Goal: Task Accomplishment & Management: Use online tool/utility

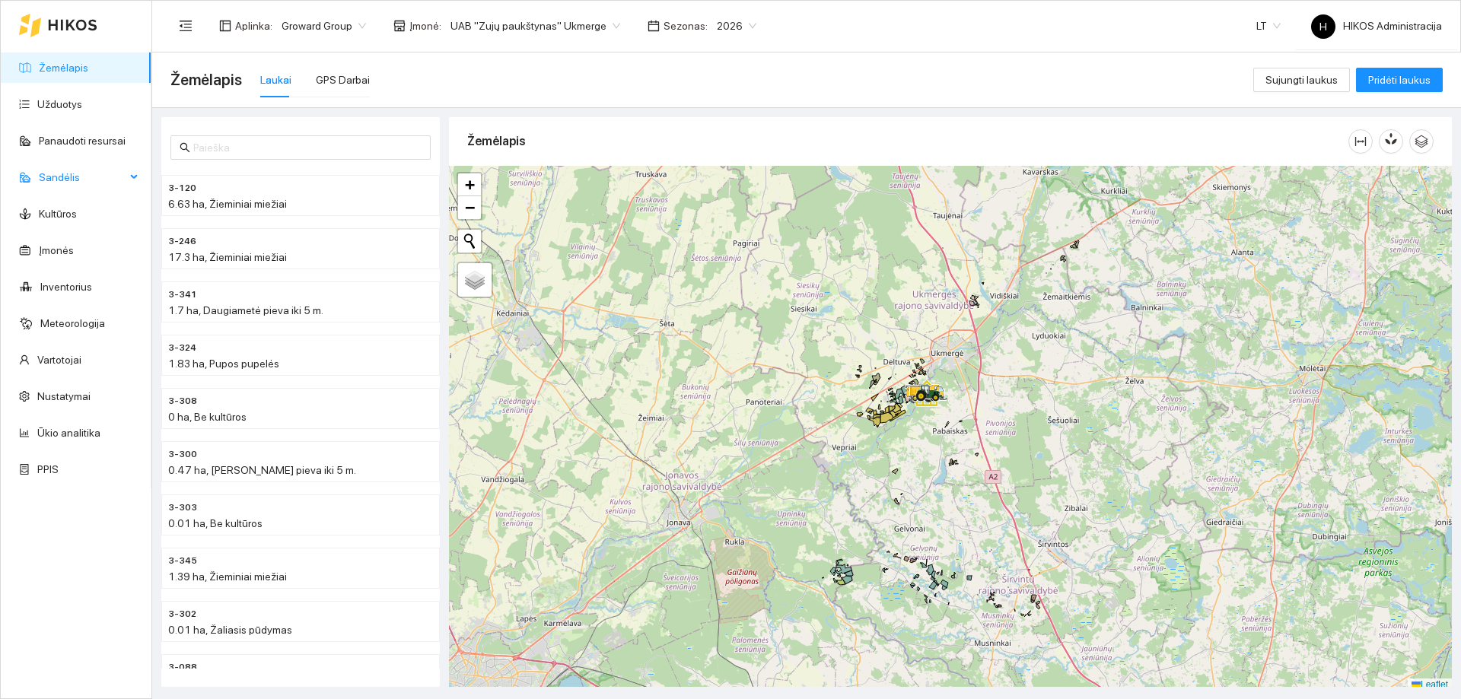
click at [88, 182] on span "Sandėlis" at bounding box center [82, 177] width 87 height 30
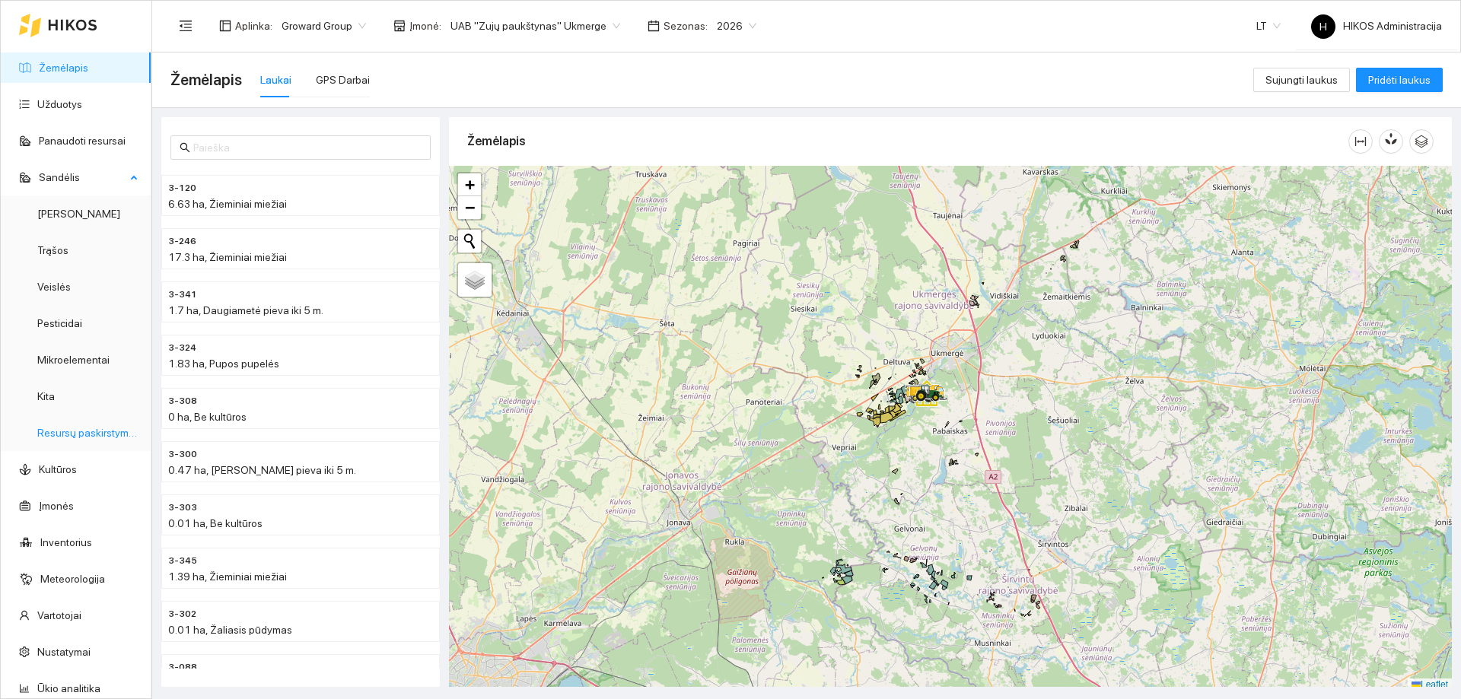
click at [91, 439] on link "Resursų paskirstymas" at bounding box center [88, 433] width 103 height 12
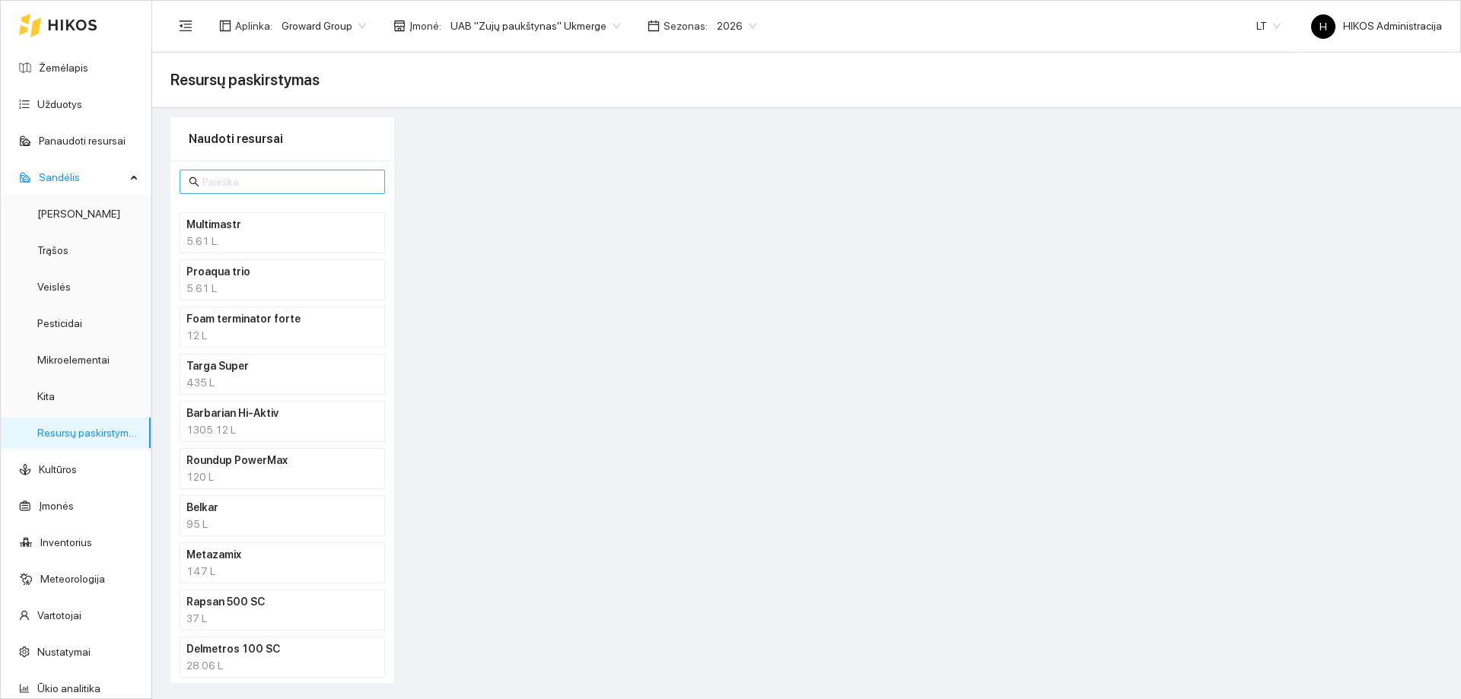
click at [279, 186] on input "text" at bounding box center [289, 182] width 174 height 17
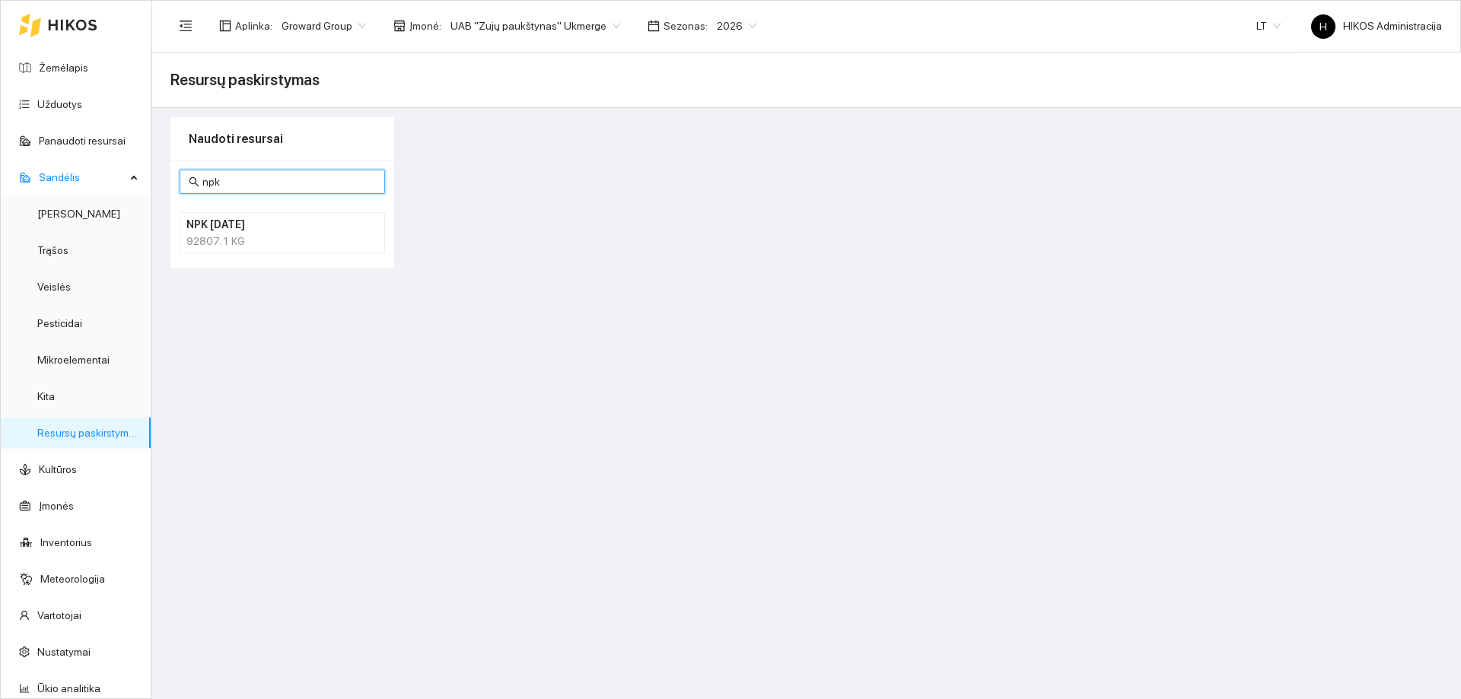
type input "npk"
drag, startPoint x: 233, startPoint y: 234, endPoint x: 249, endPoint y: 238, distance: 16.6
click at [233, 234] on div "92807.1 KG" at bounding box center [282, 241] width 192 height 17
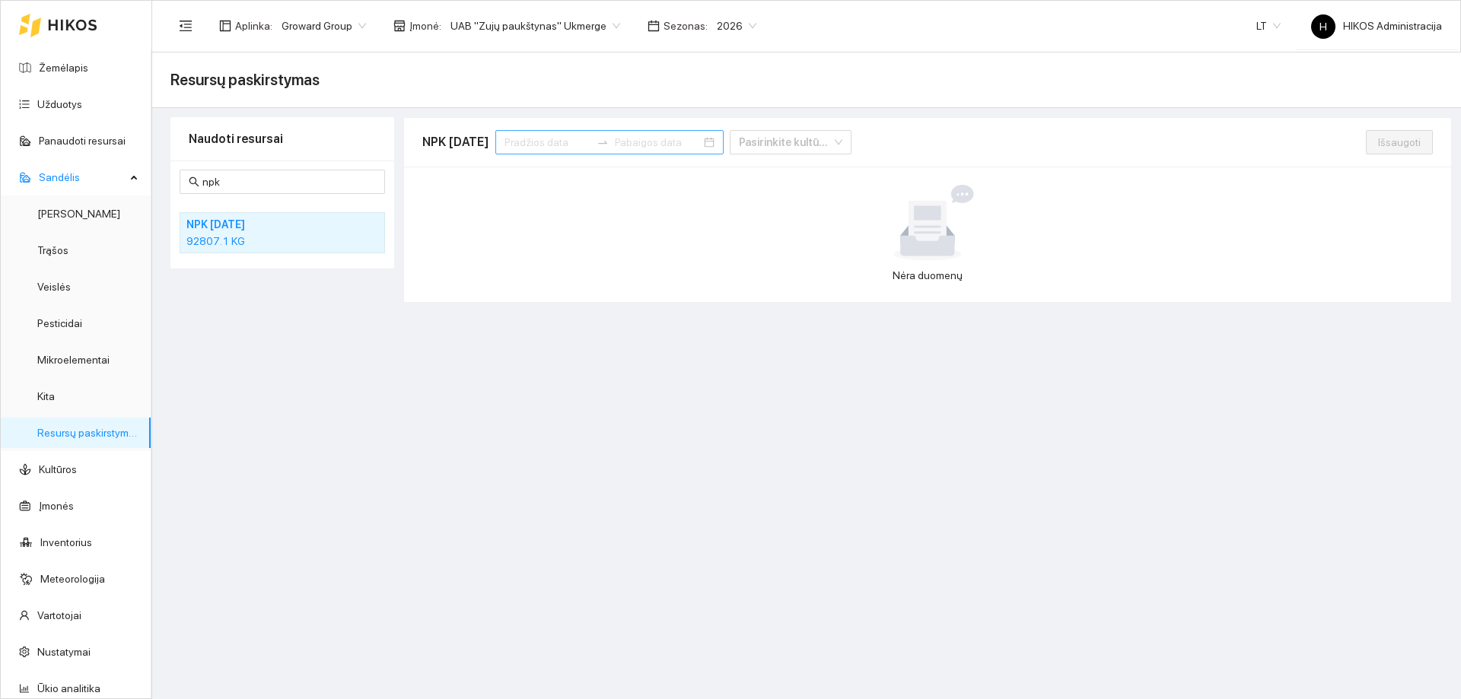
click at [542, 142] on input at bounding box center [548, 142] width 86 height 17
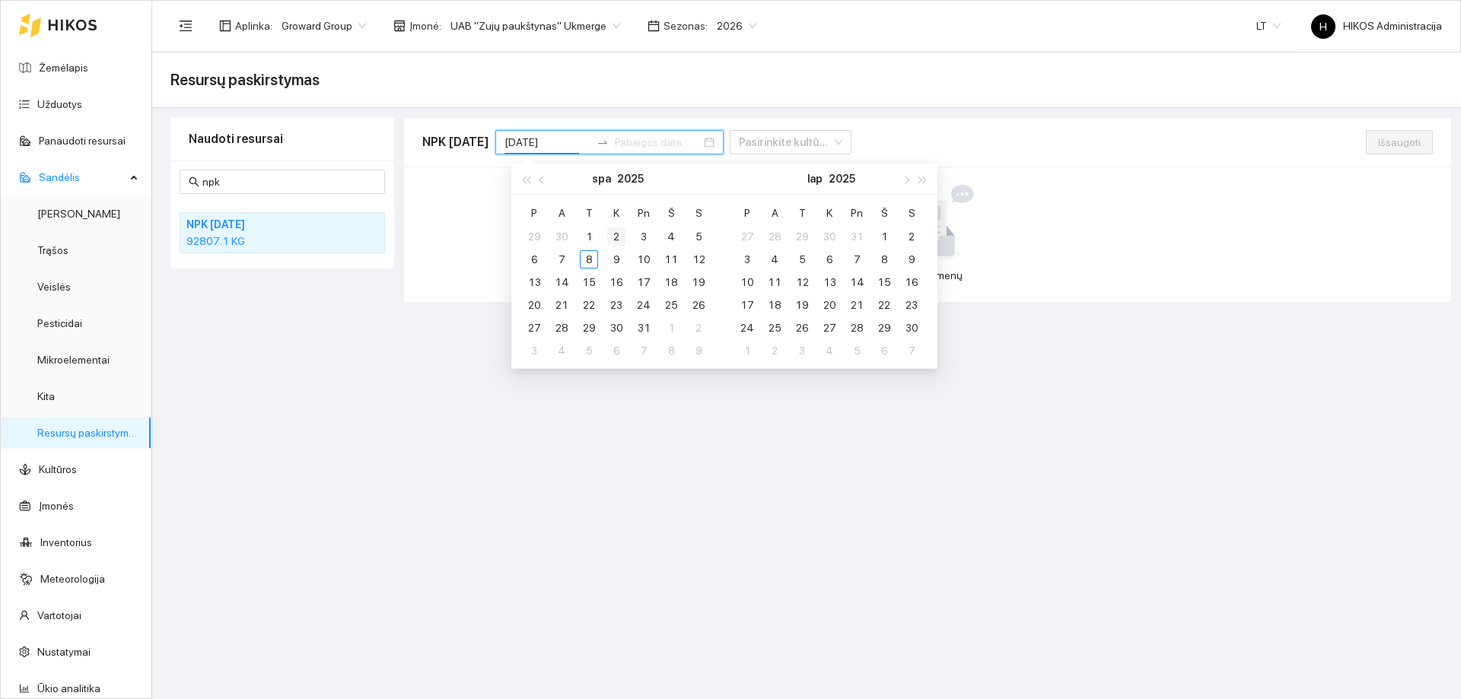
type input "2025-10-02"
click at [546, 183] on button "button" at bounding box center [542, 179] width 17 height 30
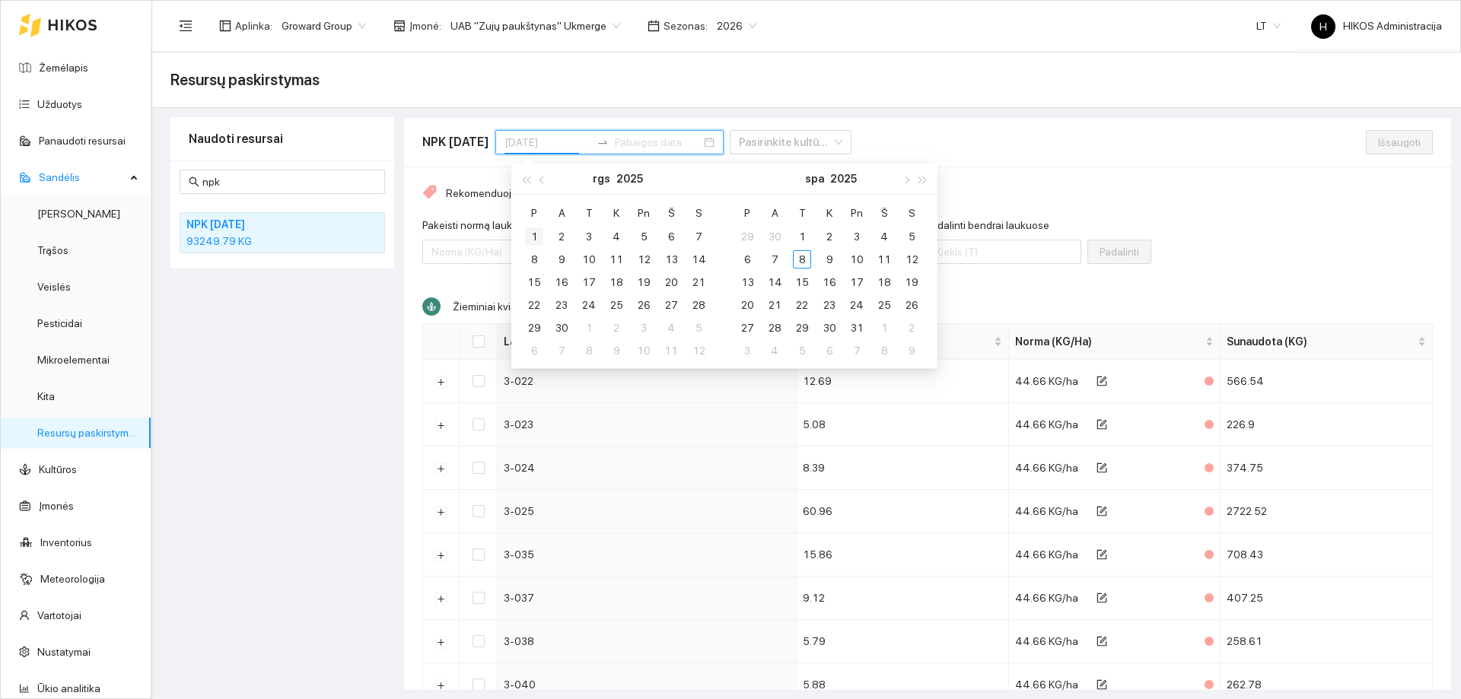
type input "2025-09-01"
click at [537, 233] on div "1" at bounding box center [534, 237] width 18 height 18
type input "2025-09-30"
click at [563, 332] on div "30" at bounding box center [562, 328] width 18 height 18
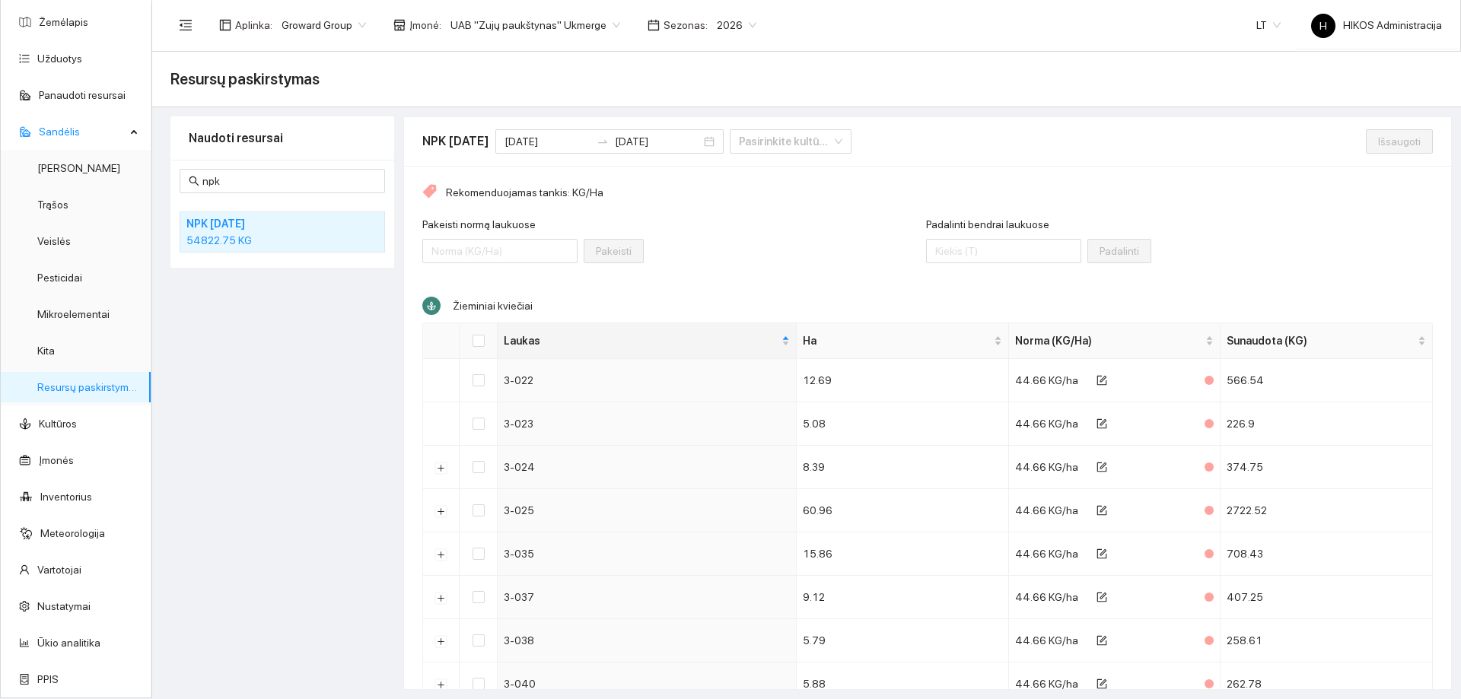
click at [278, 233] on div "54822.75 KG" at bounding box center [282, 240] width 192 height 17
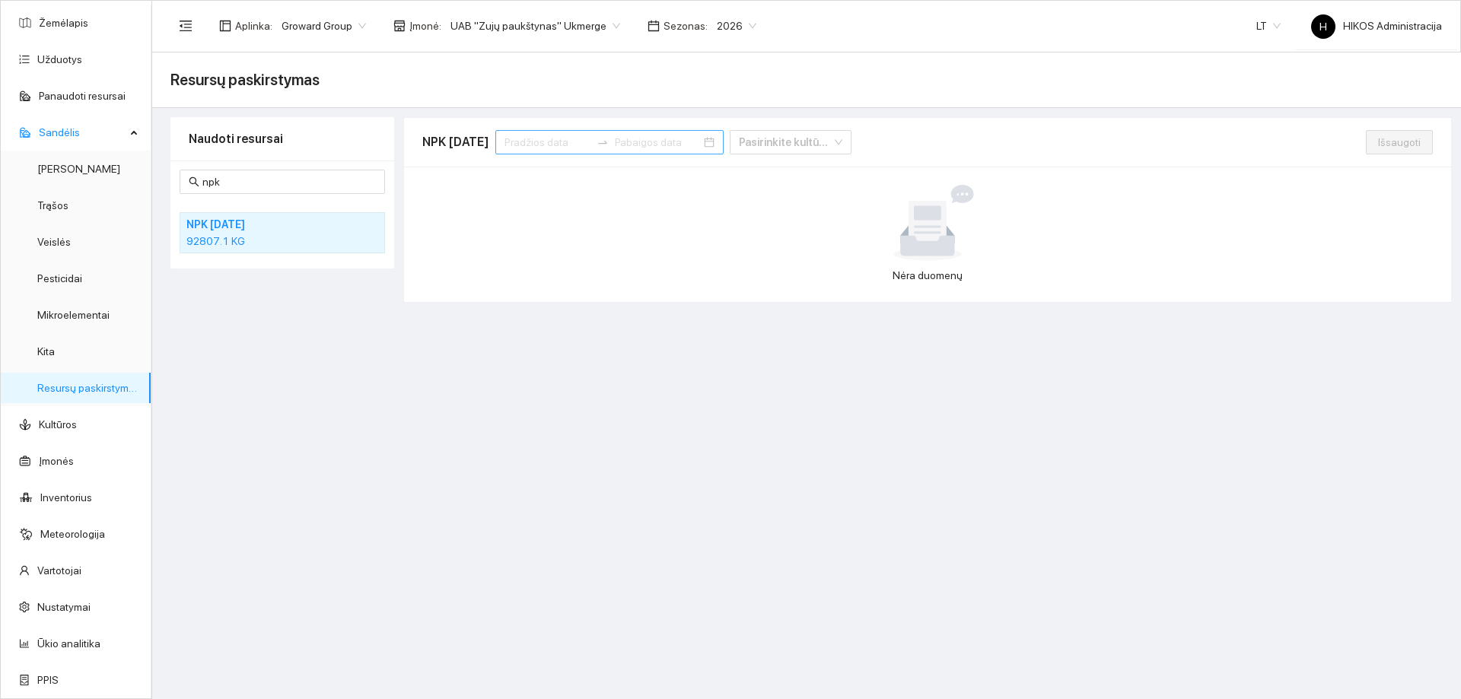
click at [543, 147] on input at bounding box center [548, 142] width 86 height 17
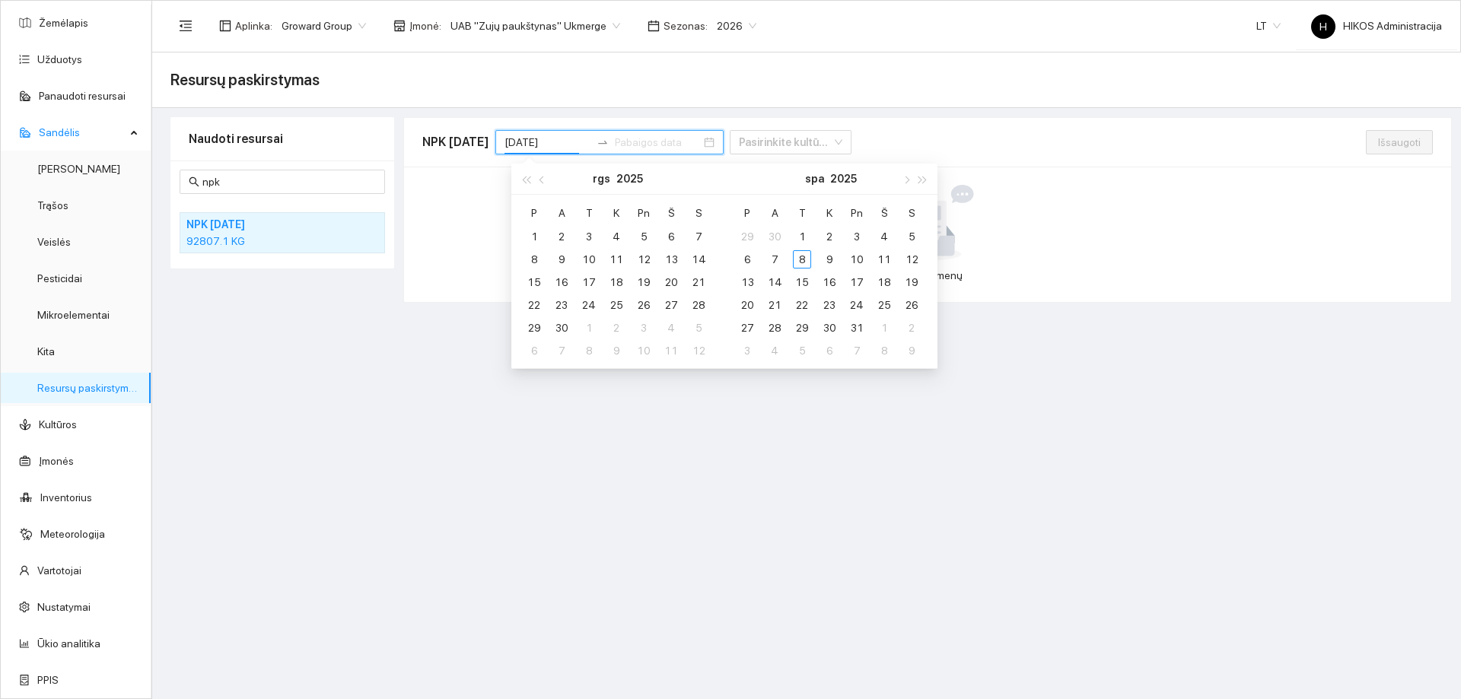
type input "2025-09-05"
type input "2025-09-01"
click at [537, 234] on div "1" at bounding box center [534, 237] width 18 height 18
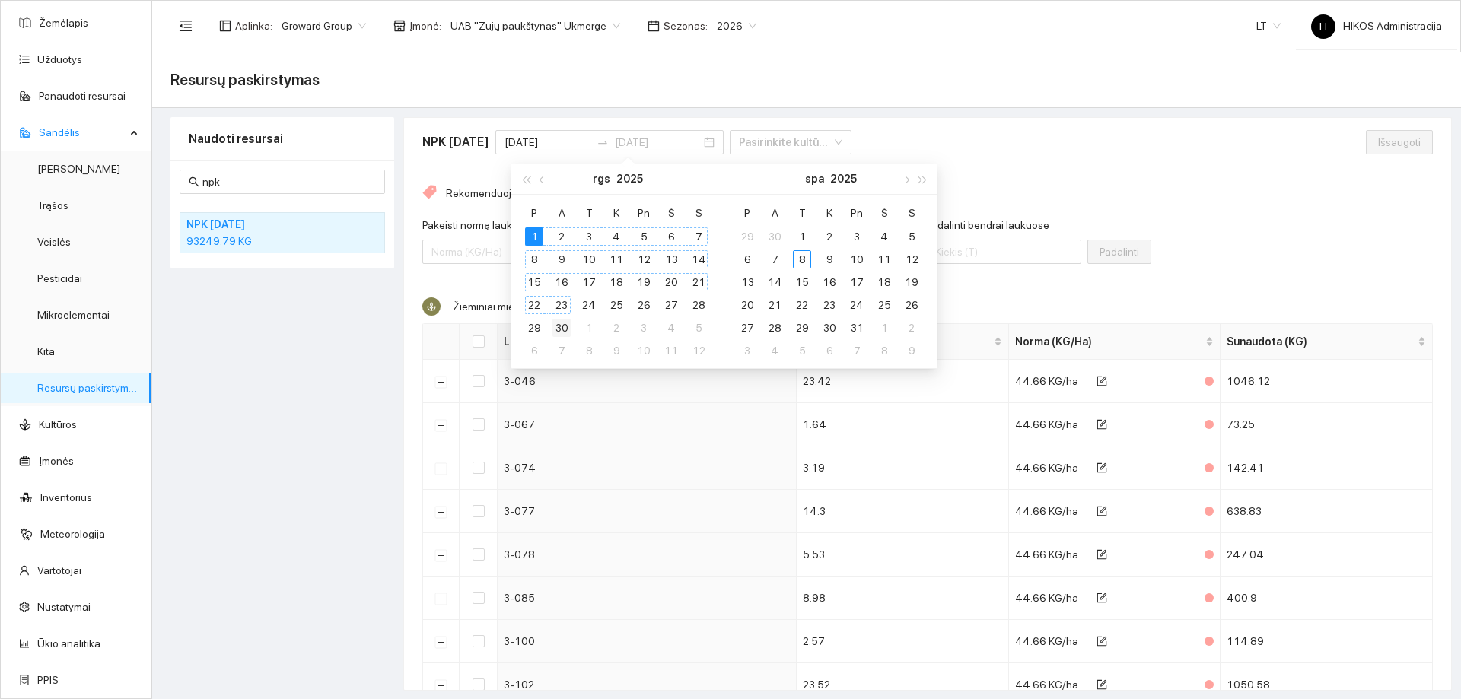
click at [564, 329] on div "30" at bounding box center [562, 328] width 18 height 18
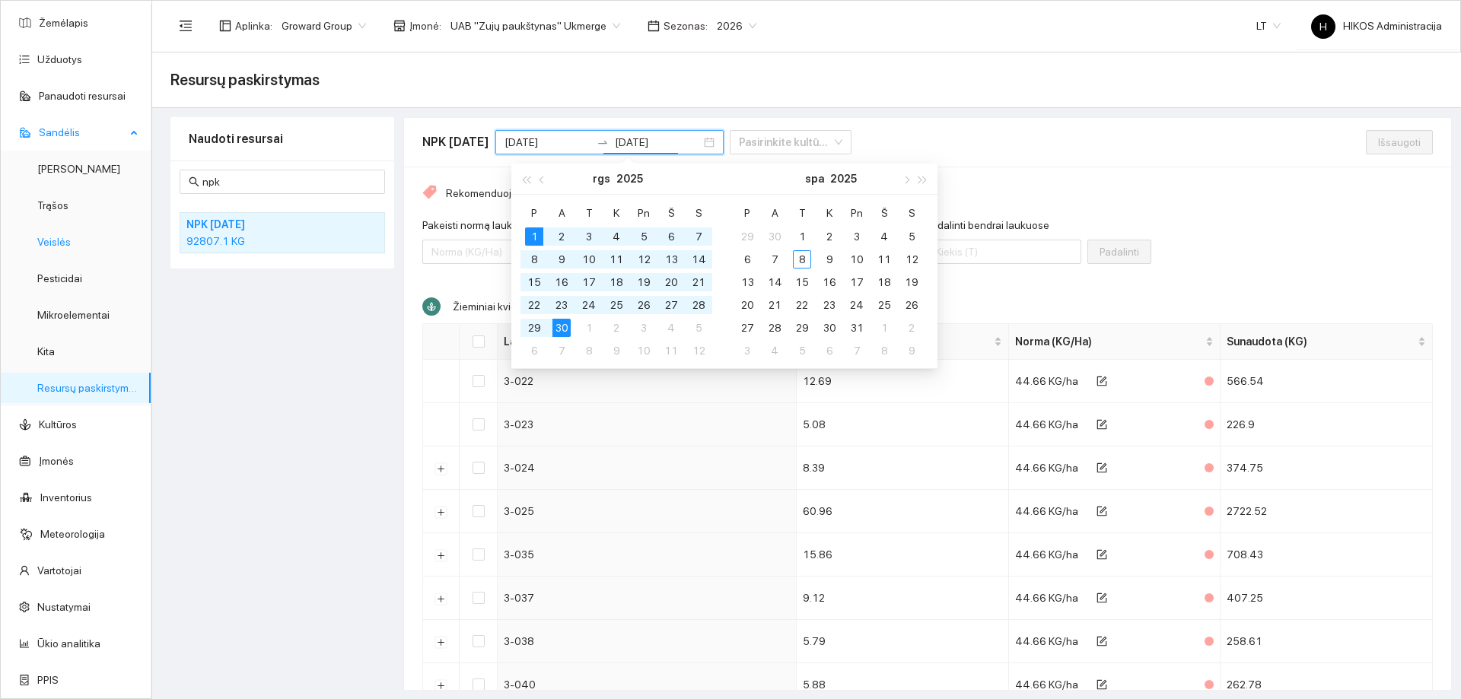
type input "2025-09-30"
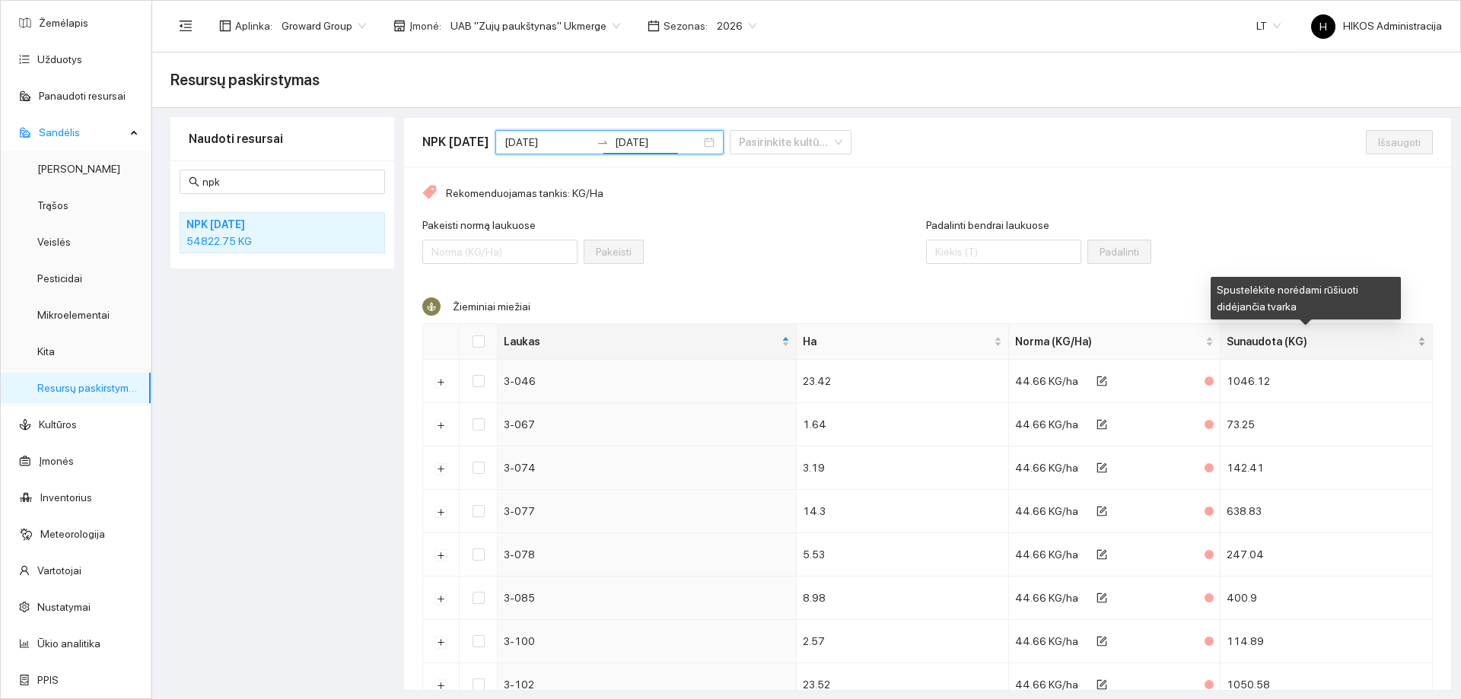
click at [1259, 339] on span "Sunaudota (KG)" at bounding box center [1321, 341] width 188 height 17
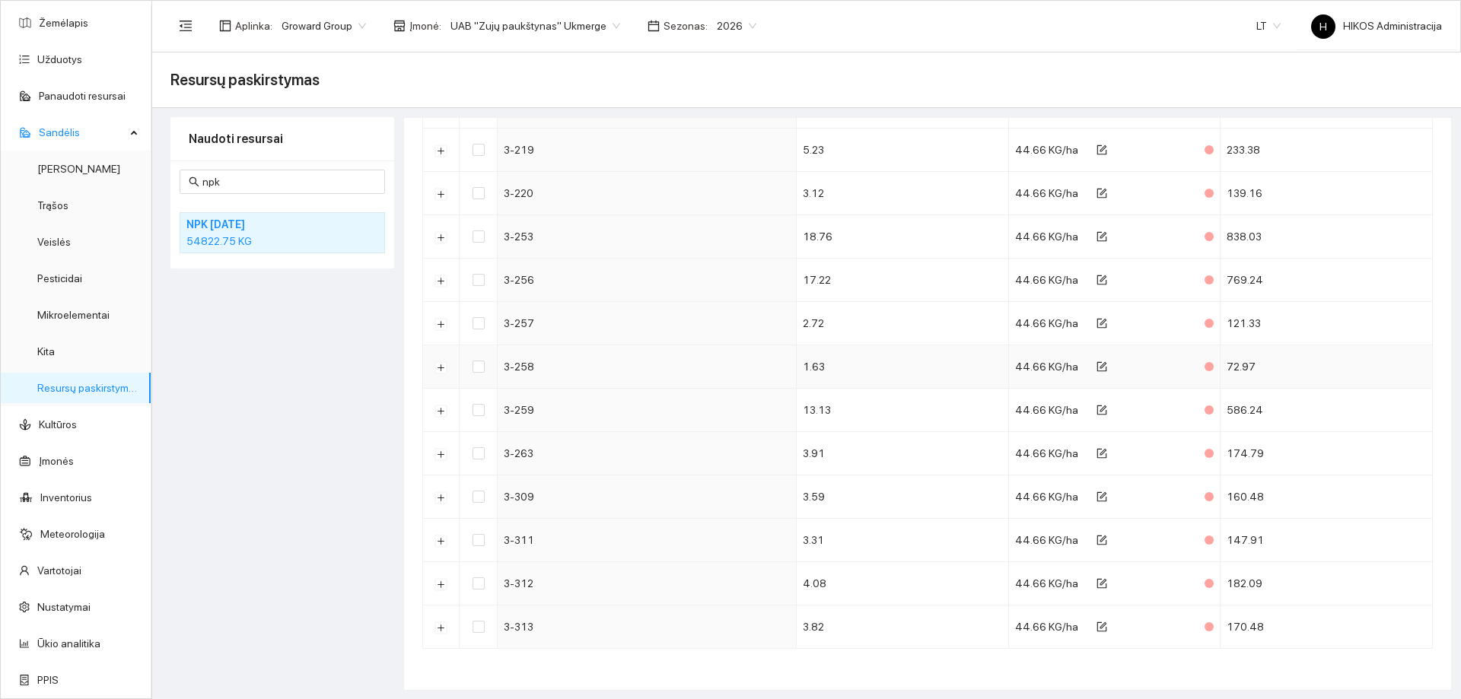
scroll to position [3470, 0]
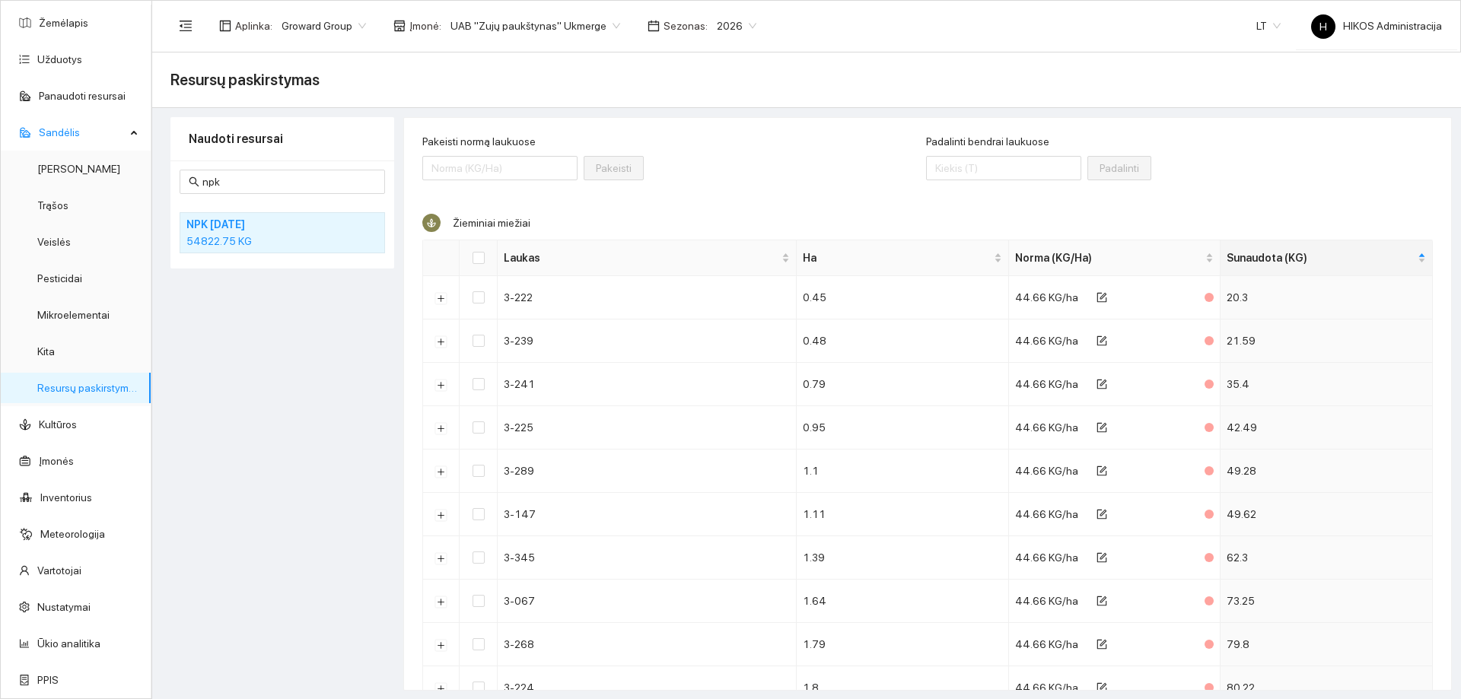
scroll to position [0, 0]
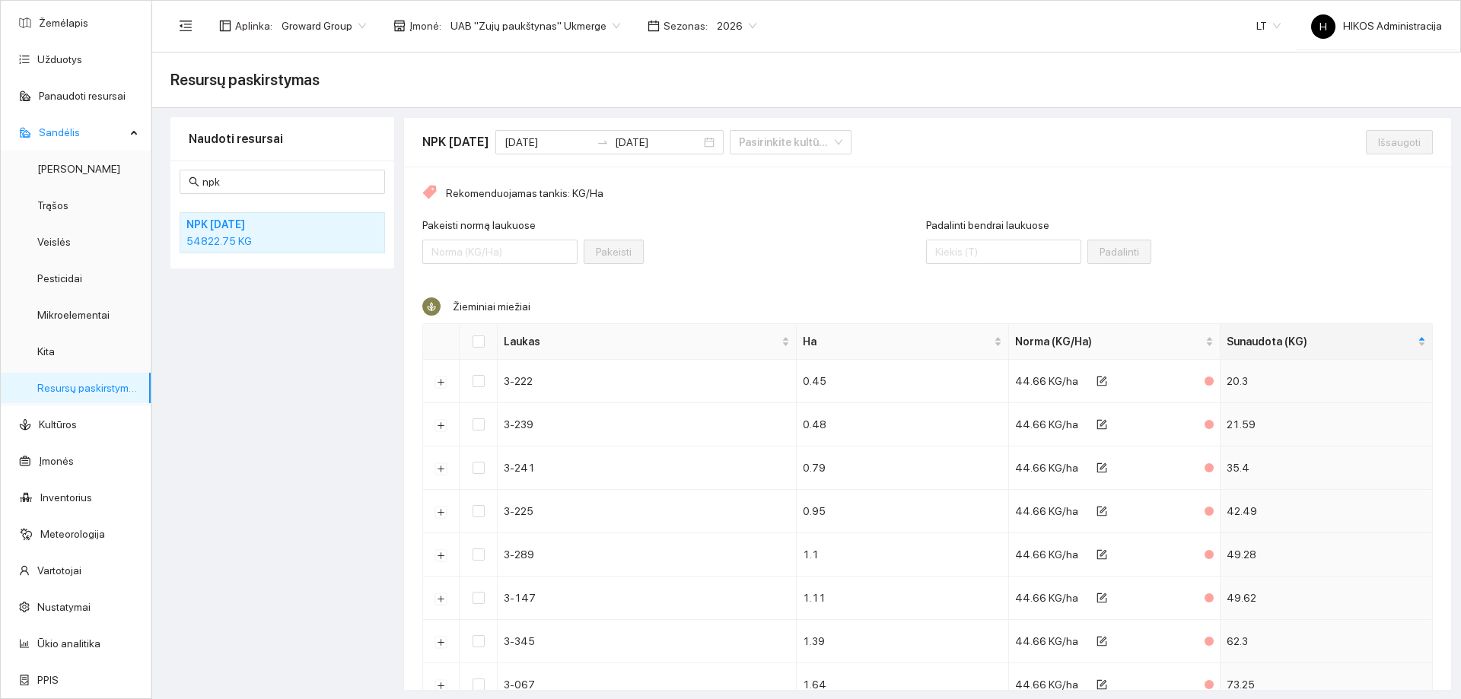
click at [1287, 359] on th "Sunaudota (KG)" at bounding box center [1327, 342] width 212 height 36
click at [1269, 347] on span "Sunaudota (KG)" at bounding box center [1321, 341] width 188 height 17
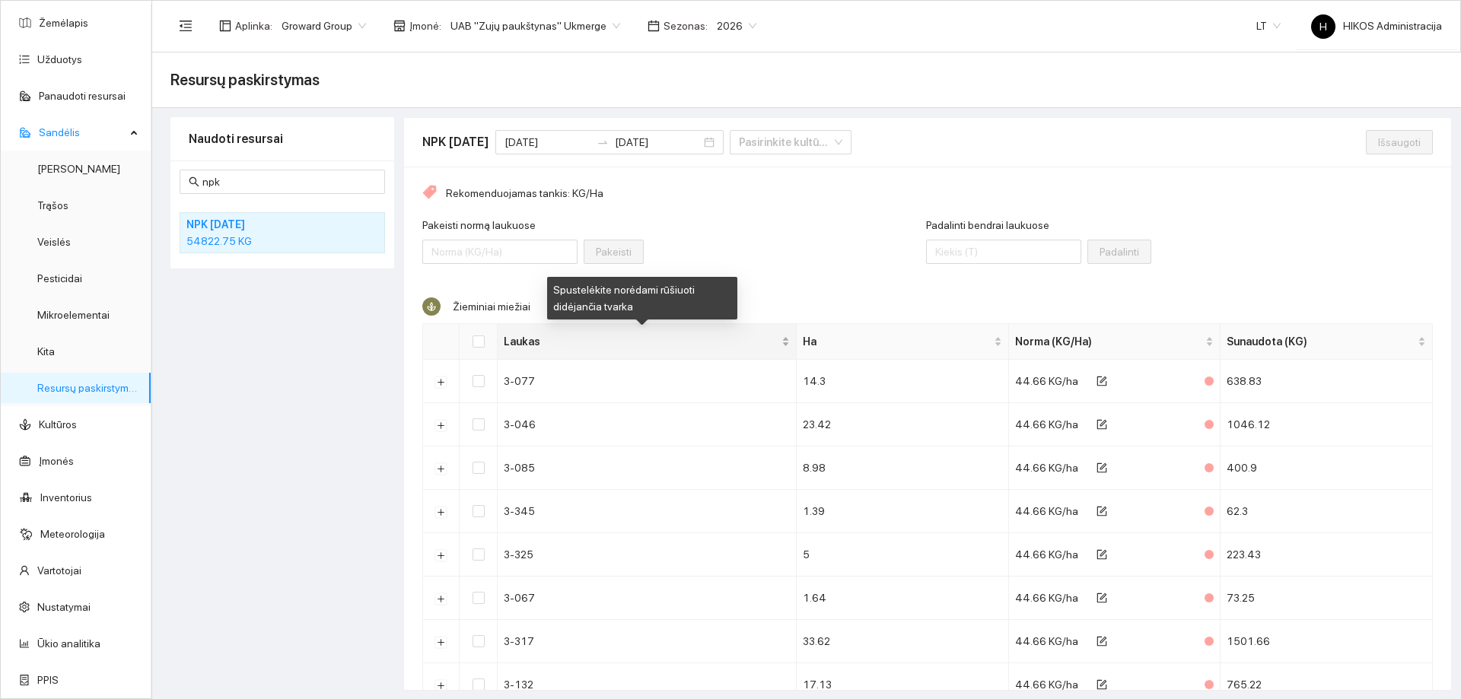
click at [582, 339] on span "Laukas" at bounding box center [641, 341] width 275 height 17
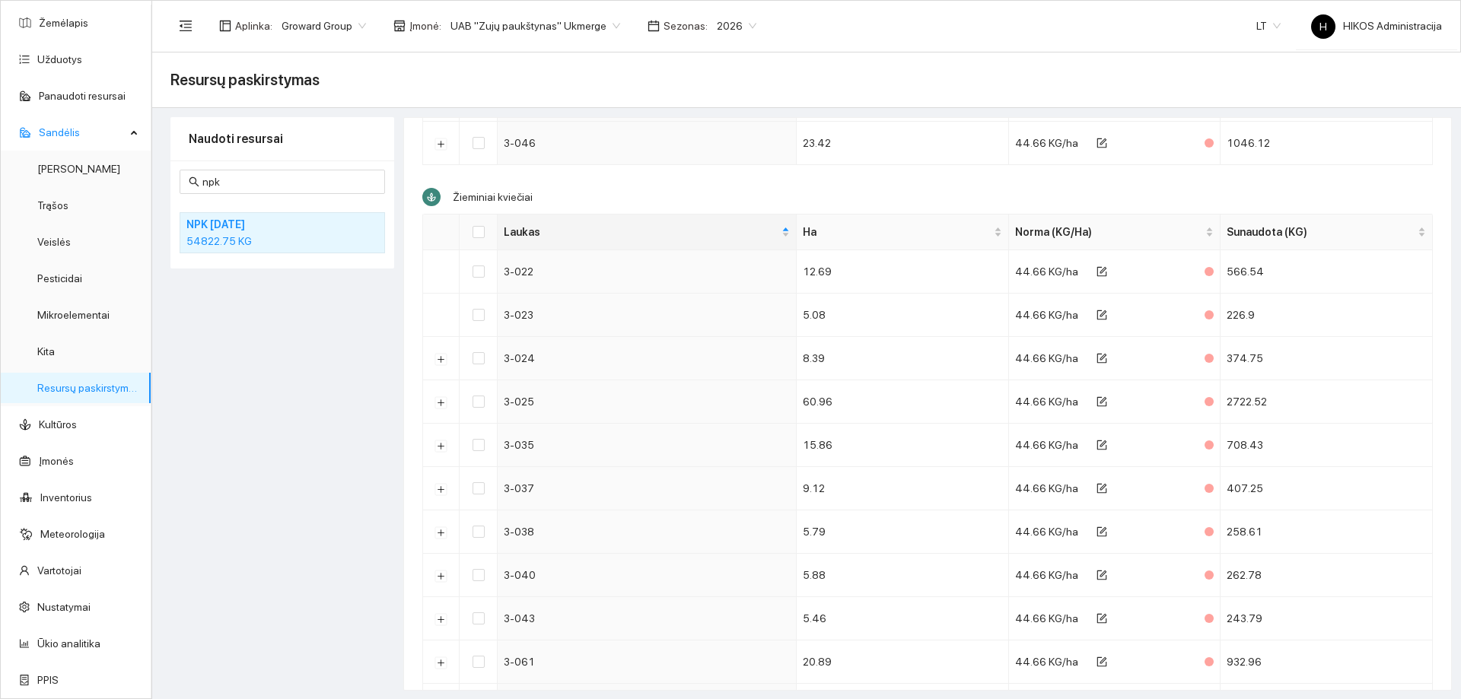
scroll to position [1979, 0]
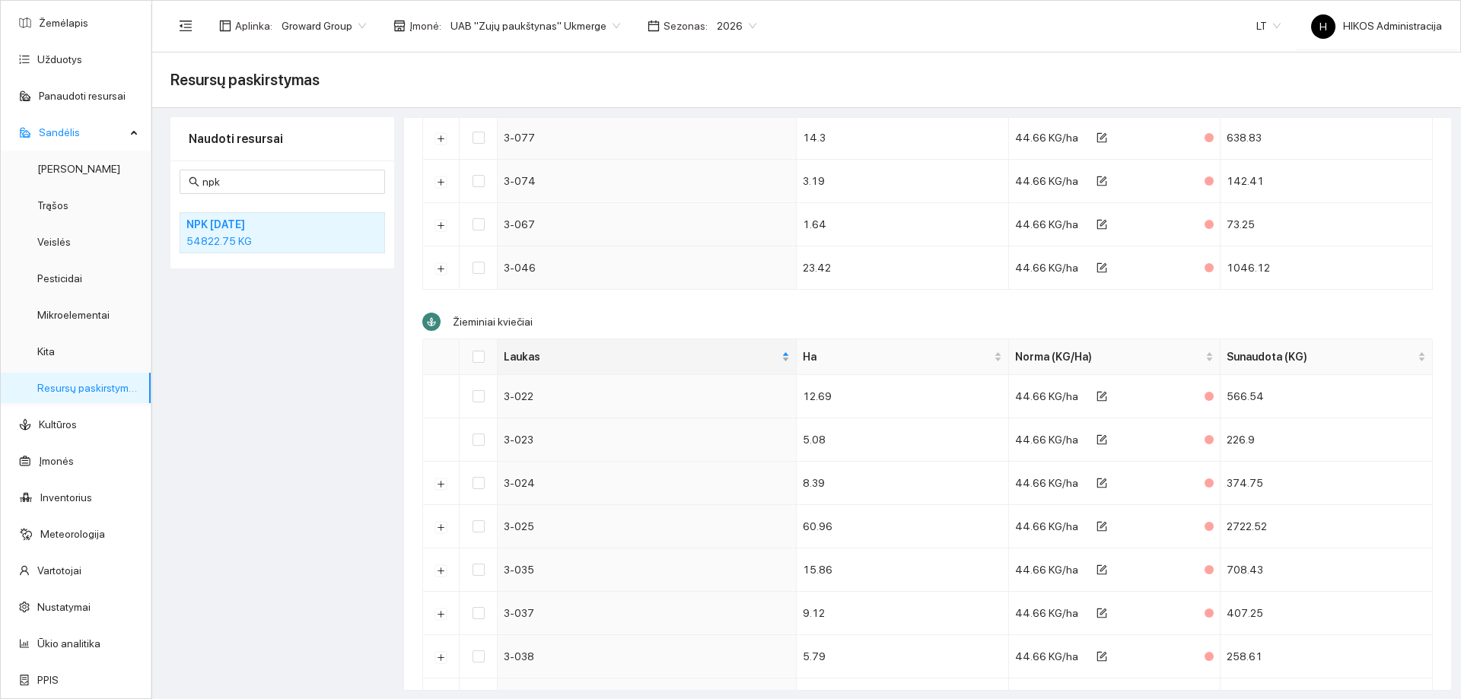
click at [571, 365] on div "Laukas" at bounding box center [647, 357] width 286 height 17
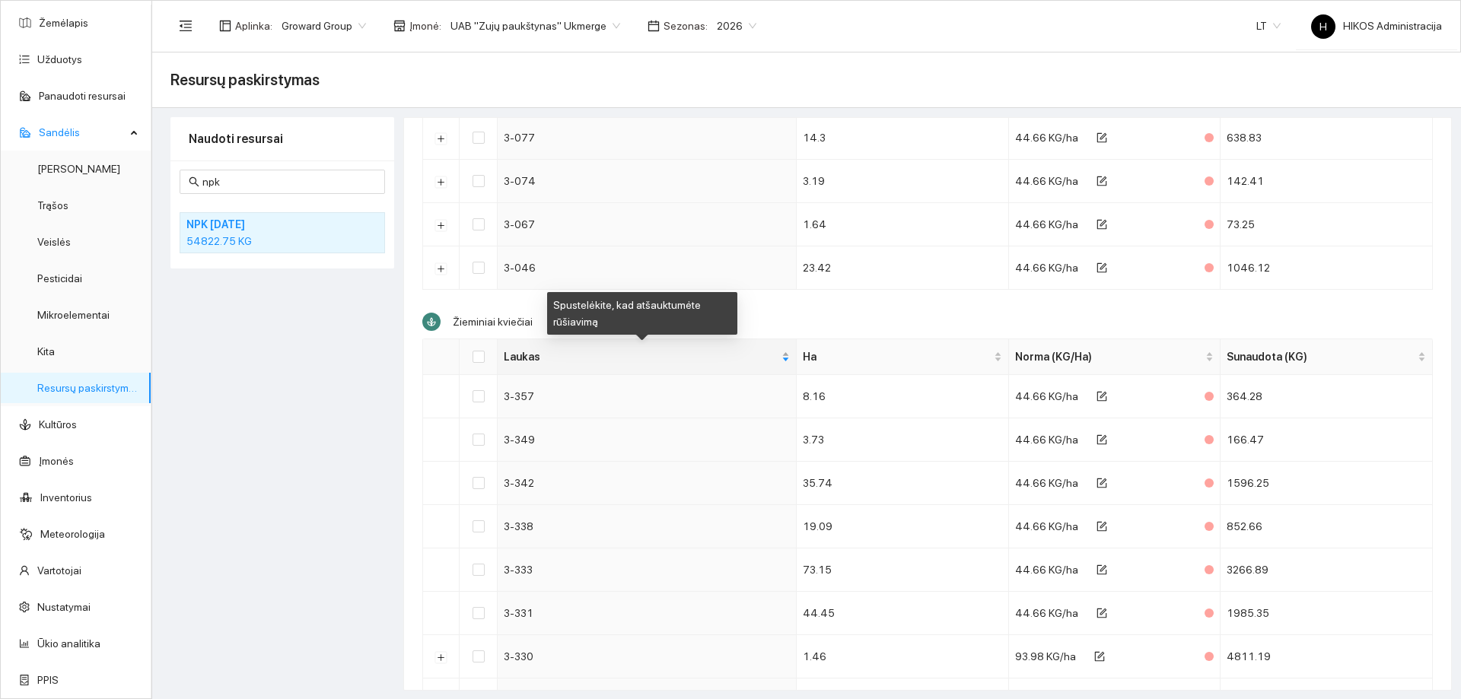
click at [571, 365] on div "Laukas" at bounding box center [647, 357] width 286 height 17
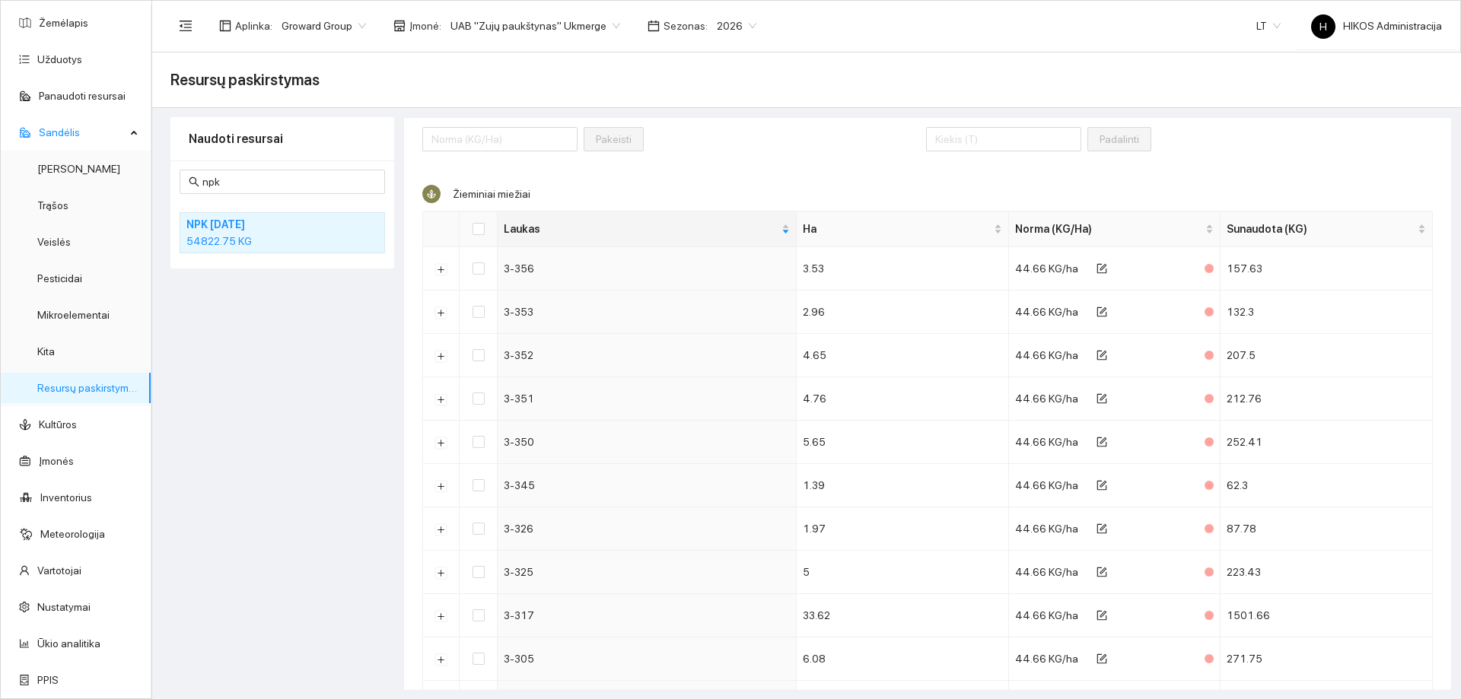
scroll to position [38, 0]
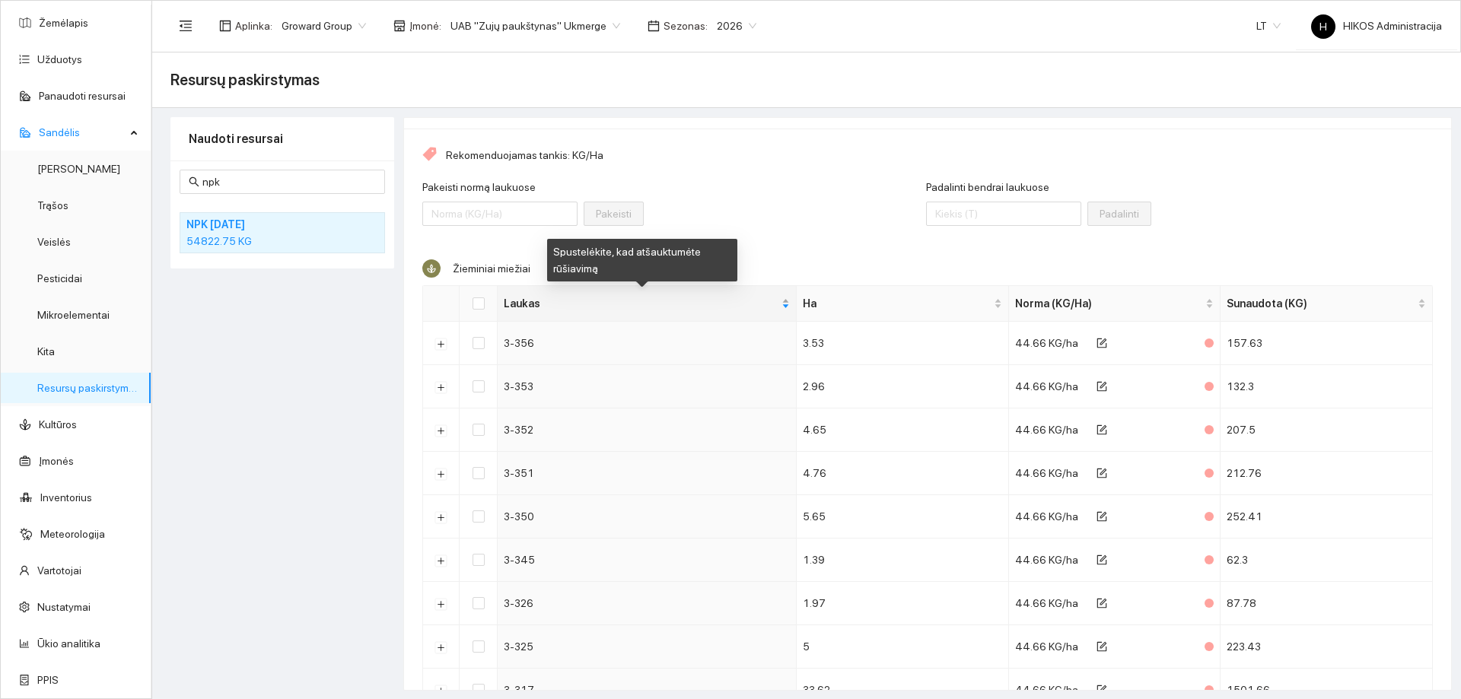
click at [582, 301] on span "Laukas" at bounding box center [641, 303] width 275 height 17
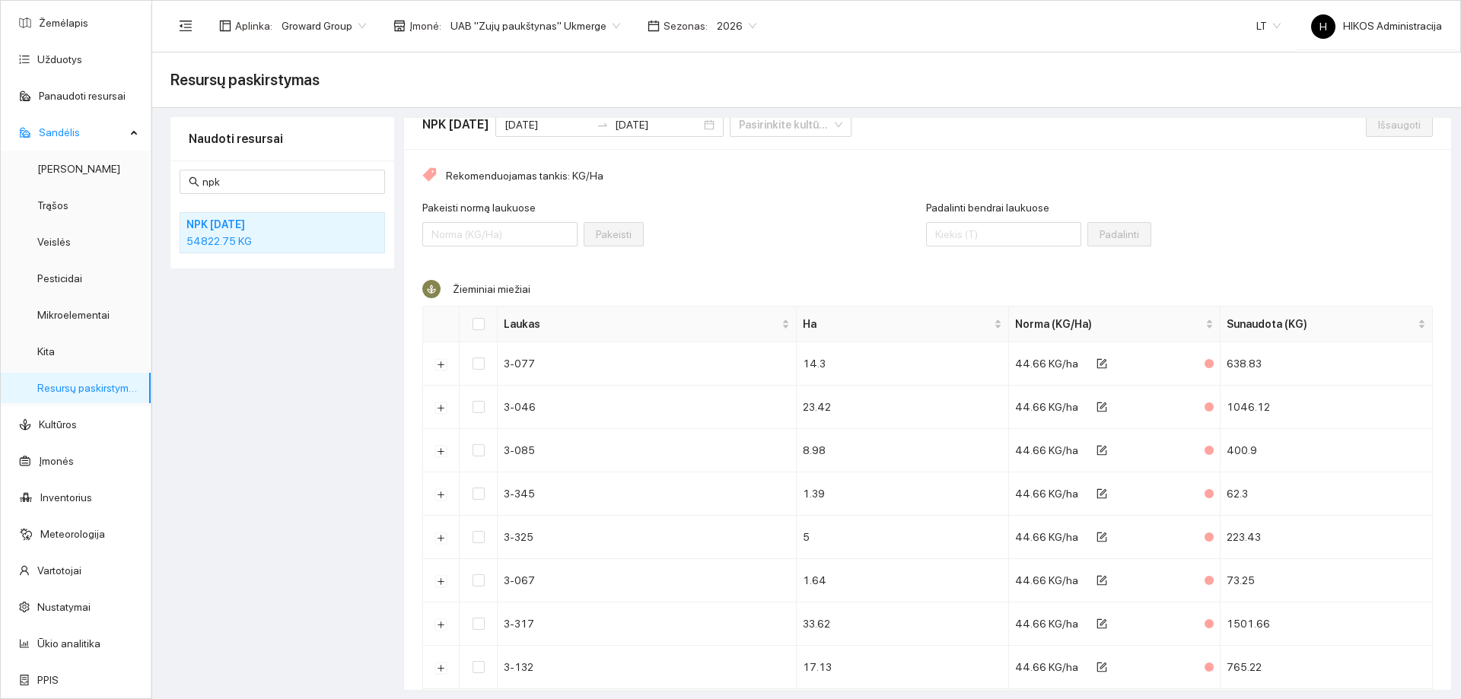
scroll to position [0, 0]
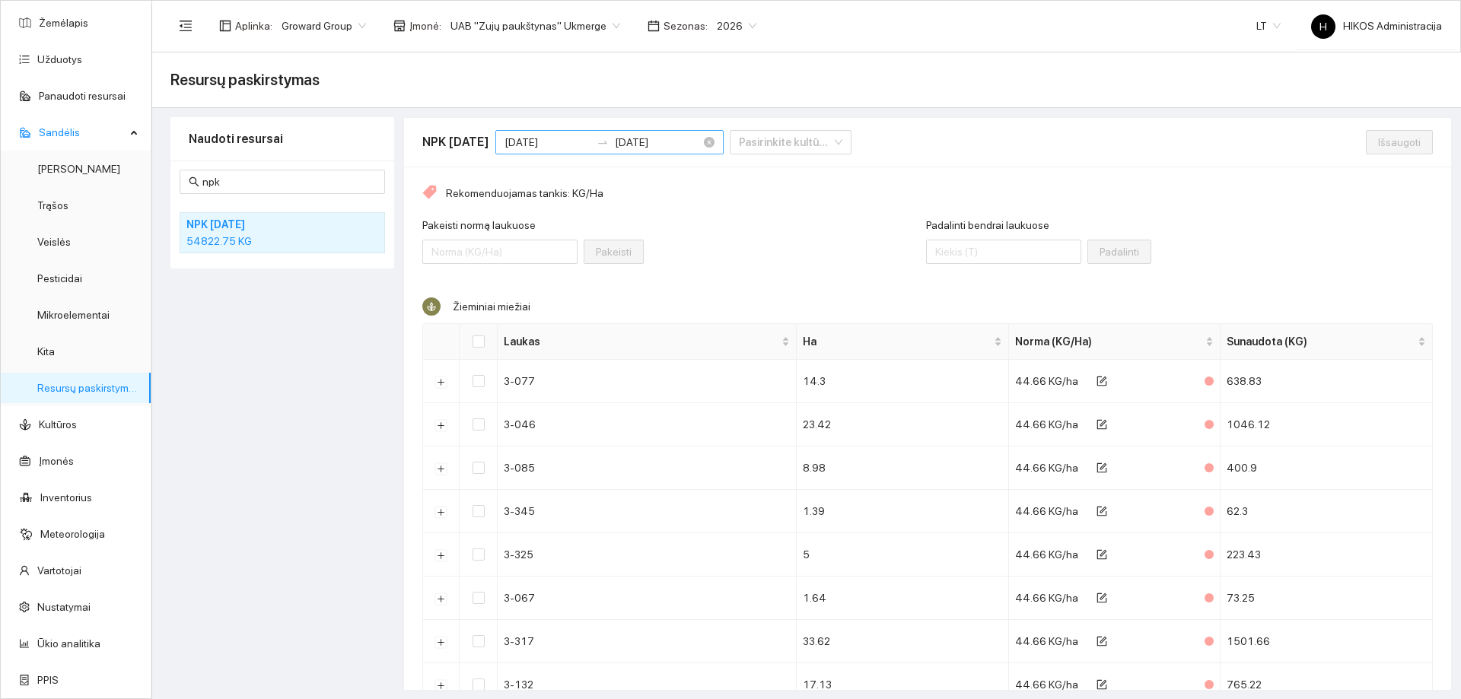
click at [565, 146] on input "2025-09-01" at bounding box center [548, 142] width 86 height 17
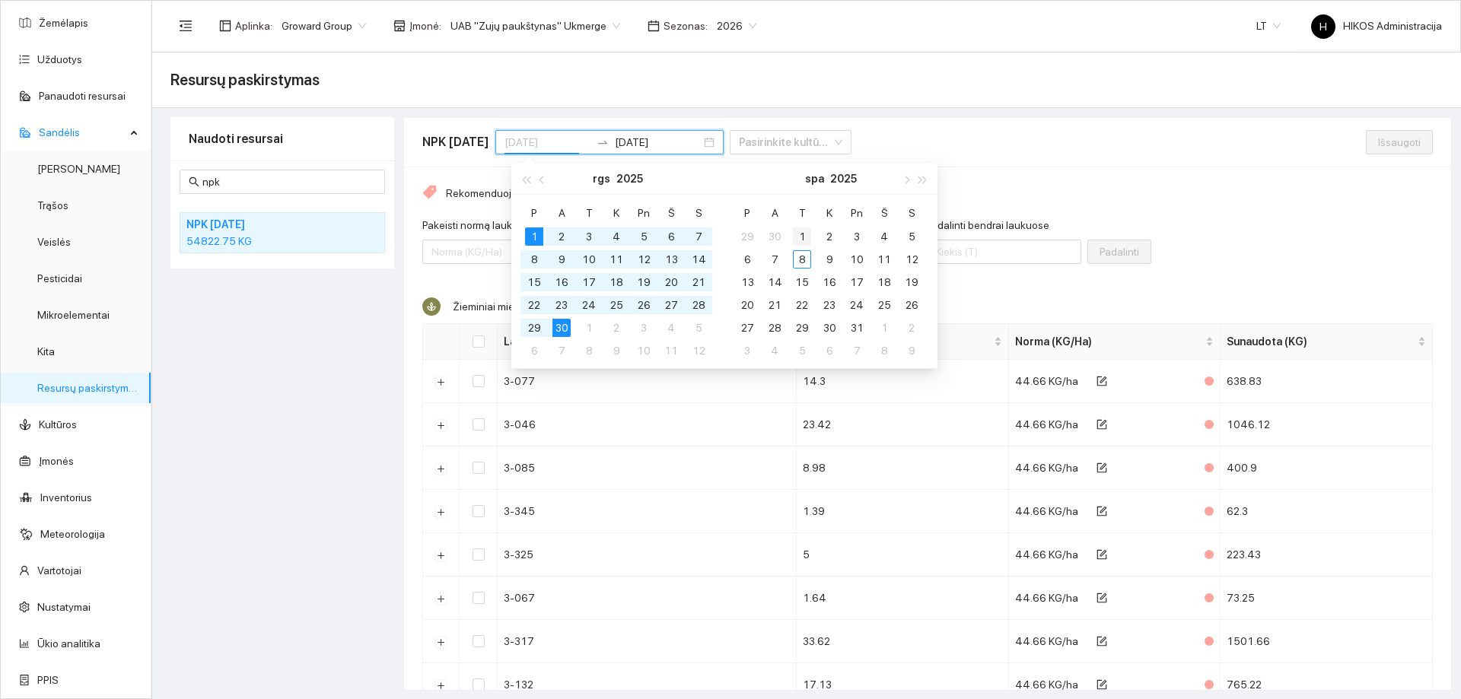
type input "2025-10-01"
drag, startPoint x: 801, startPoint y: 238, endPoint x: 801, endPoint y: 247, distance: 9.2
click at [801, 237] on div "1" at bounding box center [802, 237] width 18 height 18
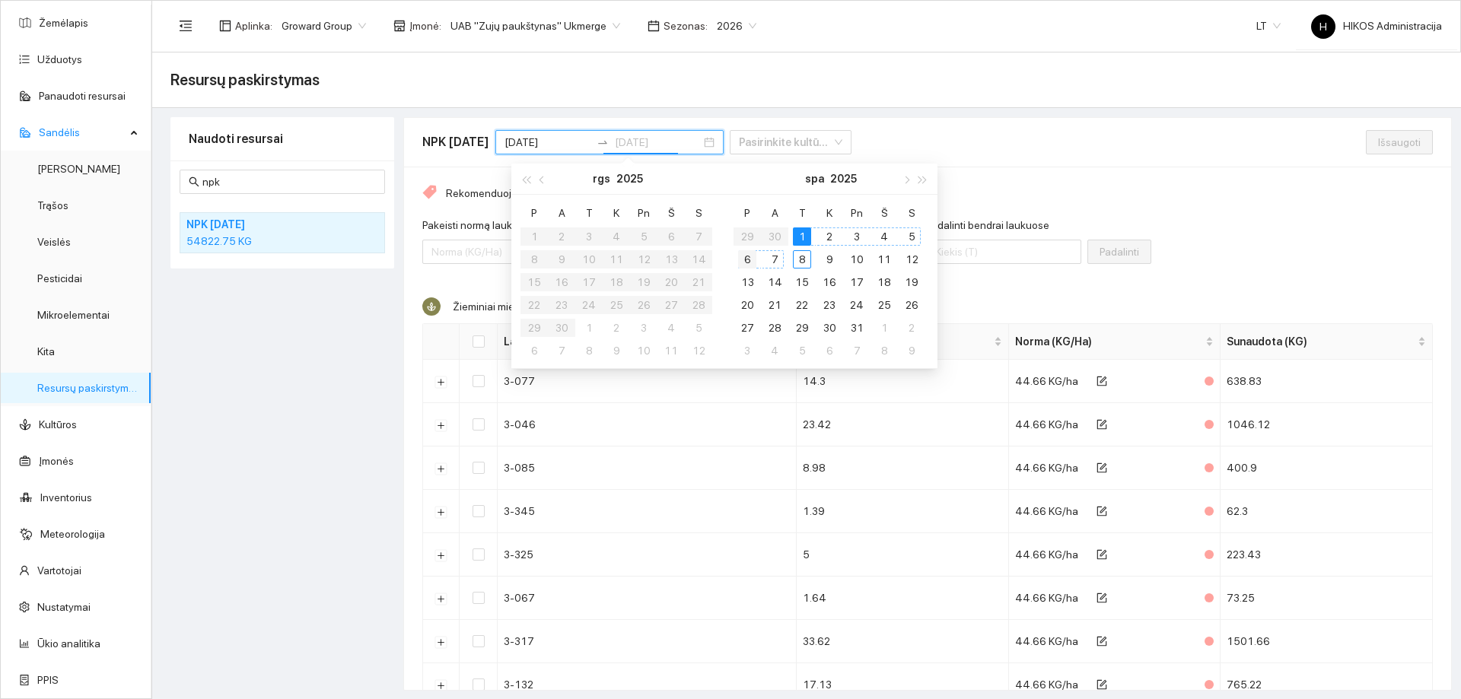
type input "2025-10-06"
click at [760, 254] on td "6" at bounding box center [747, 259] width 27 height 23
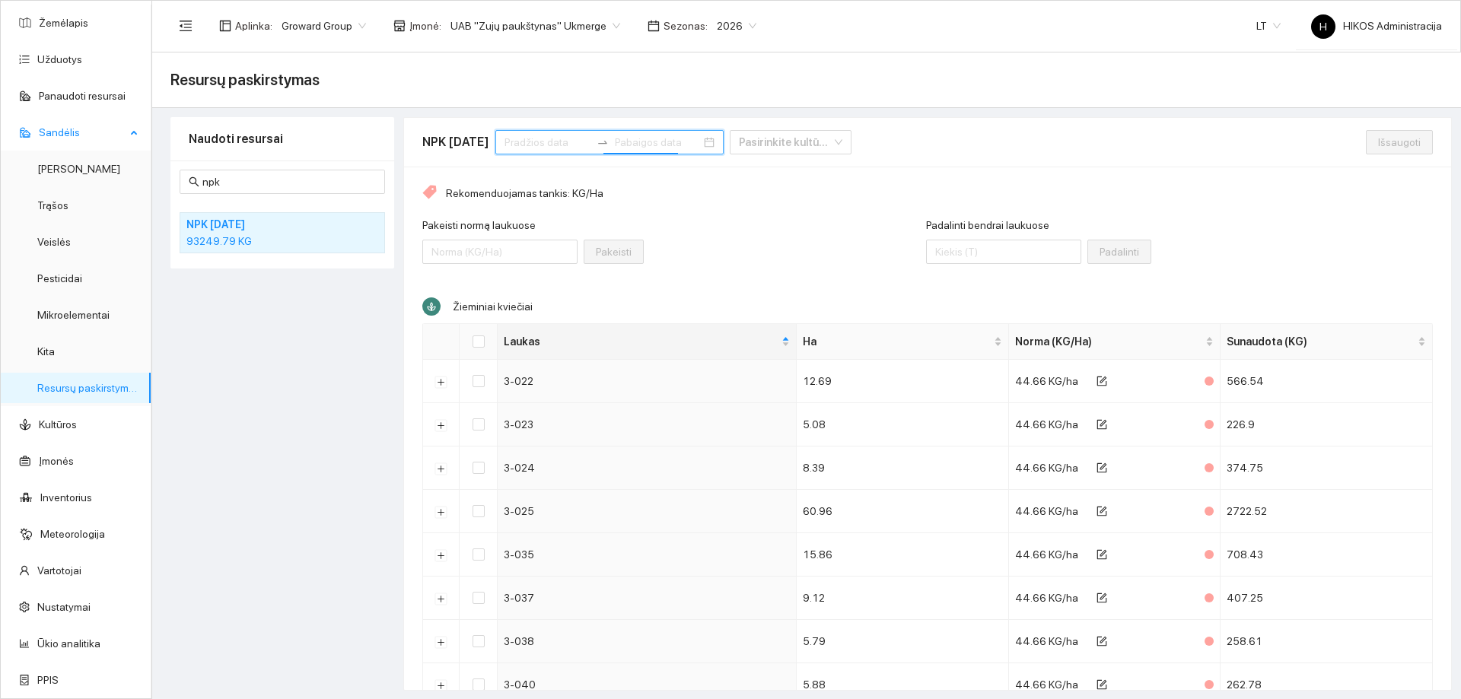
click at [110, 385] on link "Resursų paskirstymas" at bounding box center [88, 388] width 103 height 12
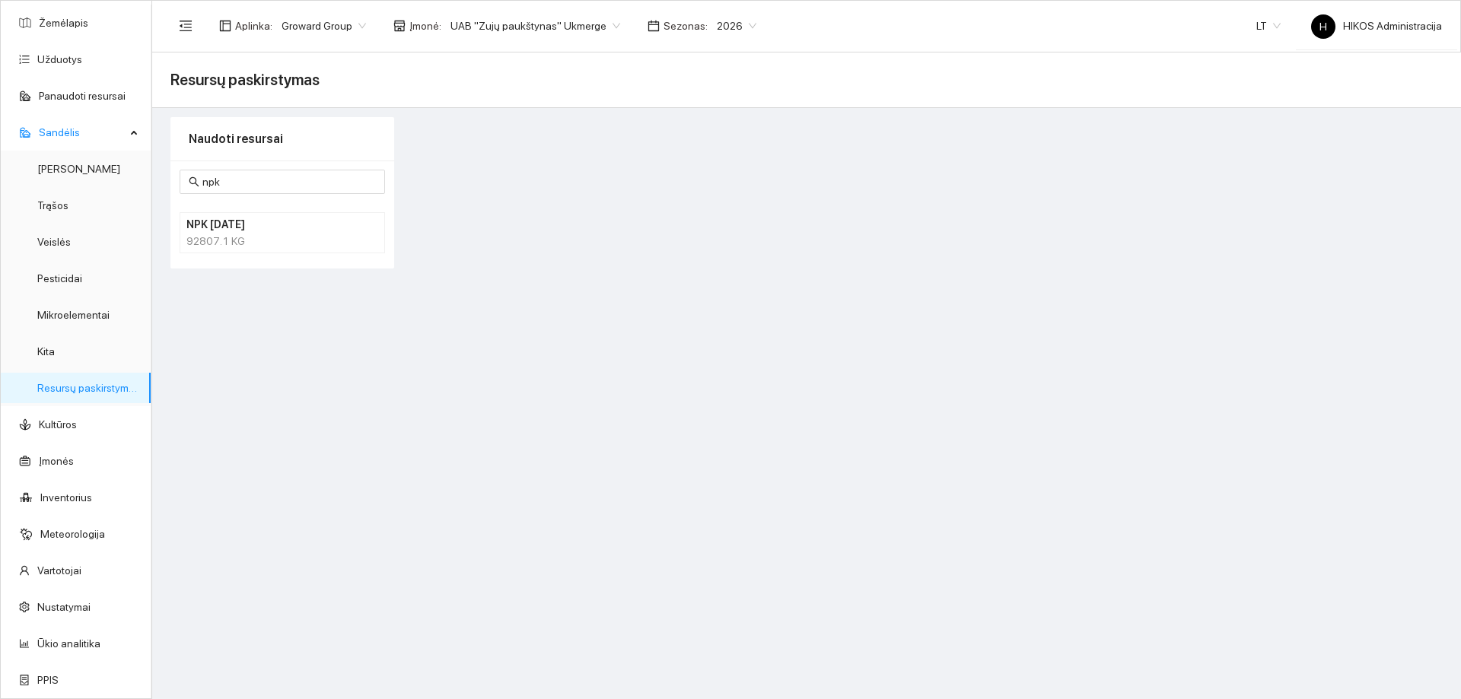
click at [205, 246] on div "92807.1 KG" at bounding box center [282, 241] width 192 height 17
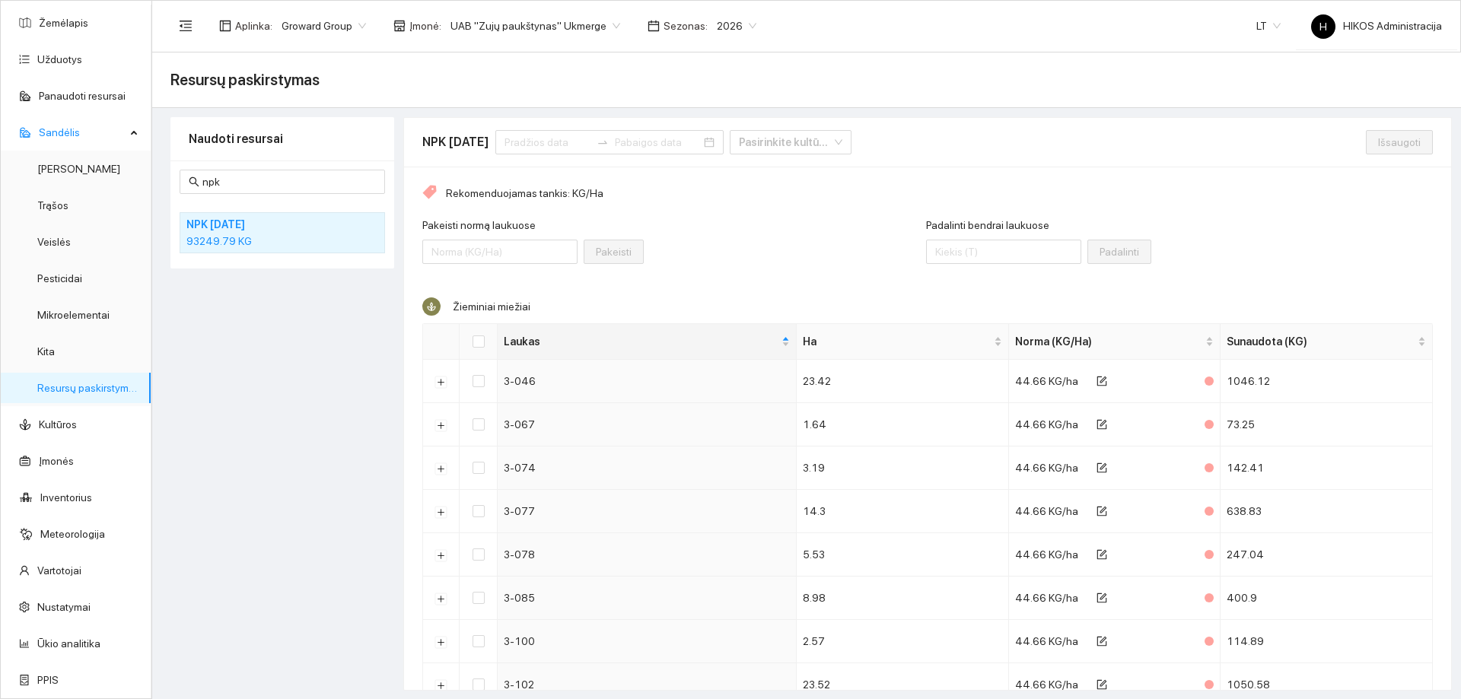
click at [295, 247] on div "93249.79 KG" at bounding box center [282, 241] width 192 height 17
drag, startPoint x: 269, startPoint y: 184, endPoint x: 176, endPoint y: 177, distance: 93.9
click at [176, 177] on div "npk NPK 10-26-26 93249.79 KG" at bounding box center [282, 215] width 224 height 108
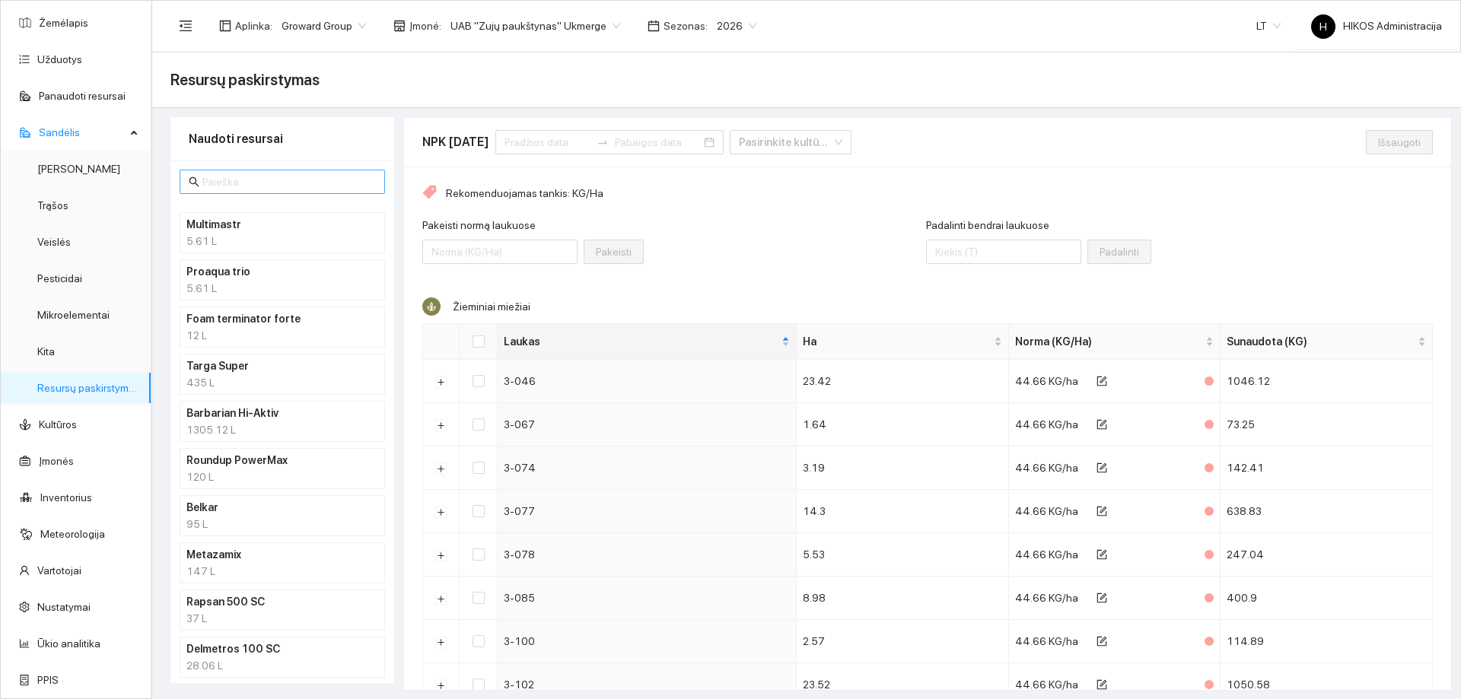
click at [248, 176] on input "text" at bounding box center [289, 182] width 174 height 17
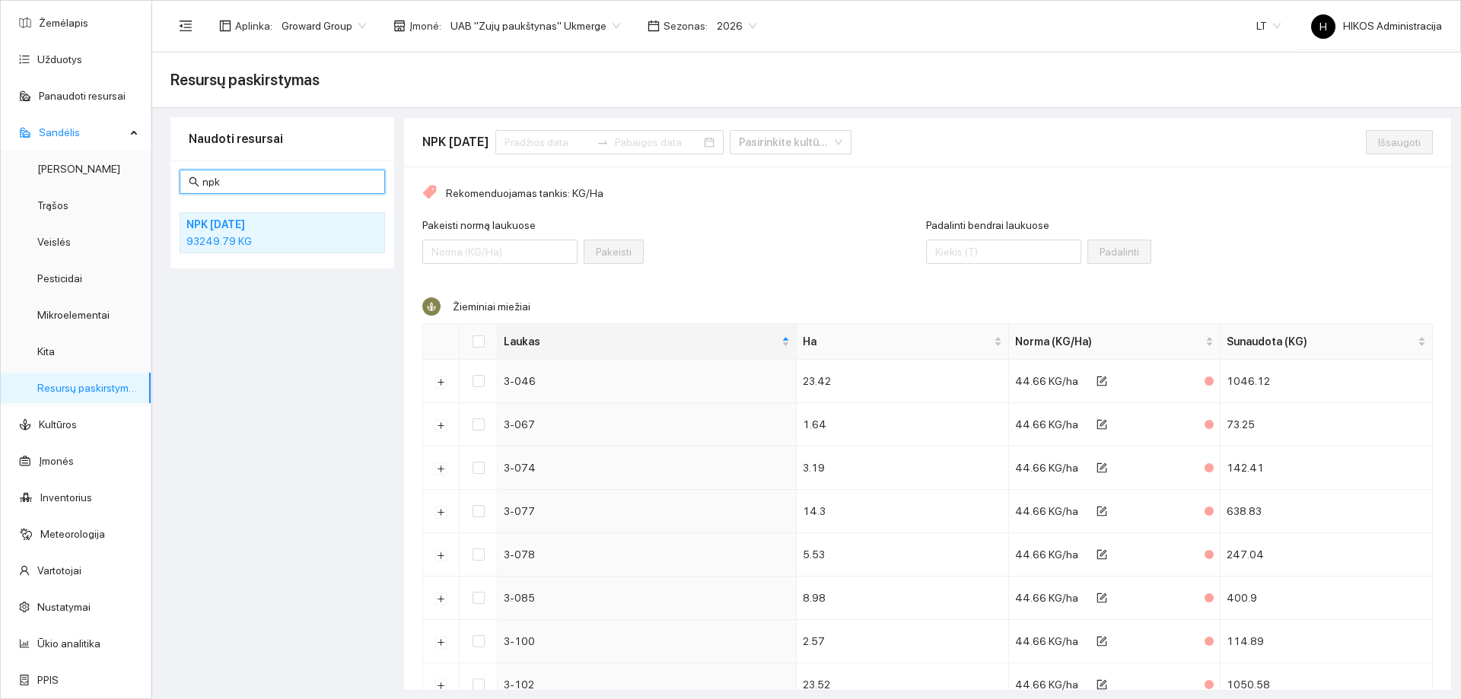
type input "npk"
click at [229, 225] on h4 "NPK 10-26-26" at bounding box center [262, 224] width 152 height 17
click at [88, 165] on section "Žemėlapis Užduotys Panaudoti resursai Sandėlis Derlius Trąšos Veislės Pesticida…" at bounding box center [730, 350] width 1461 height 700
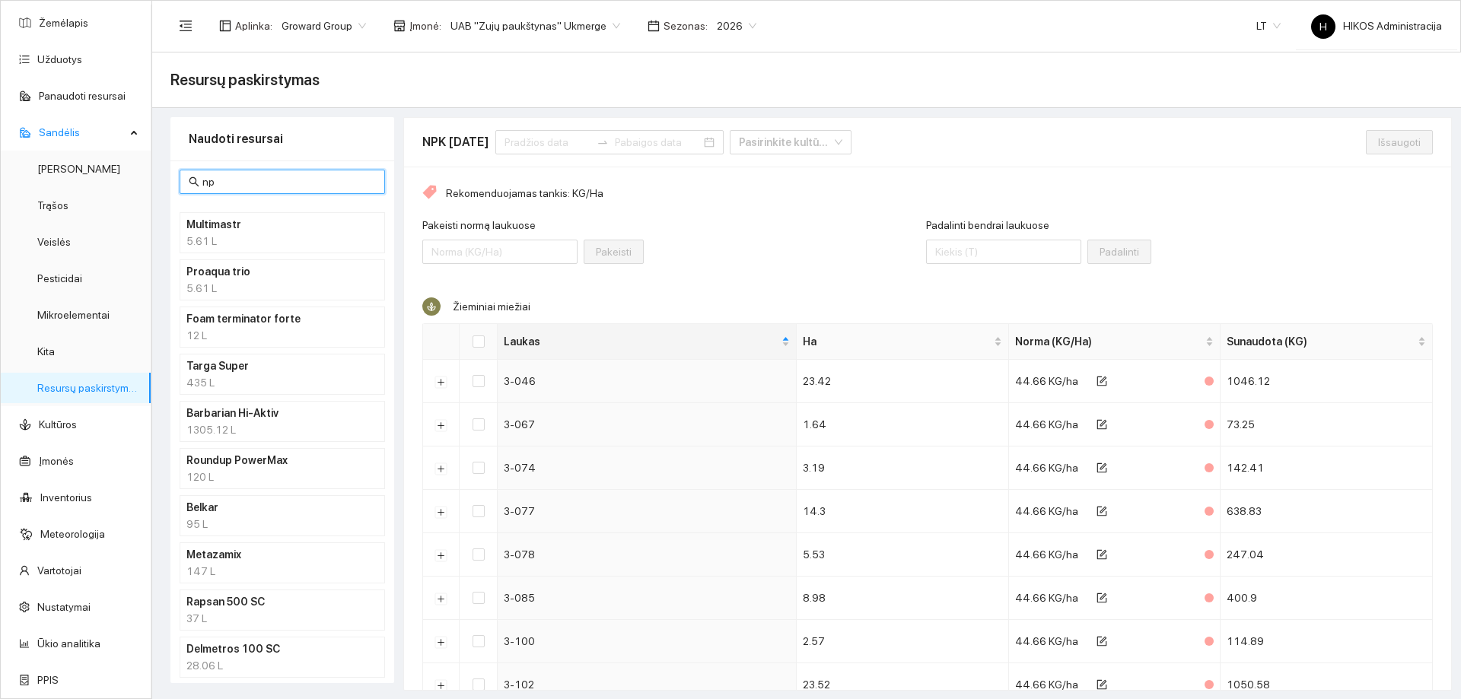
type input "npk"
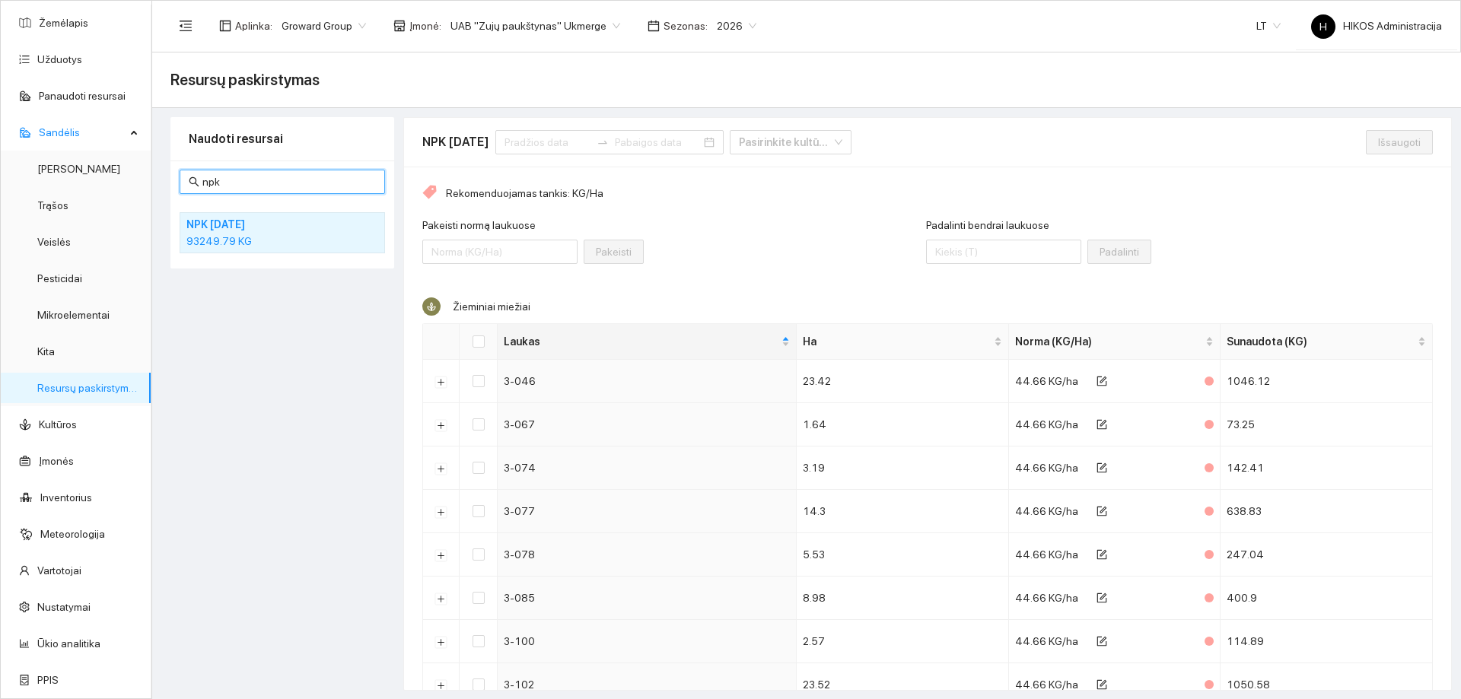
click at [218, 230] on h4 "NPK 10-26-26" at bounding box center [262, 224] width 152 height 17
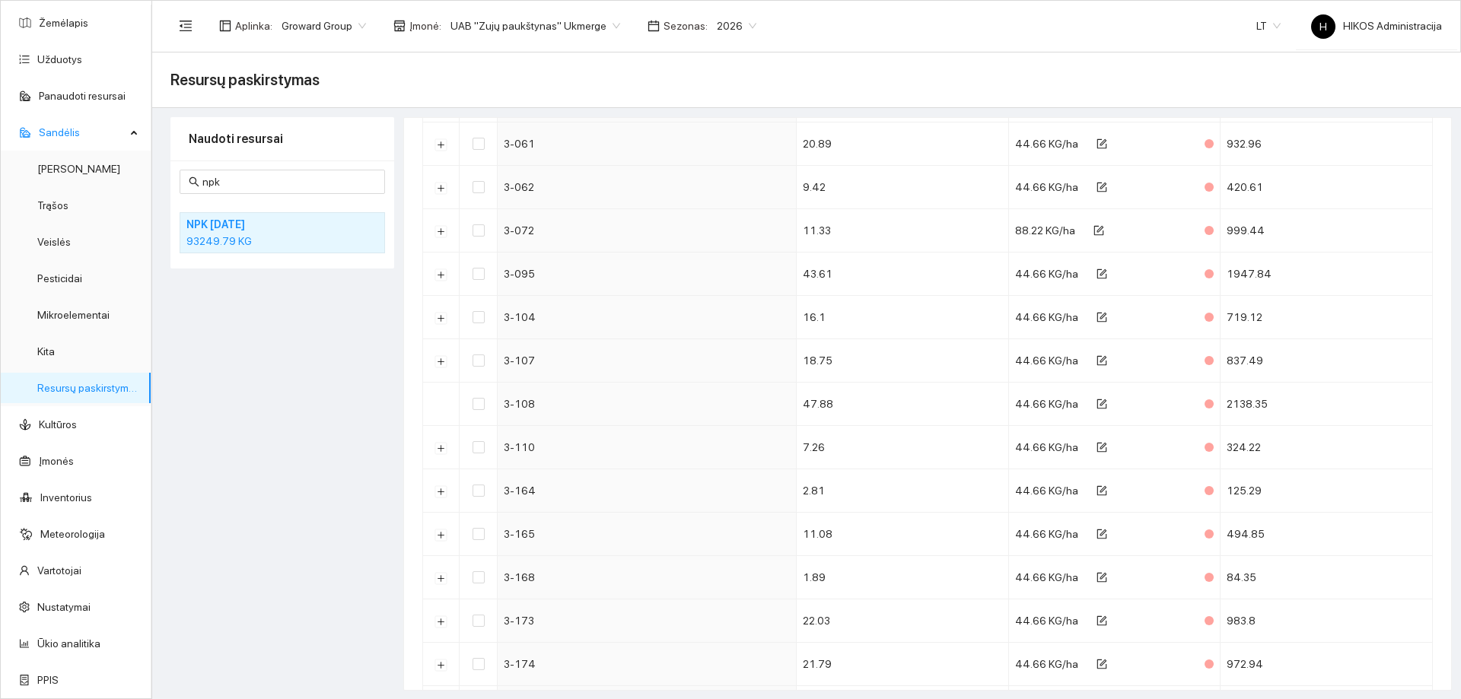
scroll to position [3618, 0]
click at [658, 76] on div "Resursų paskirstymas" at bounding box center [806, 80] width 1272 height 30
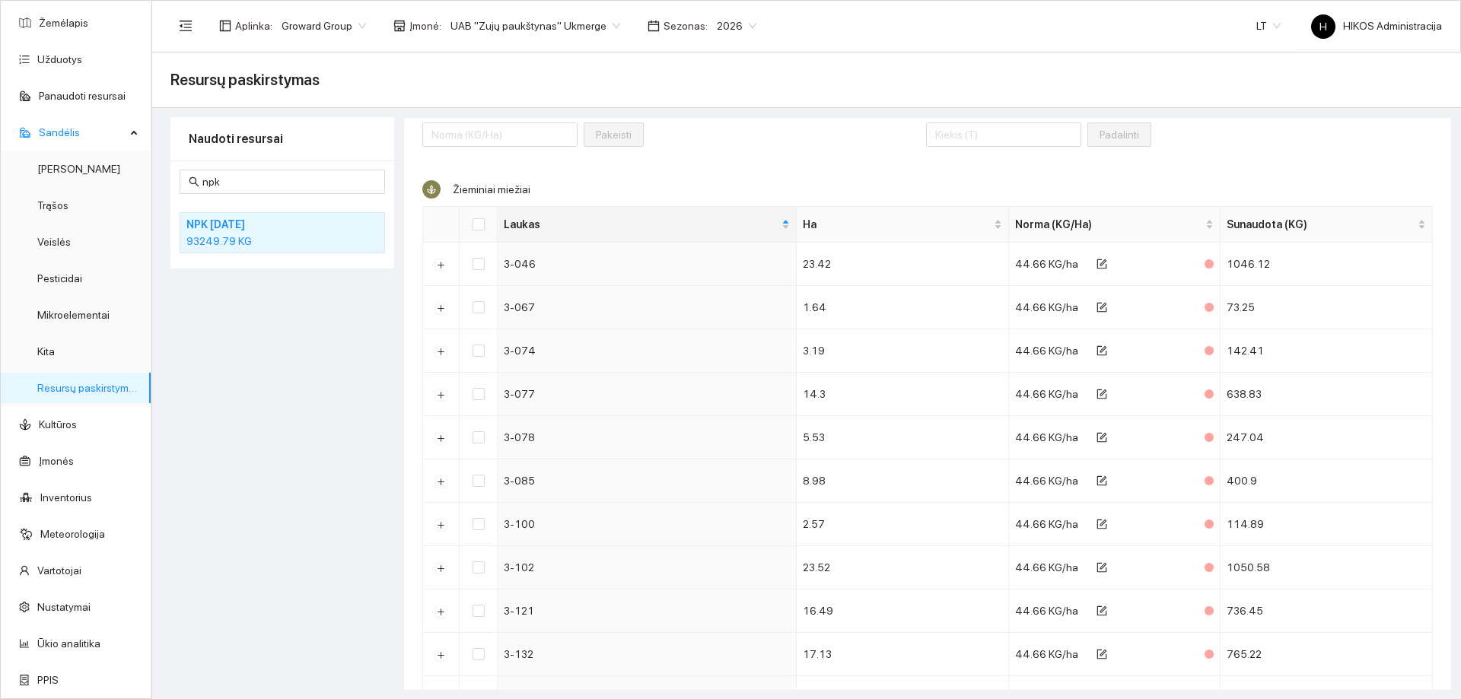
scroll to position [0, 0]
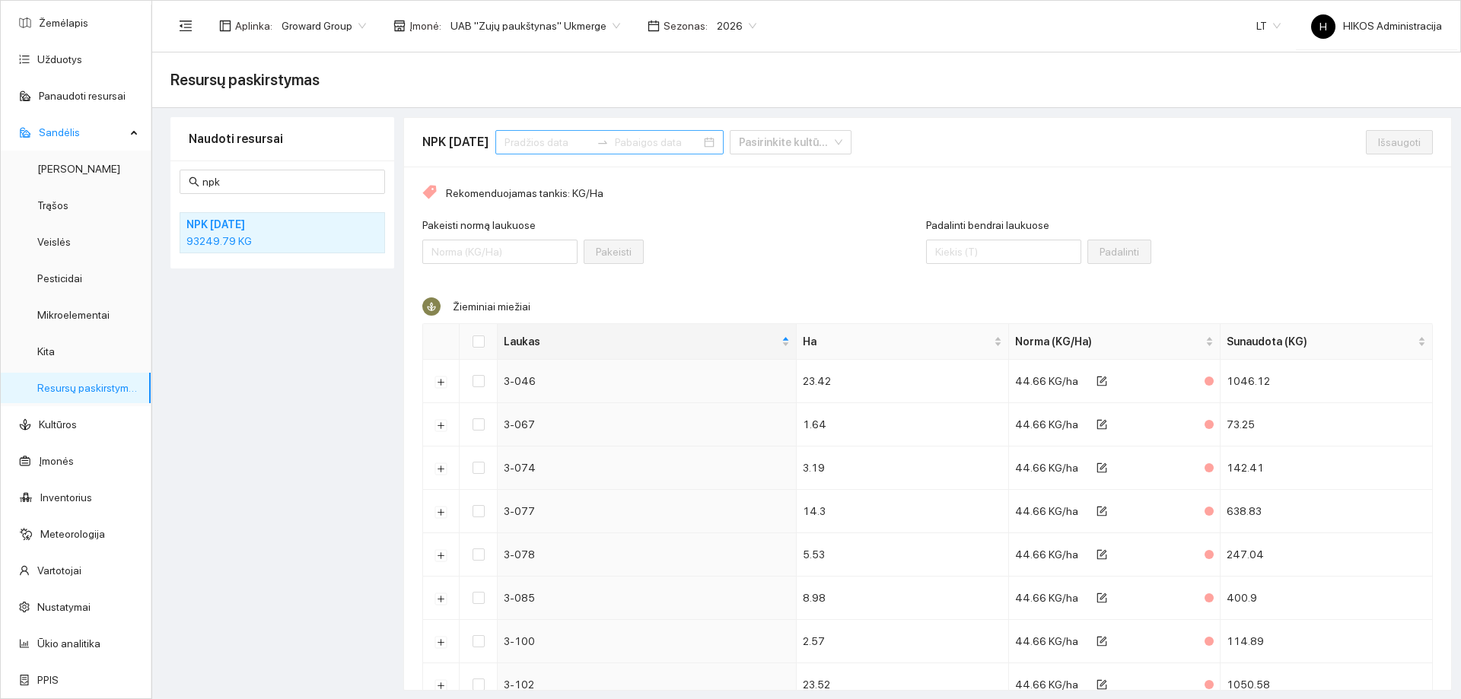
click at [546, 139] on input at bounding box center [548, 142] width 86 height 17
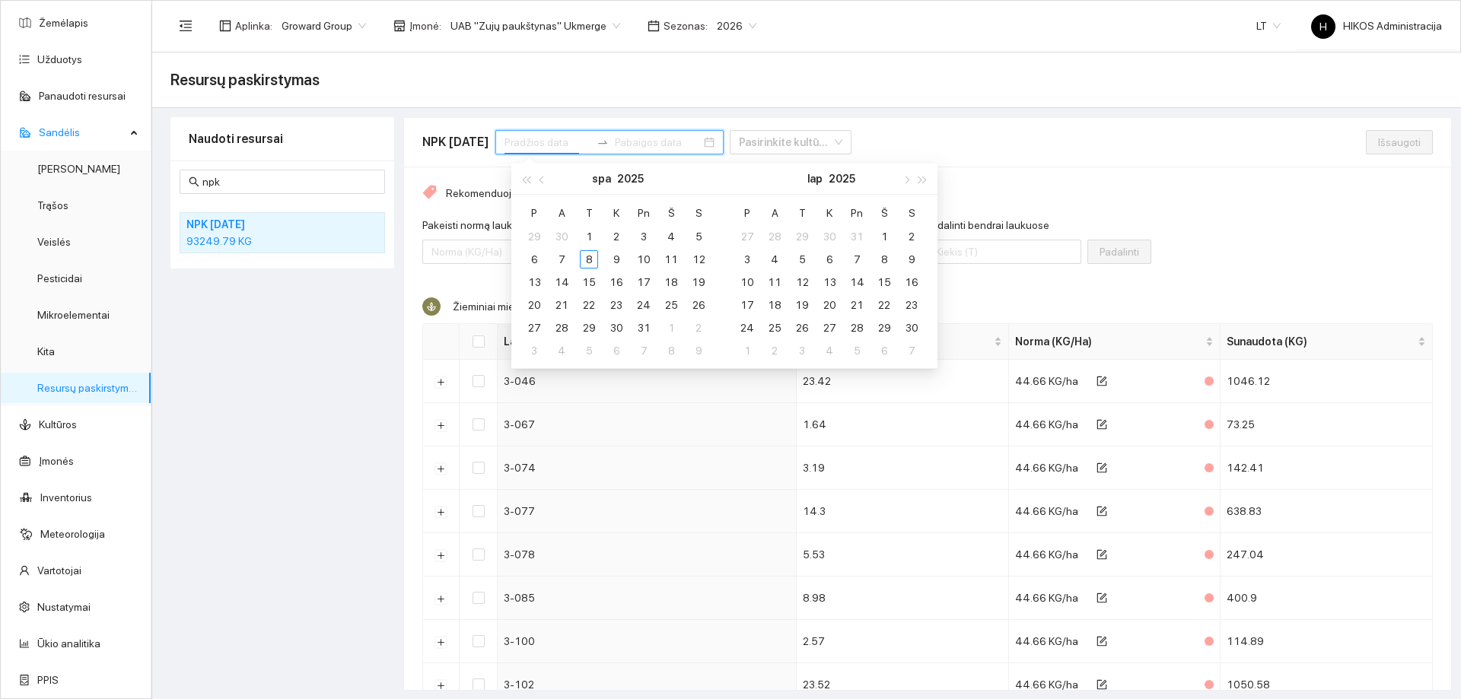
click at [228, 511] on div "Naudoti resursai npk NPK 10-26-26 93249.79 KG" at bounding box center [282, 404] width 224 height 574
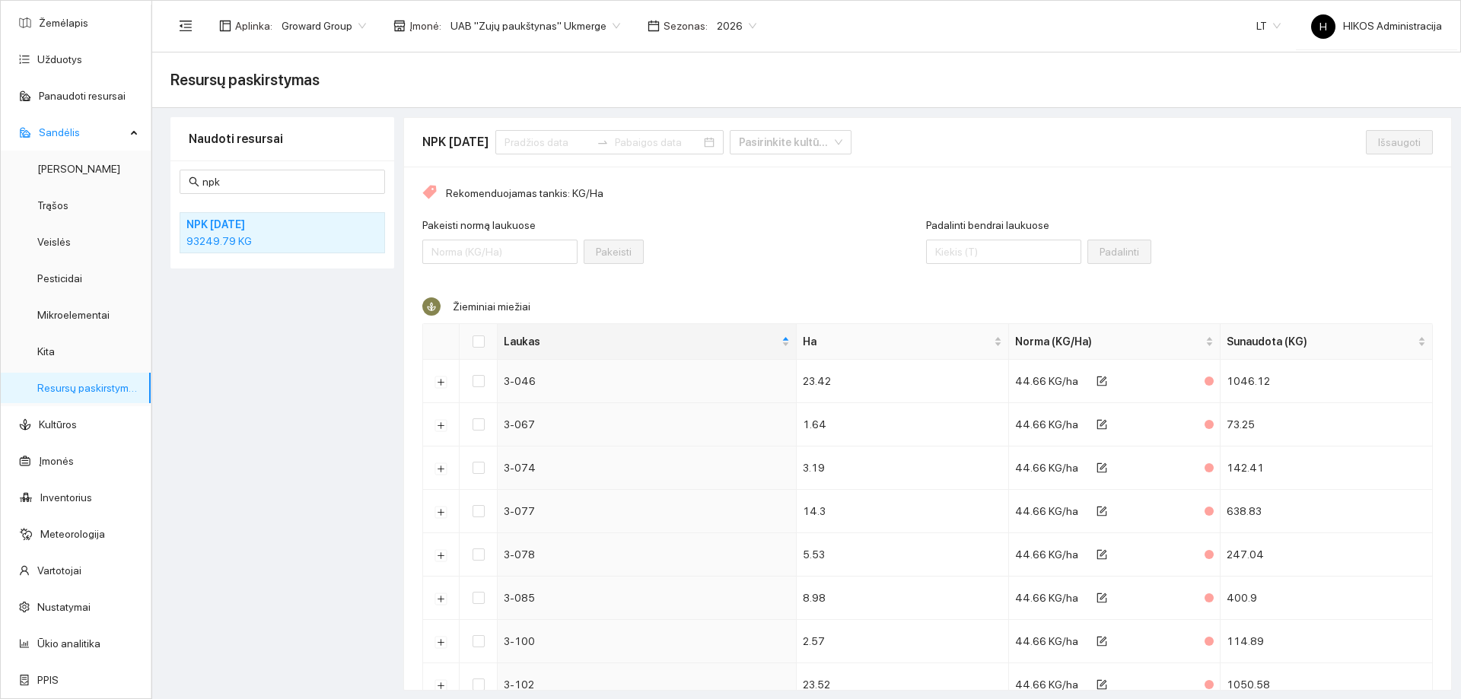
click at [694, 223] on div "Pakeisti normą laukuose Pakeisti" at bounding box center [674, 249] width 504 height 65
drag, startPoint x: 94, startPoint y: 384, endPoint x: 19, endPoint y: 365, distance: 77.7
click at [94, 384] on link "Resursų paskirstymas" at bounding box center [88, 388] width 103 height 12
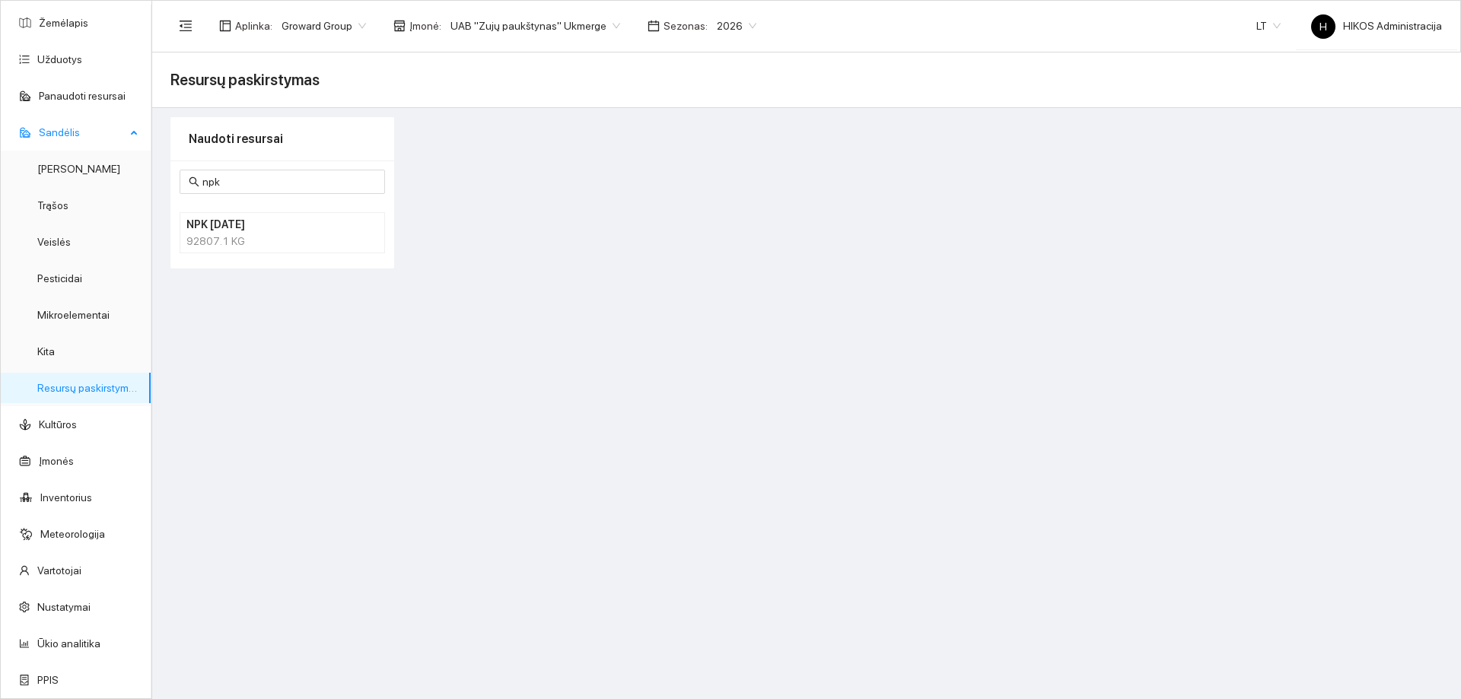
click at [75, 394] on link "Resursų paskirstymas" at bounding box center [88, 388] width 103 height 12
click at [55, 356] on link "Kita" at bounding box center [46, 352] width 18 height 12
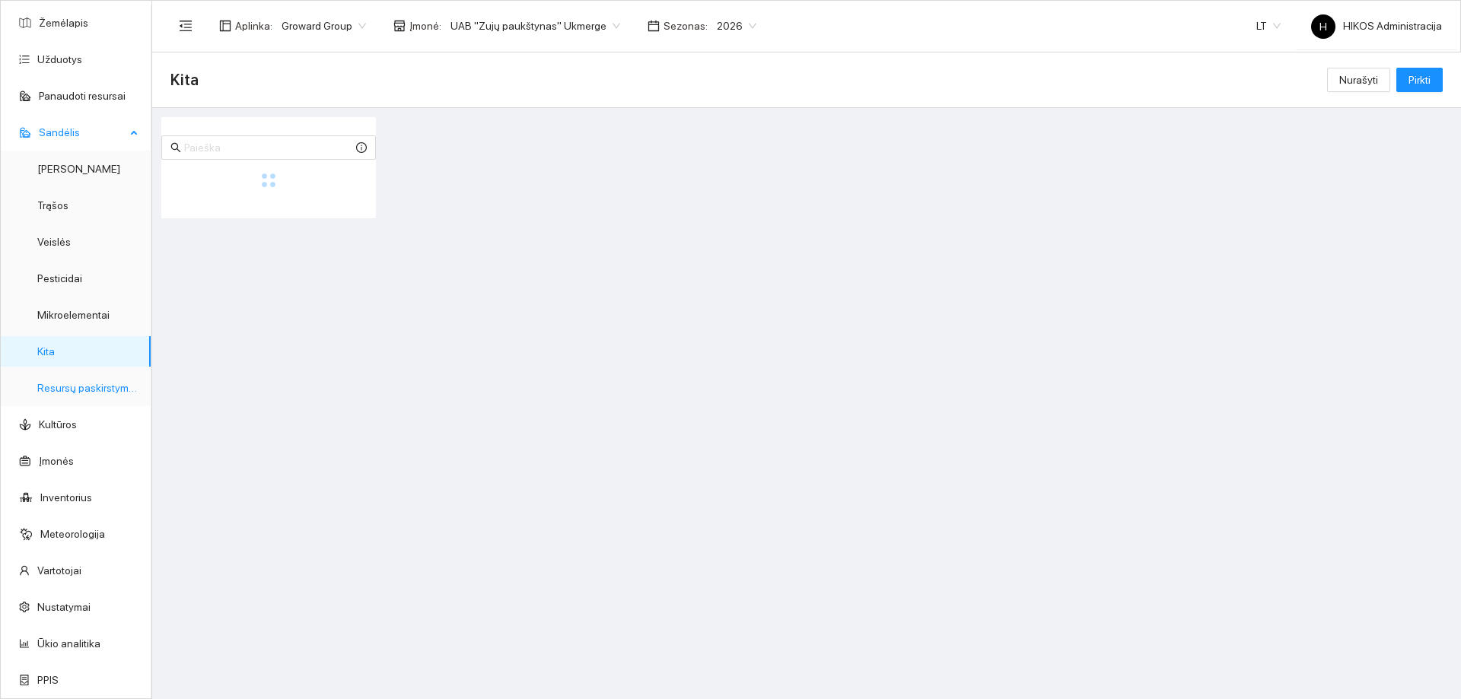
click at [93, 382] on link "Resursų paskirstymas" at bounding box center [88, 388] width 103 height 12
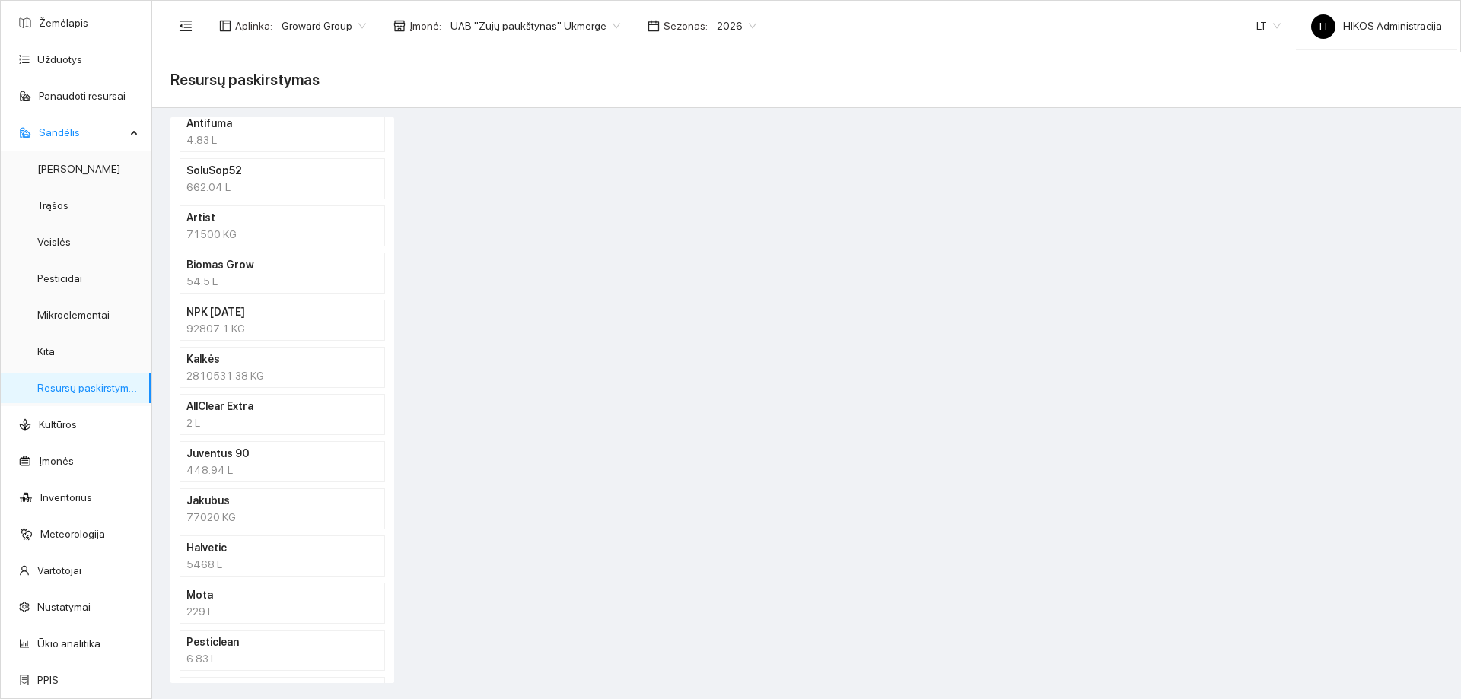
scroll to position [733, 0]
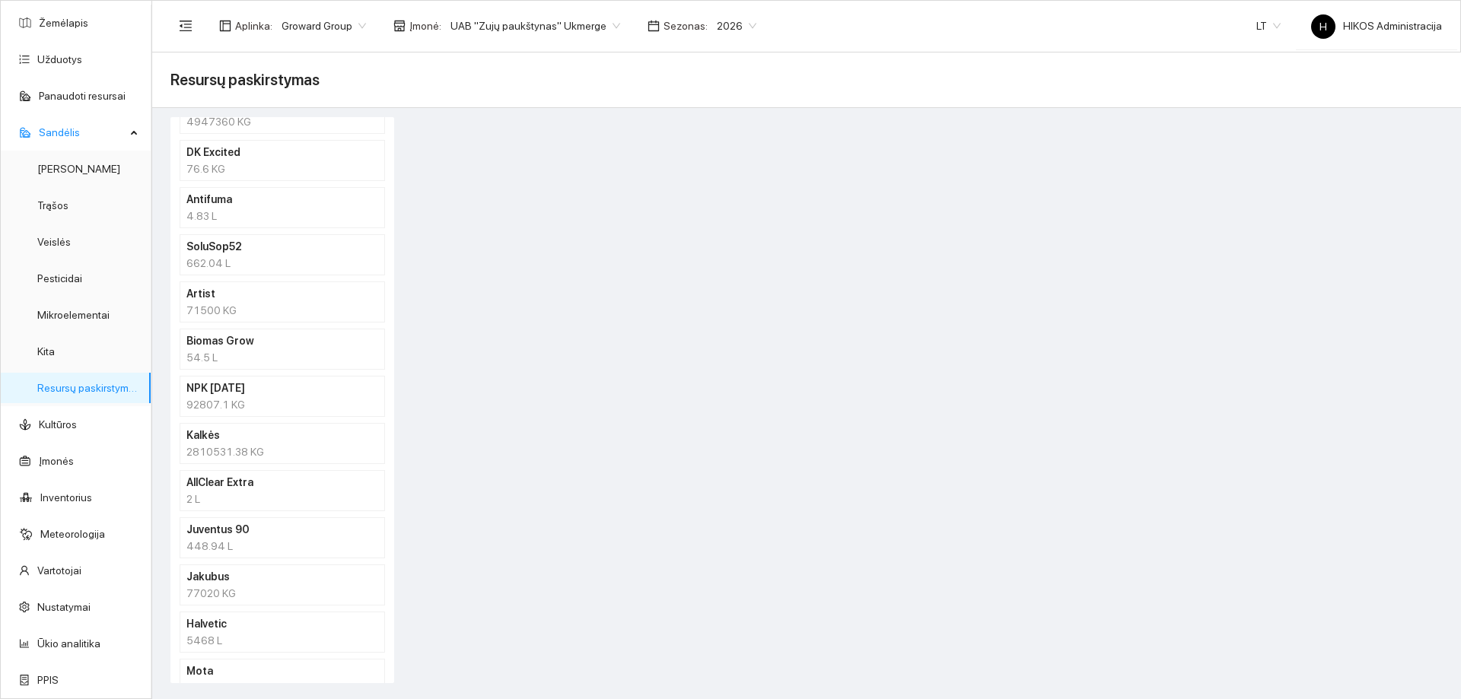
drag, startPoint x: 228, startPoint y: 403, endPoint x: 296, endPoint y: 417, distance: 70.0
click at [228, 403] on div "92807.1 KG" at bounding box center [282, 404] width 192 height 17
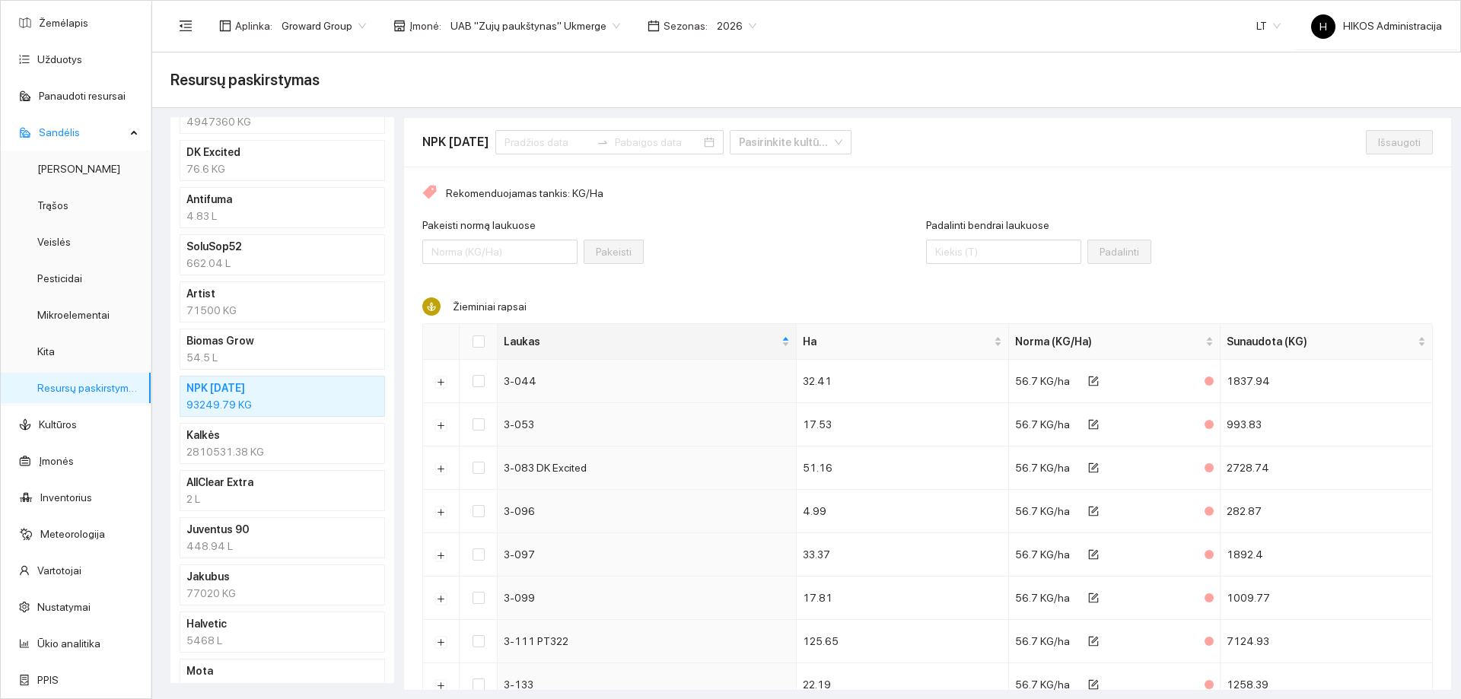
click at [299, 443] on h4 "Kalkės" at bounding box center [262, 435] width 152 height 17
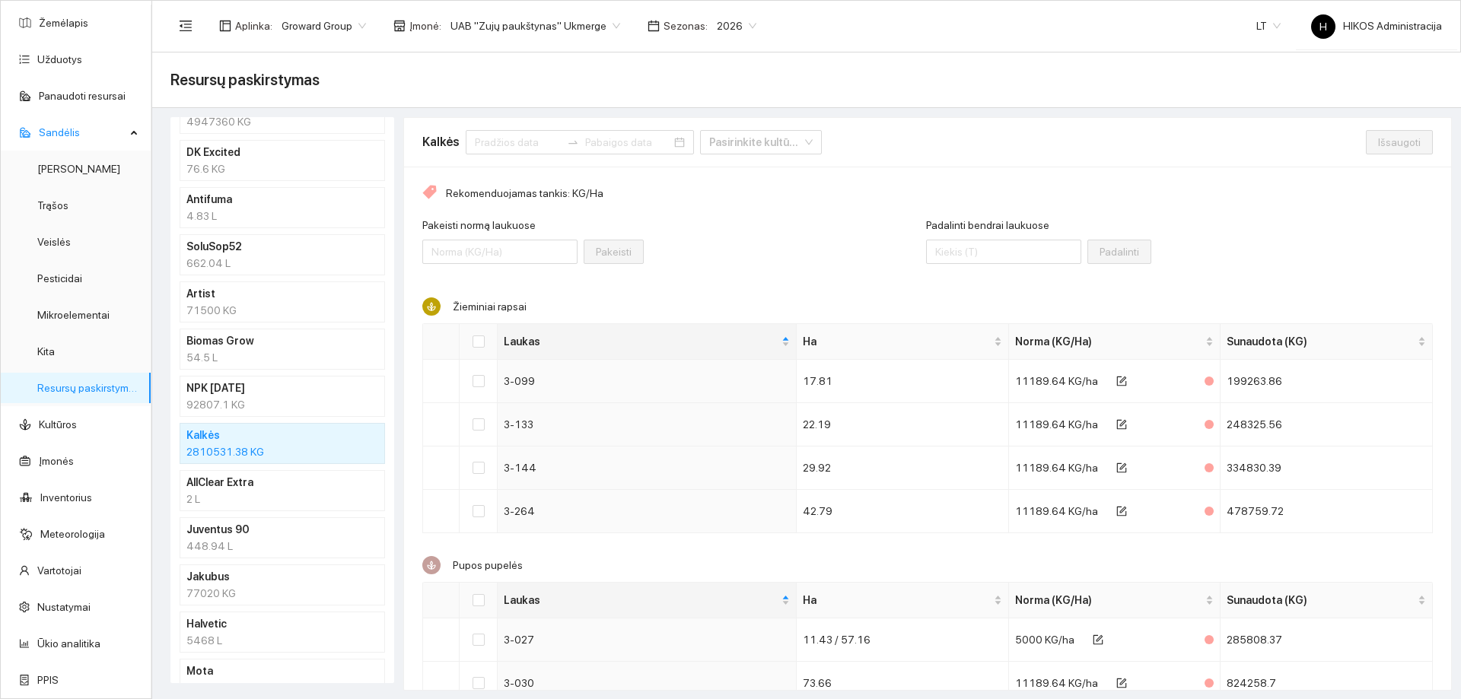
click at [280, 408] on div "92807.1 KG" at bounding box center [282, 404] width 192 height 17
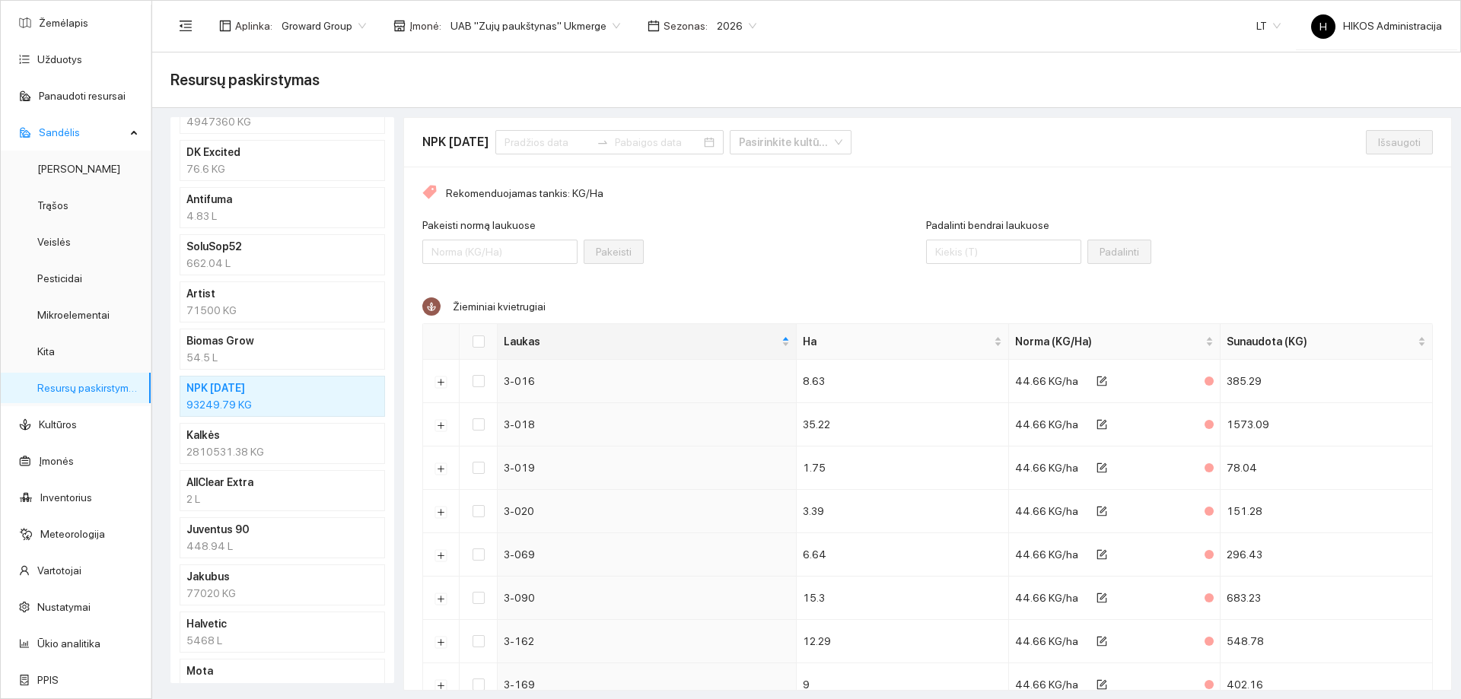
click at [278, 438] on h4 "Kalkės" at bounding box center [262, 435] width 152 height 17
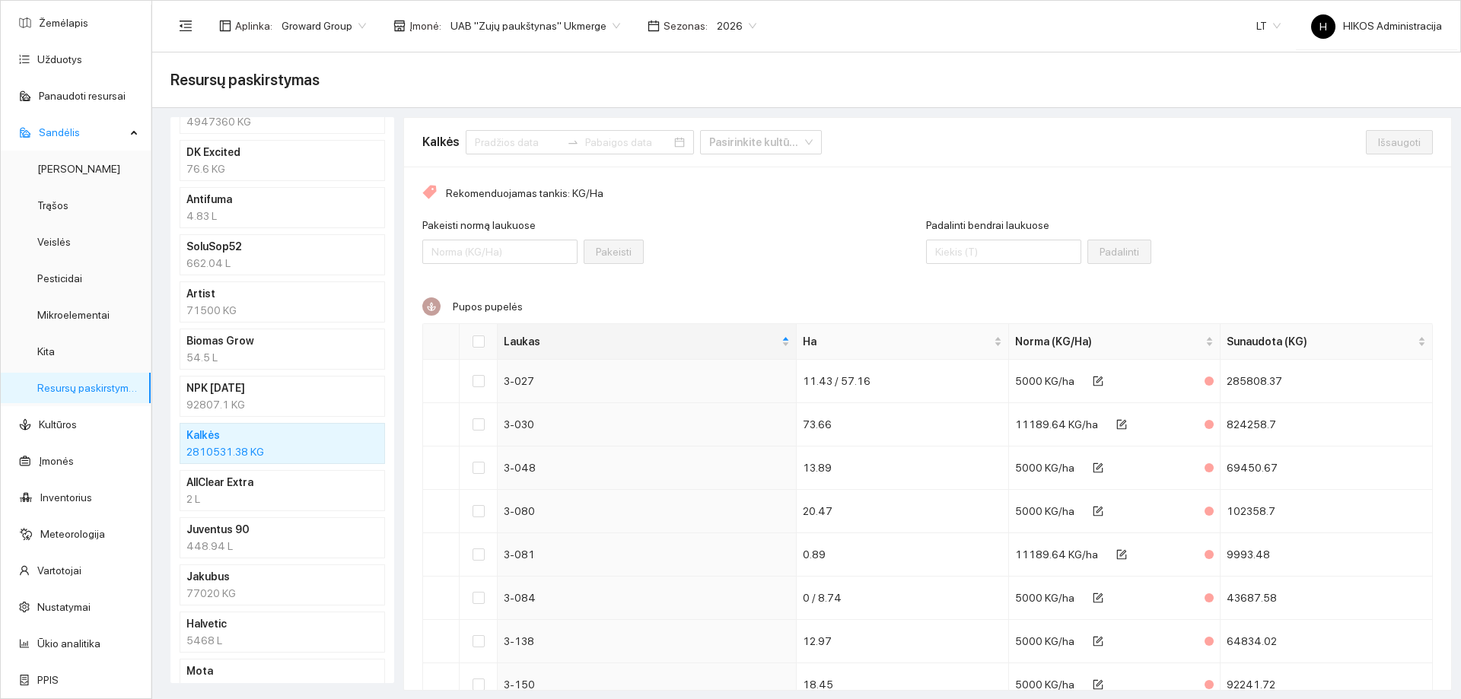
click at [278, 405] on div "92807.1 KG" at bounding box center [282, 404] width 192 height 17
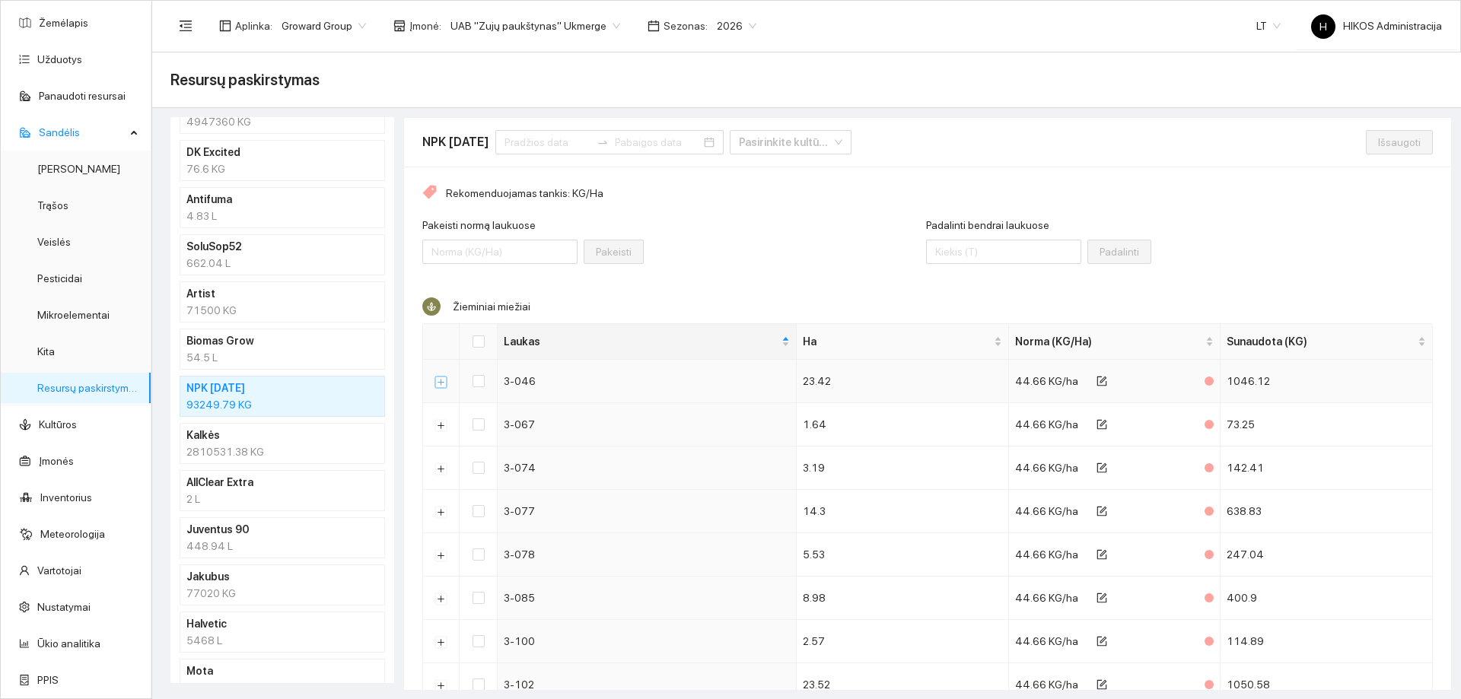
click at [439, 384] on button "Išskleisti" at bounding box center [441, 382] width 12 height 12
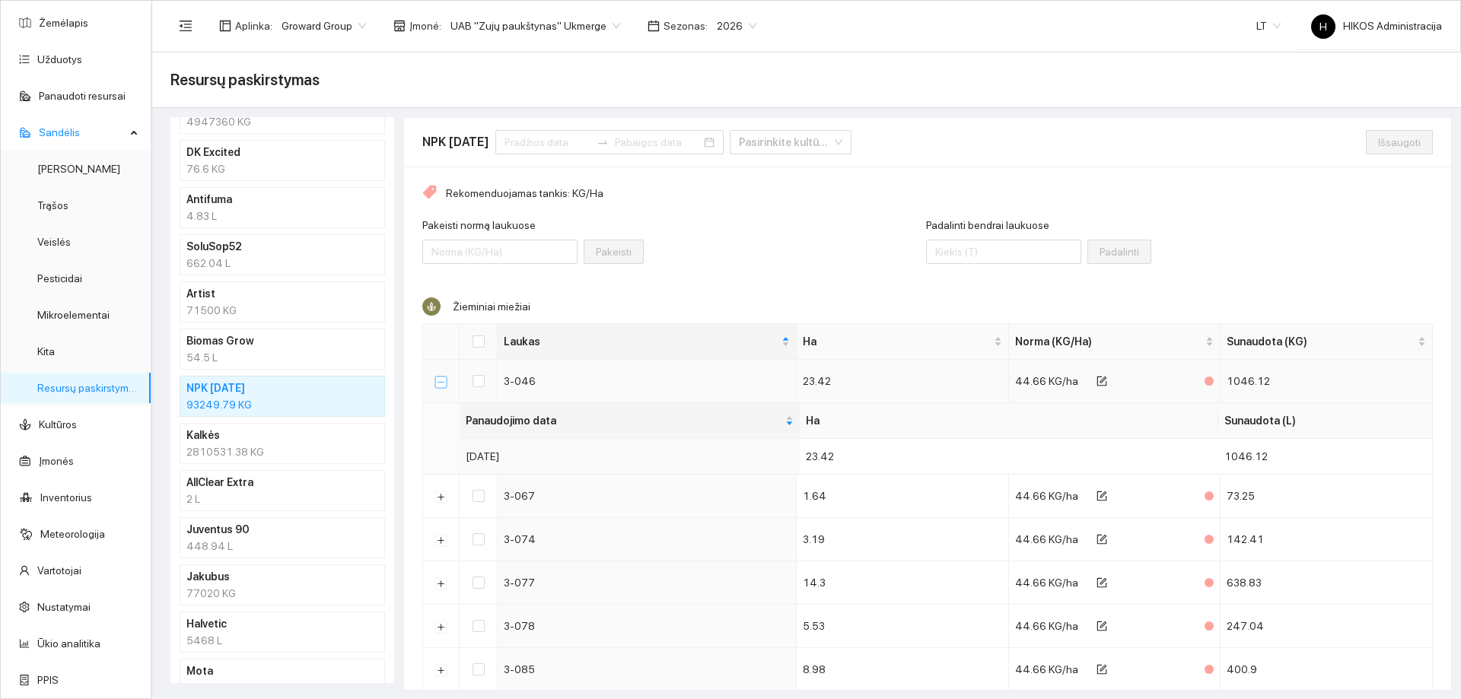
click at [439, 384] on button "Suskleisti" at bounding box center [441, 382] width 12 height 12
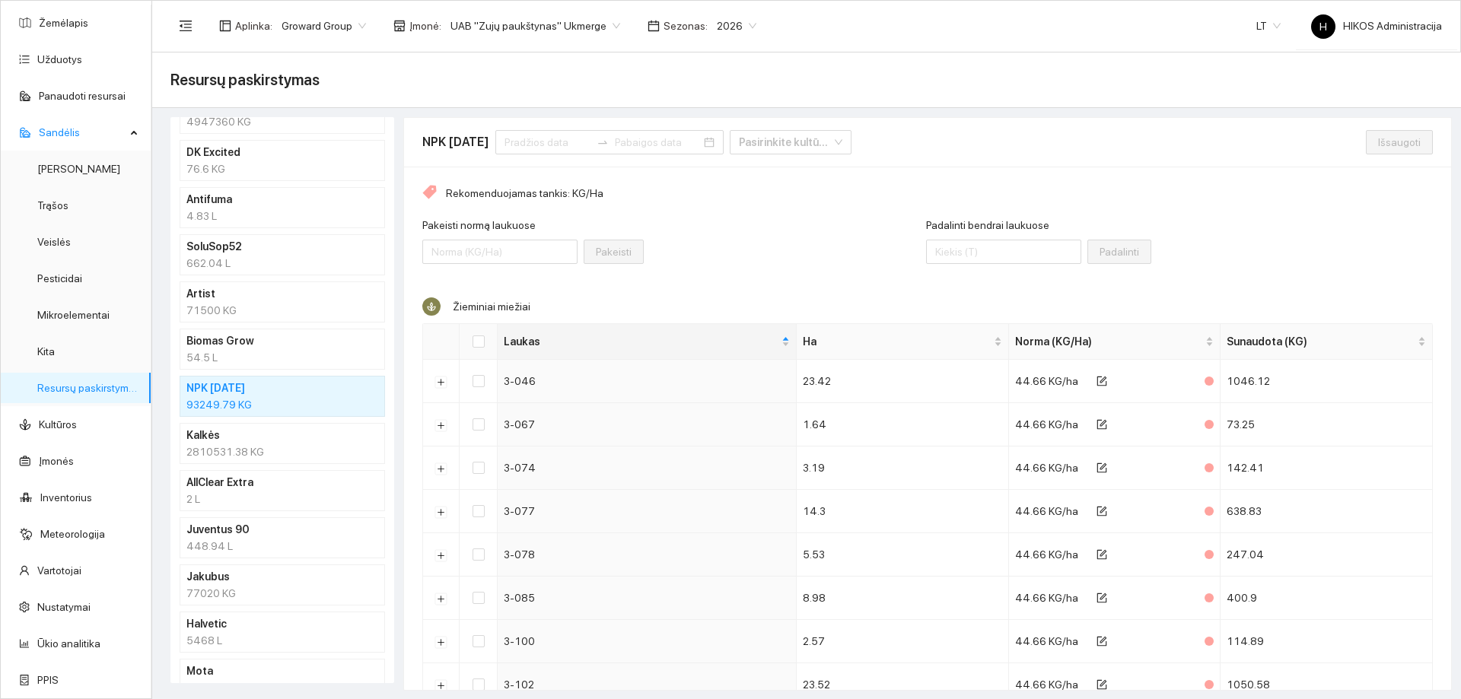
click at [772, 266] on div "Pakeisti normą laukuose Pakeisti" at bounding box center [674, 249] width 504 height 65
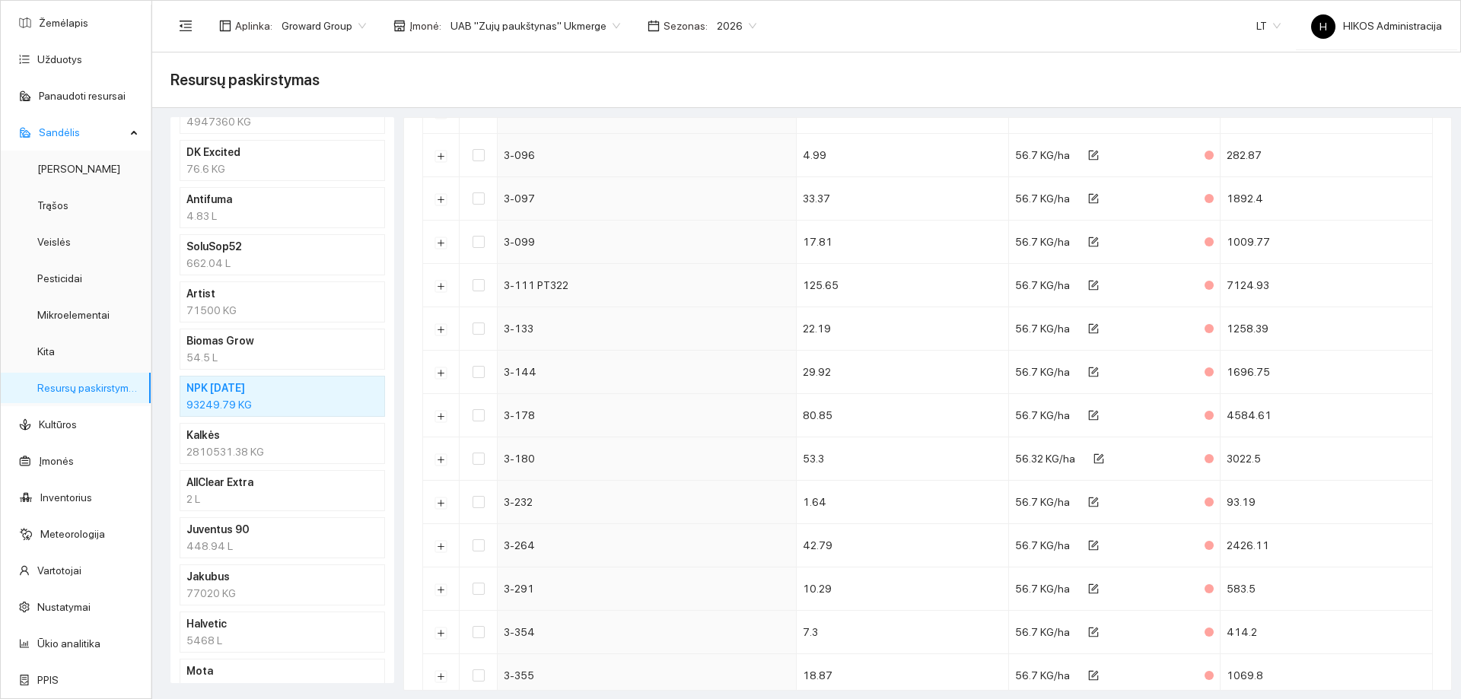
scroll to position [3683, 0]
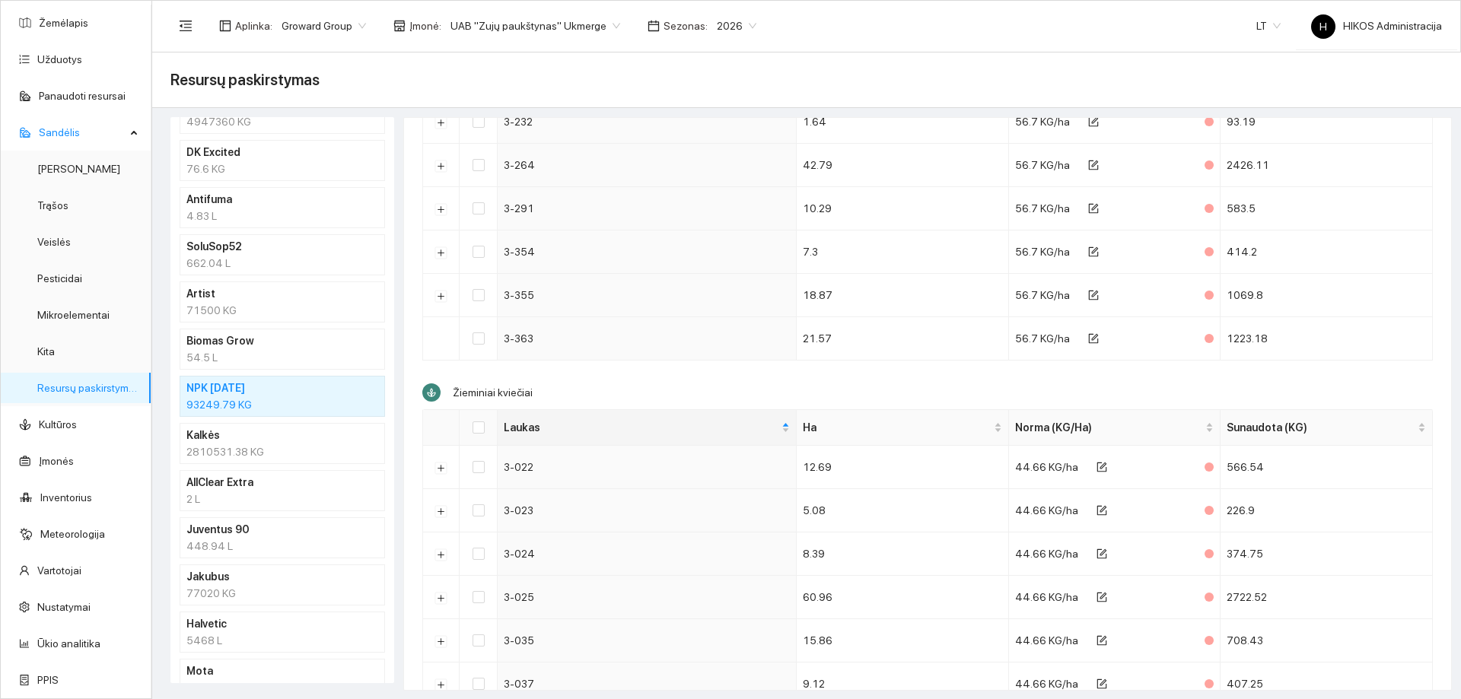
click at [581, 71] on div "Resursų paskirstymas" at bounding box center [806, 80] width 1272 height 30
click at [307, 353] on div "54.5 L" at bounding box center [282, 357] width 192 height 17
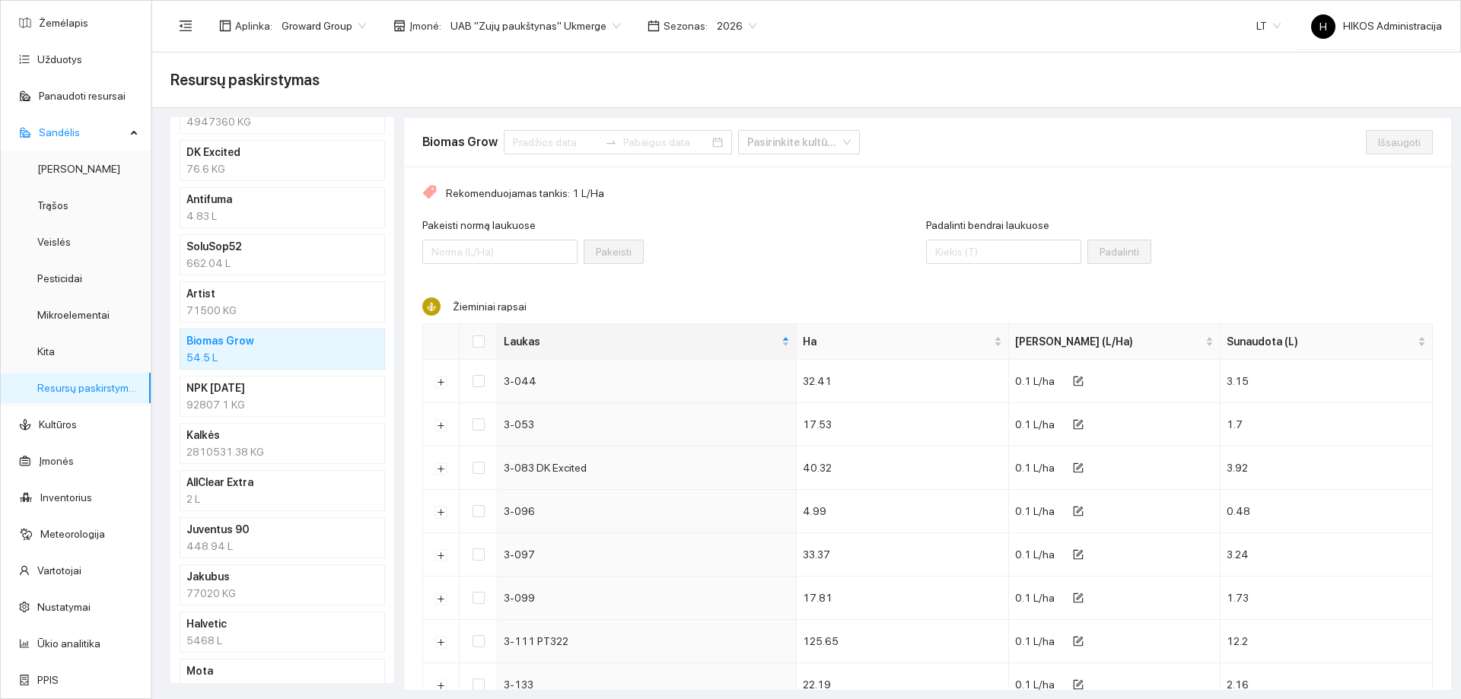
click at [287, 376] on li "NPK 10-26-26 92807.1 KG" at bounding box center [282, 396] width 205 height 41
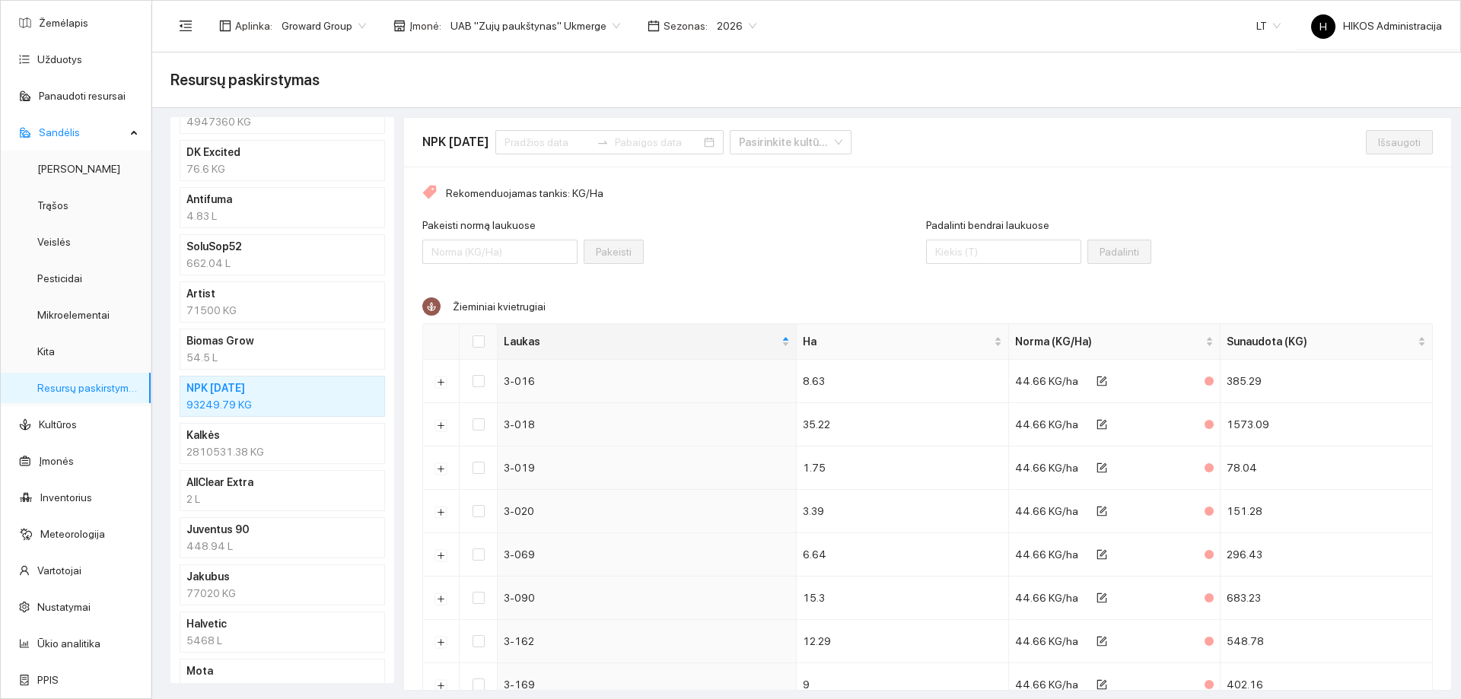
click at [248, 428] on h4 "Kalkės" at bounding box center [262, 435] width 152 height 17
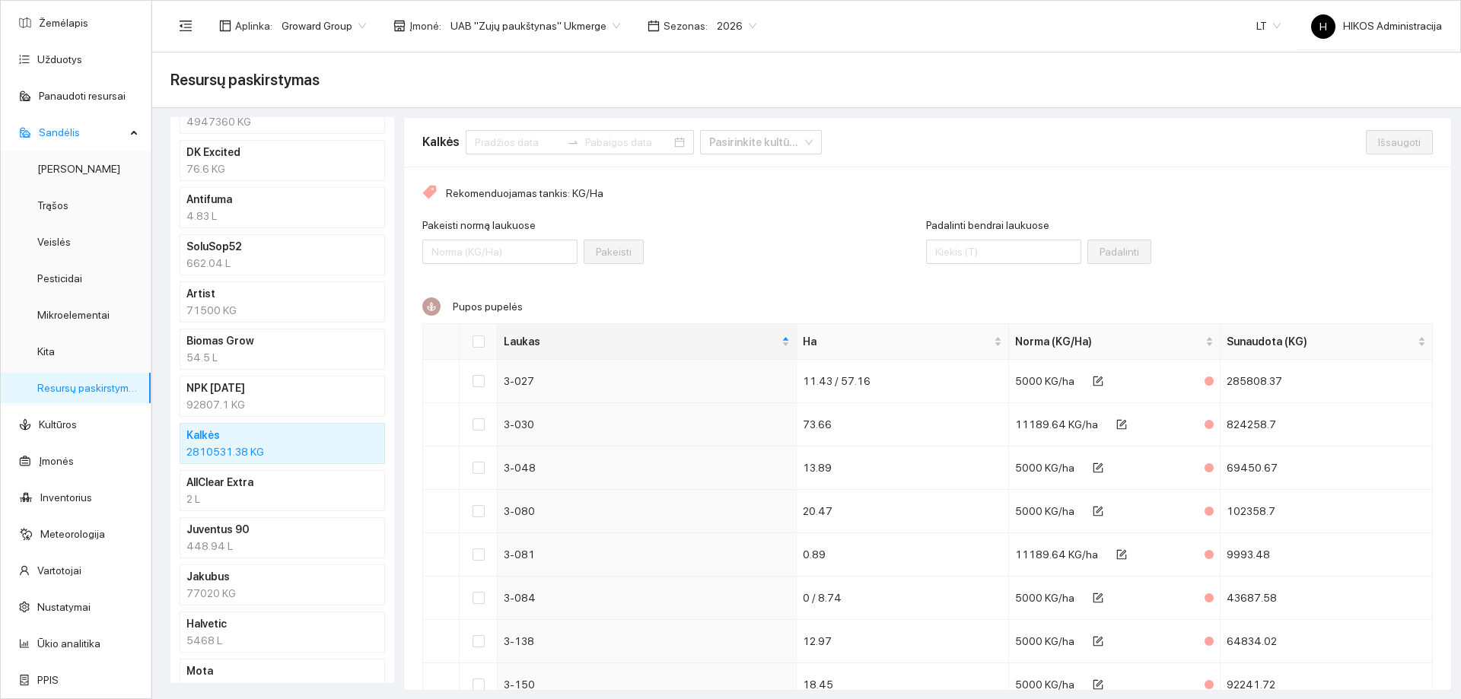
click at [260, 541] on div "448.94 L" at bounding box center [282, 546] width 192 height 17
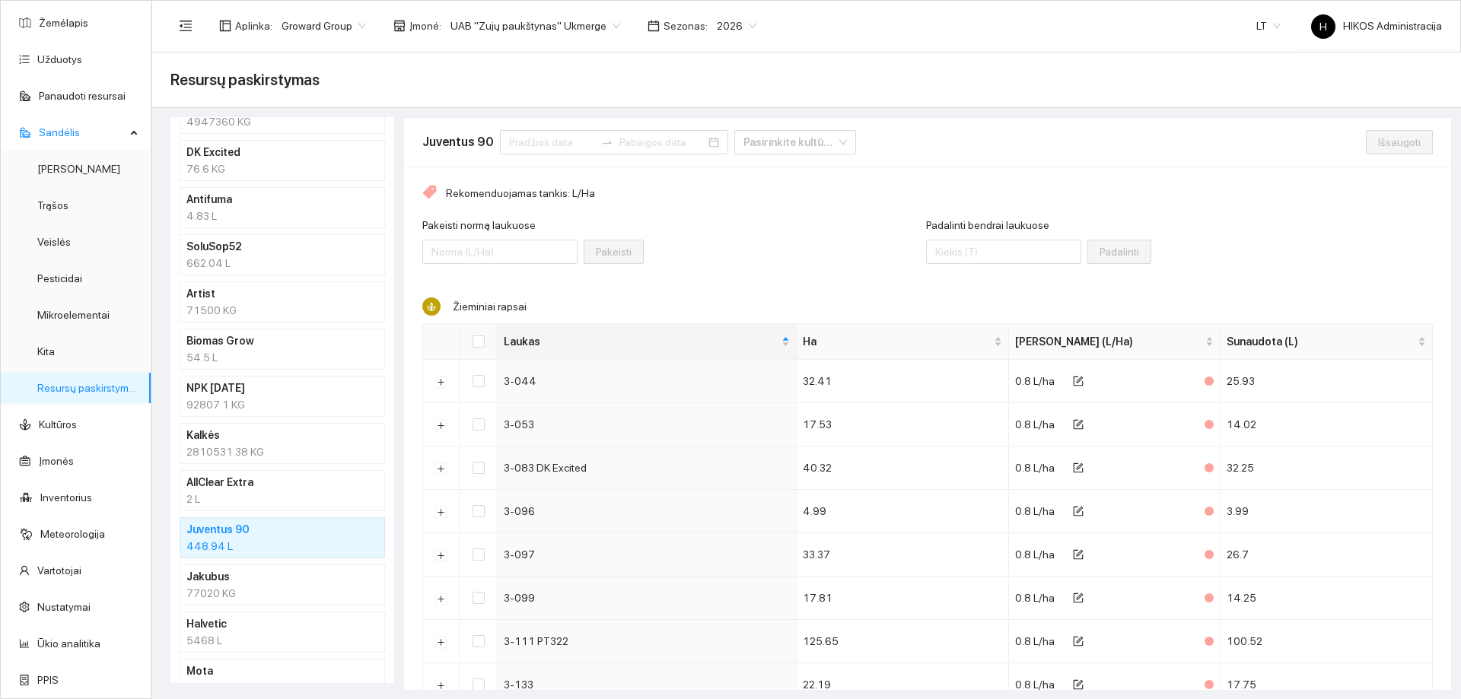
scroll to position [961, 0]
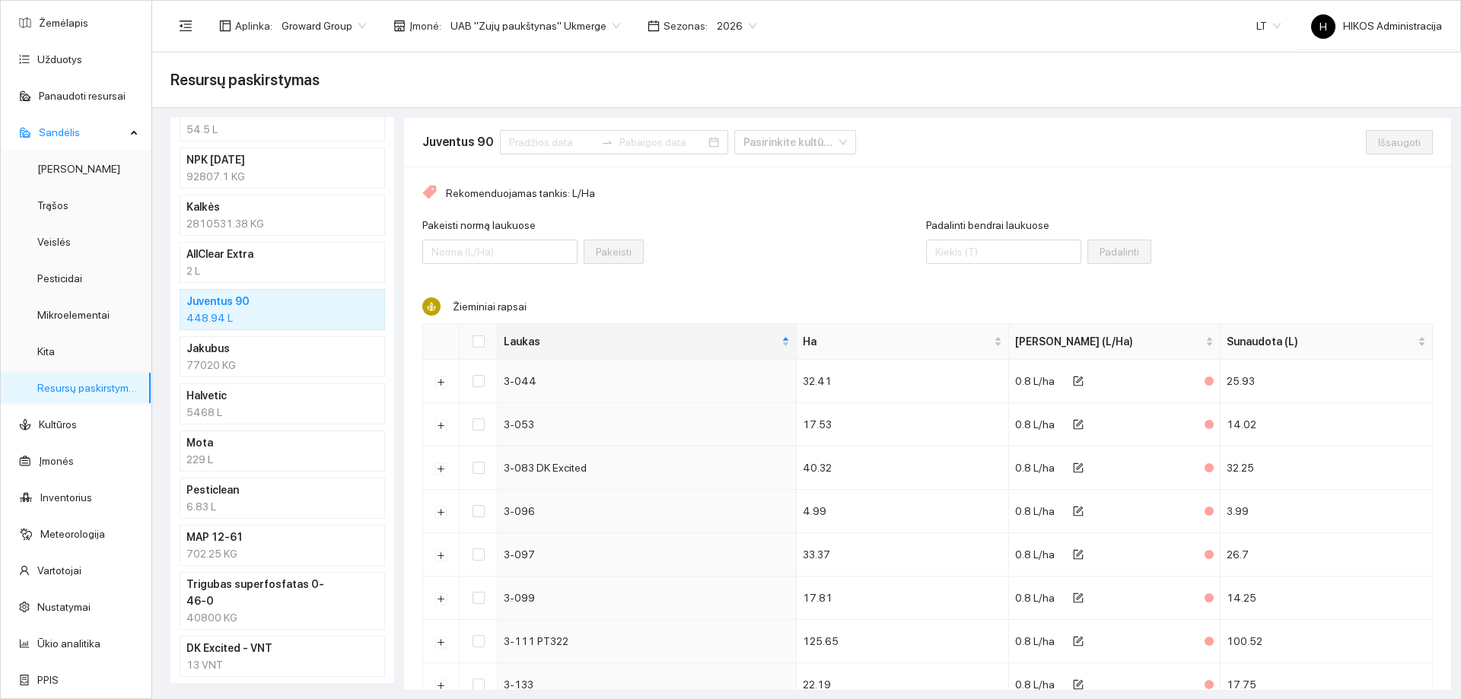
click at [244, 524] on ul "Multimastr 5.61 L Proaqua trio 5.61 L Foam terminator forte 12 L Targa Super 43…" at bounding box center [282, 82] width 205 height 1662
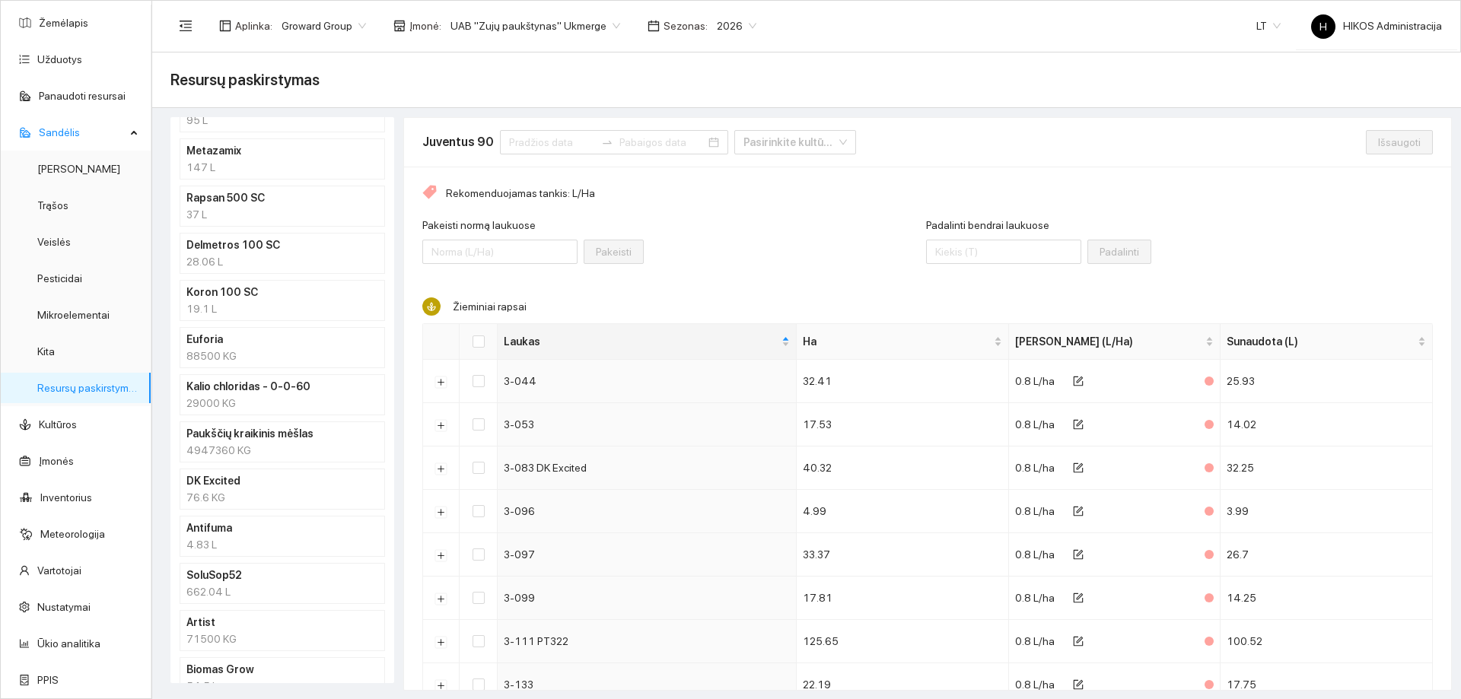
scroll to position [426, 0]
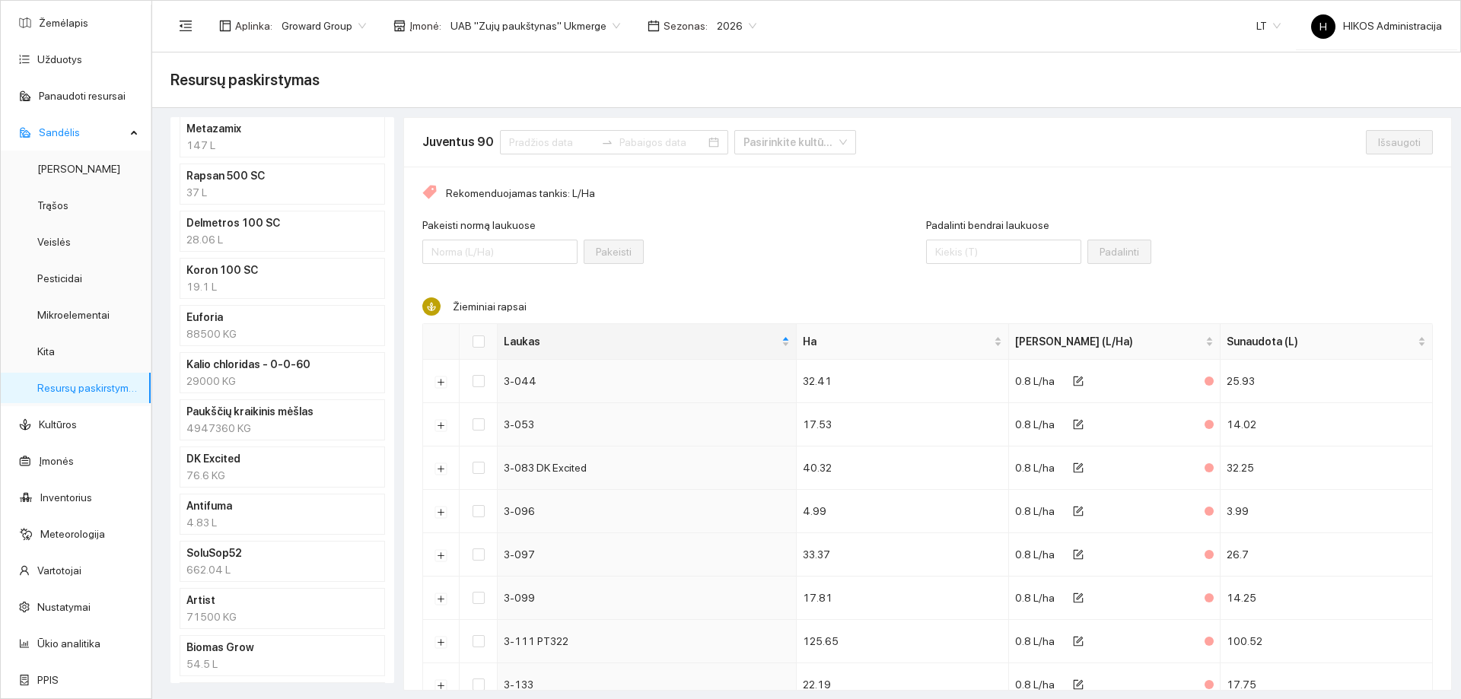
click at [308, 373] on div "29000 KG" at bounding box center [282, 381] width 192 height 17
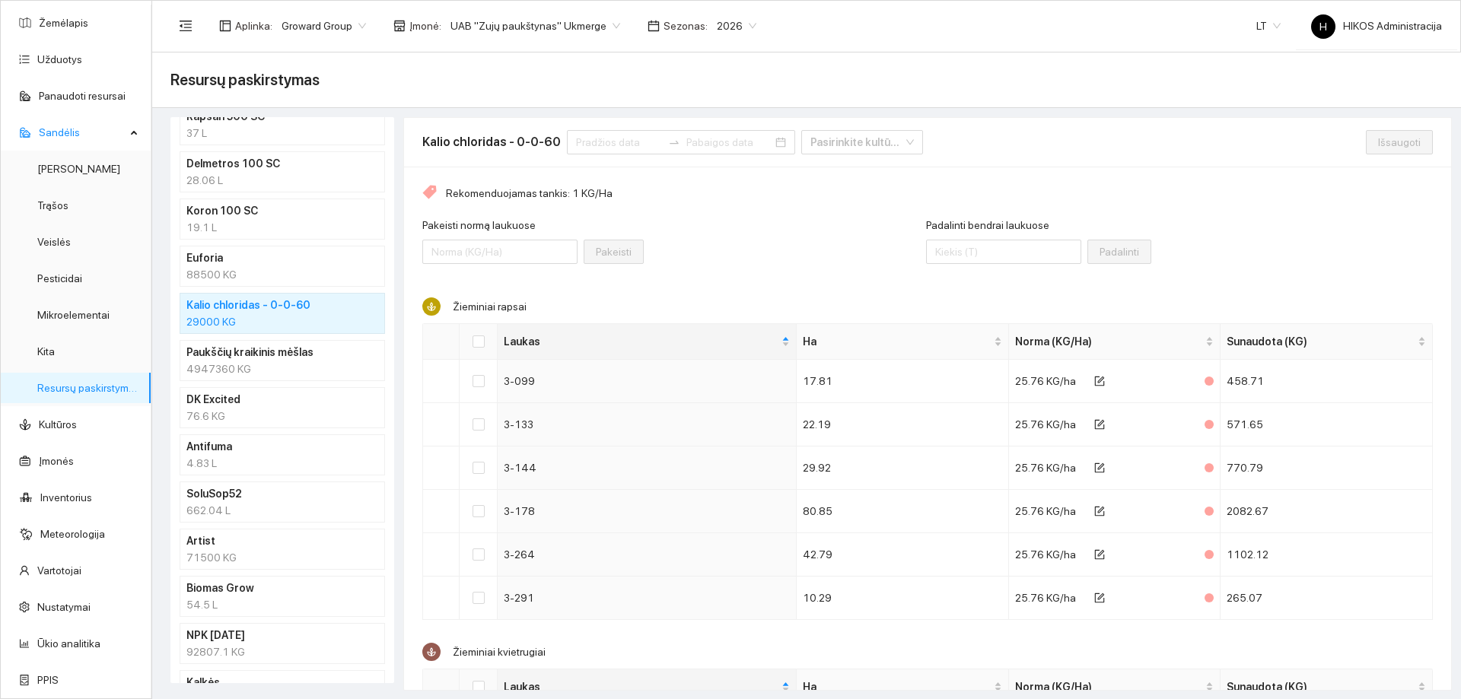
scroll to position [578, 0]
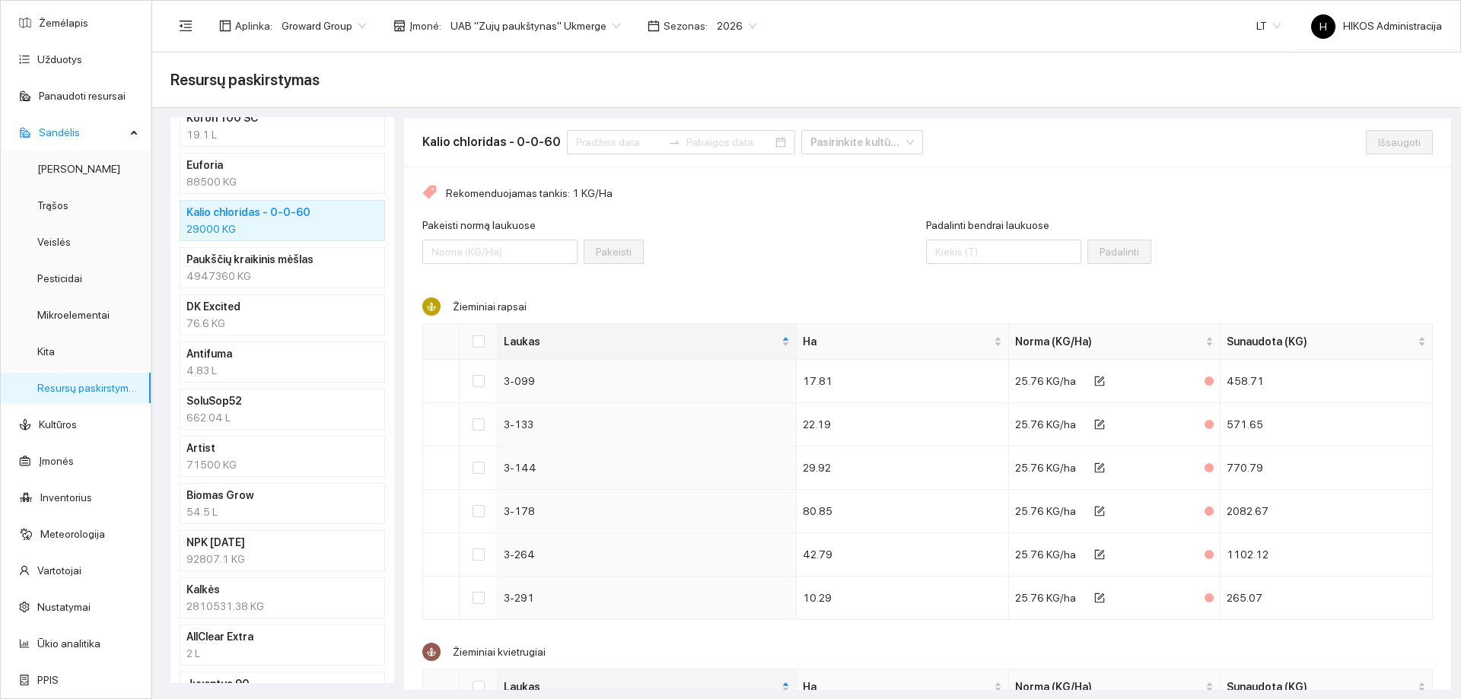
click at [249, 182] on div "88500 KG" at bounding box center [282, 182] width 192 height 17
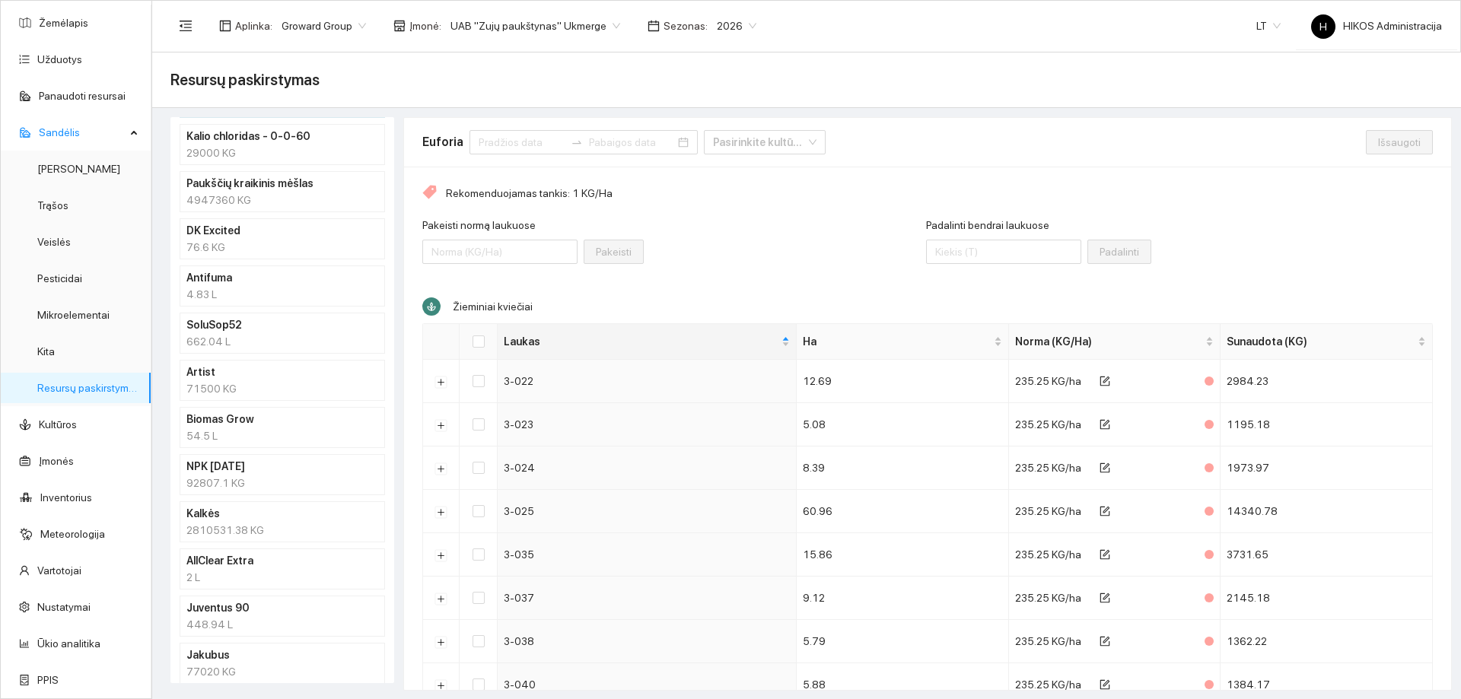
scroll to position [578, 0]
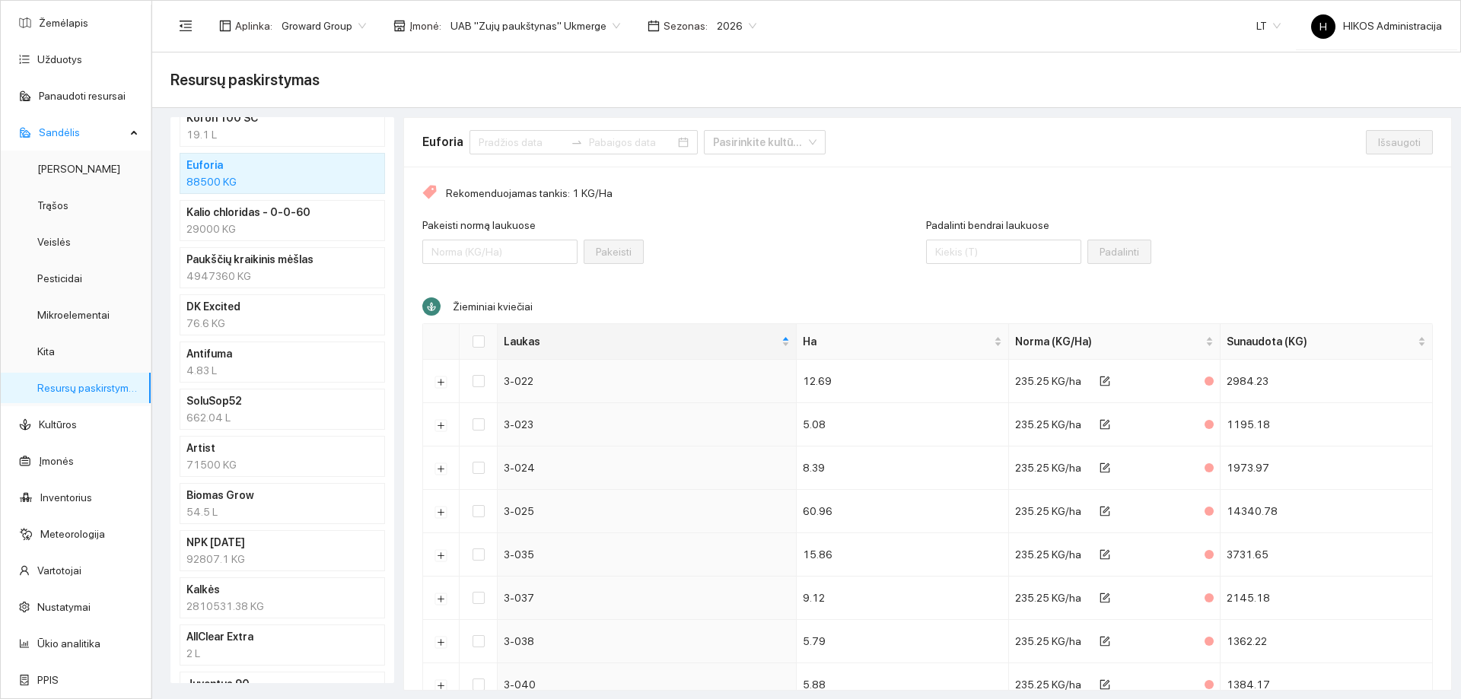
click at [240, 221] on h4 "Kalio chloridas - 0-0-60" at bounding box center [262, 212] width 152 height 17
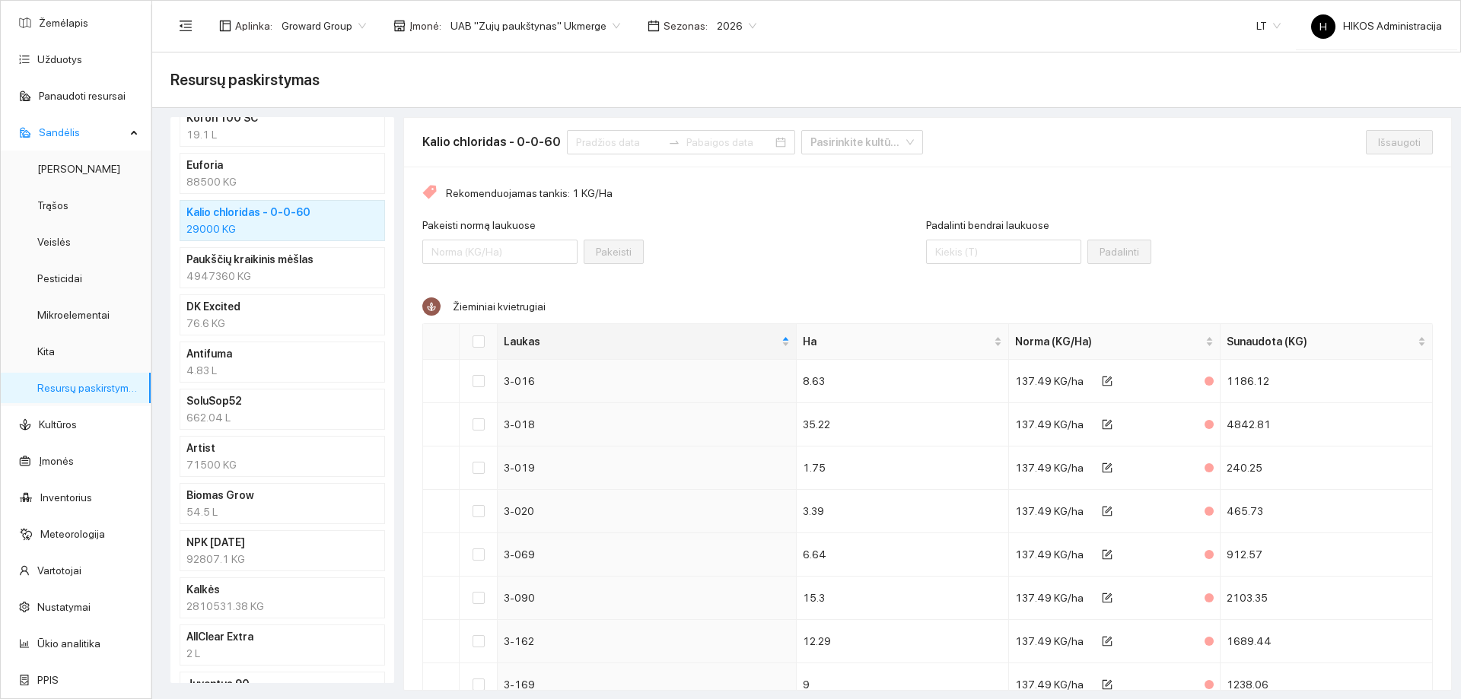
click at [258, 546] on h4 "NPK 10-26-26" at bounding box center [262, 542] width 152 height 17
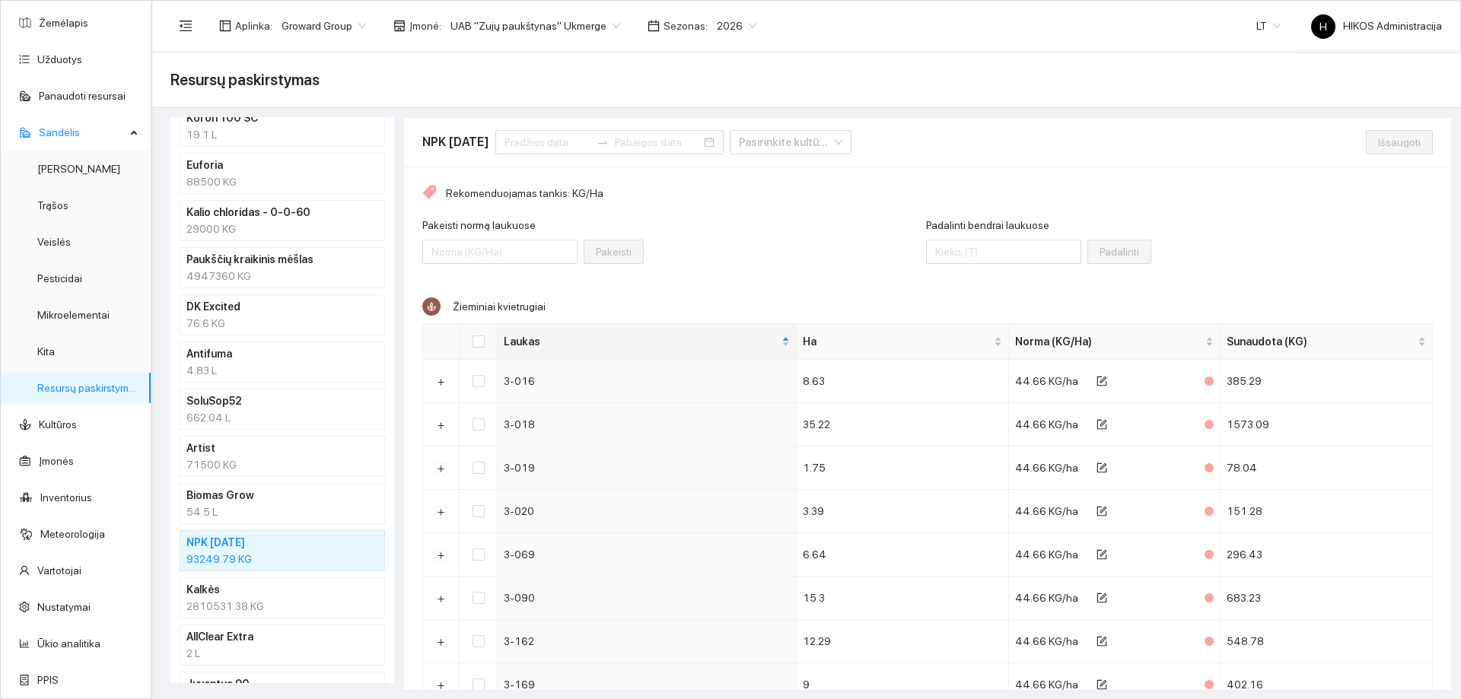
click at [246, 593] on h4 "Kalkės" at bounding box center [262, 589] width 152 height 17
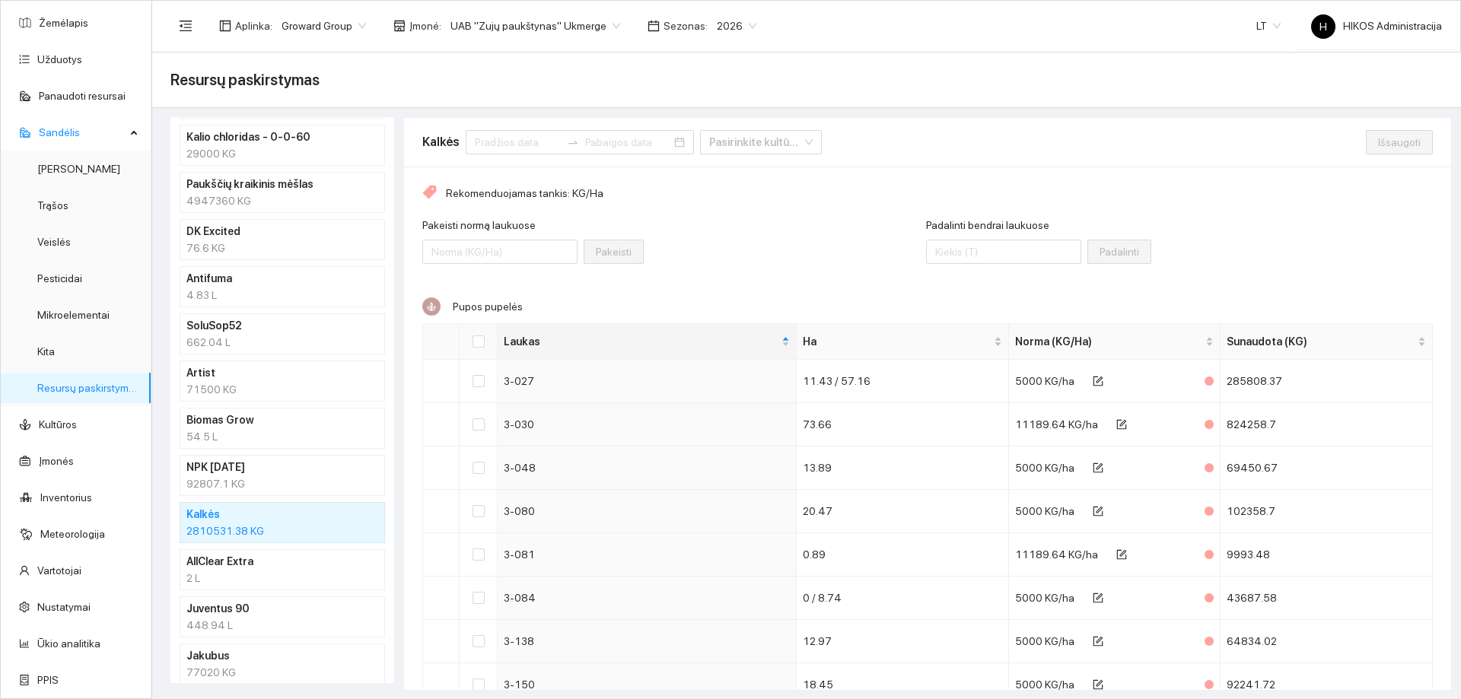
scroll to position [654, 0]
click at [246, 572] on div "2 L" at bounding box center [282, 577] width 192 height 17
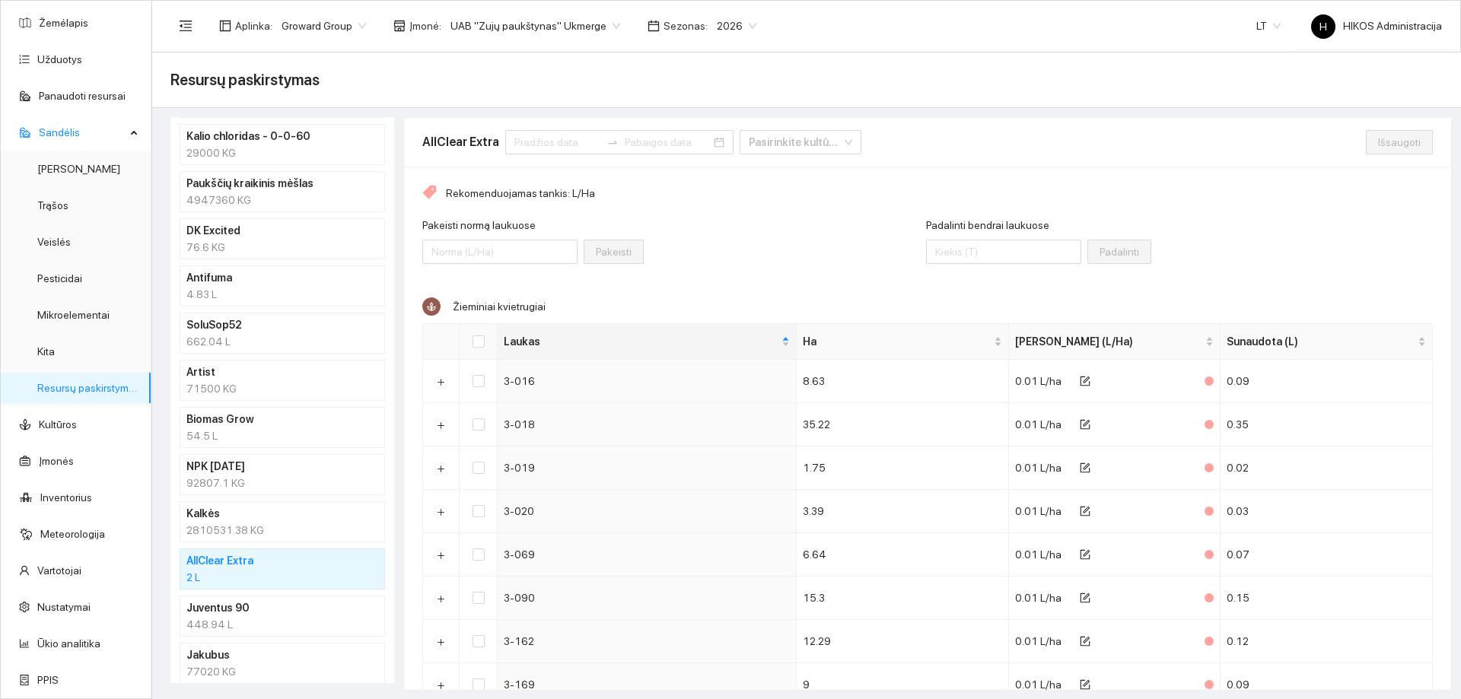
click at [245, 616] on h4 "Juventus 90" at bounding box center [262, 608] width 152 height 17
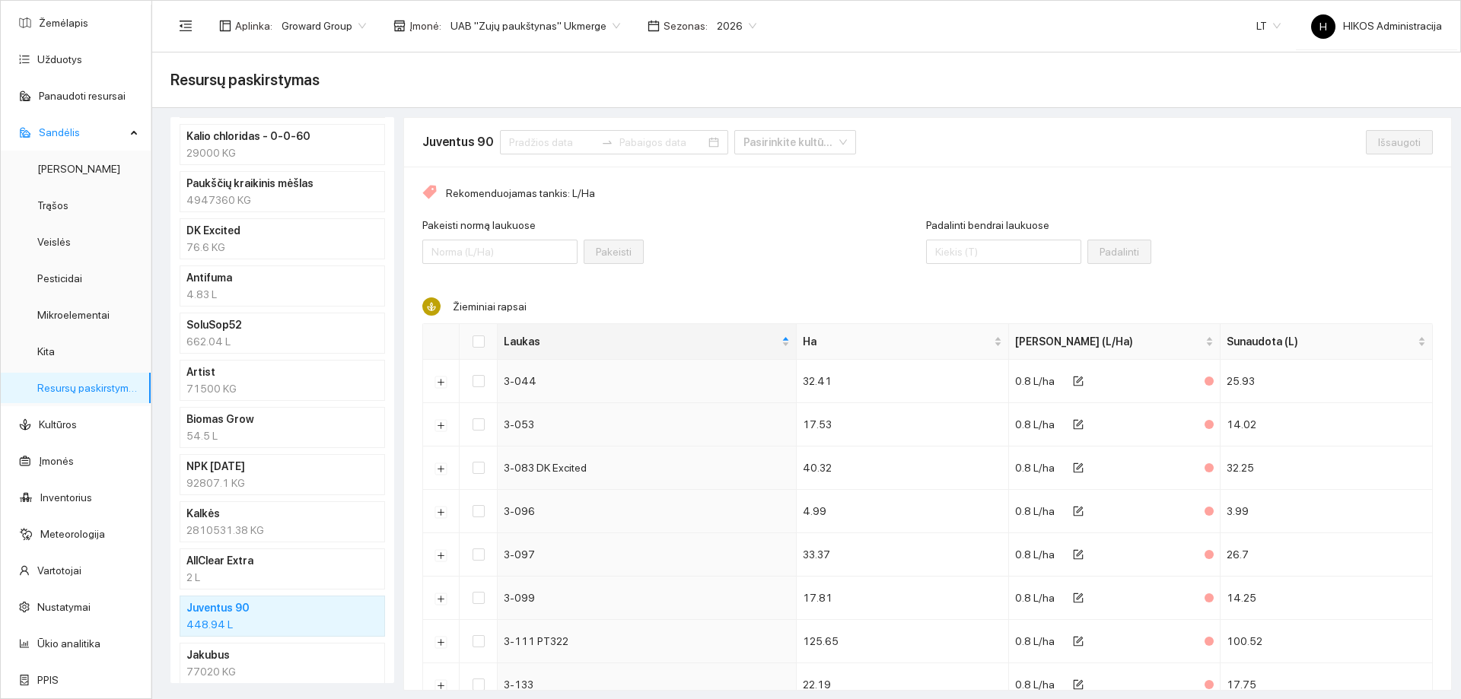
click at [244, 654] on h4 "Jakubus" at bounding box center [262, 655] width 152 height 17
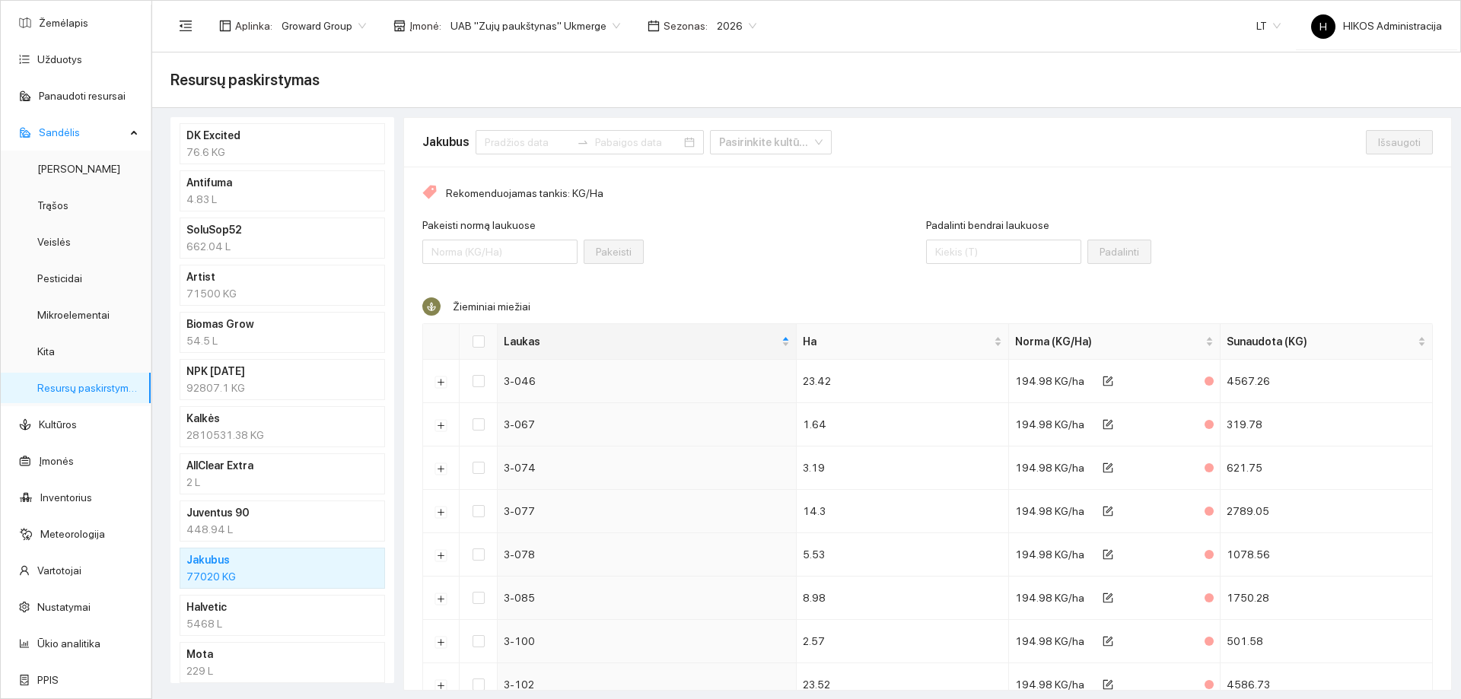
scroll to position [959, 0]
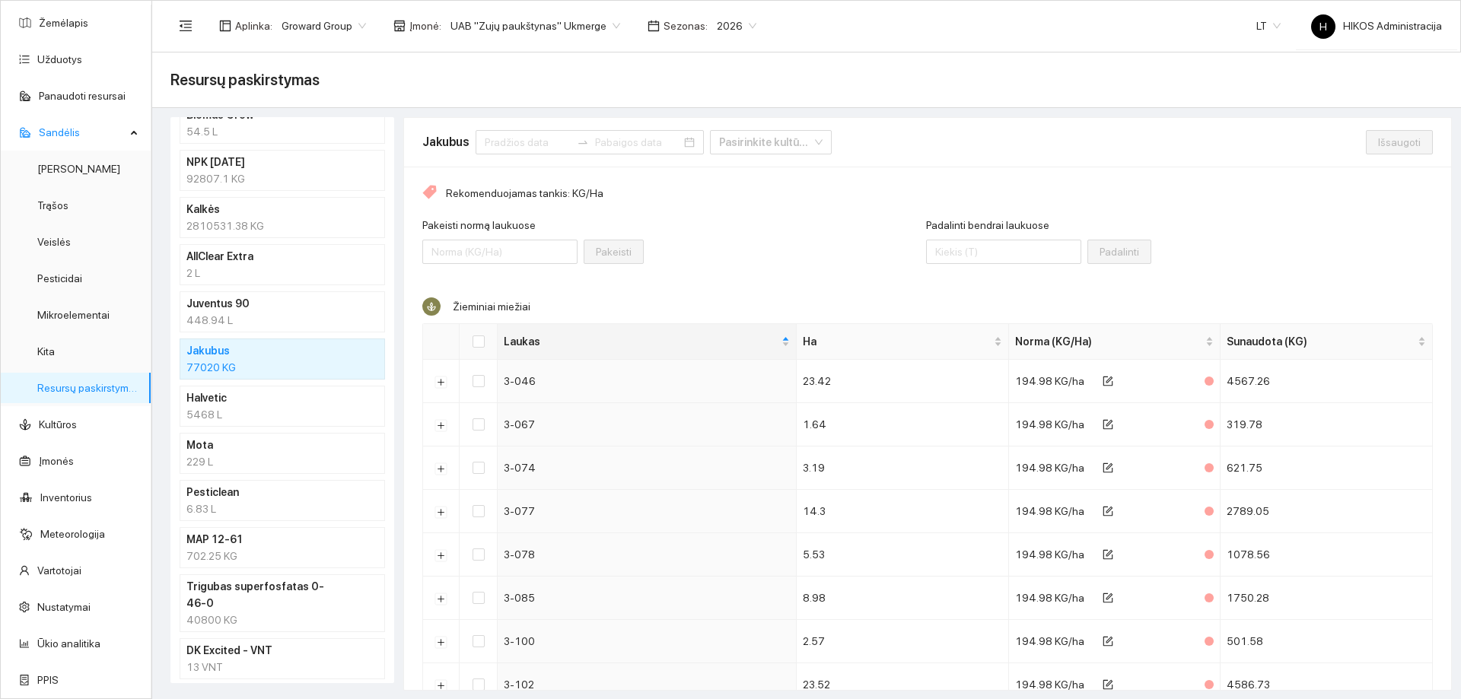
click at [249, 612] on div "40800 KG" at bounding box center [282, 620] width 192 height 17
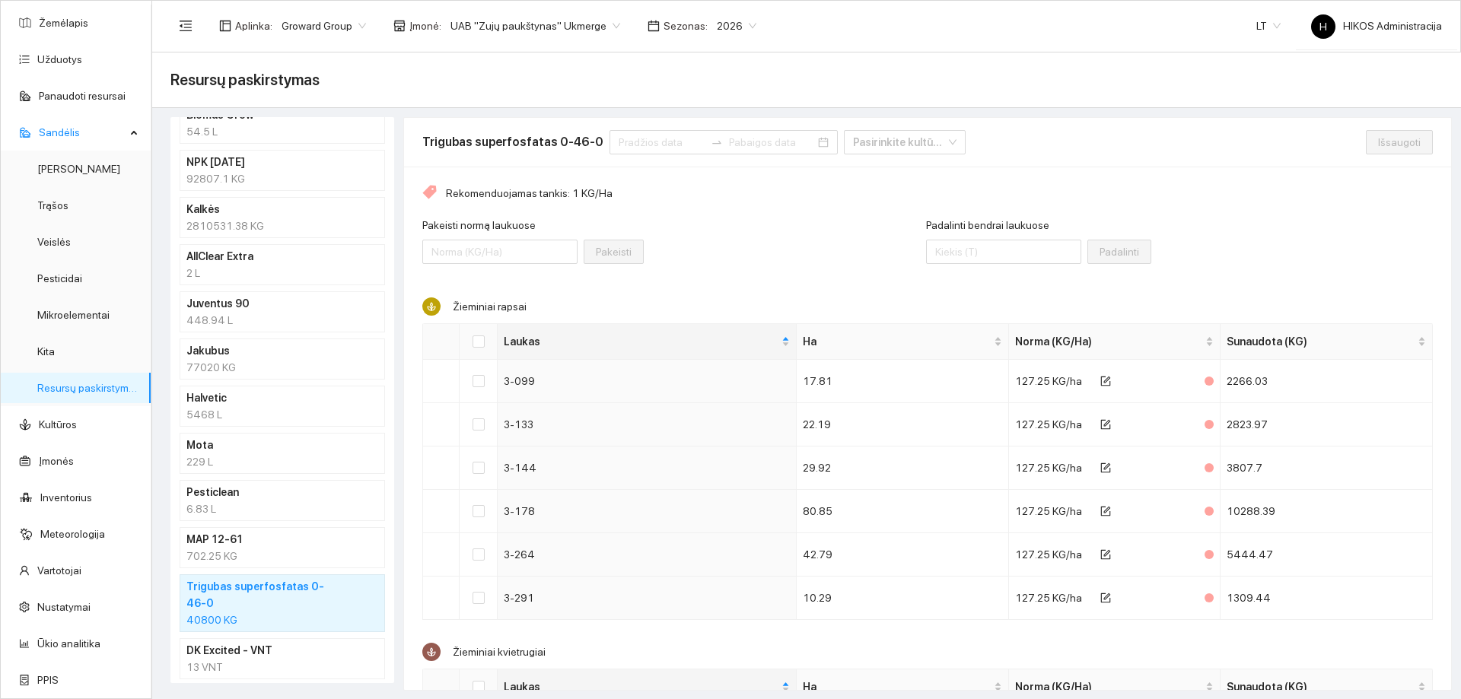
click at [581, 97] on div "Resursų paskirstymas" at bounding box center [806, 81] width 1309 height 56
click at [747, 254] on div "Pakeisti normą laukuose Pakeisti" at bounding box center [674, 249] width 504 height 65
click at [242, 183] on div "92807.1 KG" at bounding box center [282, 178] width 192 height 17
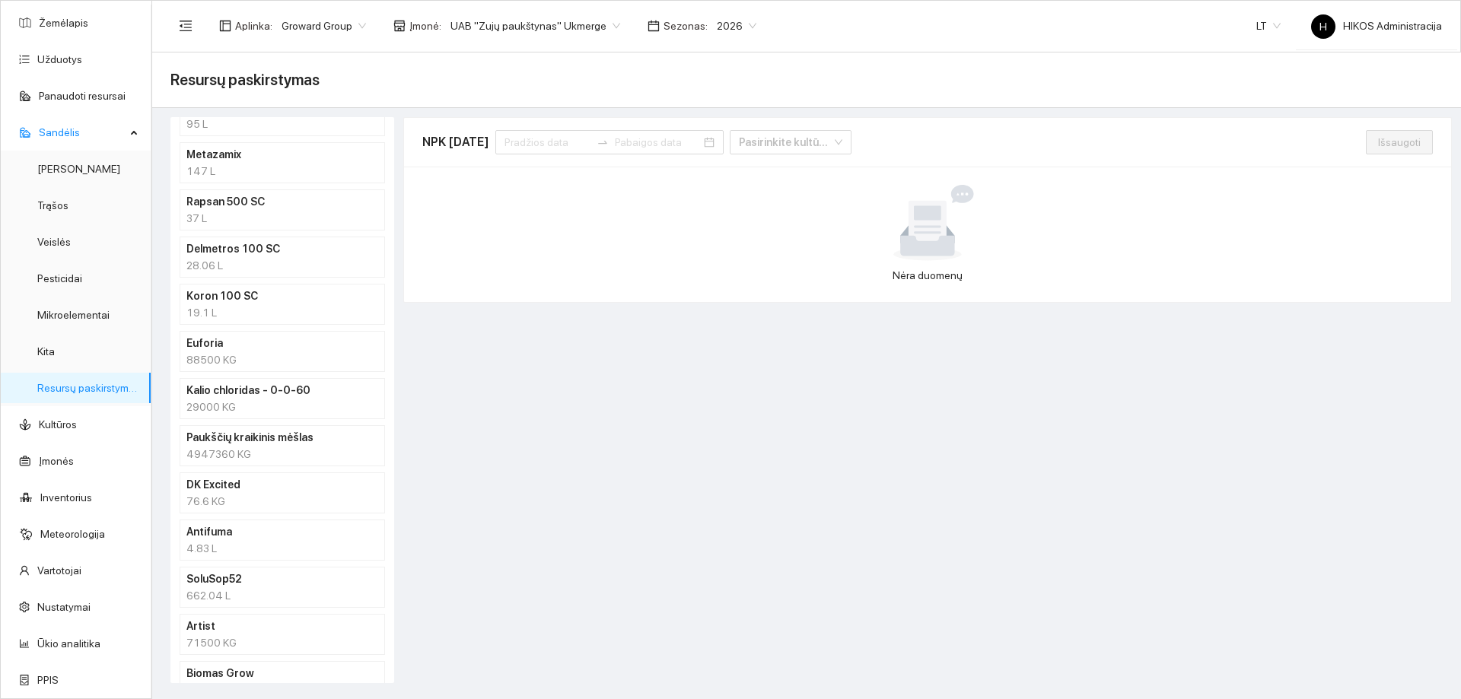
scroll to position [350, 0]
click at [265, 501] on div "4947360 KG" at bounding box center [282, 504] width 192 height 17
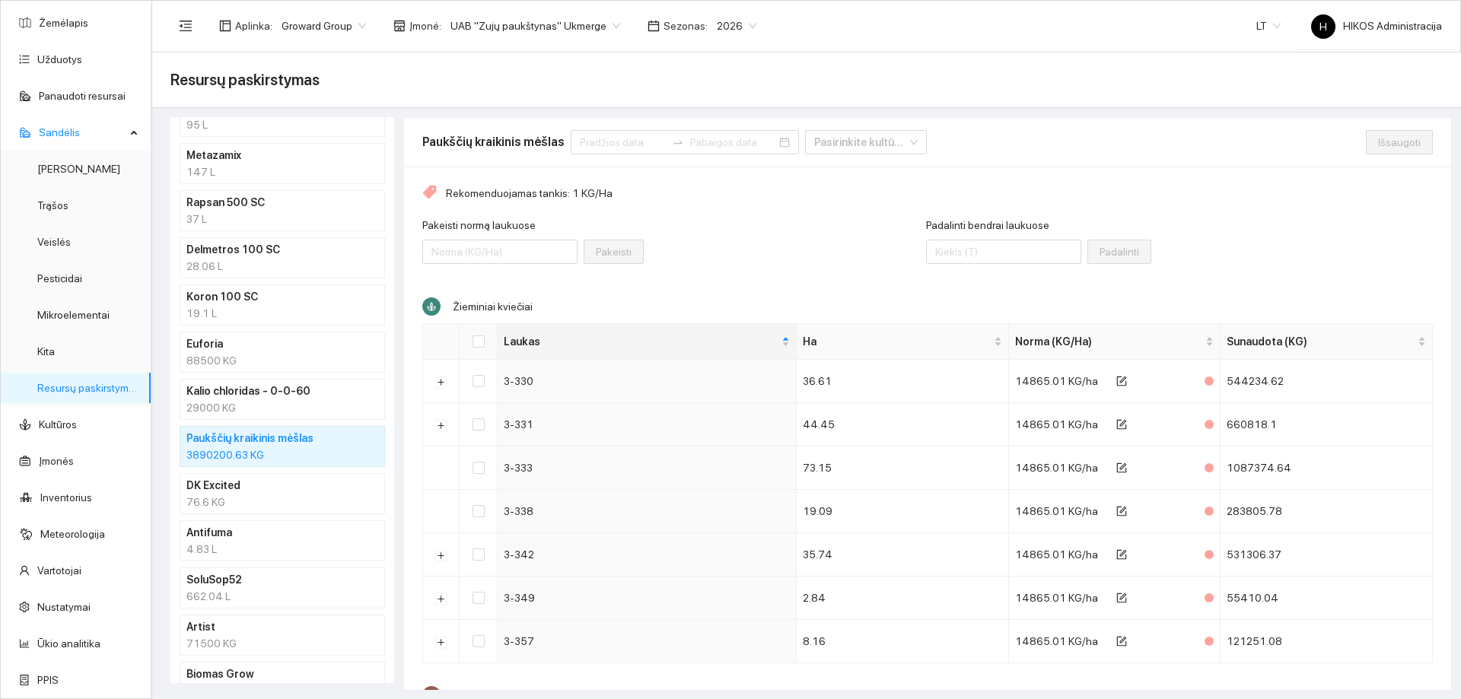
scroll to position [426, 0]
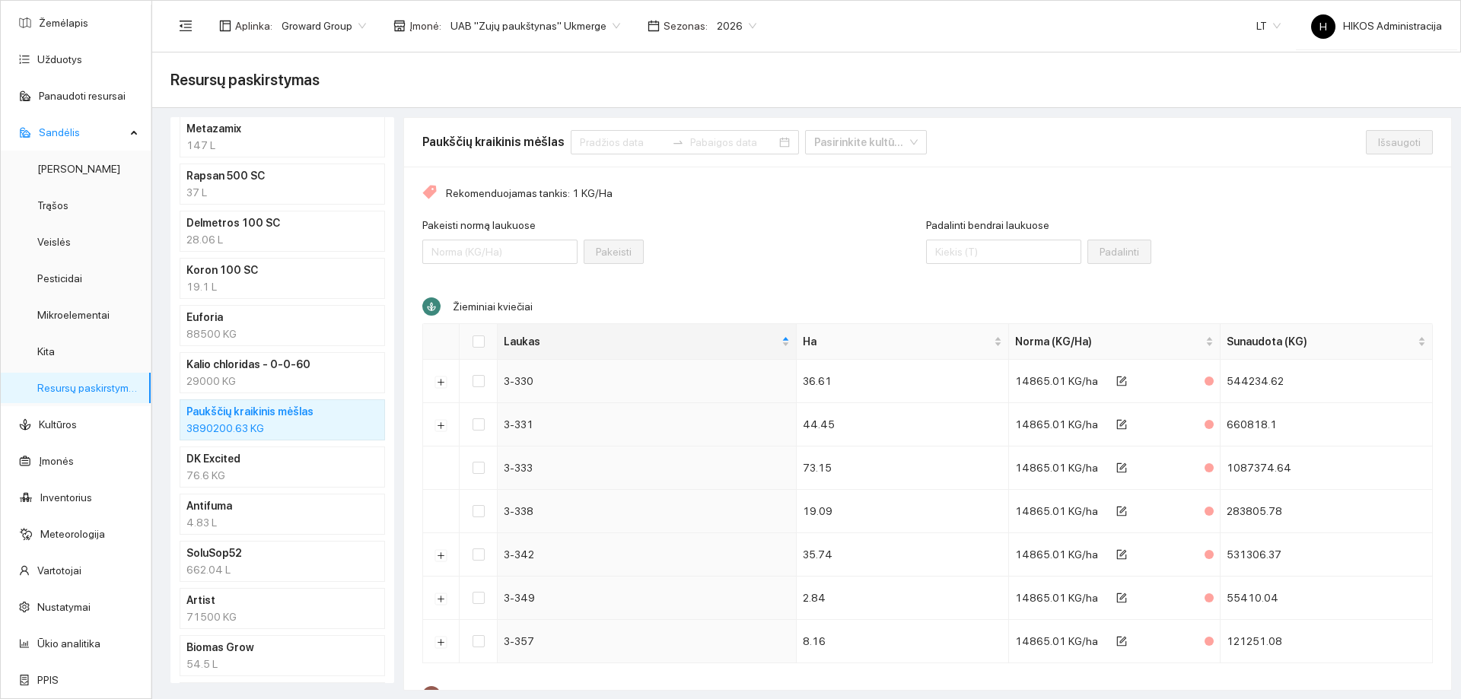
click at [256, 463] on h4 "DK Excited" at bounding box center [262, 459] width 152 height 17
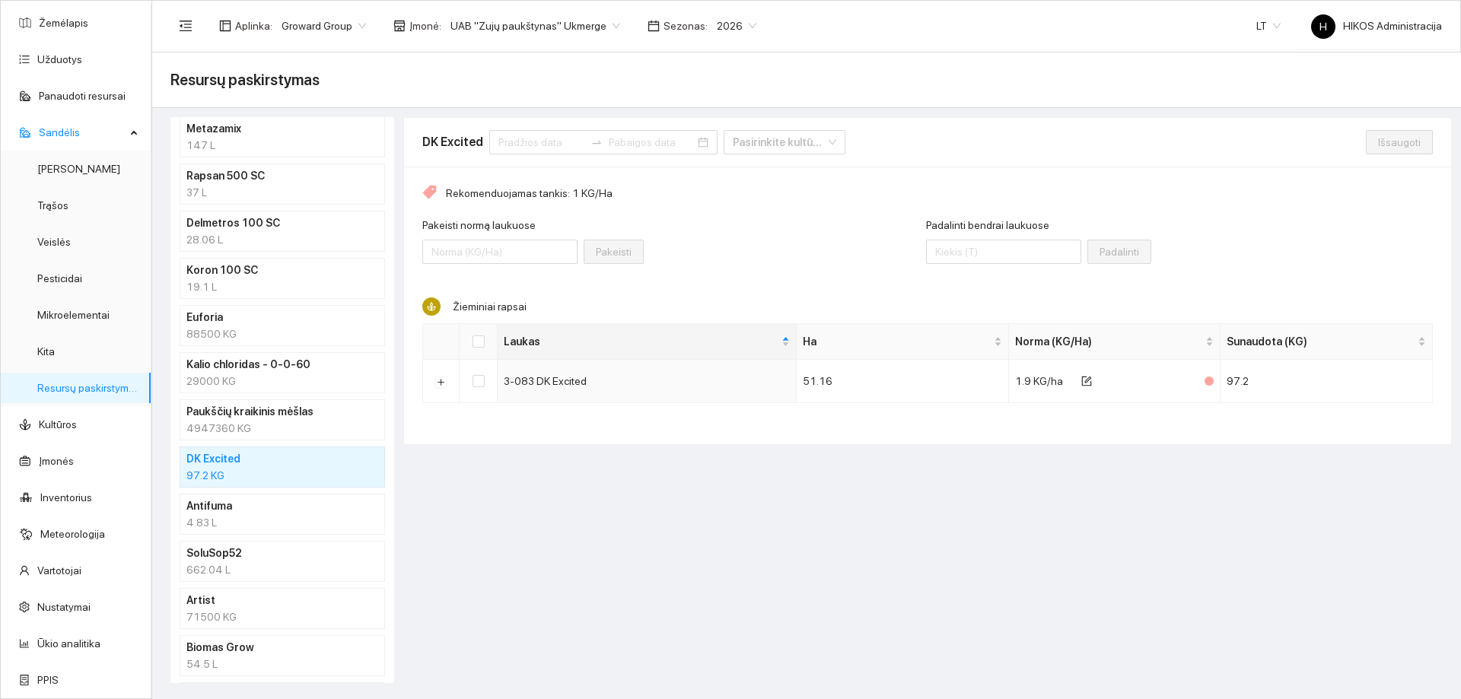
click at [254, 430] on div "4947360 KG" at bounding box center [282, 428] width 192 height 17
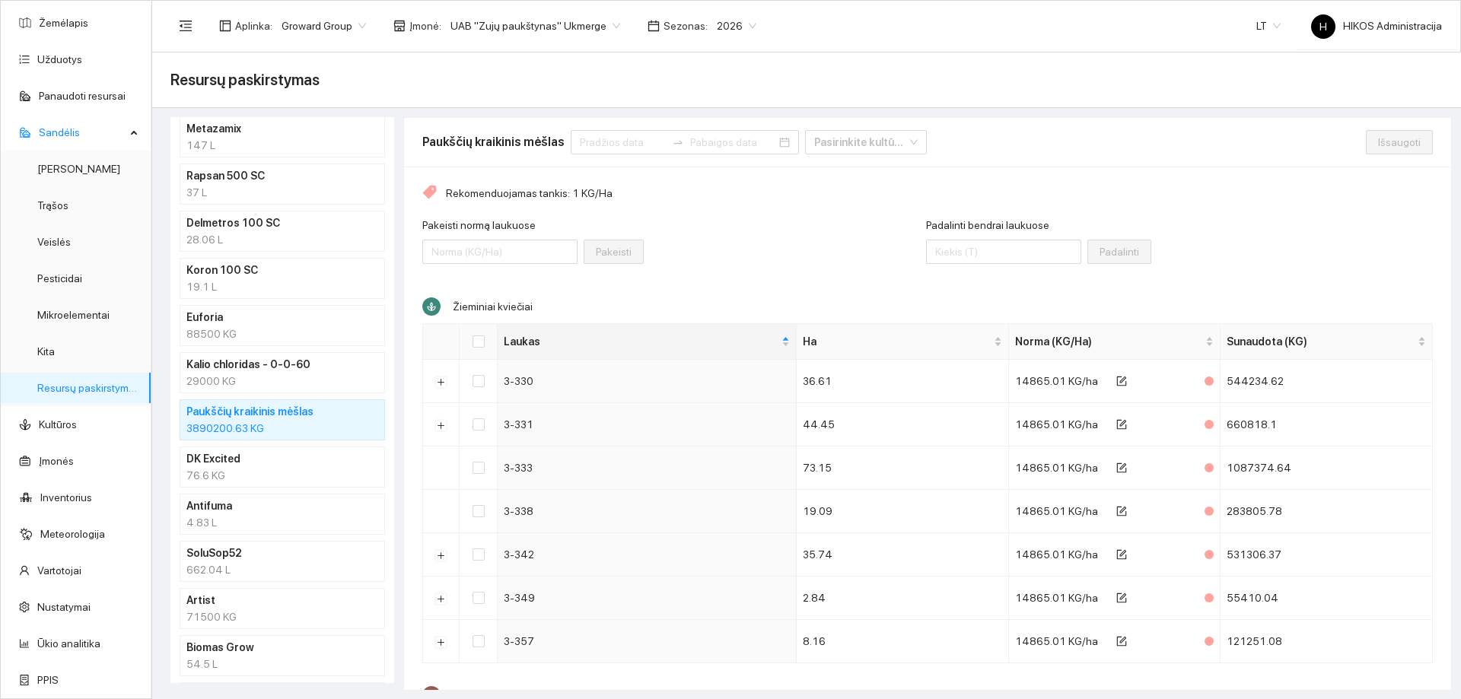
click at [253, 461] on h4 "DK Excited" at bounding box center [262, 459] width 152 height 17
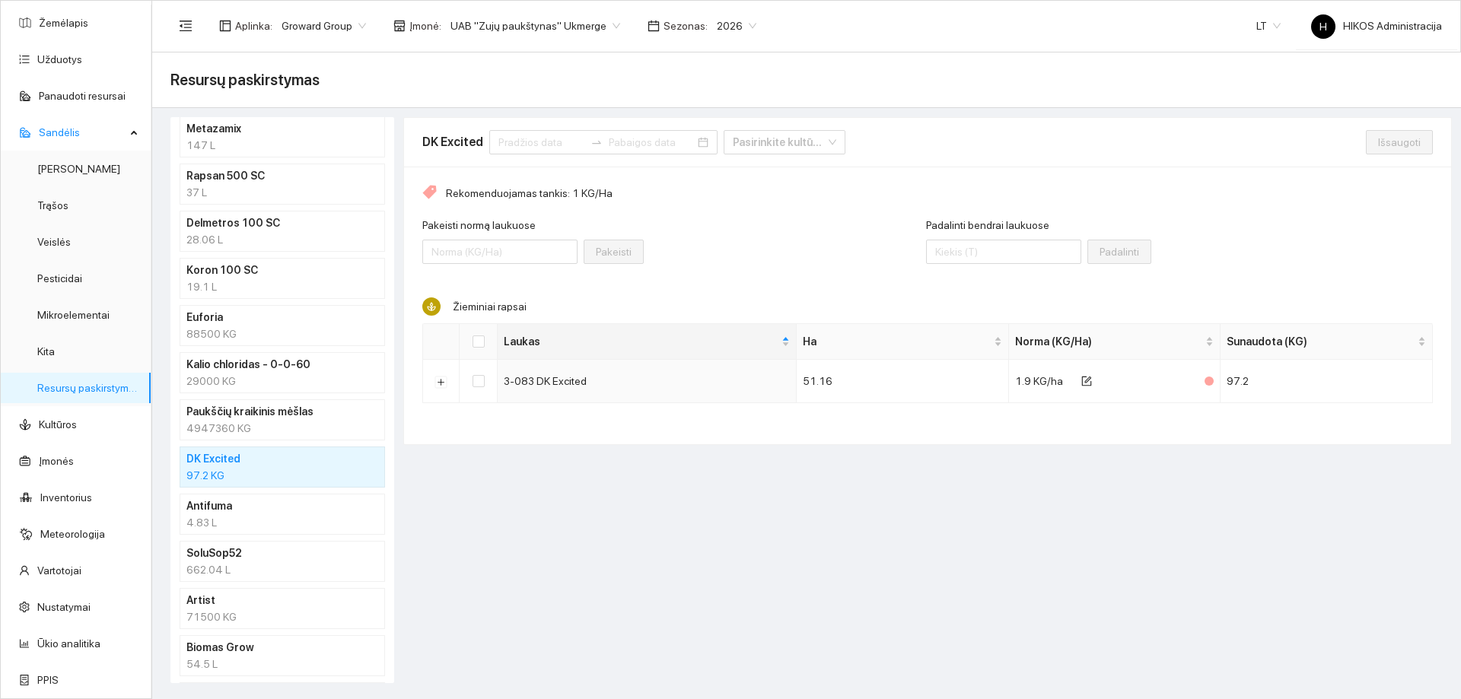
click at [263, 520] on div "4.83 L" at bounding box center [282, 522] width 192 height 17
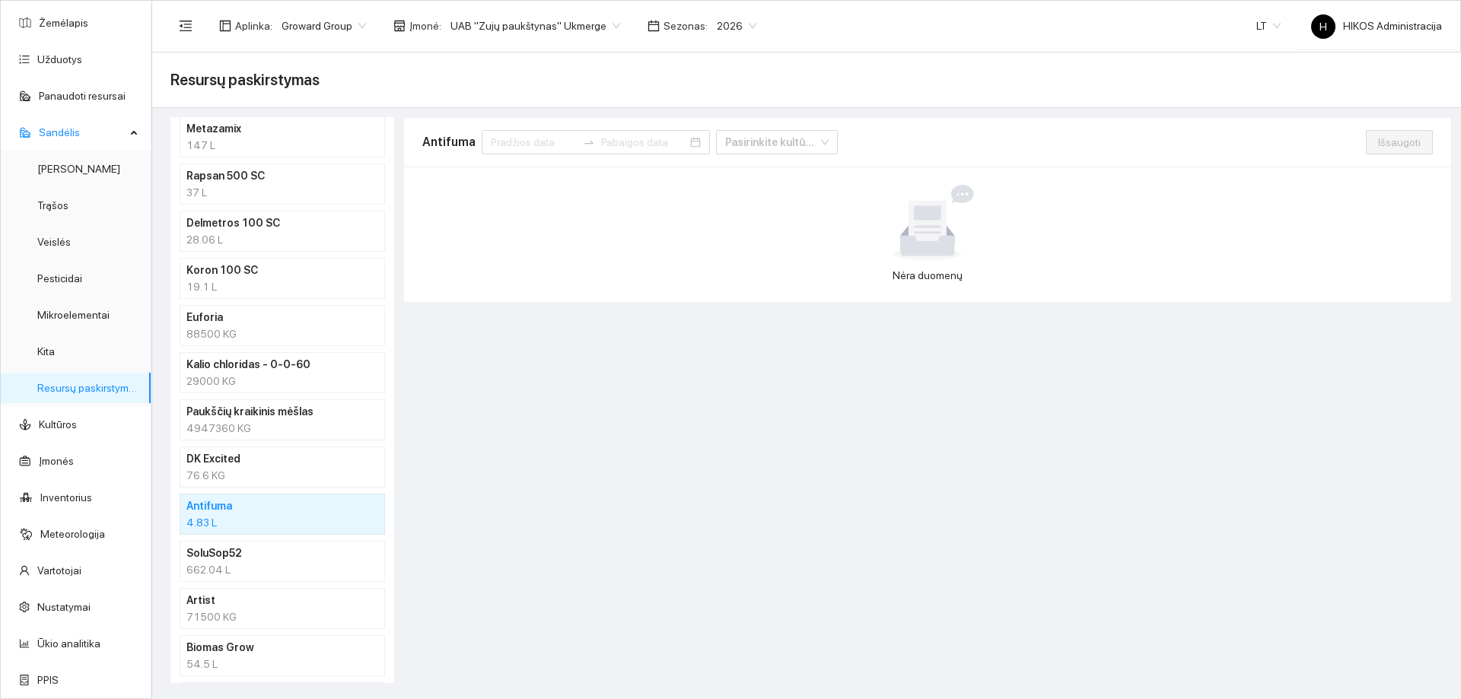
click at [255, 478] on div "76.6 KG" at bounding box center [282, 475] width 192 height 17
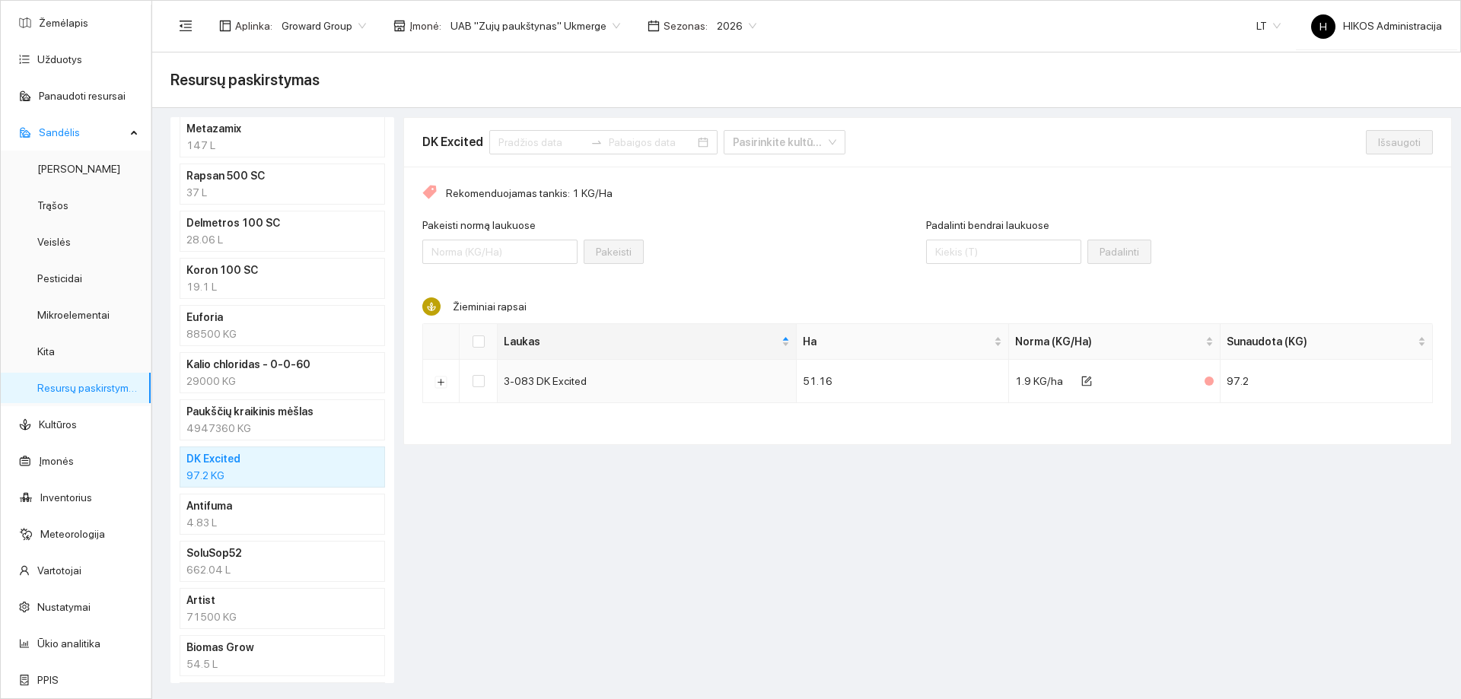
click at [249, 521] on div "4.83 L" at bounding box center [282, 522] width 192 height 17
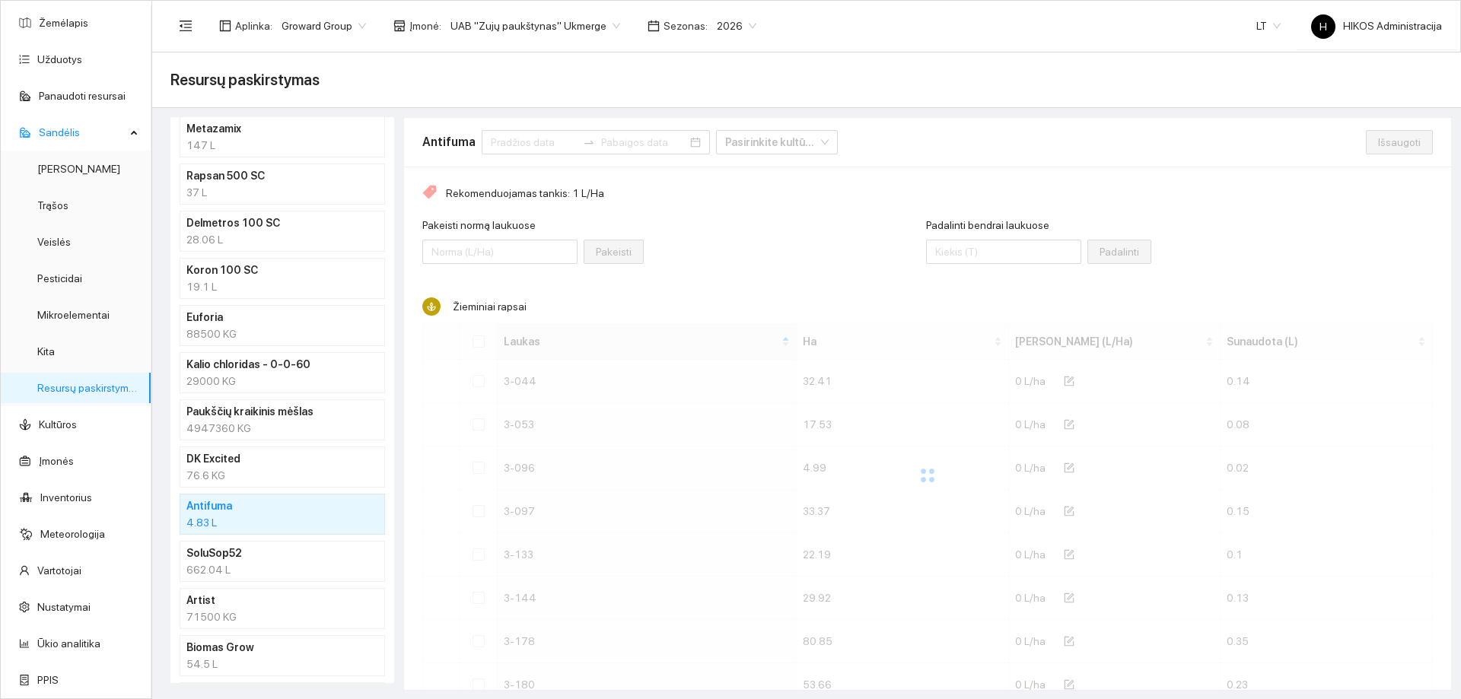
click at [247, 476] on div "76.6 KG" at bounding box center [282, 475] width 192 height 17
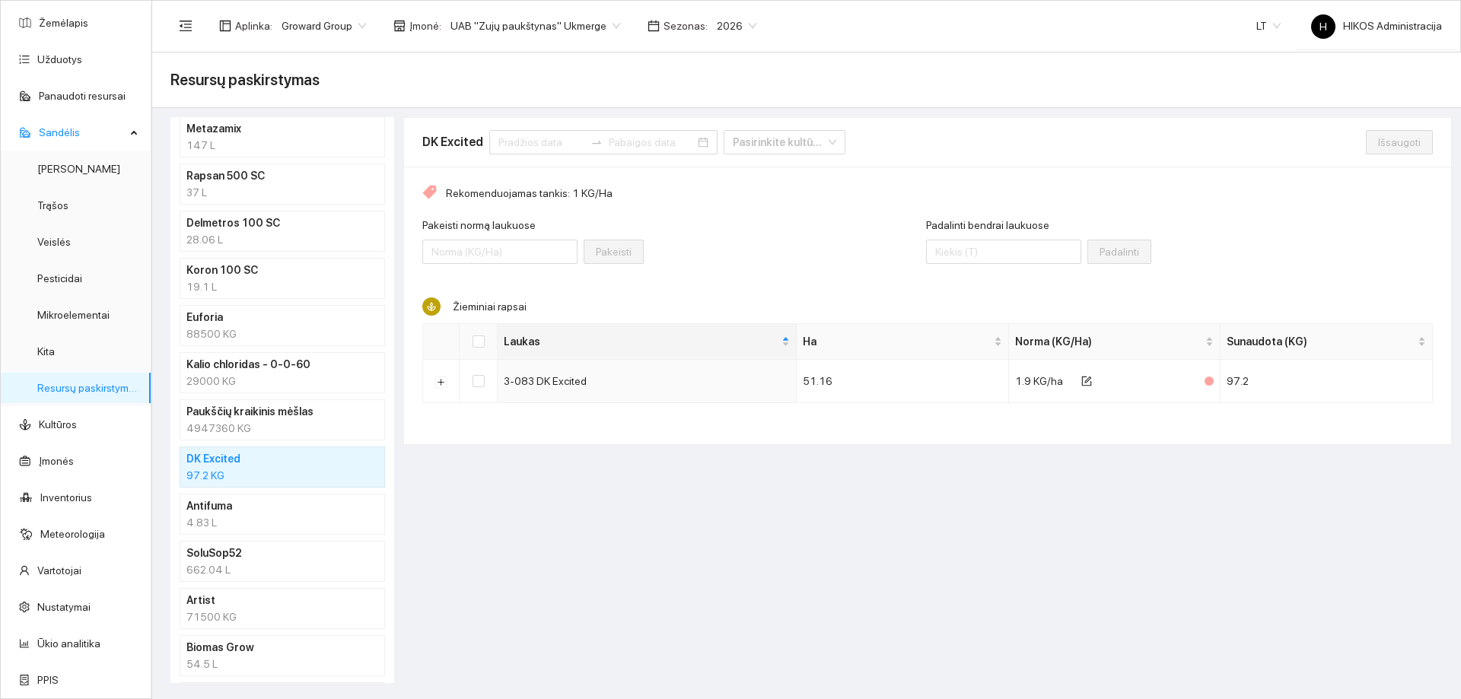
click at [242, 505] on h4 "Antifuma" at bounding box center [262, 506] width 152 height 17
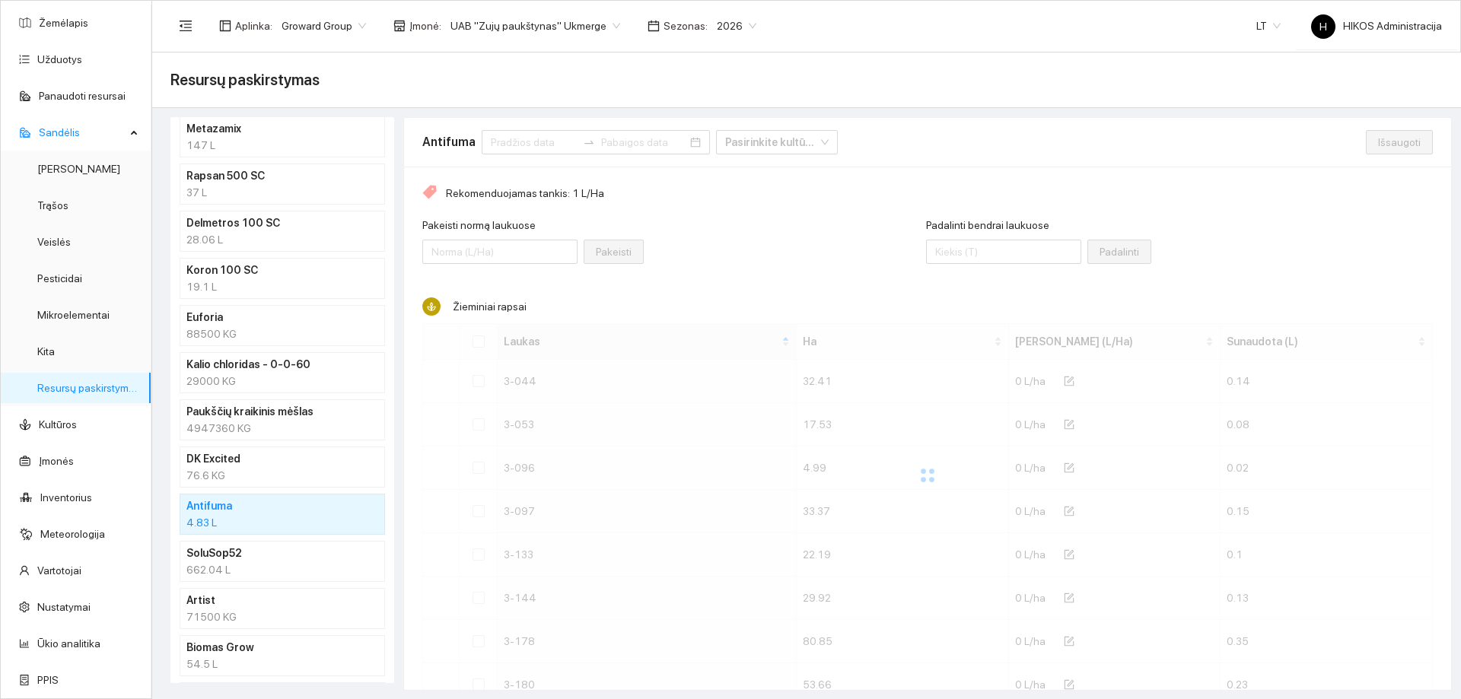
click at [242, 476] on div "76.6 KG" at bounding box center [282, 475] width 192 height 17
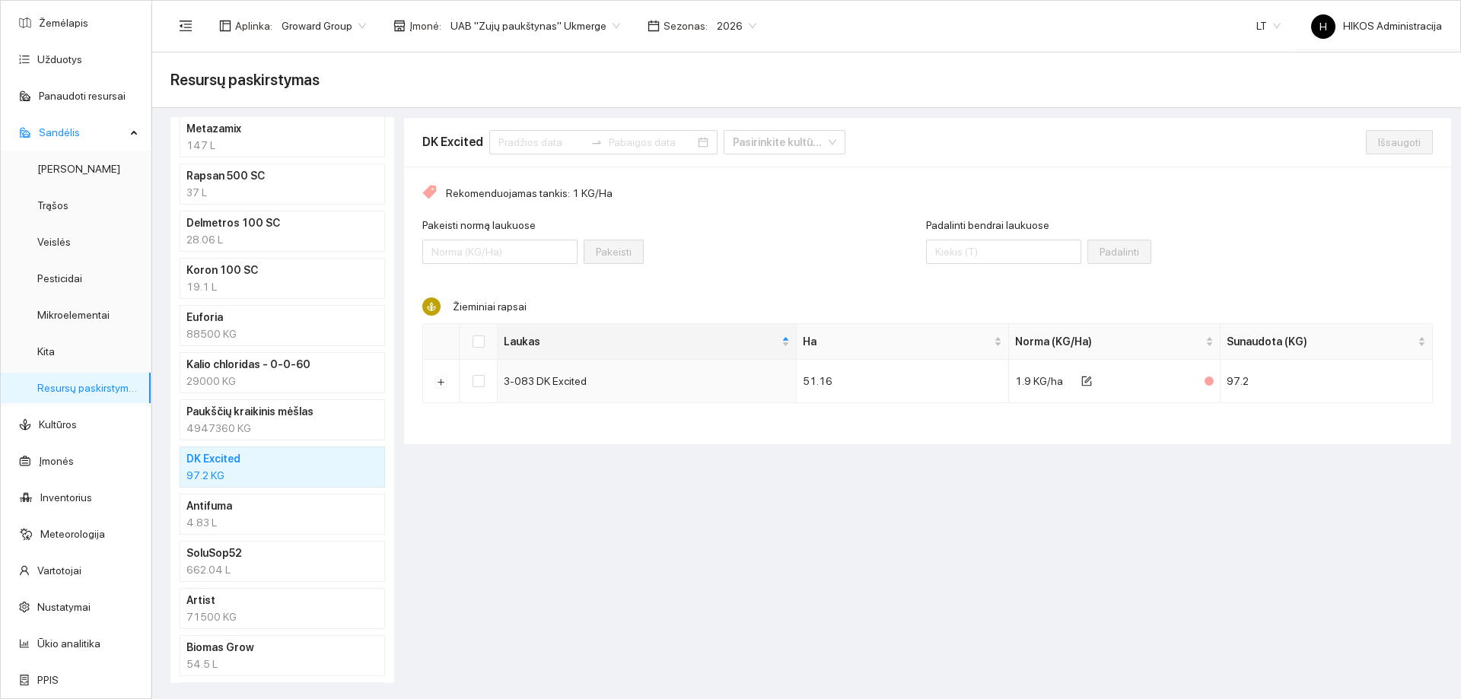
click at [438, 88] on div "Resursų paskirstymas" at bounding box center [806, 80] width 1272 height 30
click at [543, 99] on div "Resursų paskirstymas" at bounding box center [806, 81] width 1309 height 56
click at [444, 384] on button "Išskleisti" at bounding box center [441, 382] width 12 height 12
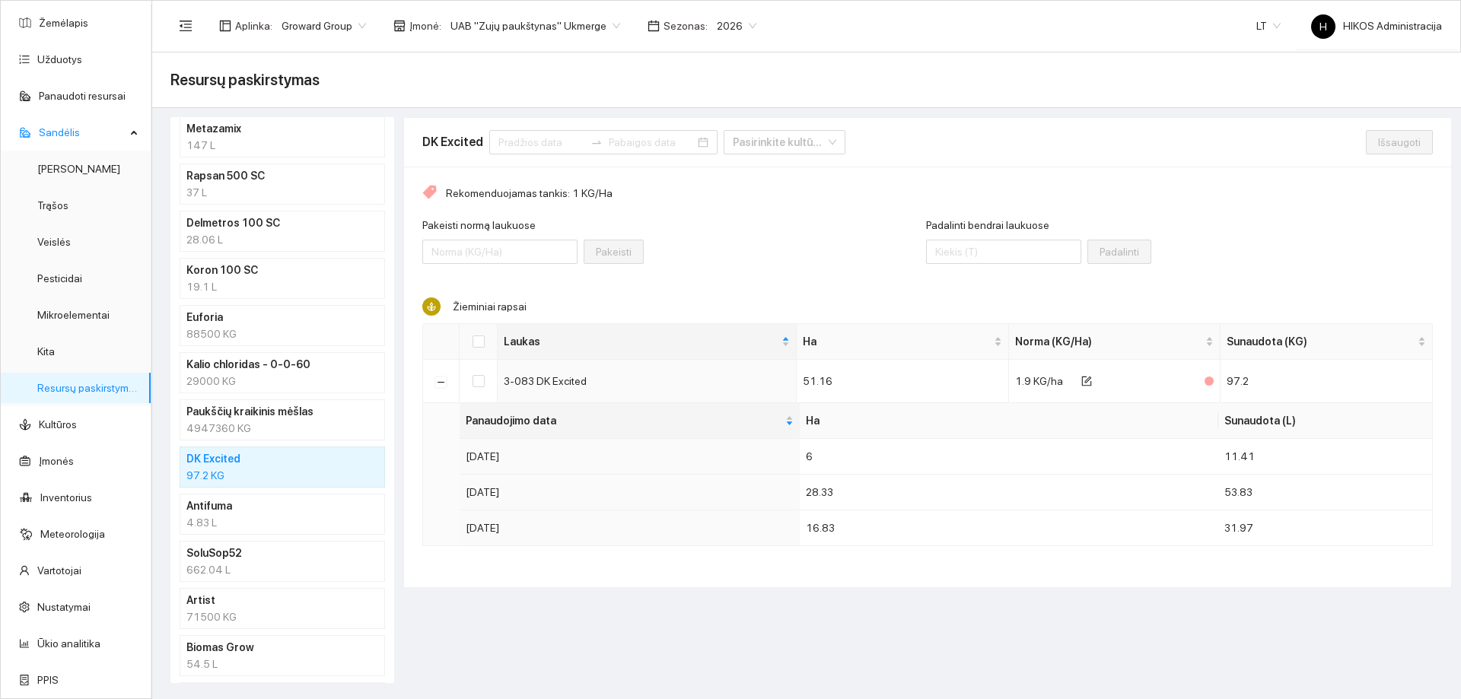
click at [992, 109] on main "Resursų paskirstymas Naudoti resursai Multimastr 5.61 L Proaqua trio 5.61 L Foa…" at bounding box center [806, 376] width 1309 height 647
click at [502, 94] on div "Resursų paskirstymas" at bounding box center [806, 80] width 1272 height 30
click at [1073, 88] on div "Resursų paskirstymas" at bounding box center [806, 80] width 1272 height 30
drag, startPoint x: 1221, startPoint y: 495, endPoint x: 1275, endPoint y: 495, distance: 54.0
click at [1270, 495] on td "53.83" at bounding box center [1325, 493] width 214 height 36
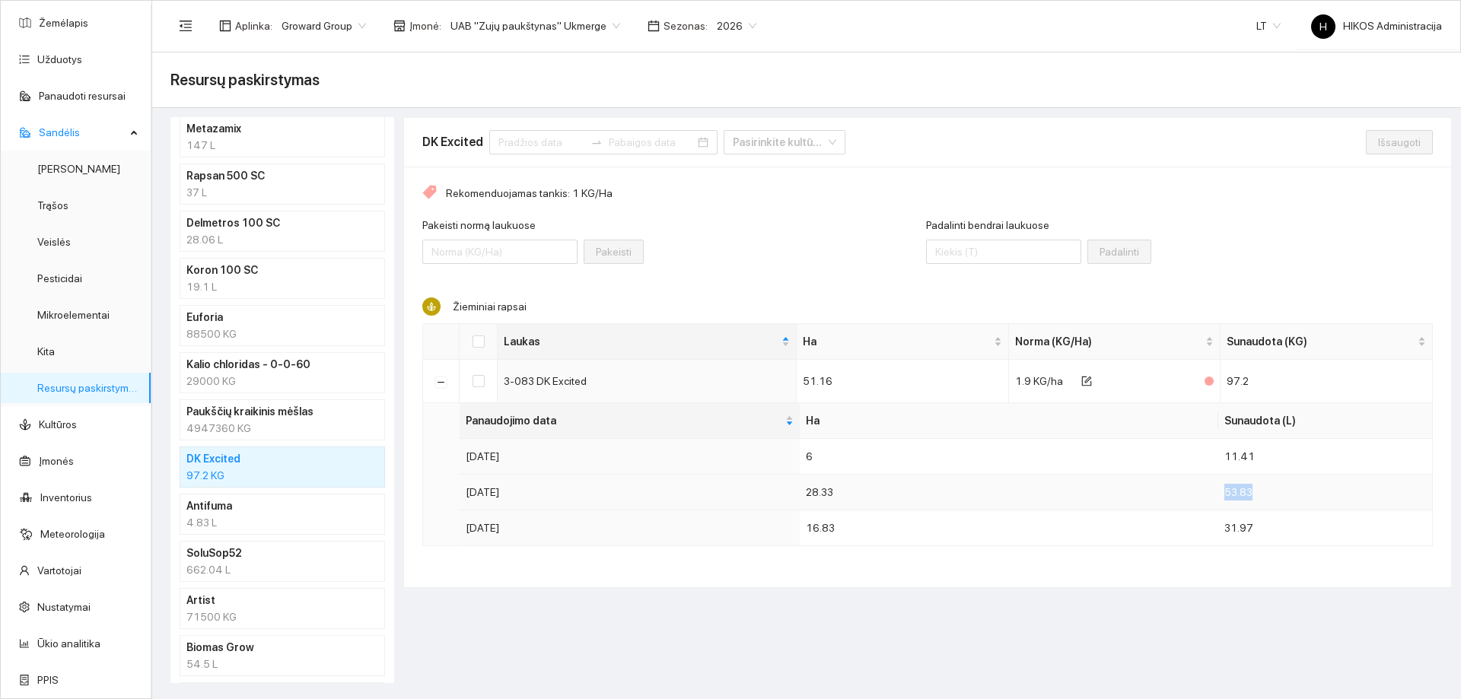
click at [1275, 496] on td "53.83" at bounding box center [1325, 493] width 214 height 36
click at [223, 421] on div "4947360 KG" at bounding box center [282, 428] width 192 height 17
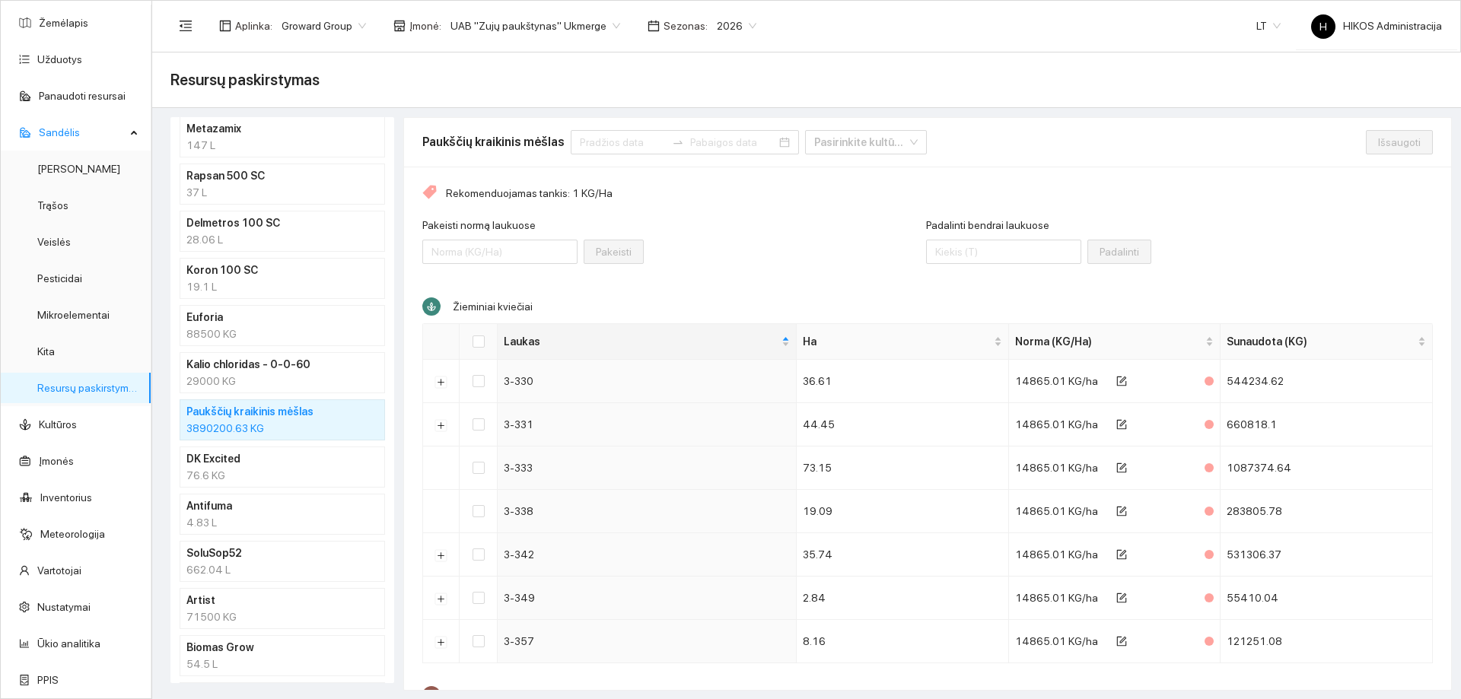
click at [254, 469] on div "76.6 KG" at bounding box center [282, 475] width 192 height 17
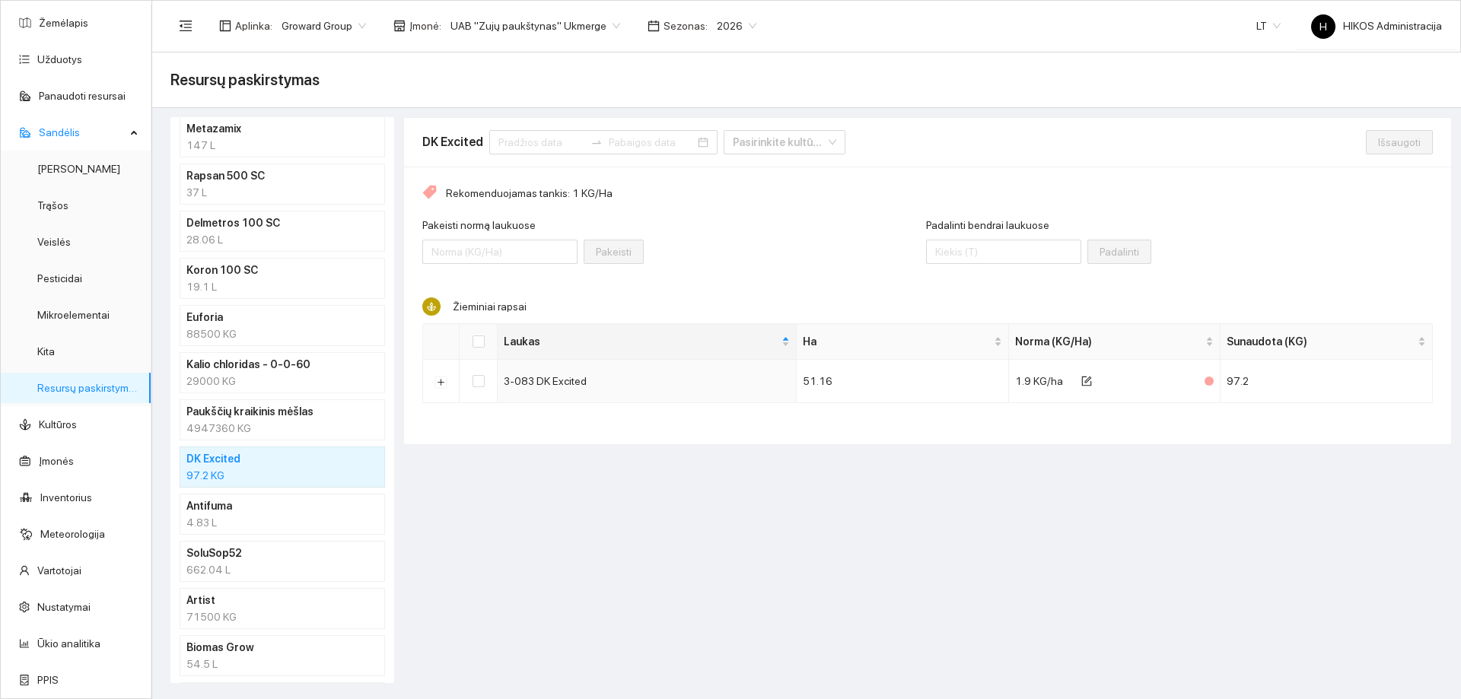
click at [582, 85] on div "Resursų paskirstymas" at bounding box center [806, 80] width 1272 height 30
click at [603, 80] on div "Resursų paskirstymas" at bounding box center [806, 80] width 1272 height 30
click at [251, 518] on div "4.83 L" at bounding box center [282, 522] width 192 height 17
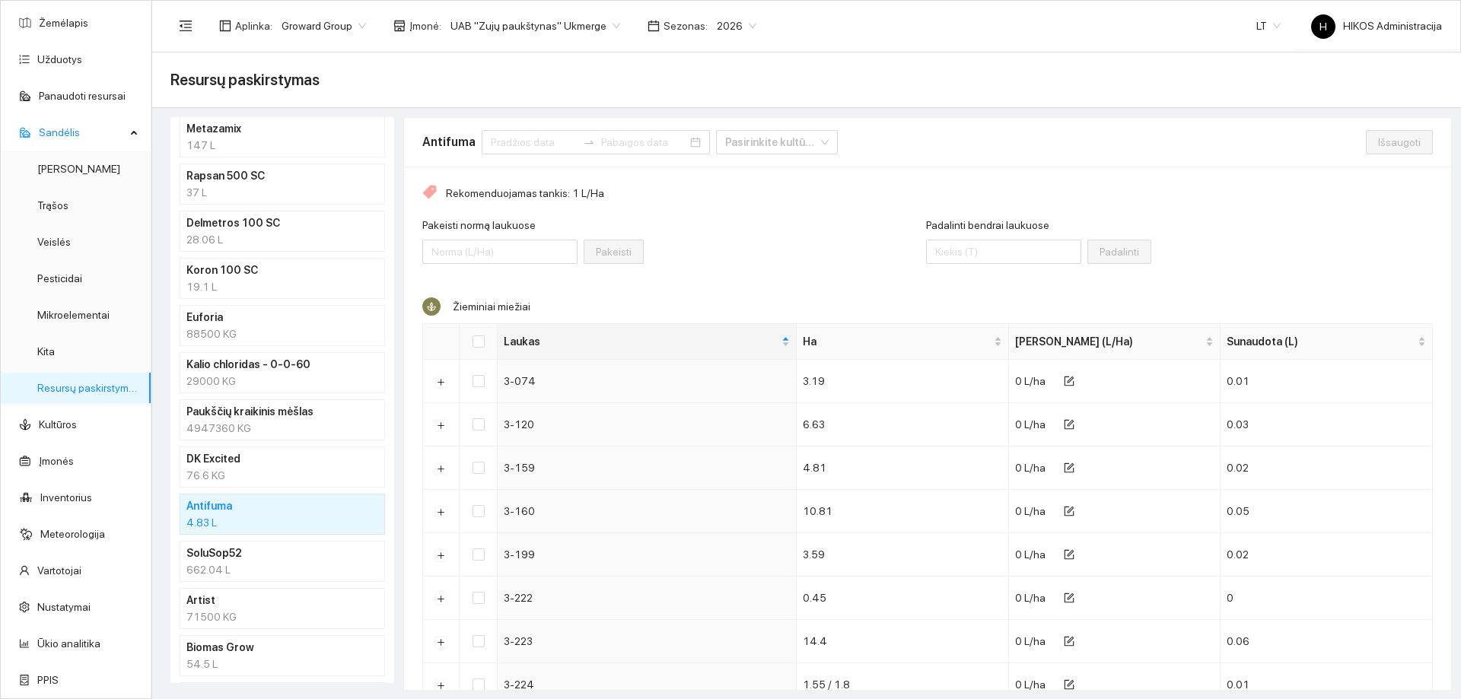
click at [938, 119] on div "Antifuma Pasirinkite kultūrą" at bounding box center [894, 142] width 944 height 49
click at [310, 471] on div "76.6 KG" at bounding box center [282, 475] width 192 height 17
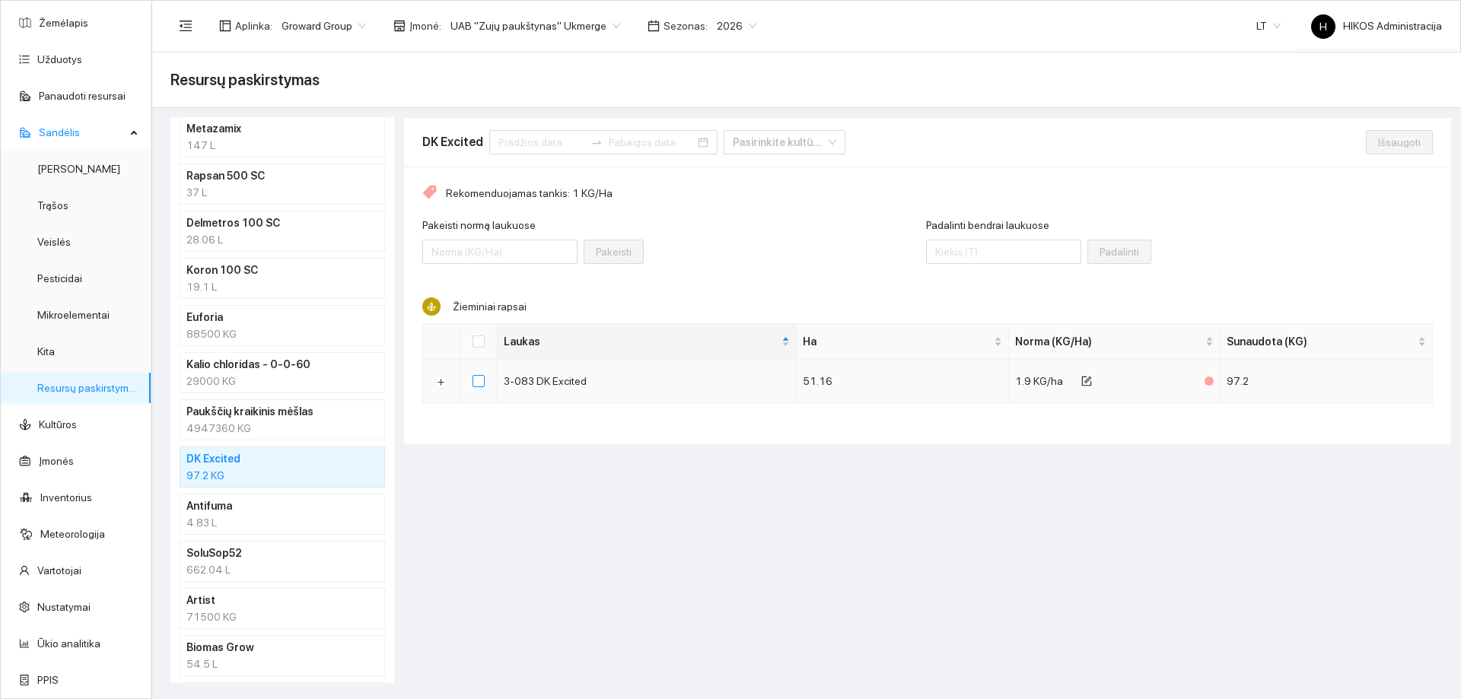
click at [477, 381] on input "checkbox" at bounding box center [479, 381] width 12 height 12
checkbox input "true"
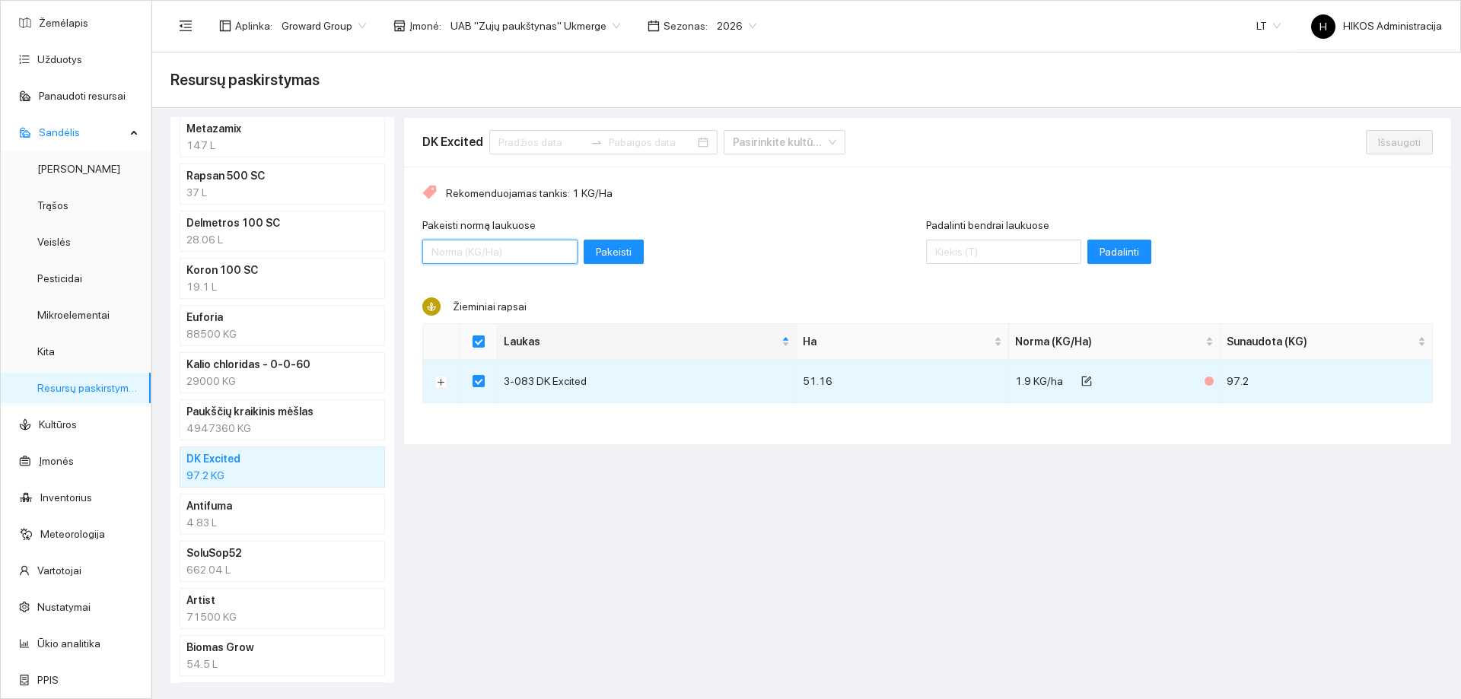
click at [490, 262] on input "Pakeisti normą laukuose" at bounding box center [499, 252] width 155 height 24
type input "76.6"
click at [604, 252] on span "Pakeisti" at bounding box center [614, 252] width 36 height 17
click at [247, 429] on div "4947360 KG" at bounding box center [282, 428] width 192 height 17
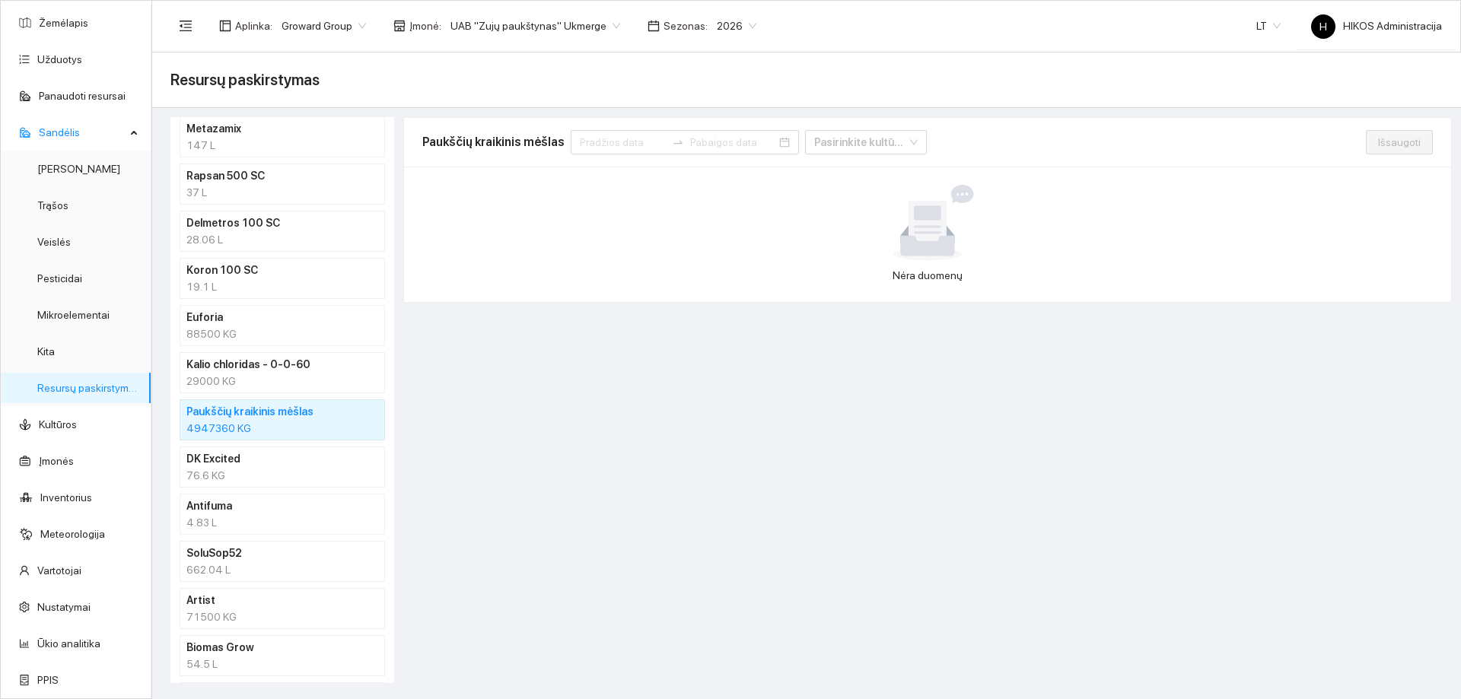
click at [240, 463] on h4 "DK Excited" at bounding box center [262, 459] width 152 height 17
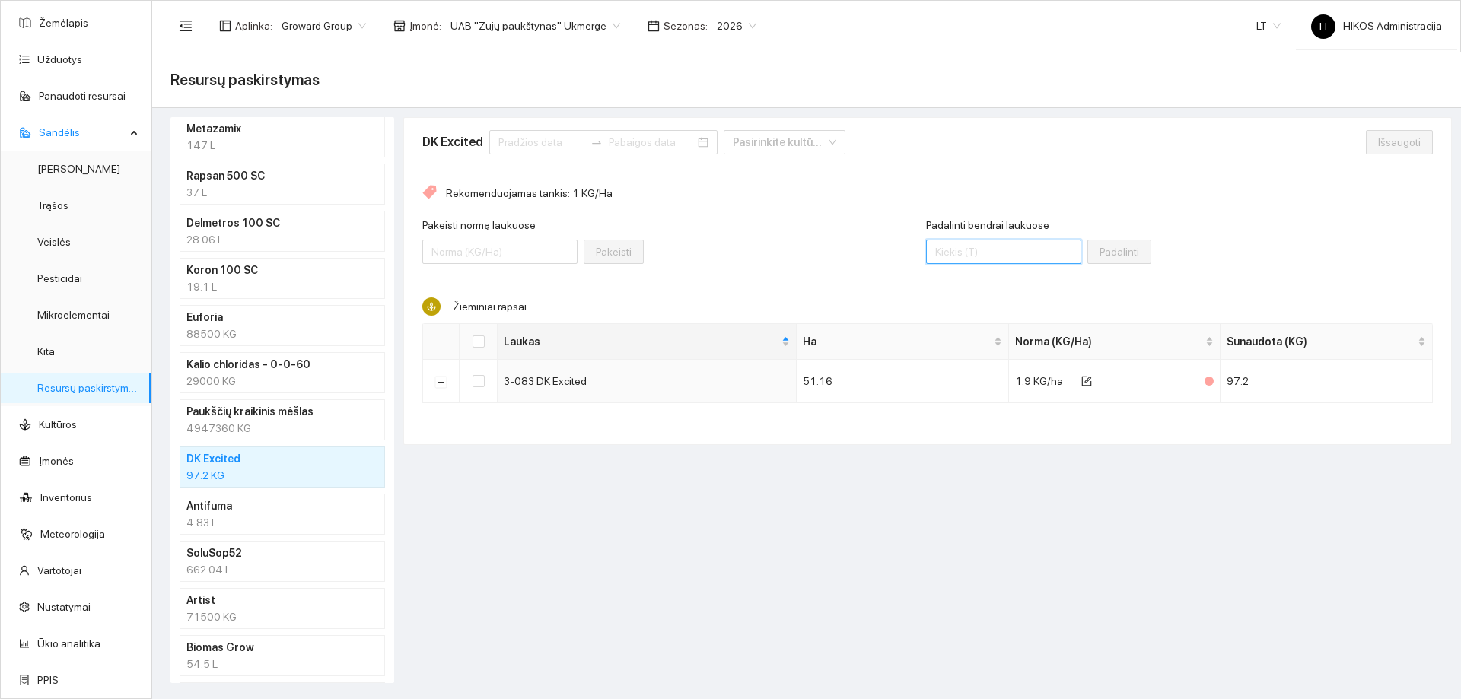
click at [957, 246] on input "Padalinti bendrai laukuose" at bounding box center [1003, 252] width 155 height 24
type input "76.6"
click at [476, 379] on input "checkbox" at bounding box center [479, 381] width 12 height 12
checkbox input "true"
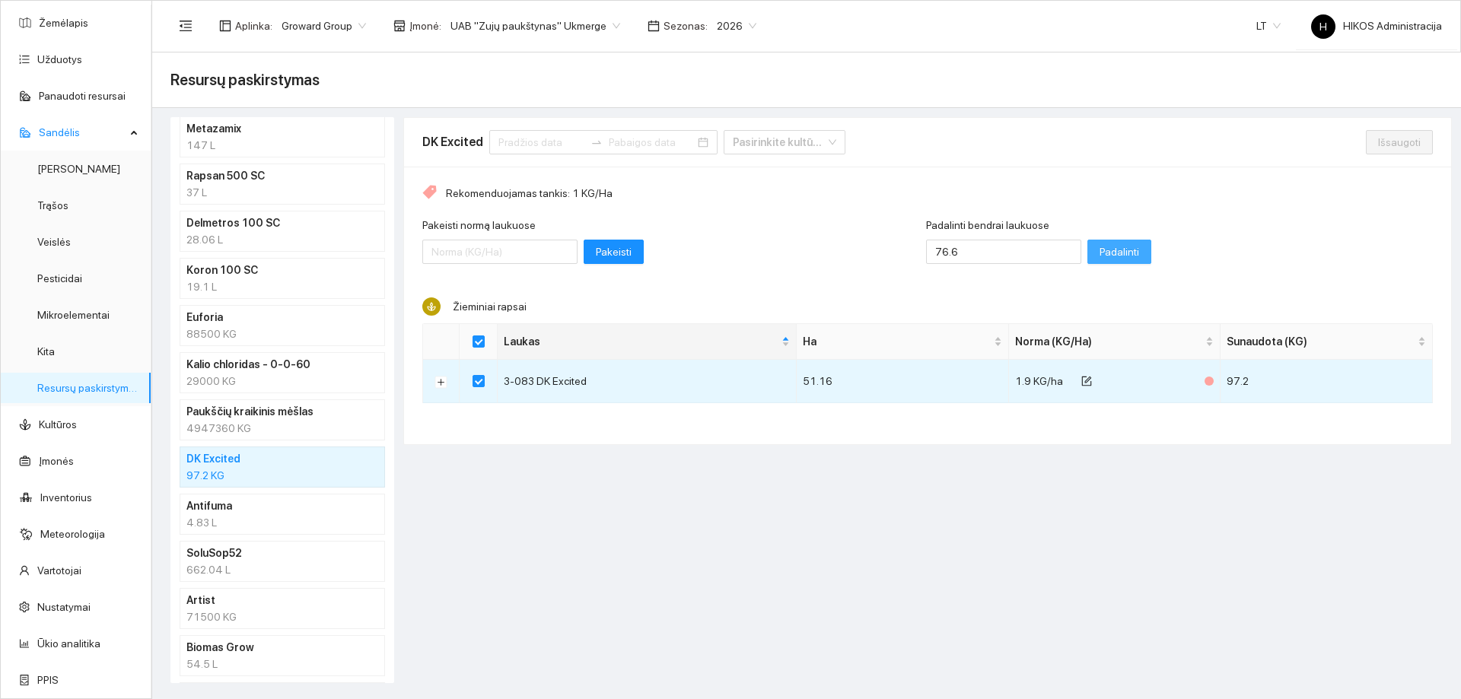
click at [1113, 253] on span "Padalinti" at bounding box center [1120, 252] width 40 height 17
click at [1419, 142] on span "Išsaugoti" at bounding box center [1399, 142] width 43 height 17
checkbox input "false"
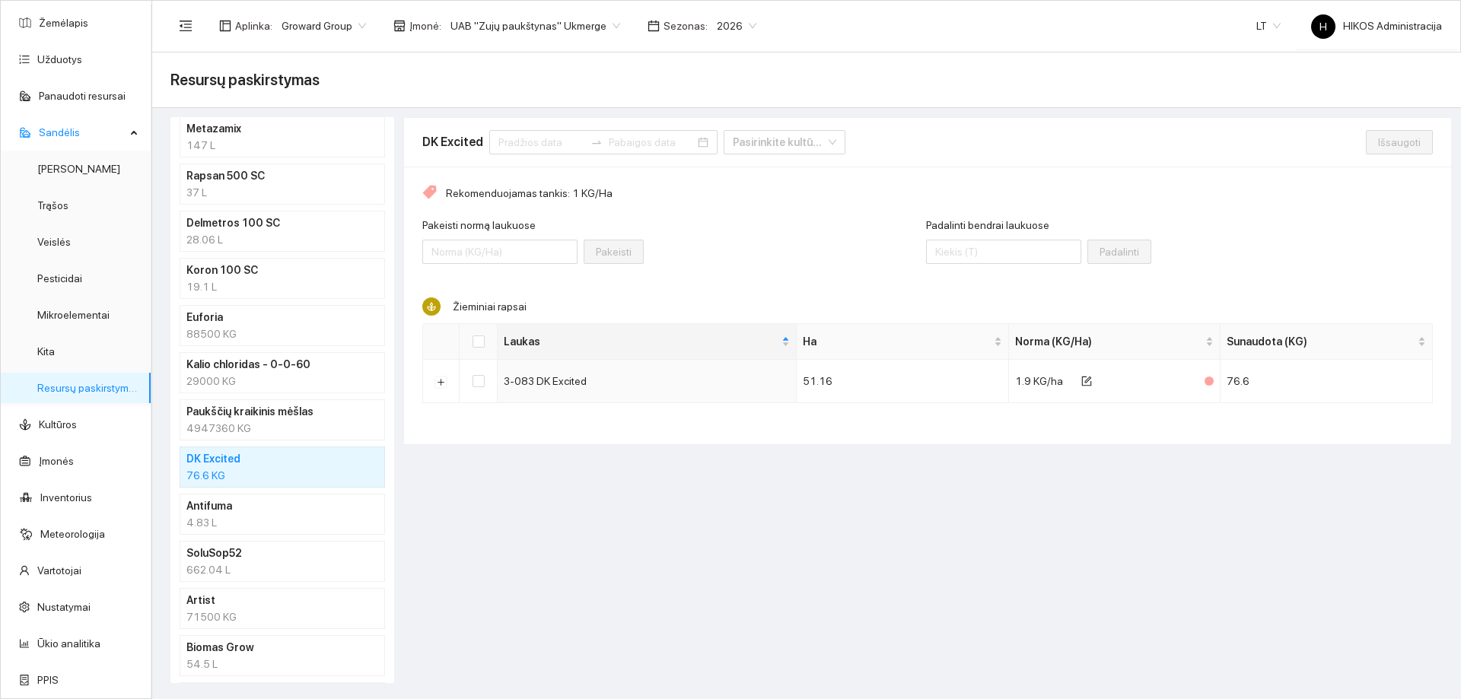
click at [881, 107] on div "Resursų paskirstymas" at bounding box center [806, 81] width 1309 height 56
click at [442, 384] on button "Išskleisti" at bounding box center [441, 382] width 12 height 12
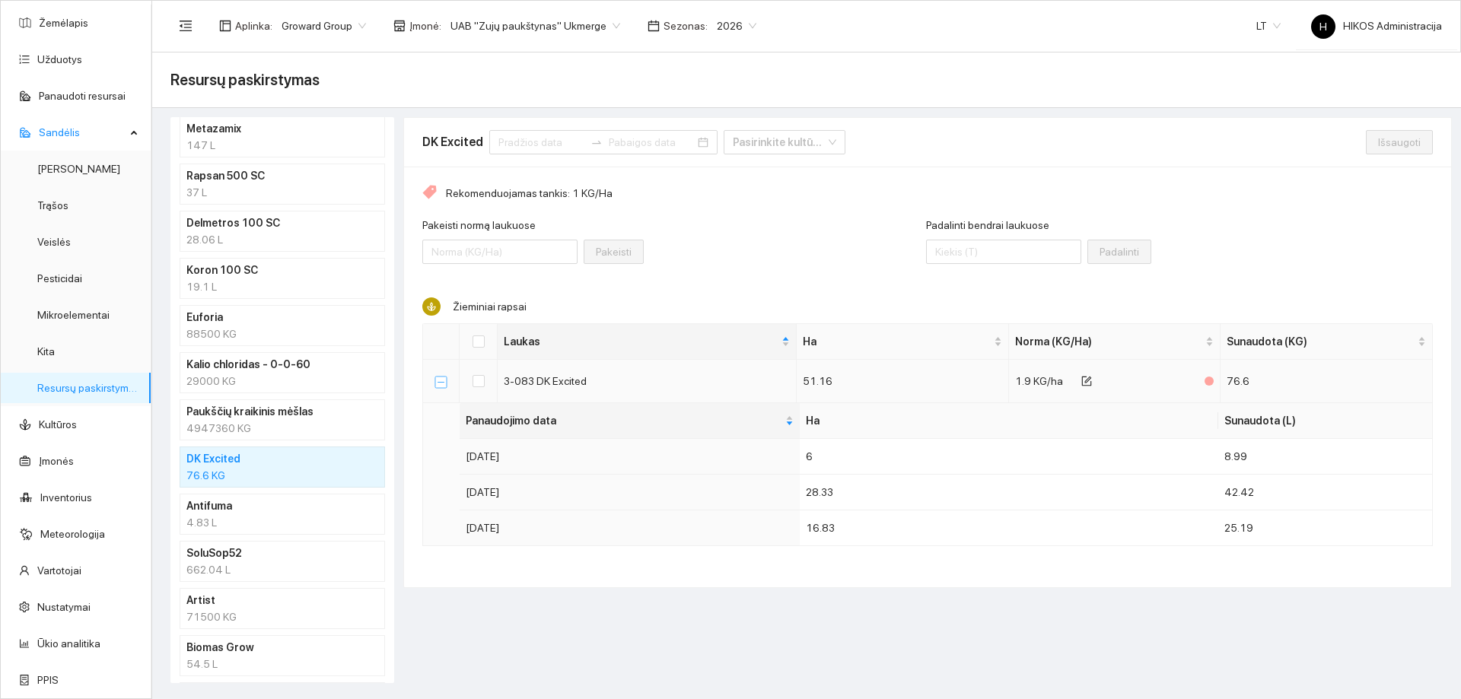
click at [441, 380] on button "Suskleisti" at bounding box center [441, 382] width 12 height 12
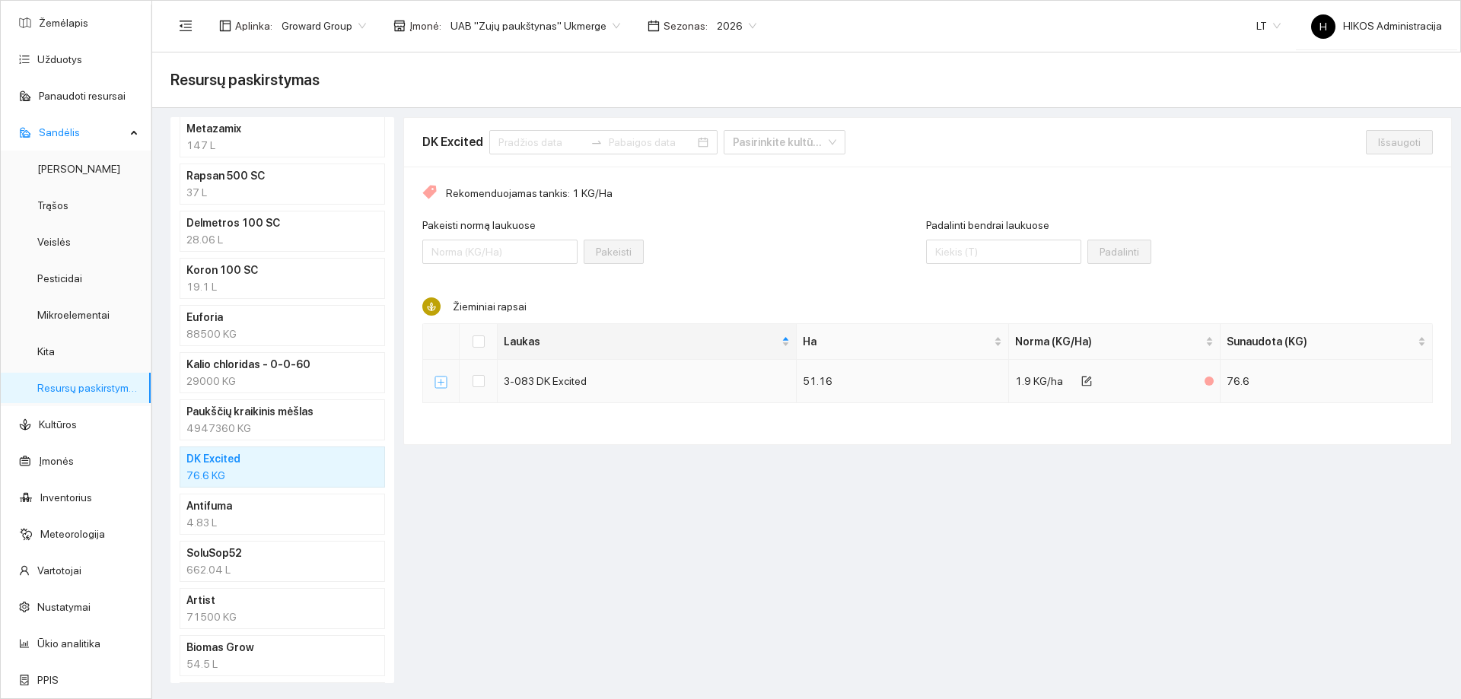
click at [441, 380] on button "Išskleisti" at bounding box center [441, 382] width 12 height 12
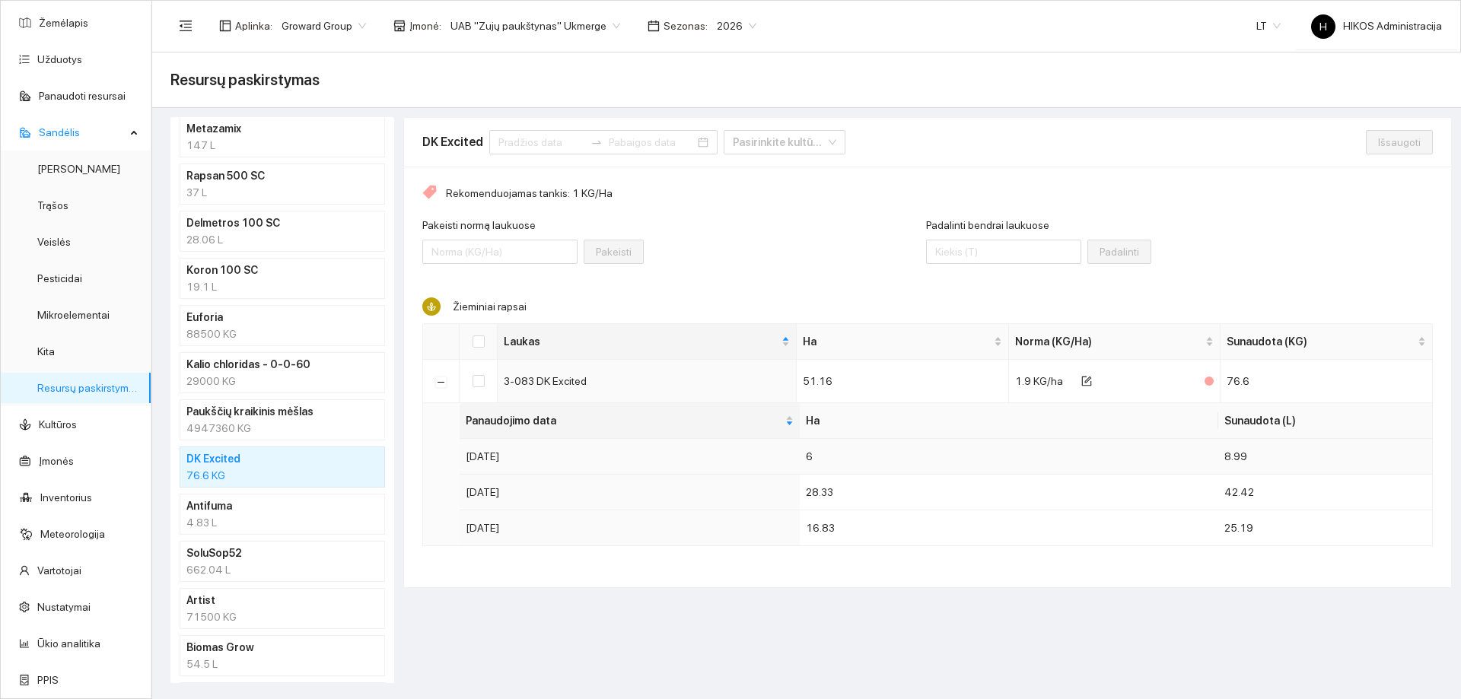
click at [509, 468] on td "2025-08-22" at bounding box center [630, 457] width 340 height 36
click at [502, 140] on input at bounding box center [541, 142] width 86 height 17
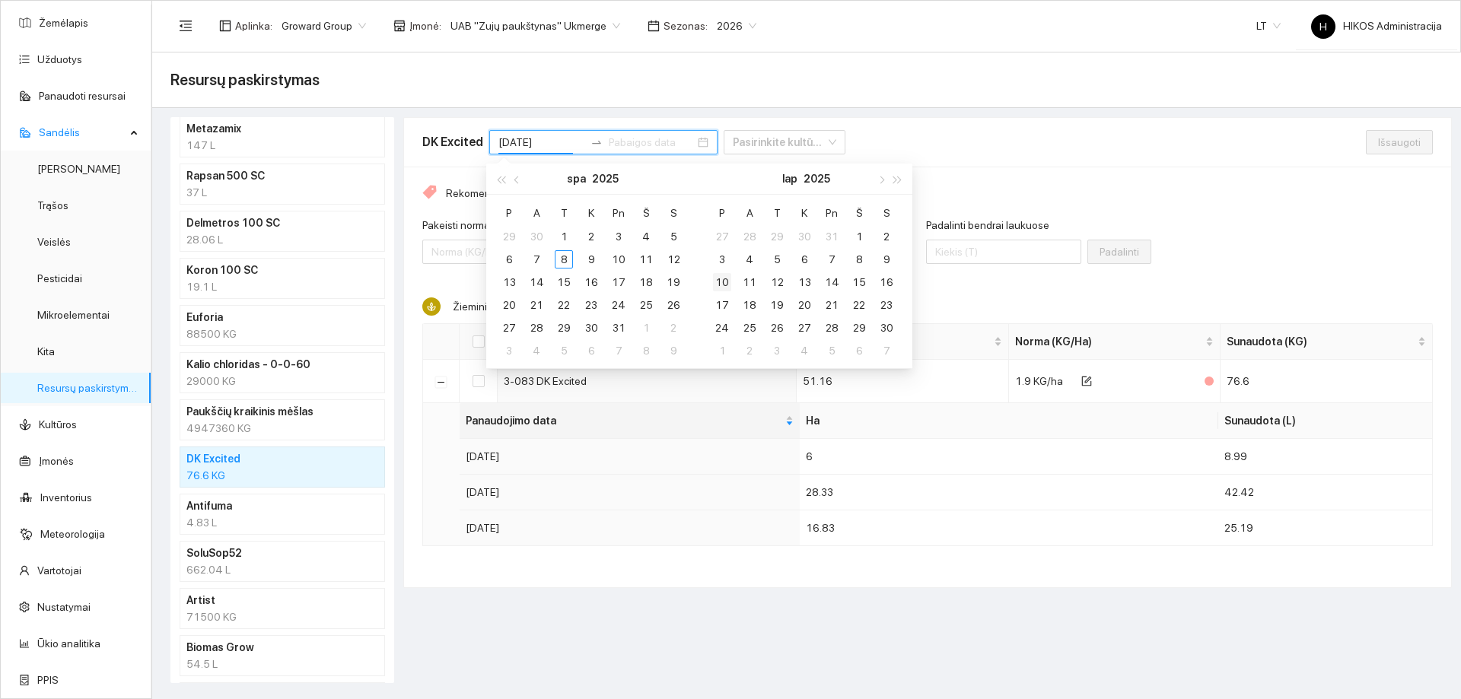
type input "2025-10-11"
type input "2025-11-24"
type input "2025-10-21"
click at [538, 302] on div "21" at bounding box center [536, 305] width 18 height 18
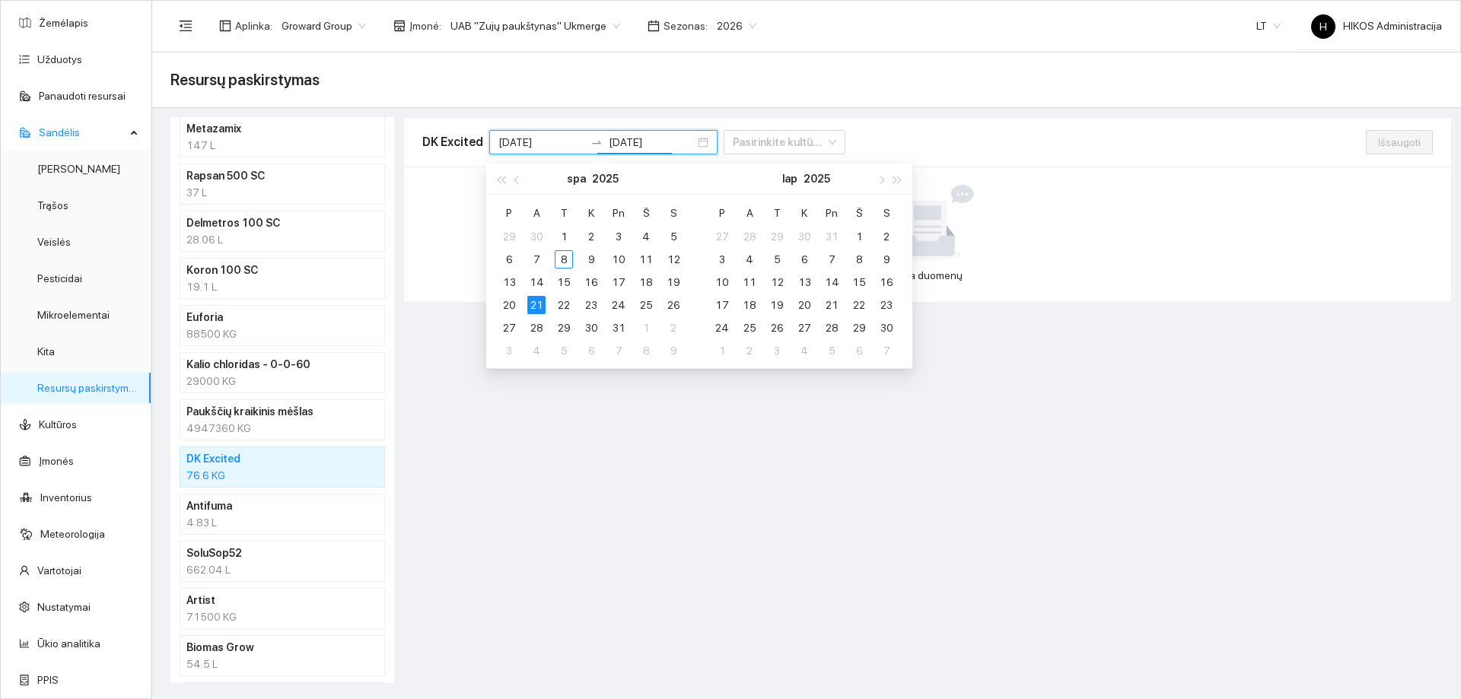
type input "2025-10-21"
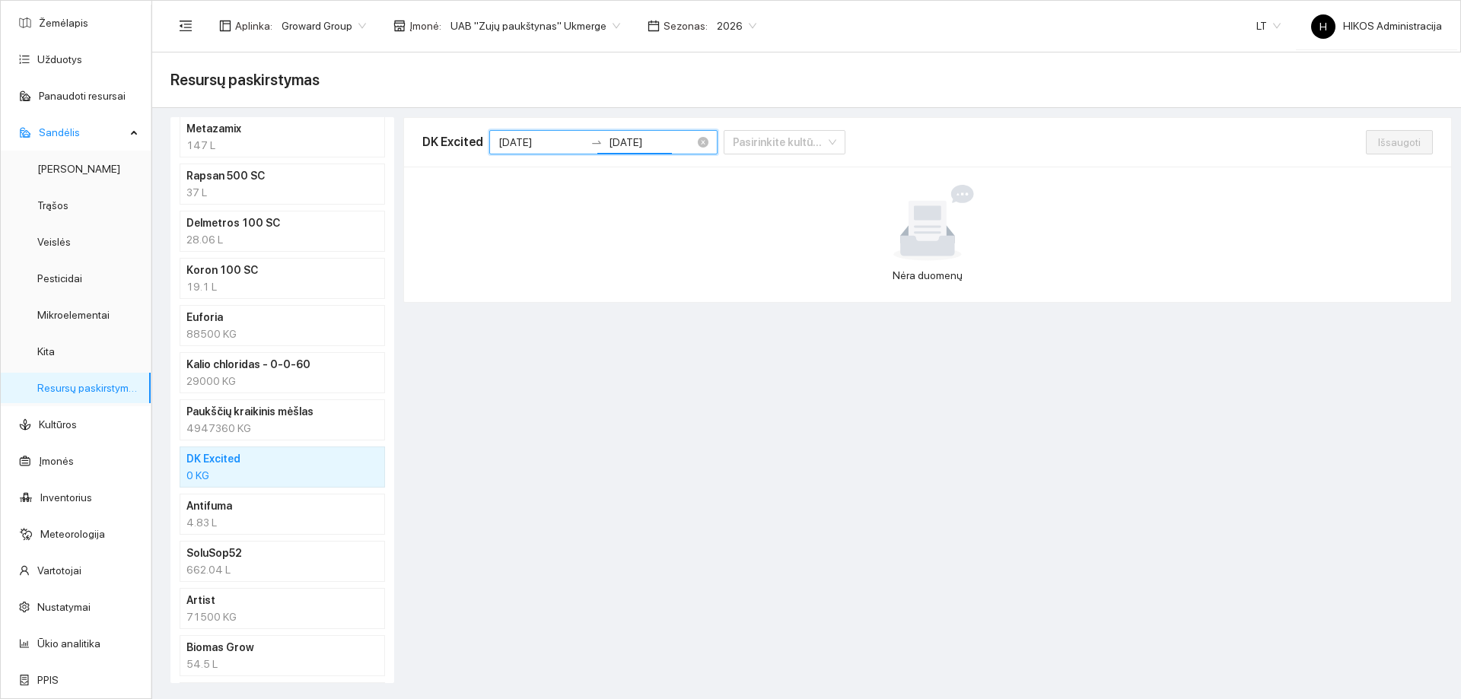
click at [546, 150] on input "2025-10-21" at bounding box center [541, 142] width 86 height 17
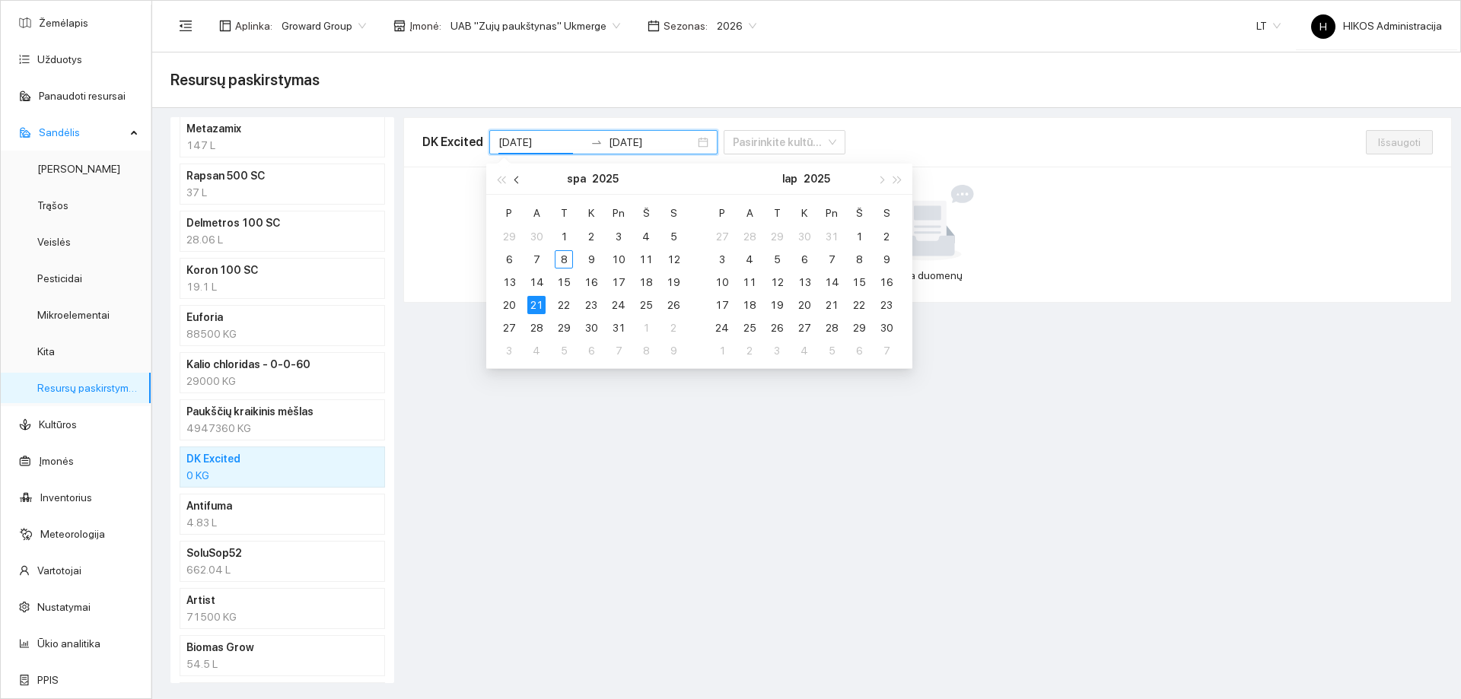
click at [518, 181] on span "button" at bounding box center [518, 180] width 8 height 8
click at [517, 181] on span "button" at bounding box center [518, 180] width 8 height 8
type input "2025-08-21"
click at [591, 303] on div "21" at bounding box center [591, 305] width 18 height 18
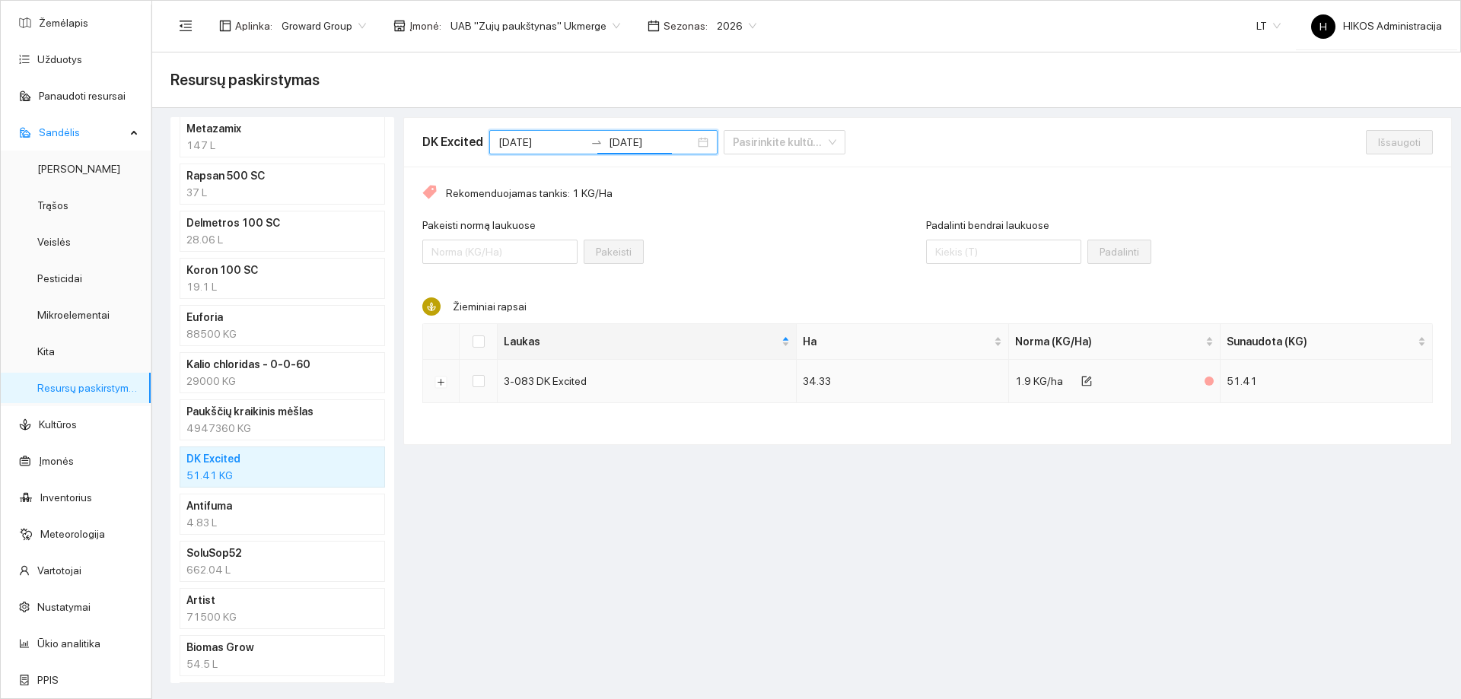
click at [451, 380] on td at bounding box center [441, 381] width 37 height 43
click at [446, 381] on button "Išskleisti" at bounding box center [441, 382] width 12 height 12
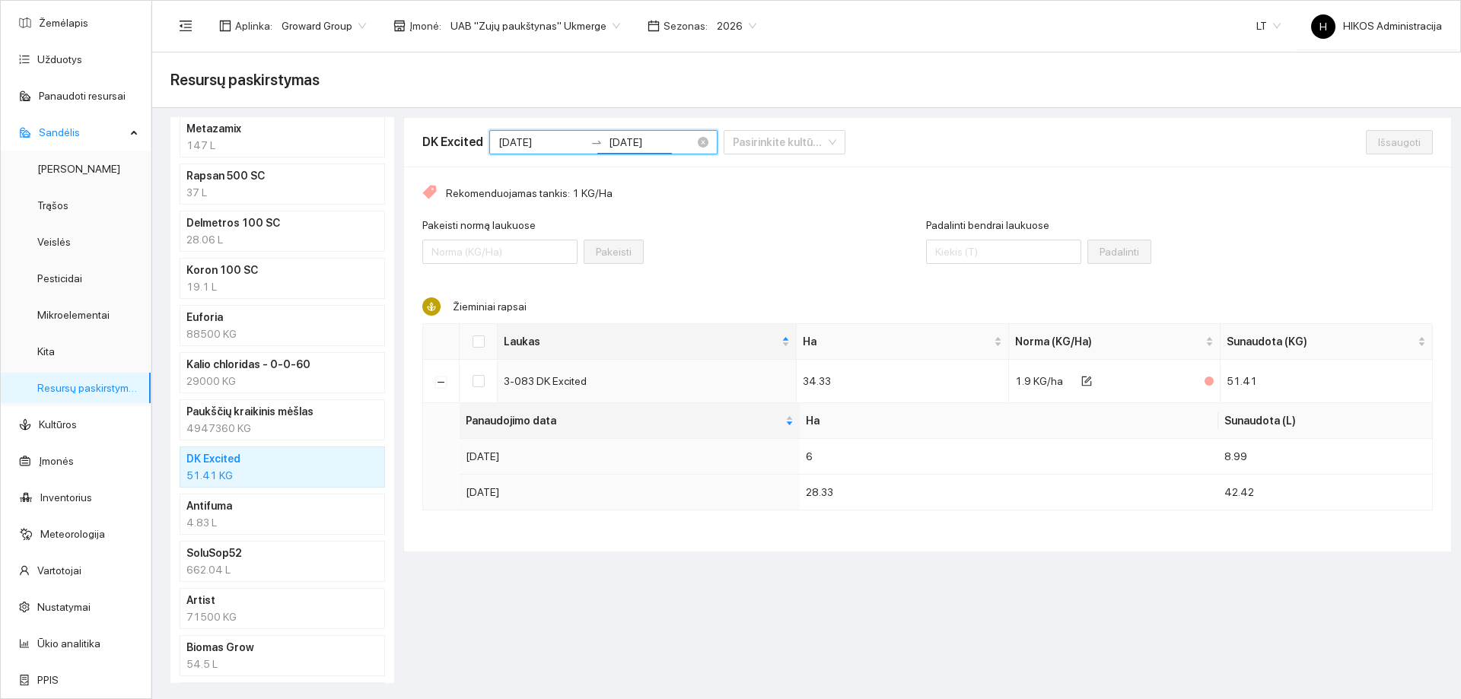
click at [621, 138] on input "2025-09-25" at bounding box center [652, 142] width 86 height 17
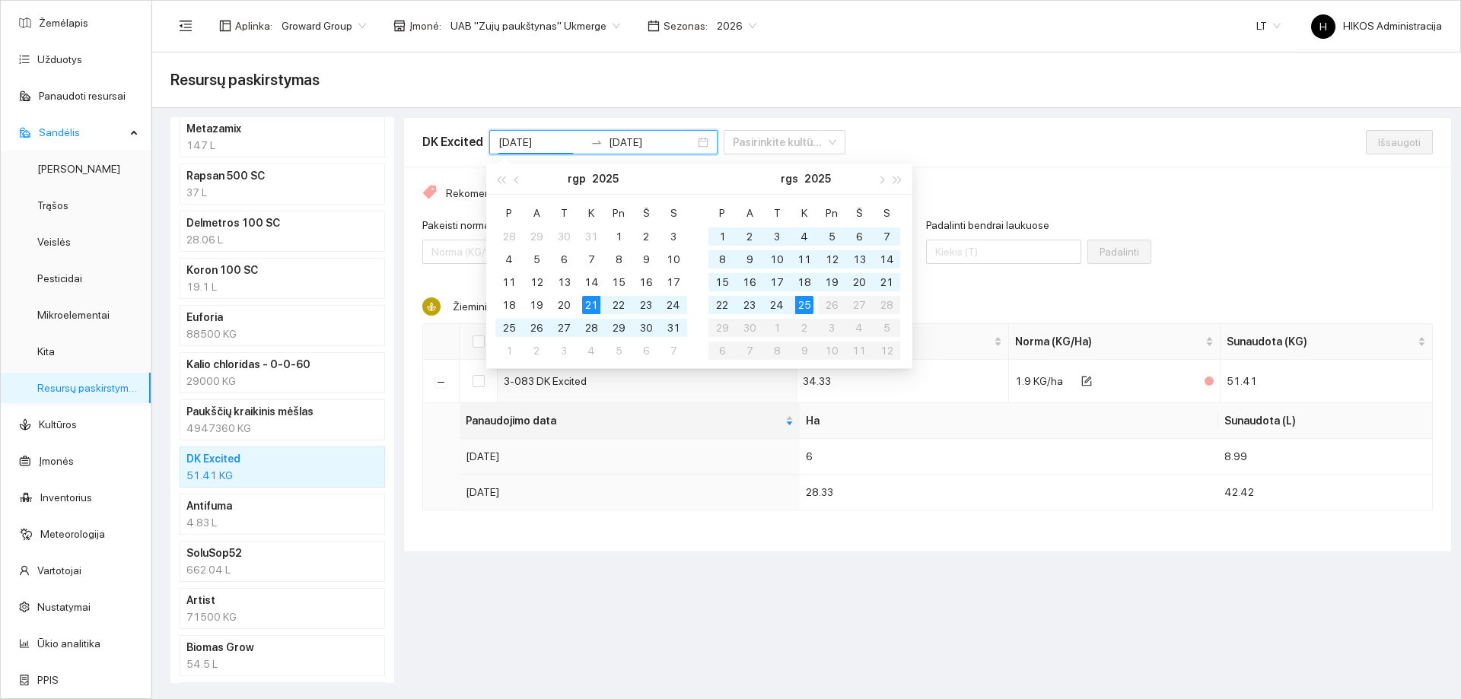
drag, startPoint x: 568, startPoint y: 140, endPoint x: 447, endPoint y: 141, distance: 120.2
click at [447, 141] on div "DK Excited 2025-08-21 2025-09-25 Pasirinkite kultūrą" at bounding box center [633, 142] width 423 height 24
click at [623, 139] on input "2025-09-25" at bounding box center [652, 142] width 86 height 17
paste input "8-21"
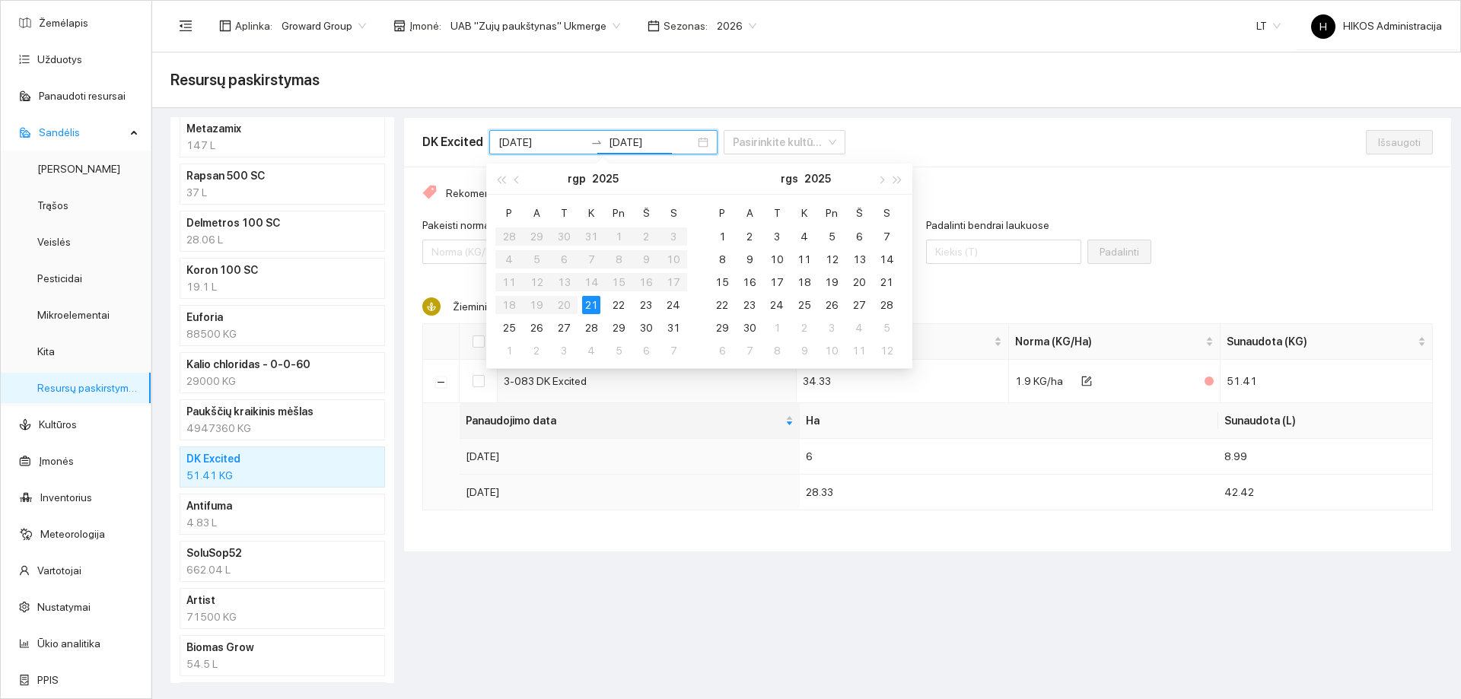
click at [647, 104] on div "Resursų paskirstymas" at bounding box center [806, 81] width 1309 height 56
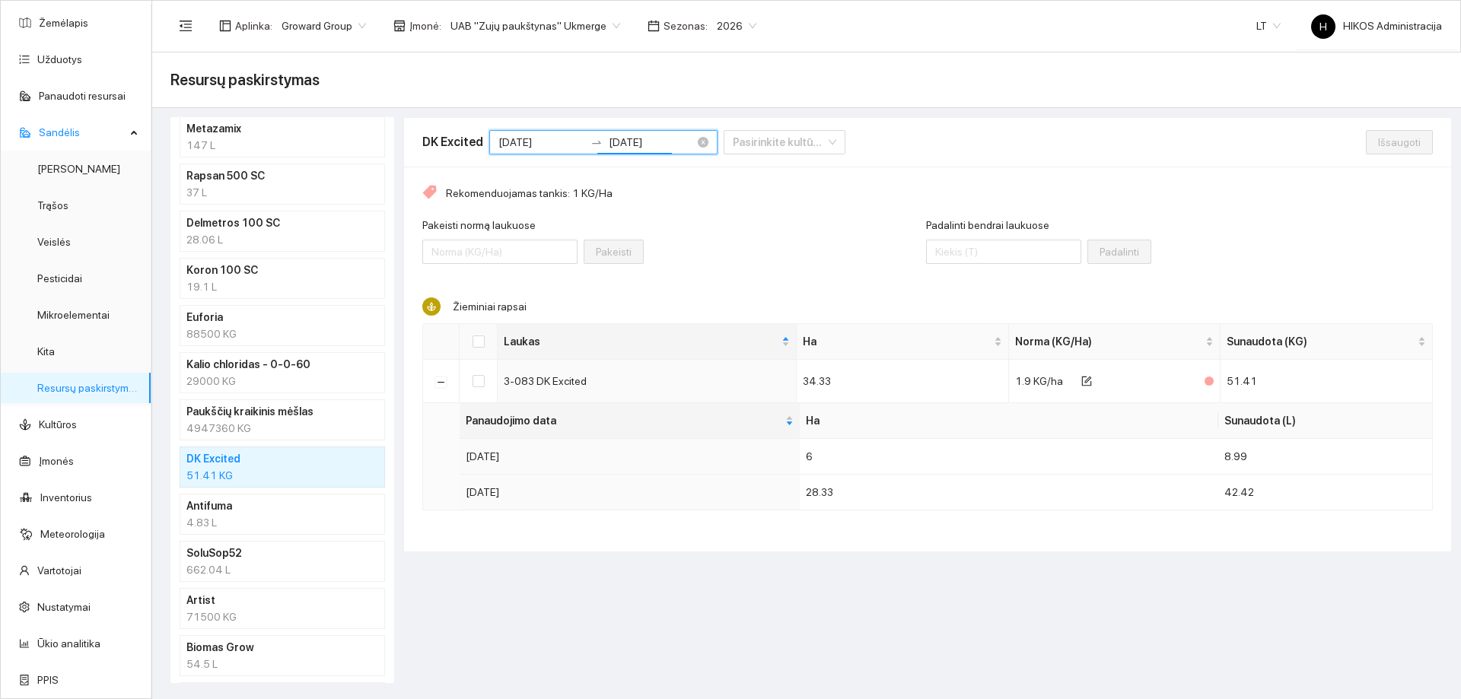
click at [650, 137] on input "2025-09-25" at bounding box center [652, 142] width 86 height 17
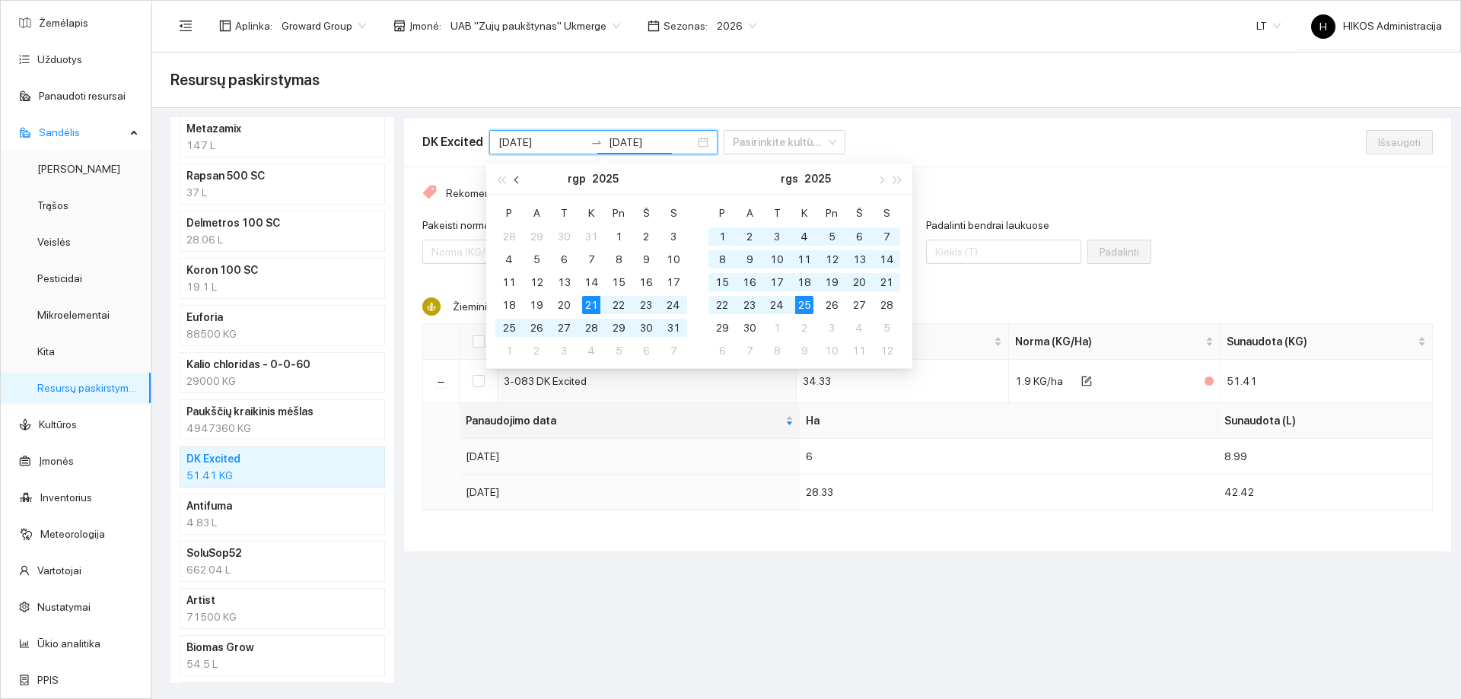
click at [521, 181] on button "button" at bounding box center [517, 179] width 17 height 30
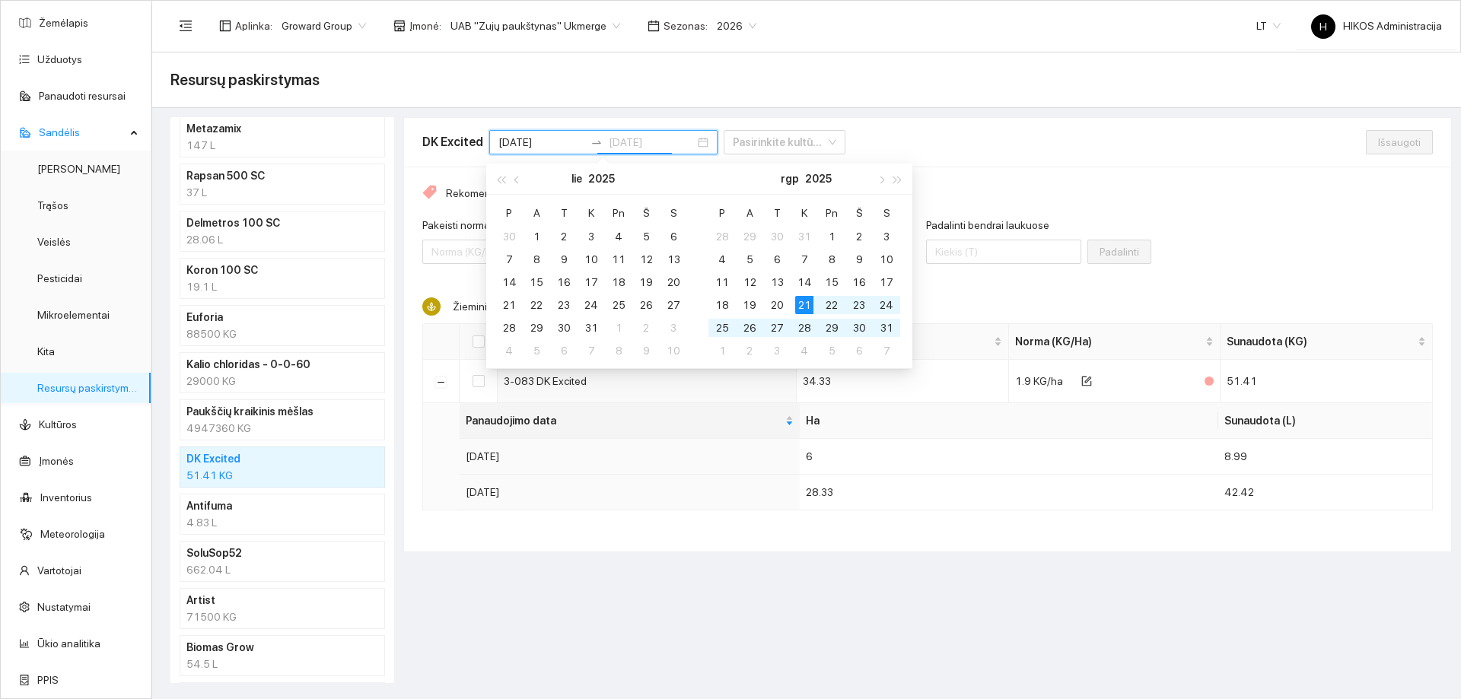
type input "2025-08-21"
click at [801, 303] on div "21" at bounding box center [804, 305] width 18 height 18
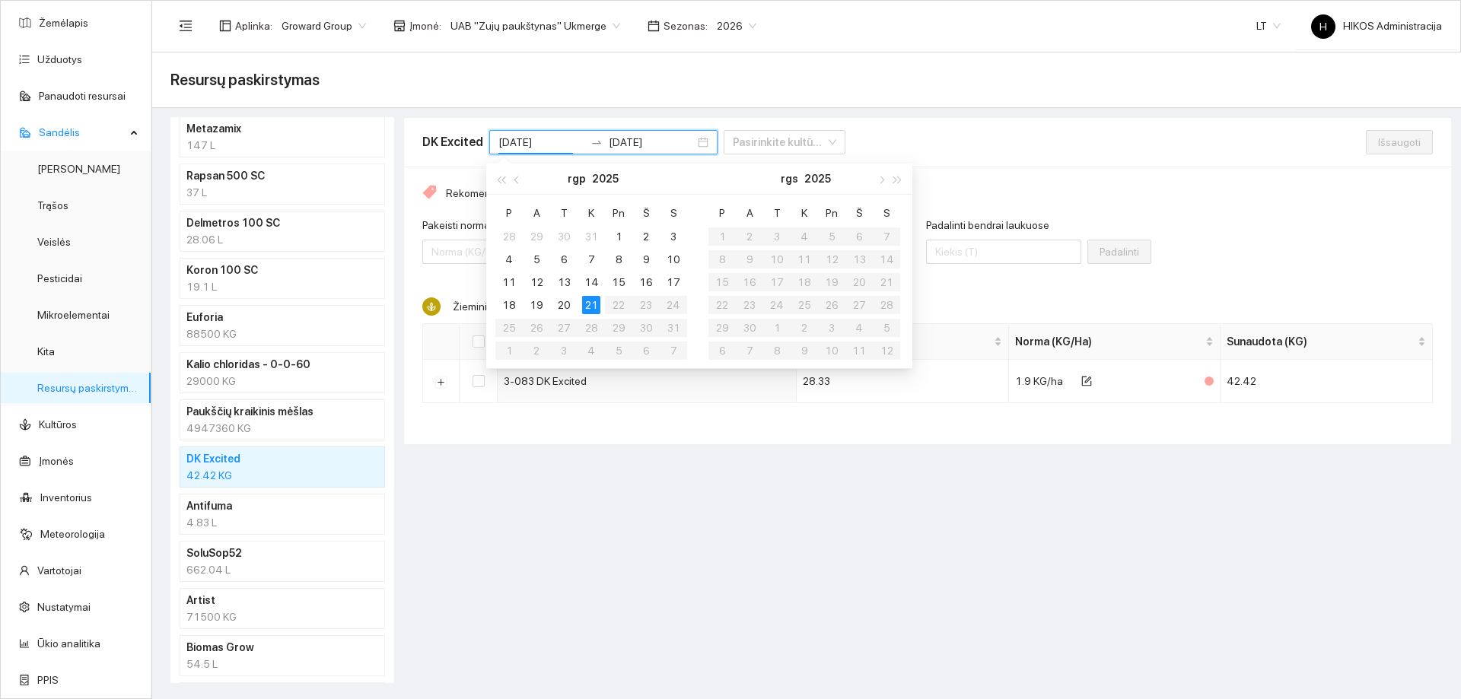
click at [864, 102] on div "Resursų paskirstymas" at bounding box center [806, 81] width 1309 height 56
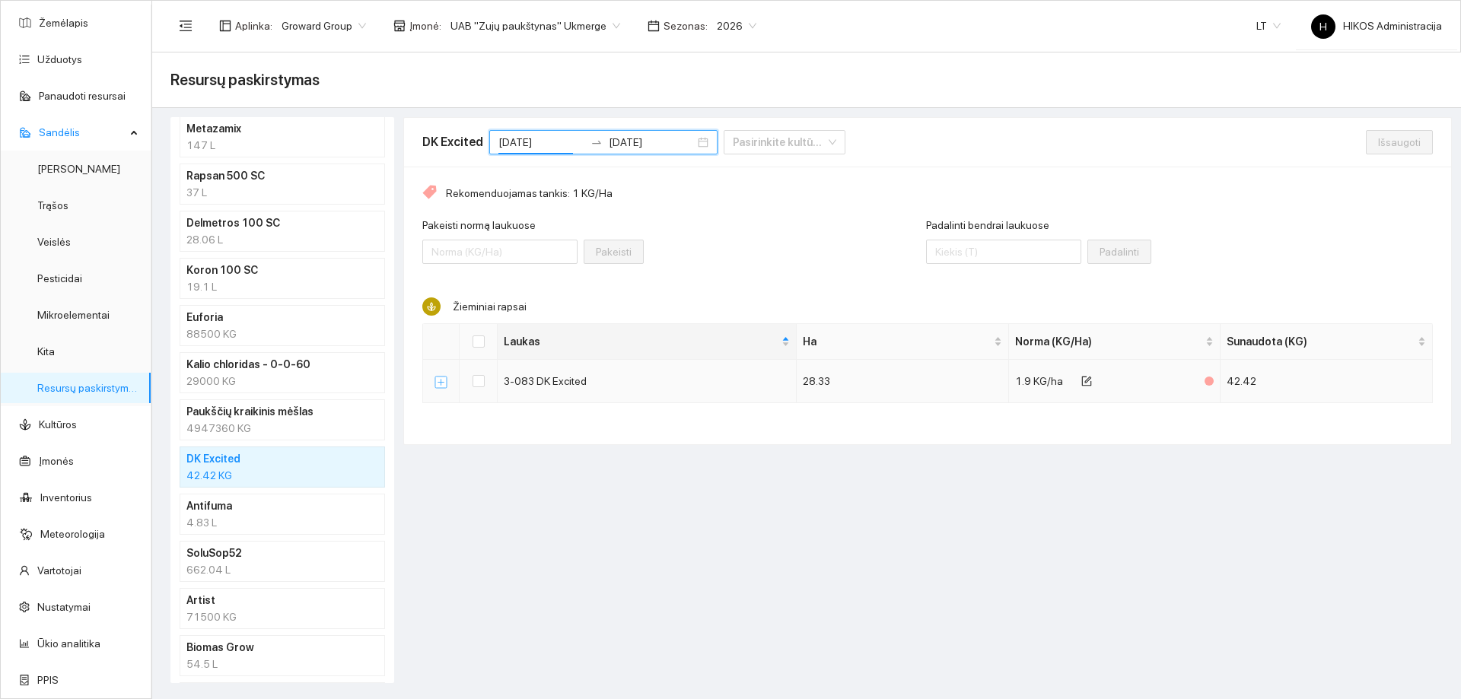
click at [446, 387] on button "Išskleisti" at bounding box center [441, 382] width 12 height 12
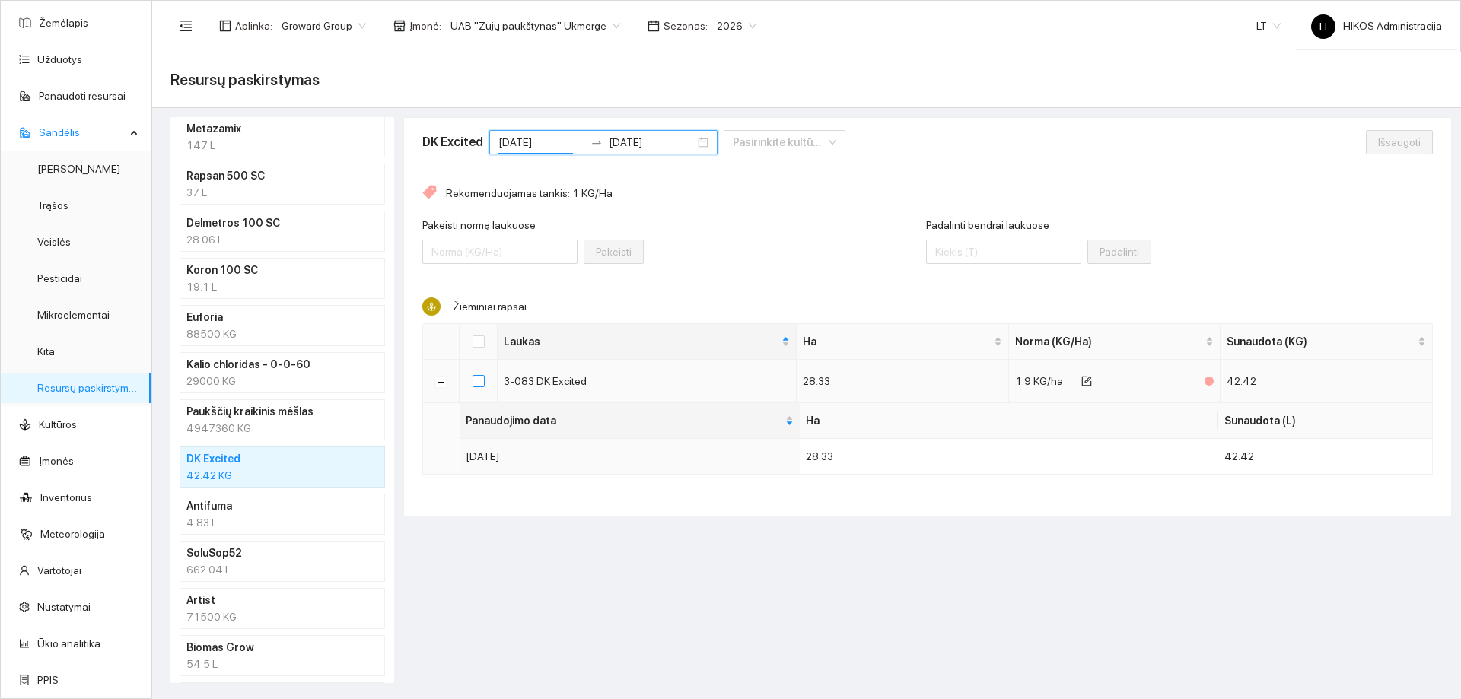
click at [479, 379] on input "checkbox" at bounding box center [479, 381] width 12 height 12
checkbox input "true"
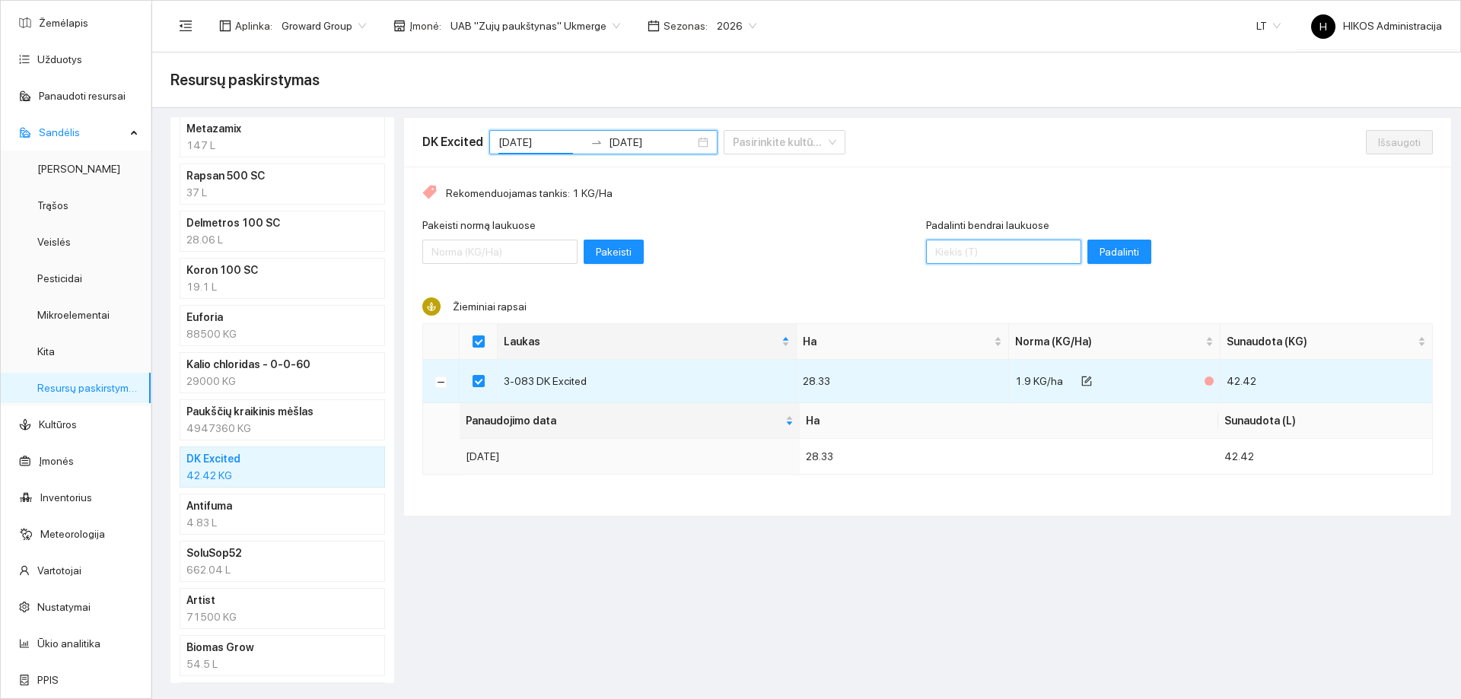
click at [988, 260] on input "Padalinti bendrai laukuose" at bounding box center [1003, 252] width 155 height 24
type input "43"
click at [1100, 257] on span "Padalinti" at bounding box center [1120, 252] width 40 height 17
click at [1385, 148] on span "Išsaugoti" at bounding box center [1399, 142] width 43 height 17
checkbox input "false"
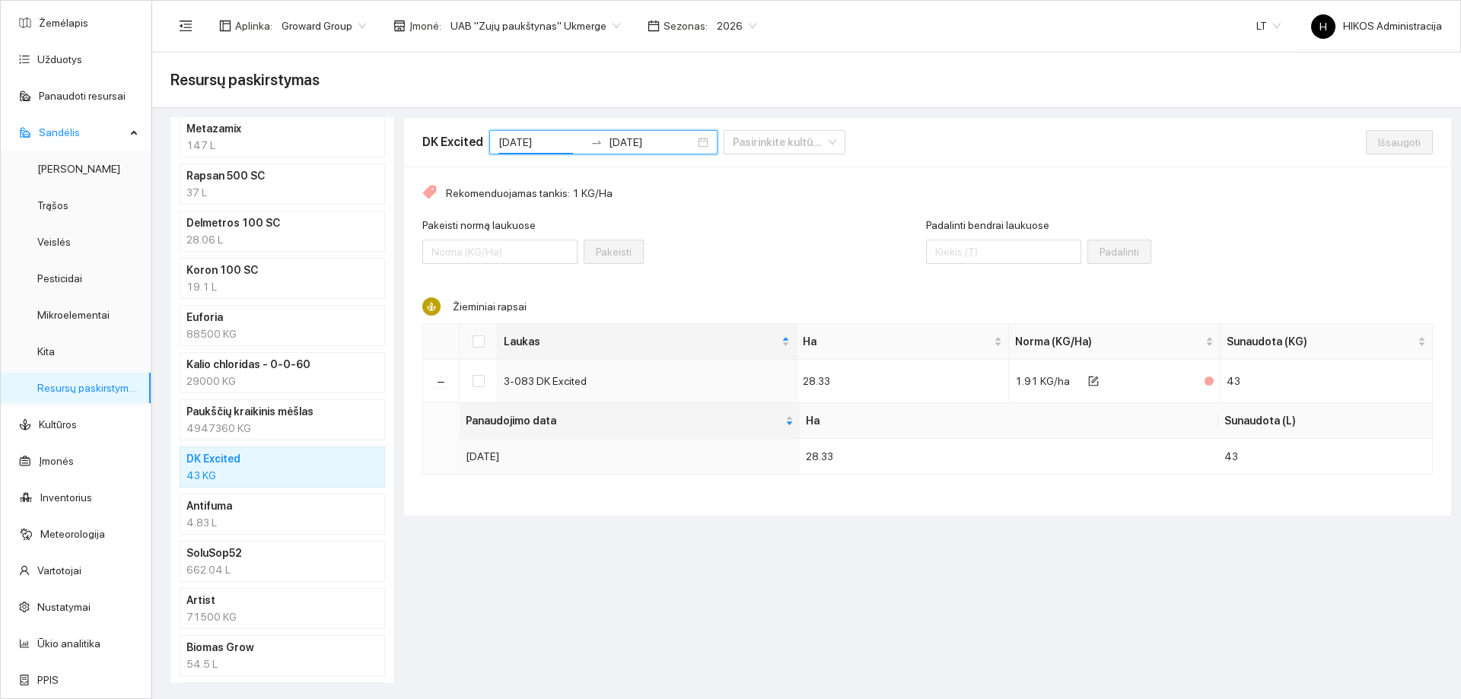
click at [1283, 292] on div "Rekomenduojamas tankis: 1 KG/Ha Pakeisti normą laukuose Pakeisti Padalinti bend…" at bounding box center [927, 341] width 1047 height 349
click at [476, 383] on input "checkbox" at bounding box center [479, 381] width 12 height 12
checkbox input "true"
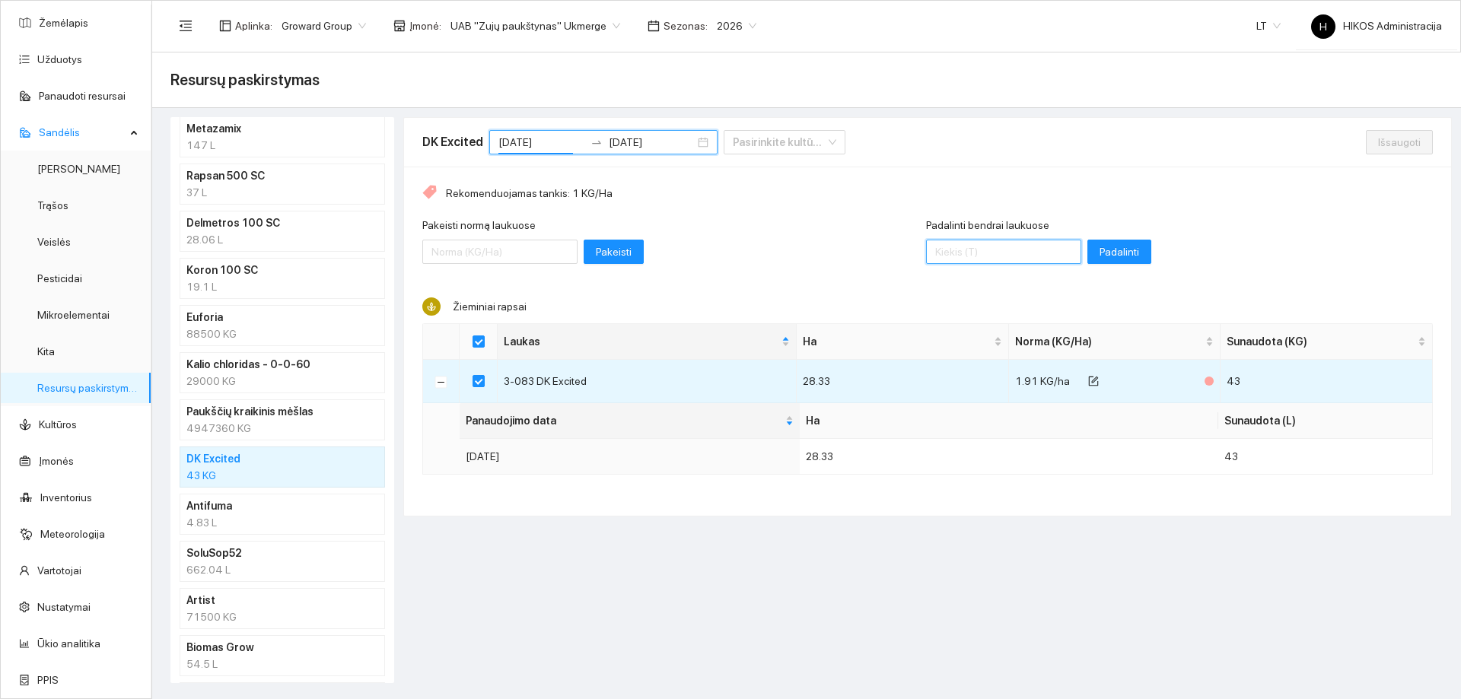
click at [1005, 254] on input "Padalinti bendrai laukuose" at bounding box center [1003, 252] width 155 height 24
type input "42.42"
click at [1100, 254] on span "Padalinti" at bounding box center [1120, 252] width 40 height 17
click at [1392, 142] on span "Išsaugoti" at bounding box center [1399, 142] width 43 height 17
checkbox input "false"
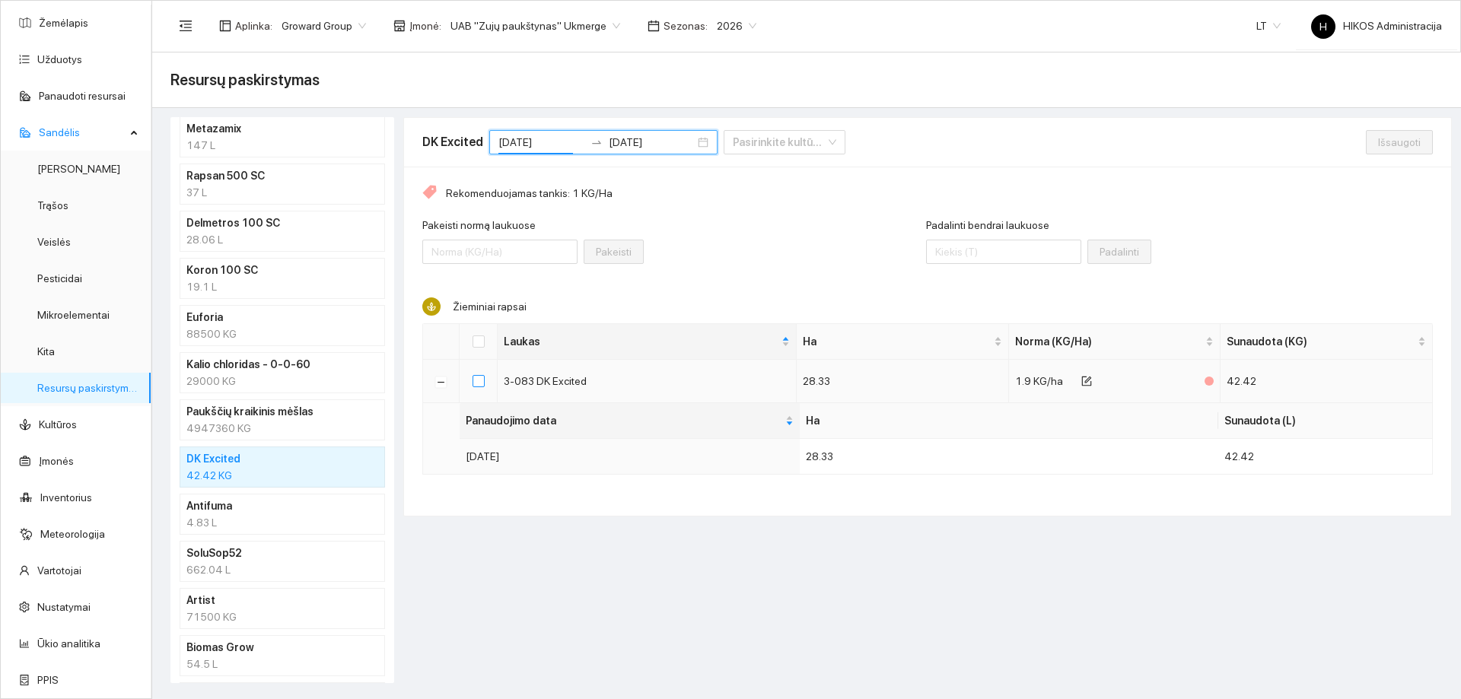
click at [479, 381] on input "checkbox" at bounding box center [479, 381] width 12 height 12
checkbox input "true"
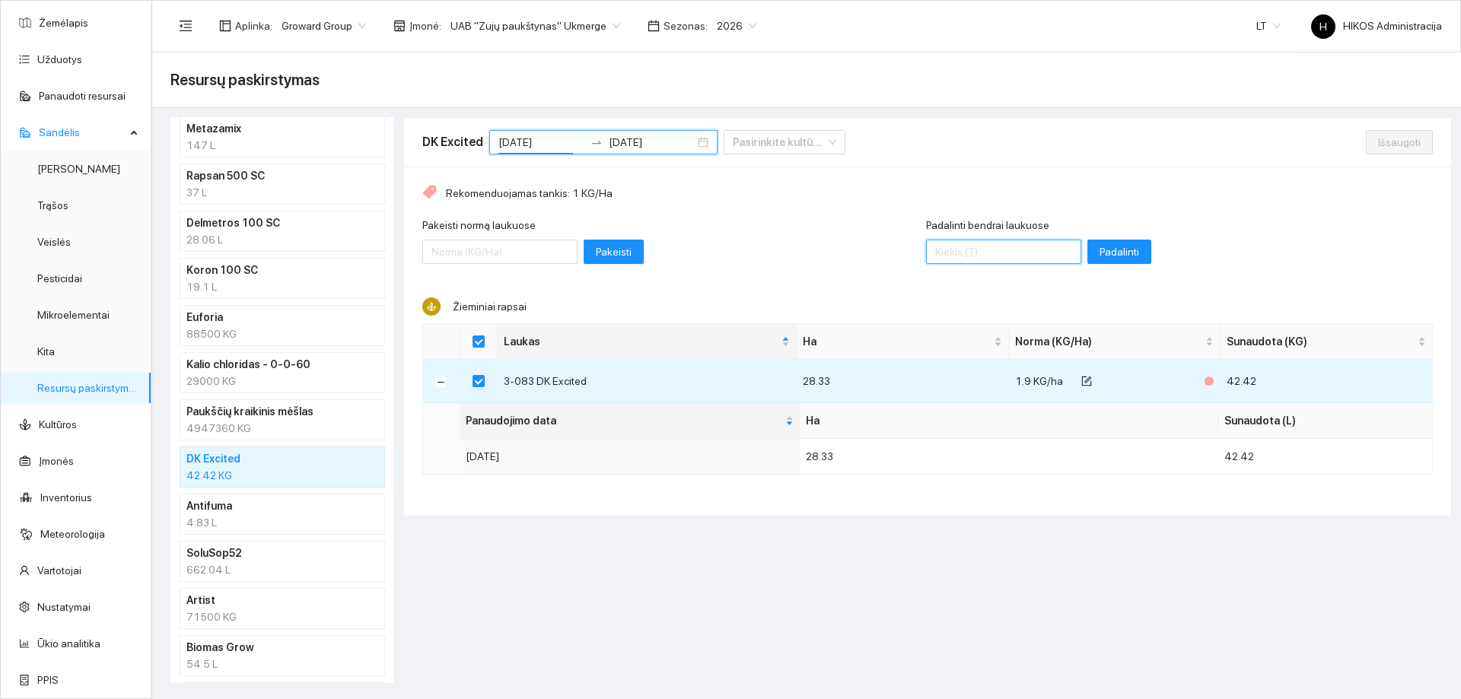
click at [972, 256] on input "Padalinti bendrai laukuose" at bounding box center [1003, 252] width 155 height 24
type input "50"
click at [1100, 254] on span "Padalinti" at bounding box center [1120, 252] width 40 height 17
click at [1387, 142] on span "Išsaugoti" at bounding box center [1399, 142] width 43 height 17
checkbox input "false"
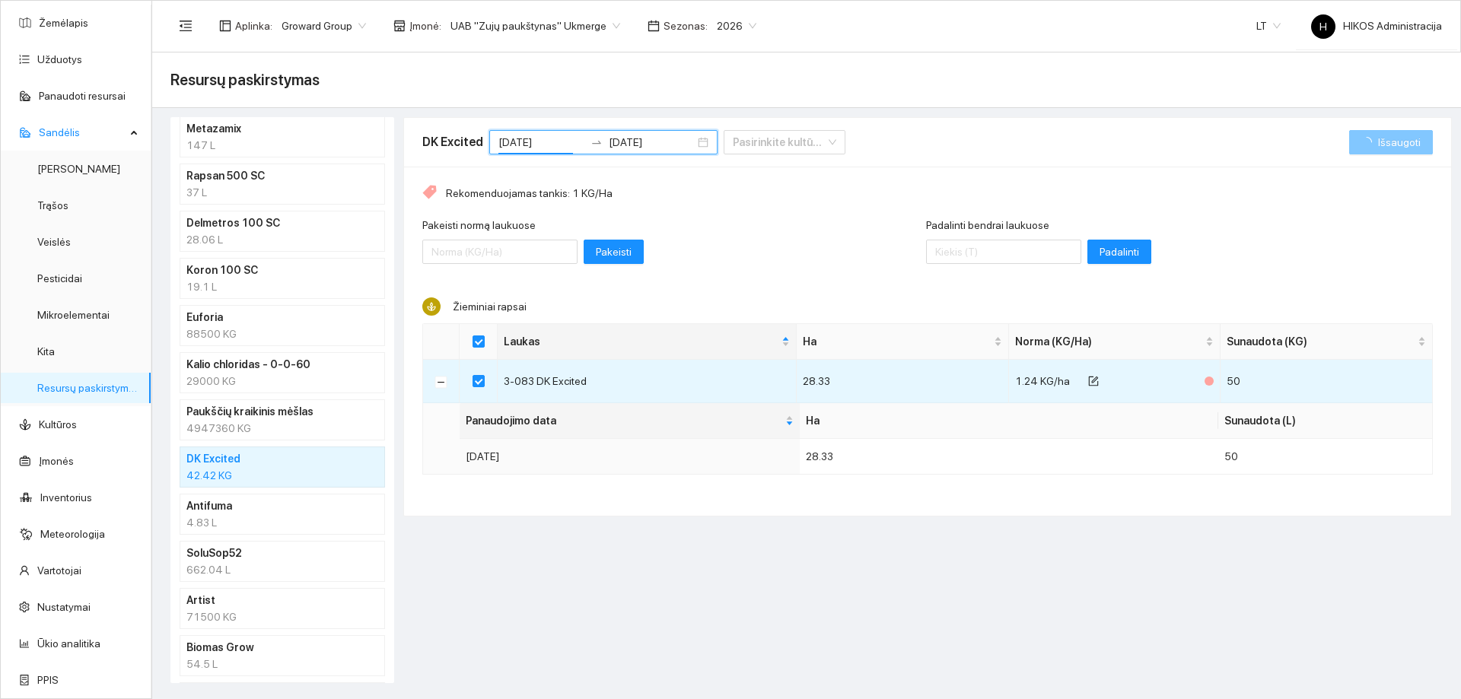
checkbox input "false"
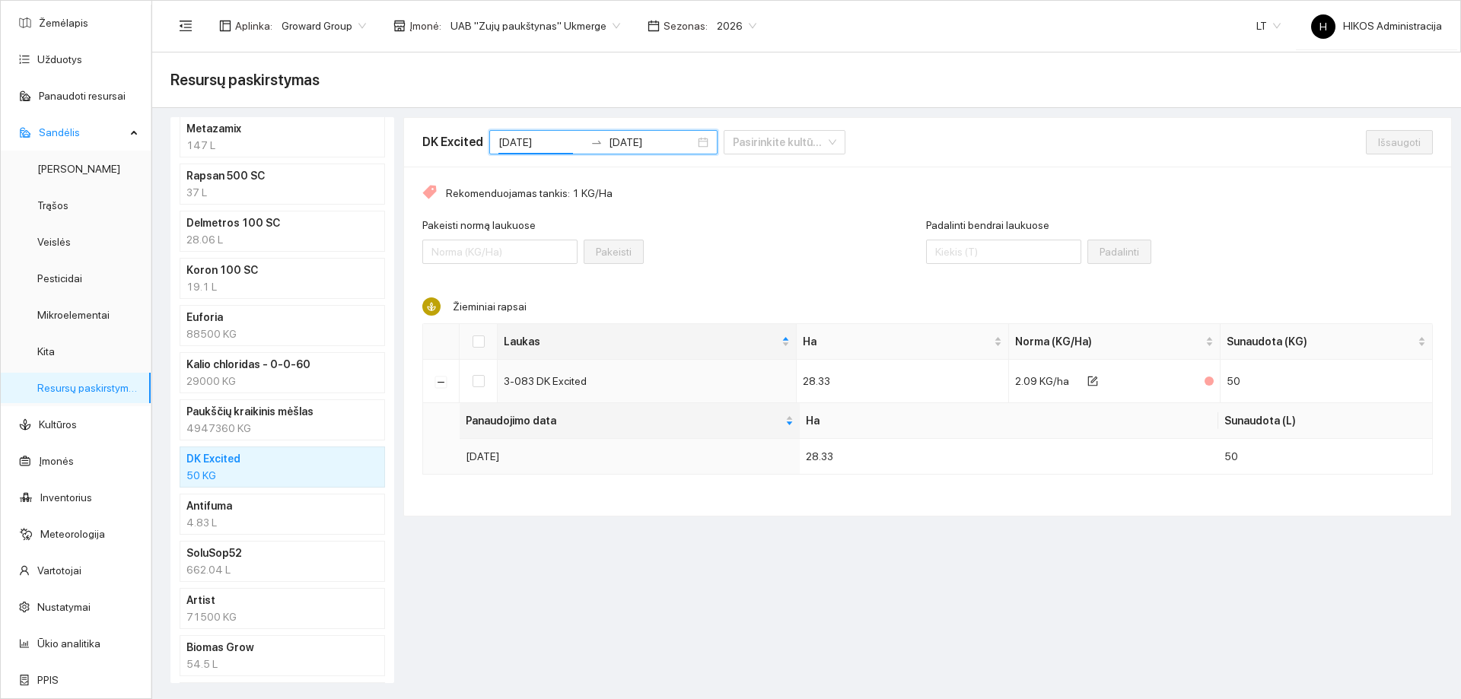
drag, startPoint x: 679, startPoint y: 144, endPoint x: 659, endPoint y: 168, distance: 31.4
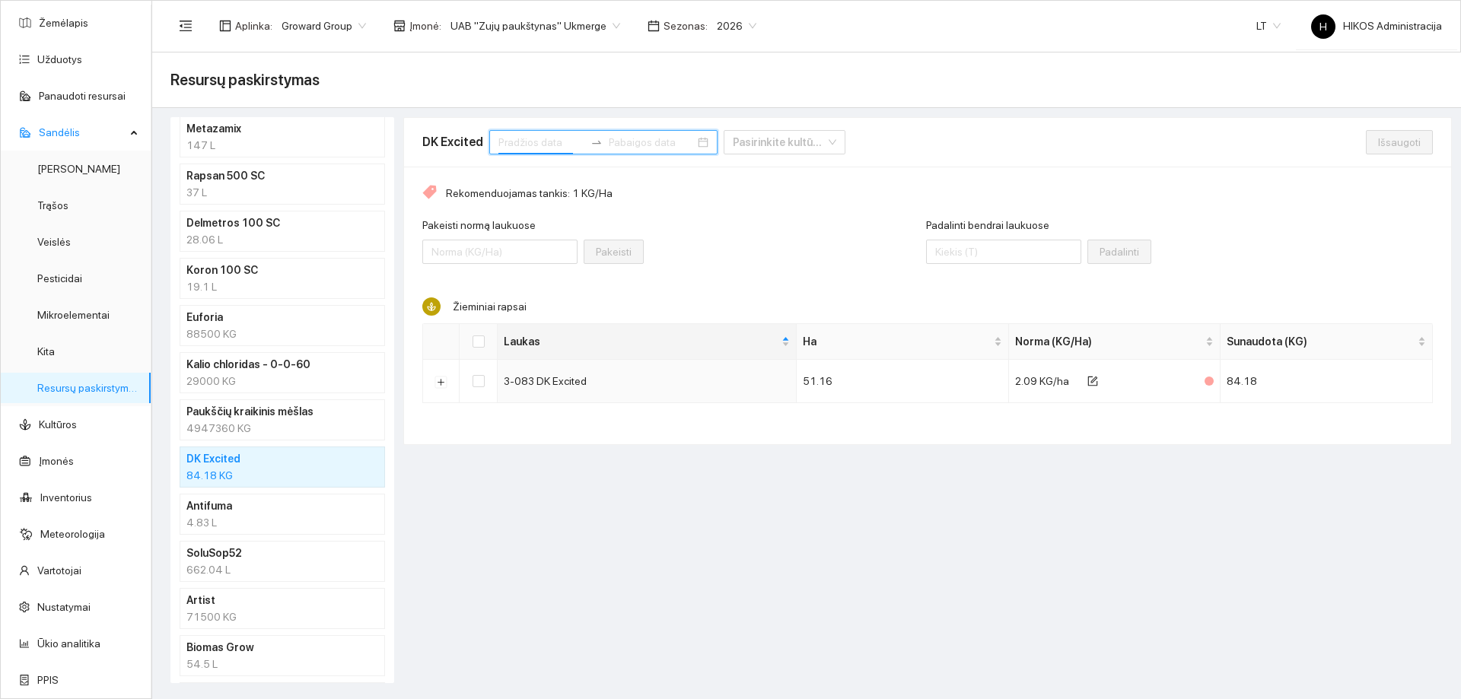
click at [300, 503] on h4 "Antifuma" at bounding box center [262, 506] width 152 height 17
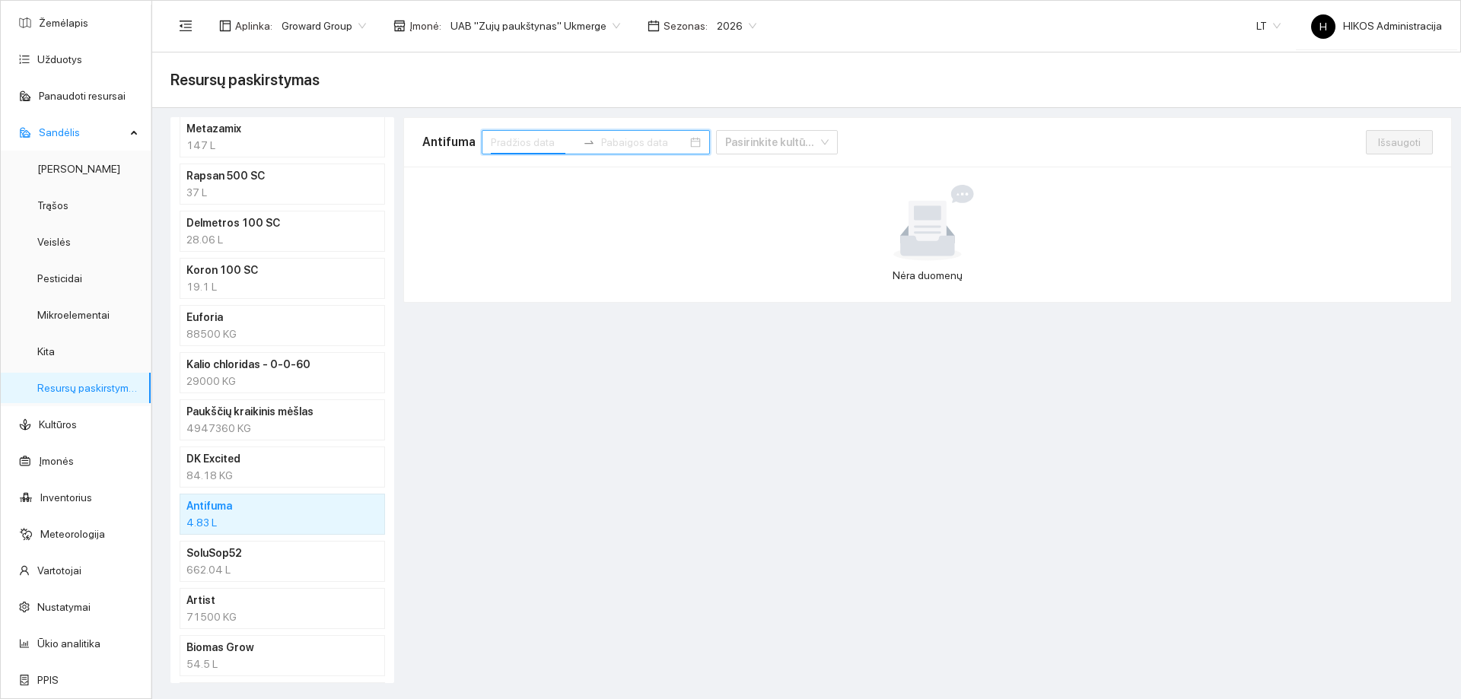
click at [290, 480] on div "84.18 KG" at bounding box center [282, 475] width 192 height 17
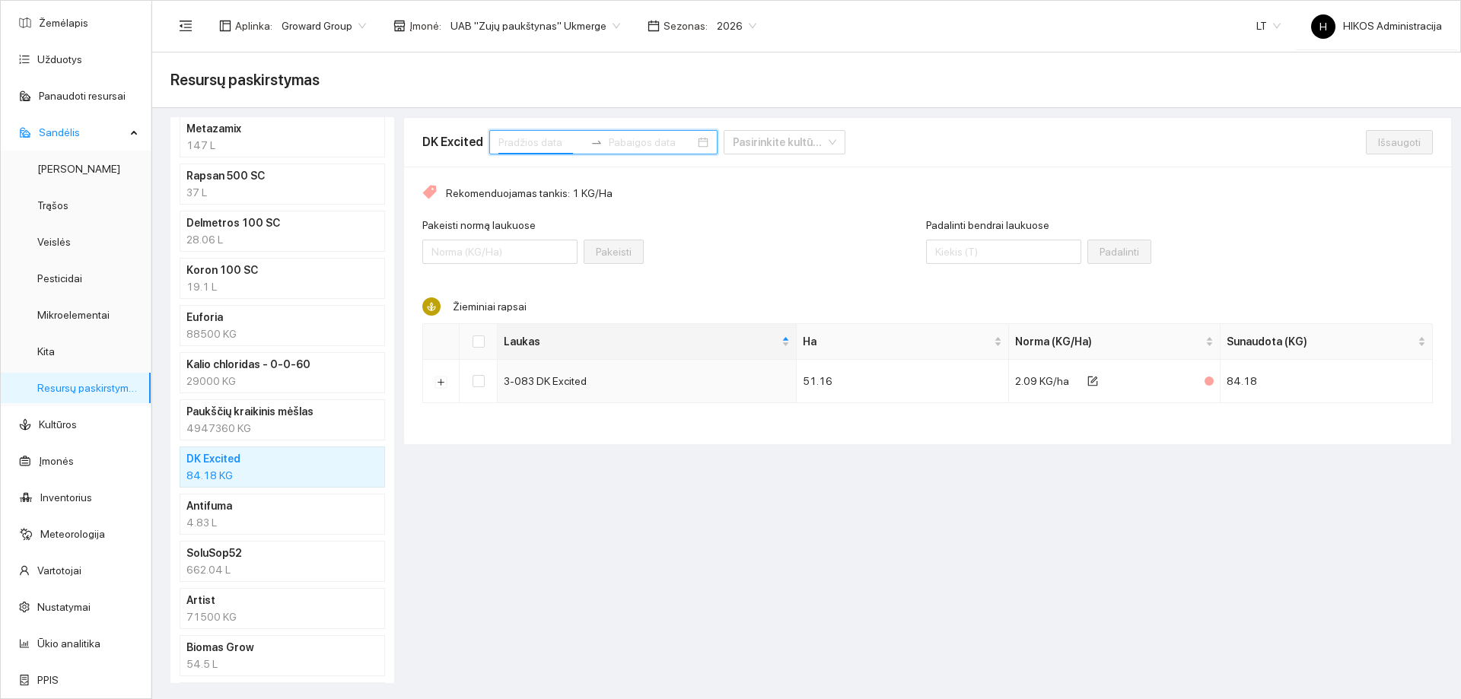
click at [519, 141] on input at bounding box center [541, 142] width 86 height 17
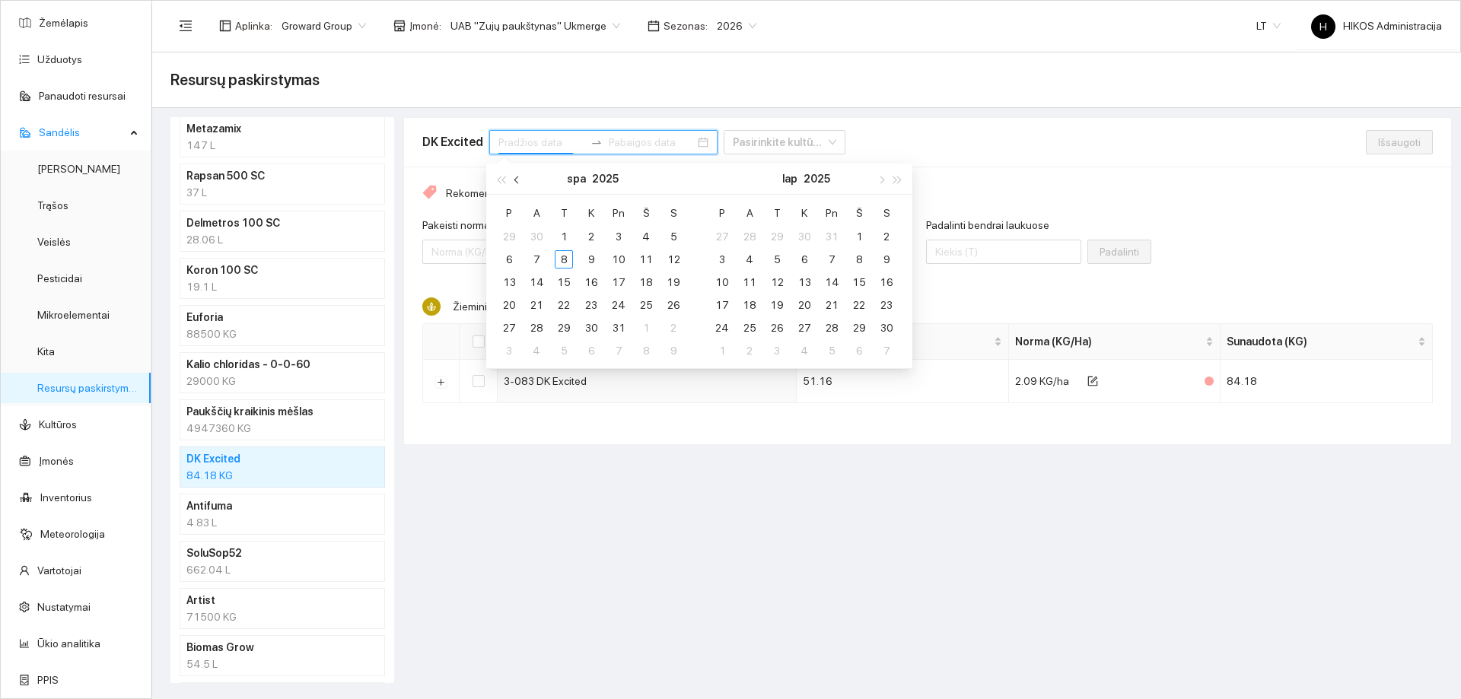
click at [514, 184] on button "button" at bounding box center [517, 179] width 17 height 30
click at [877, 176] on button "button" at bounding box center [880, 179] width 17 height 30
type input "2025-08-21"
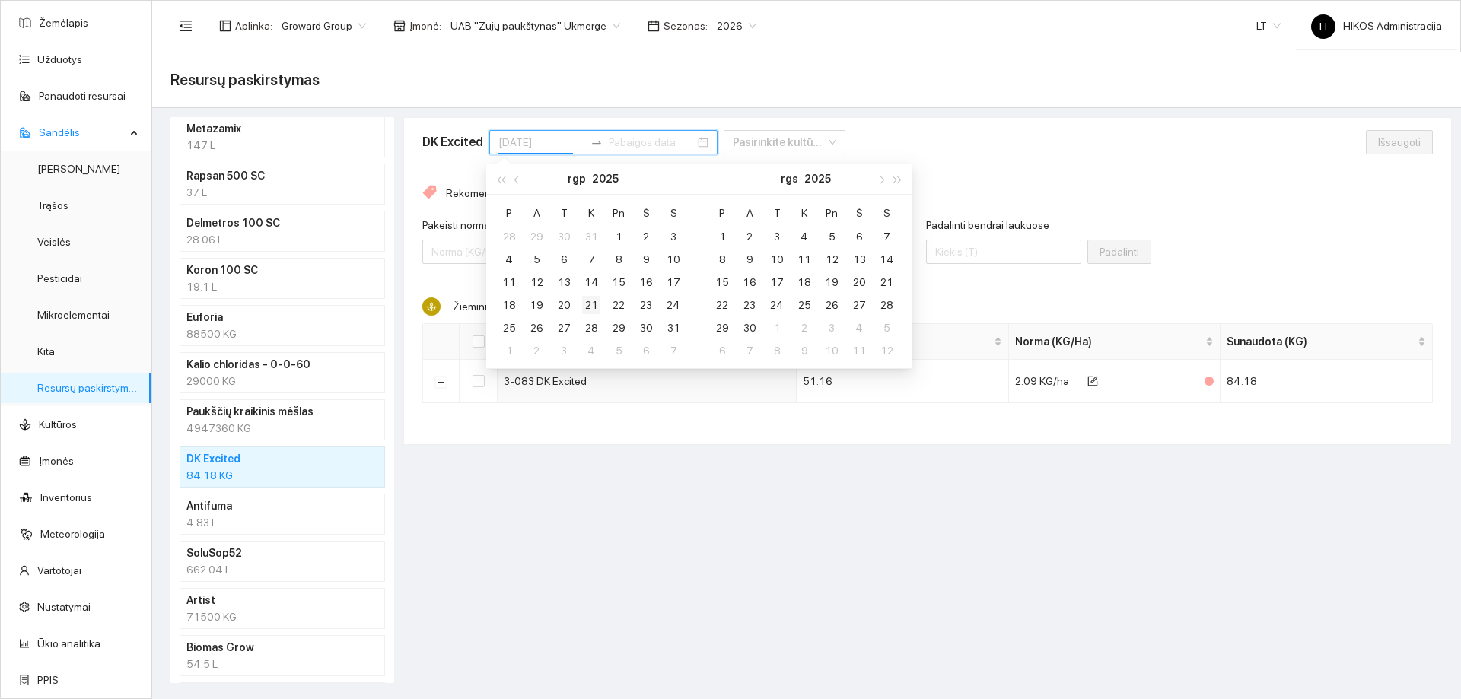
click at [589, 300] on div "21" at bounding box center [591, 305] width 18 height 18
type input "2025-08-21"
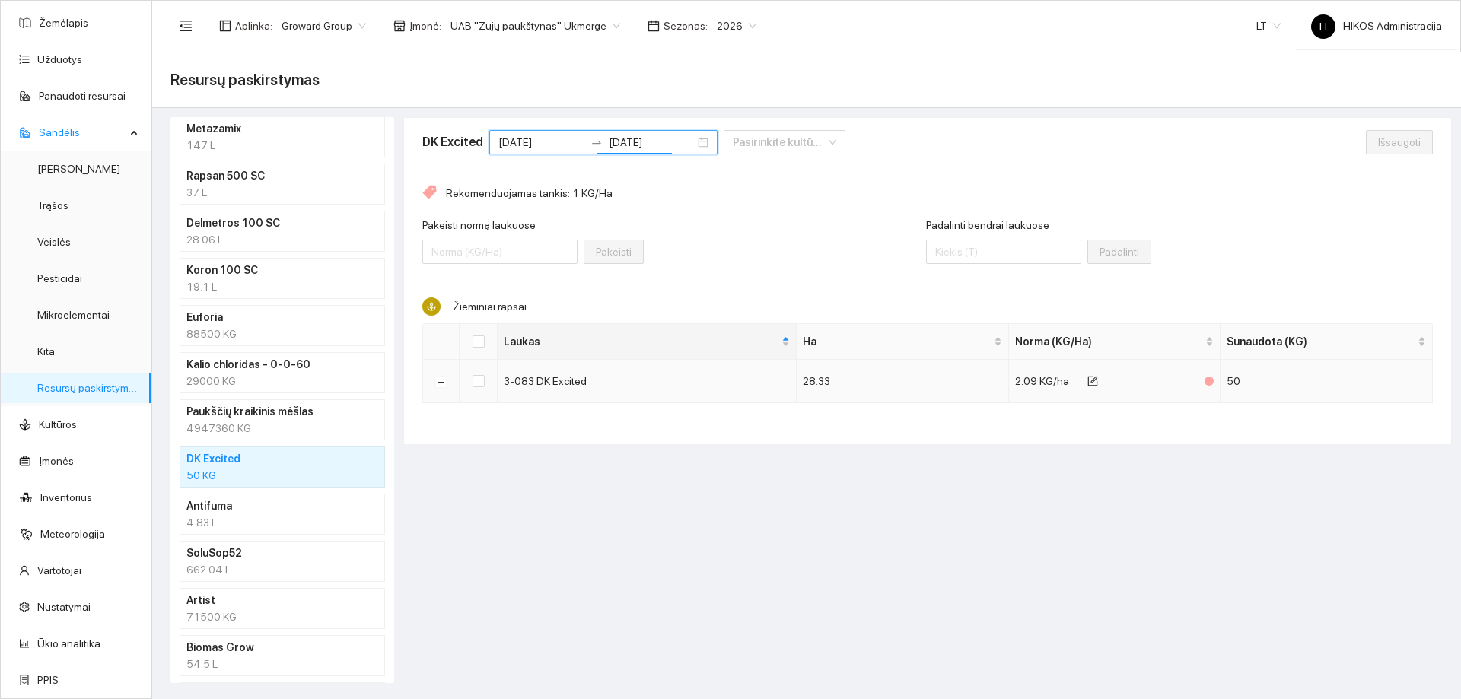
click at [434, 385] on td at bounding box center [441, 381] width 37 height 43
click at [438, 384] on button "Išskleisti" at bounding box center [441, 382] width 12 height 12
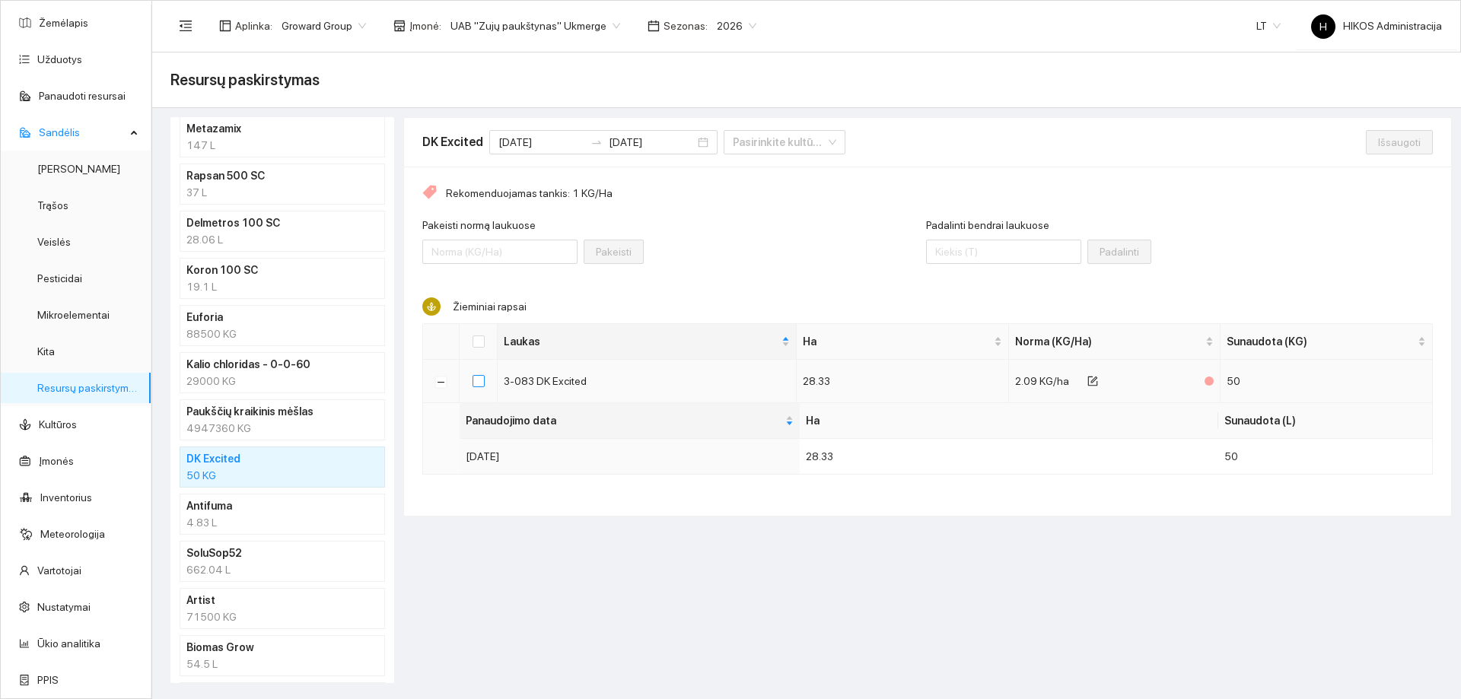
click at [484, 387] on input "checkbox" at bounding box center [479, 381] width 12 height 12
checkbox input "true"
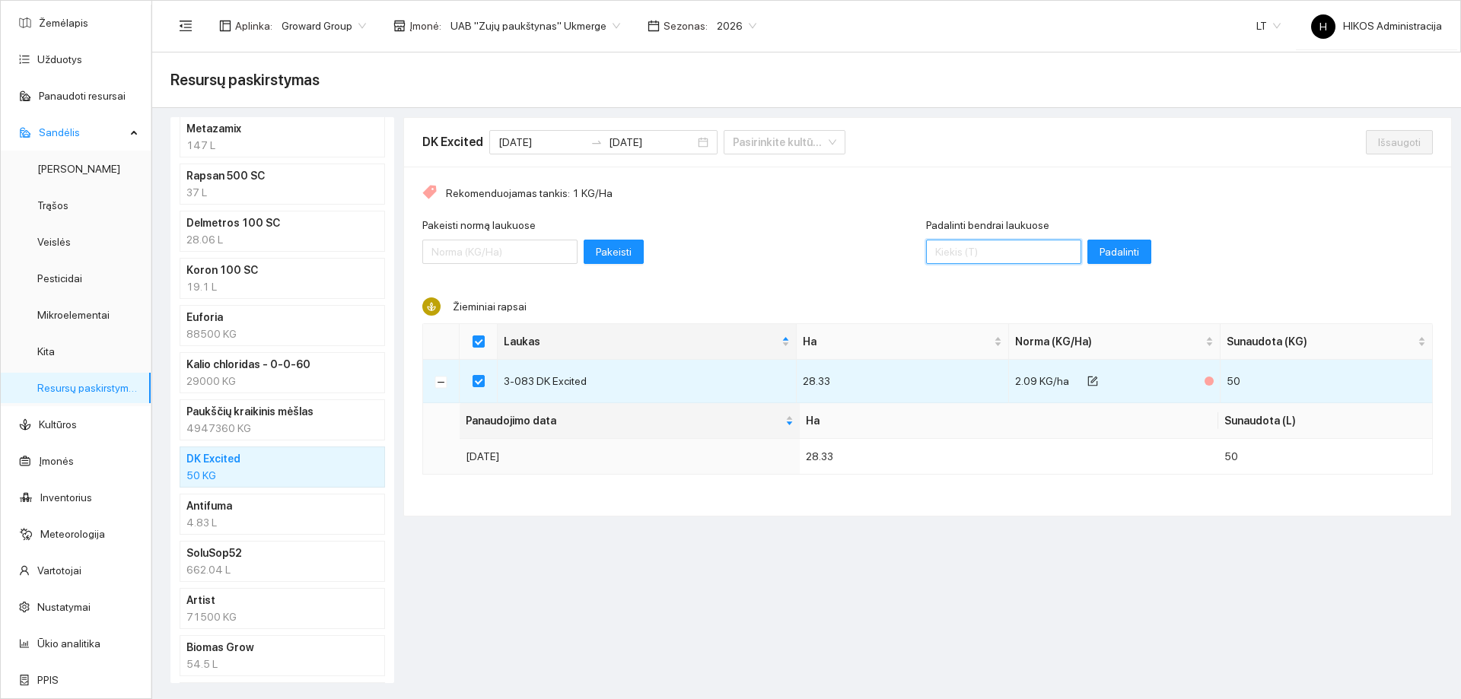
click at [966, 256] on input "Padalinti bendrai laukuose" at bounding box center [1003, 252] width 155 height 24
type input "42.42"
click at [1100, 247] on span "Padalinti" at bounding box center [1120, 252] width 40 height 17
click at [1388, 135] on span "Išsaugoti" at bounding box center [1399, 142] width 43 height 17
checkbox input "false"
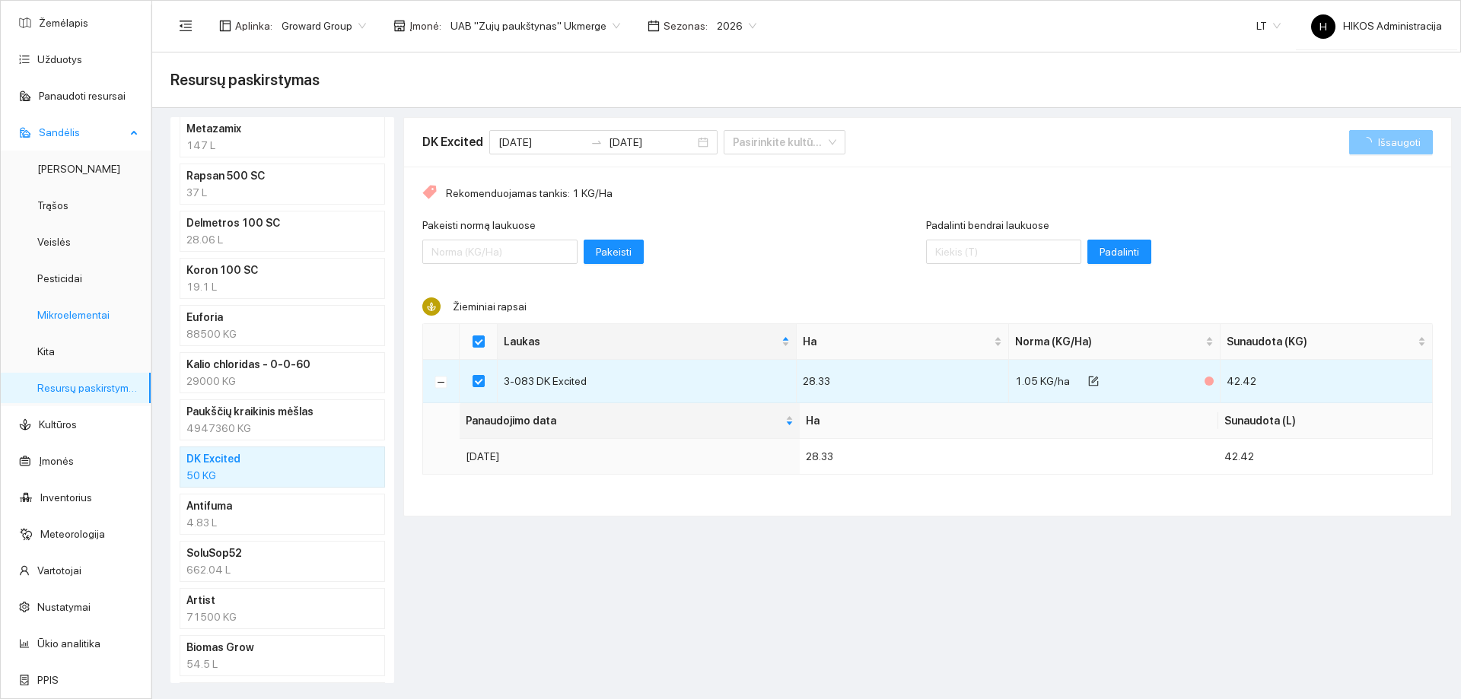
checkbox input "false"
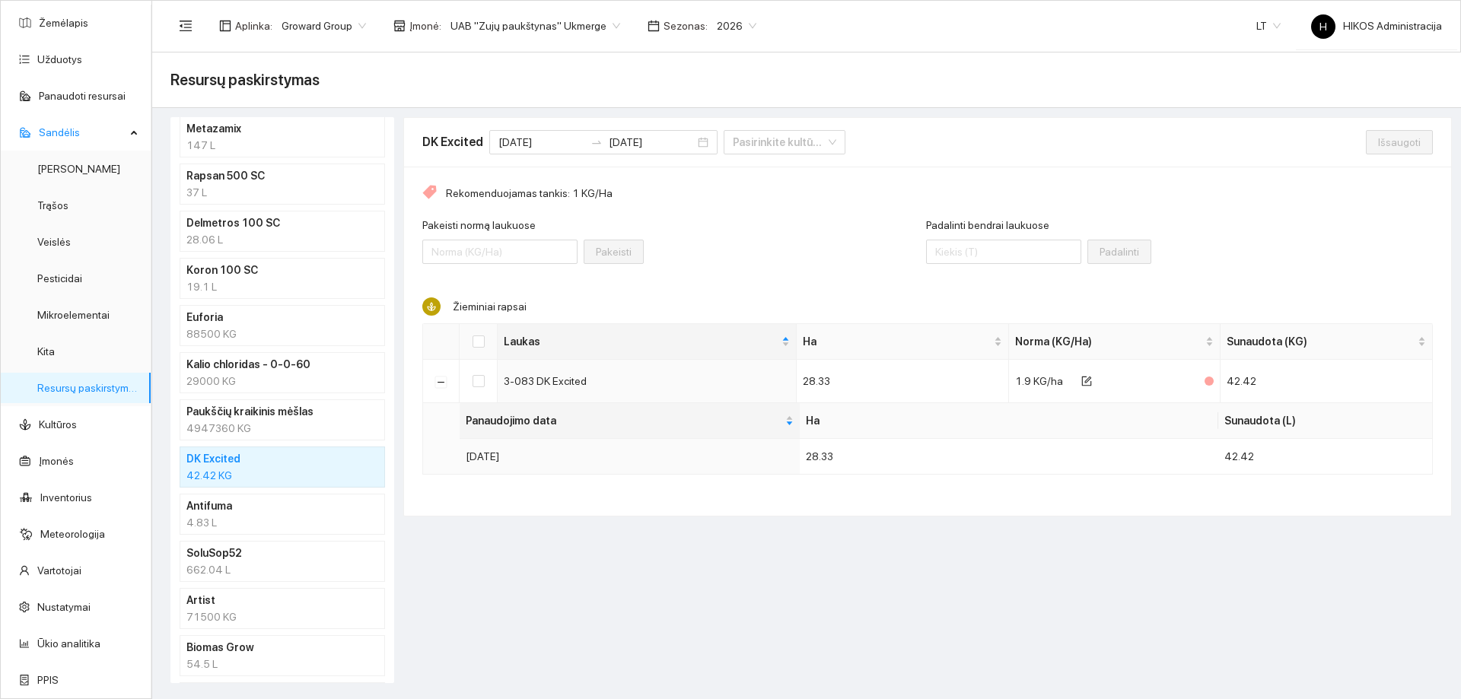
drag, startPoint x: 237, startPoint y: 513, endPoint x: 253, endPoint y: 513, distance: 15.2
click at [237, 513] on h4 "Antifuma" at bounding box center [262, 506] width 152 height 17
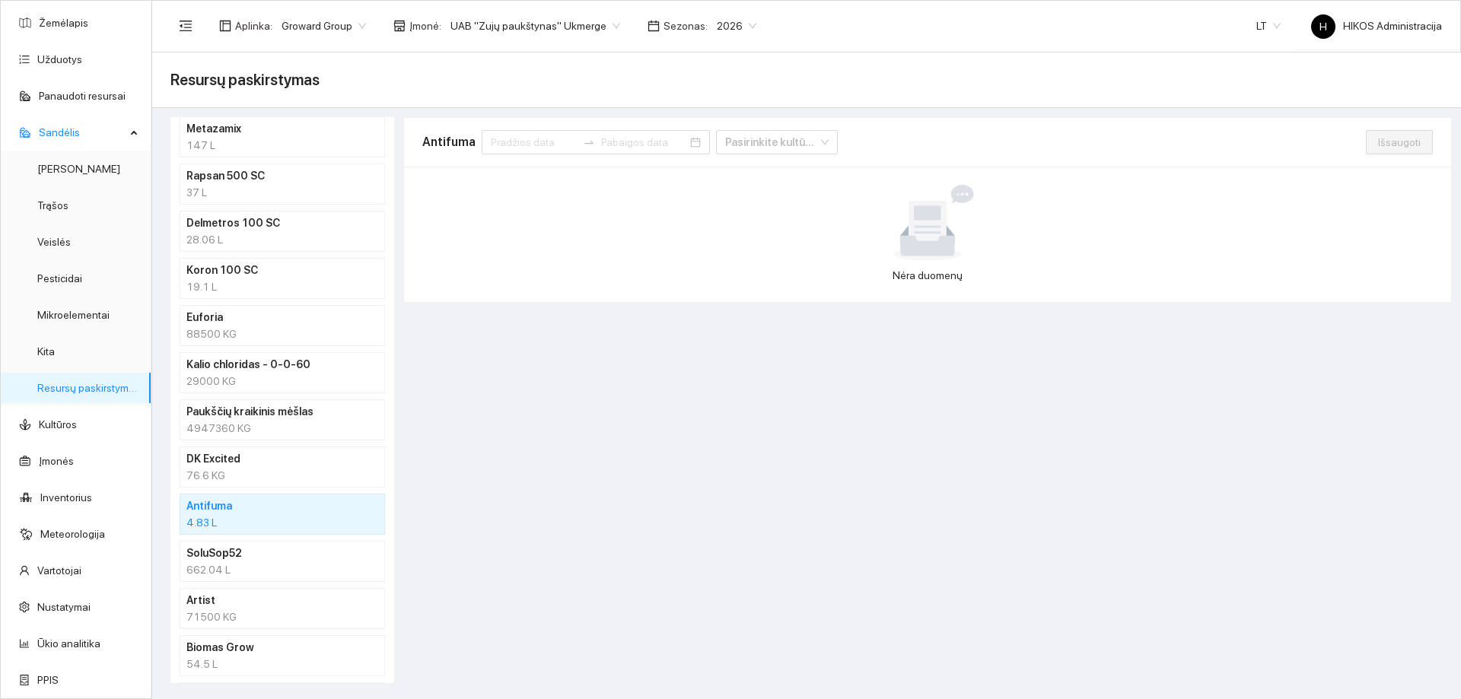
click at [235, 471] on div "76.6 KG" at bounding box center [282, 475] width 192 height 17
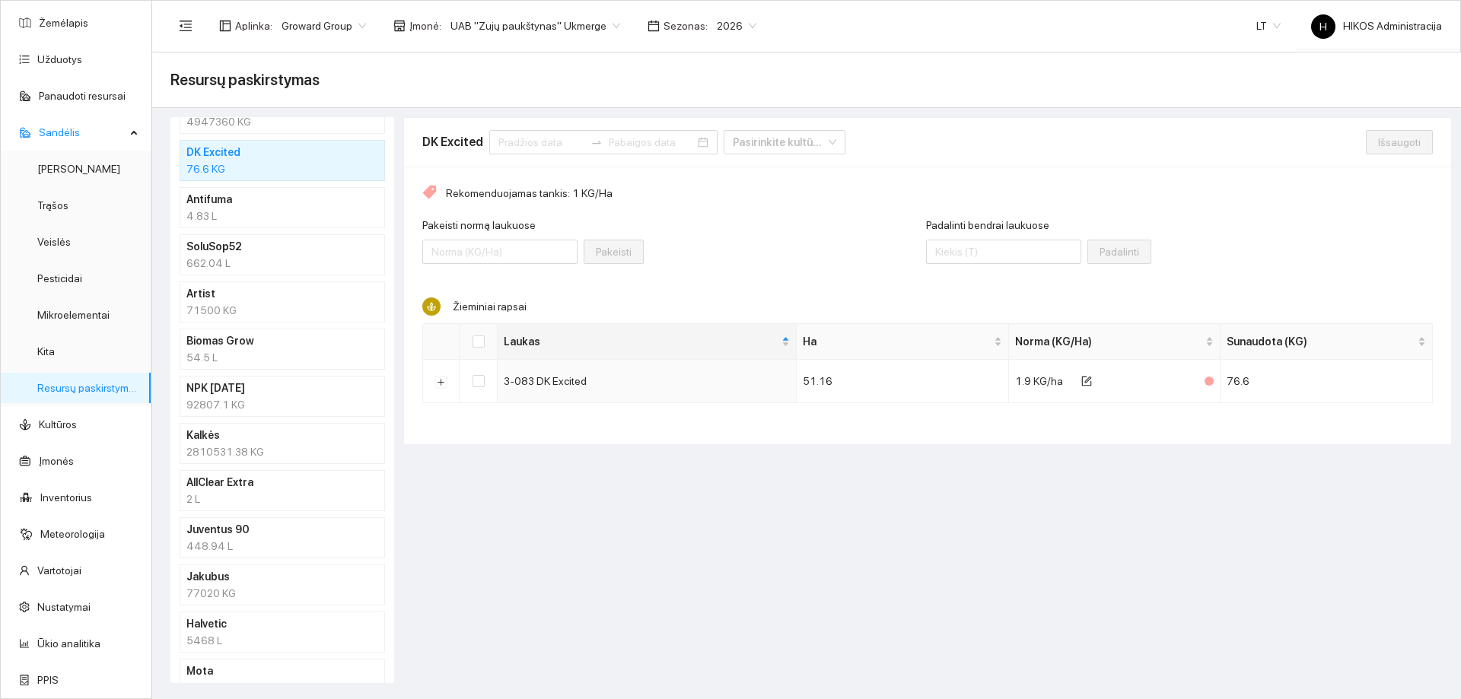
scroll to position [352, 0]
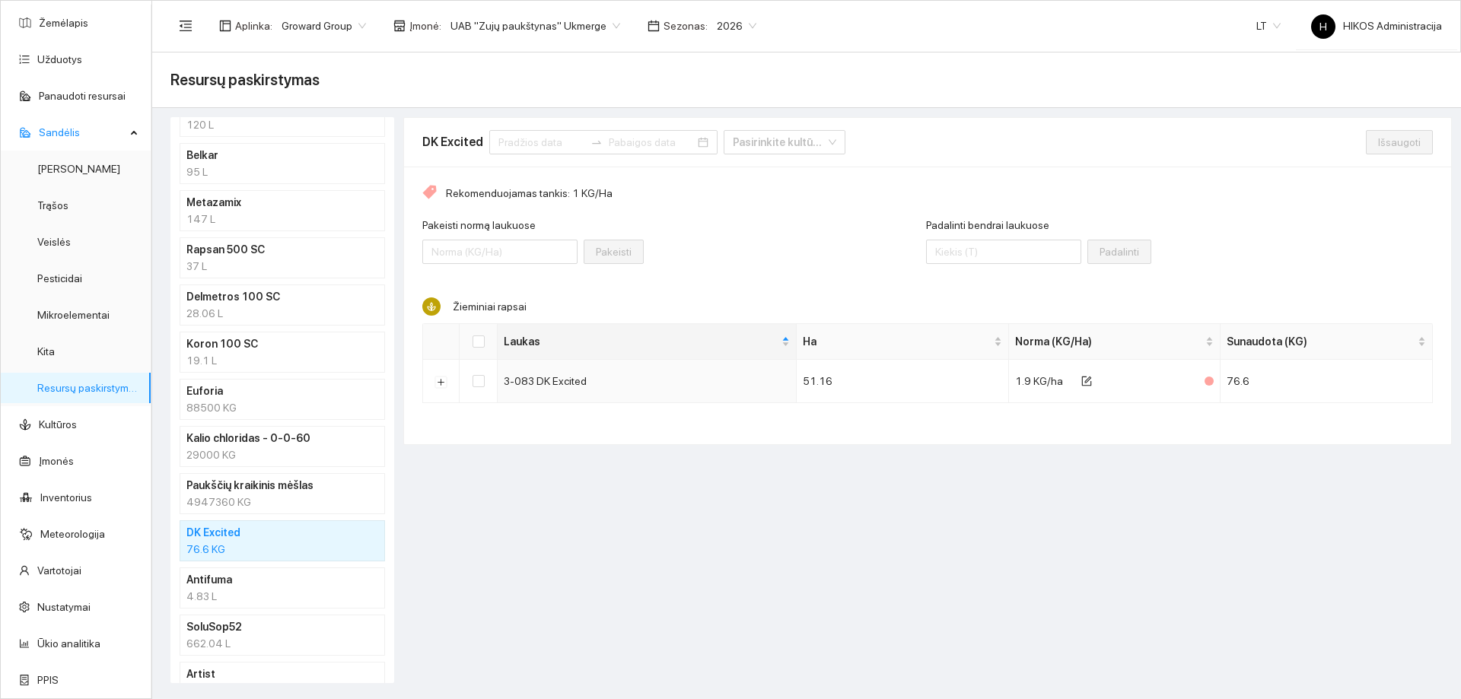
click at [266, 501] on div "4947360 KG" at bounding box center [282, 502] width 192 height 17
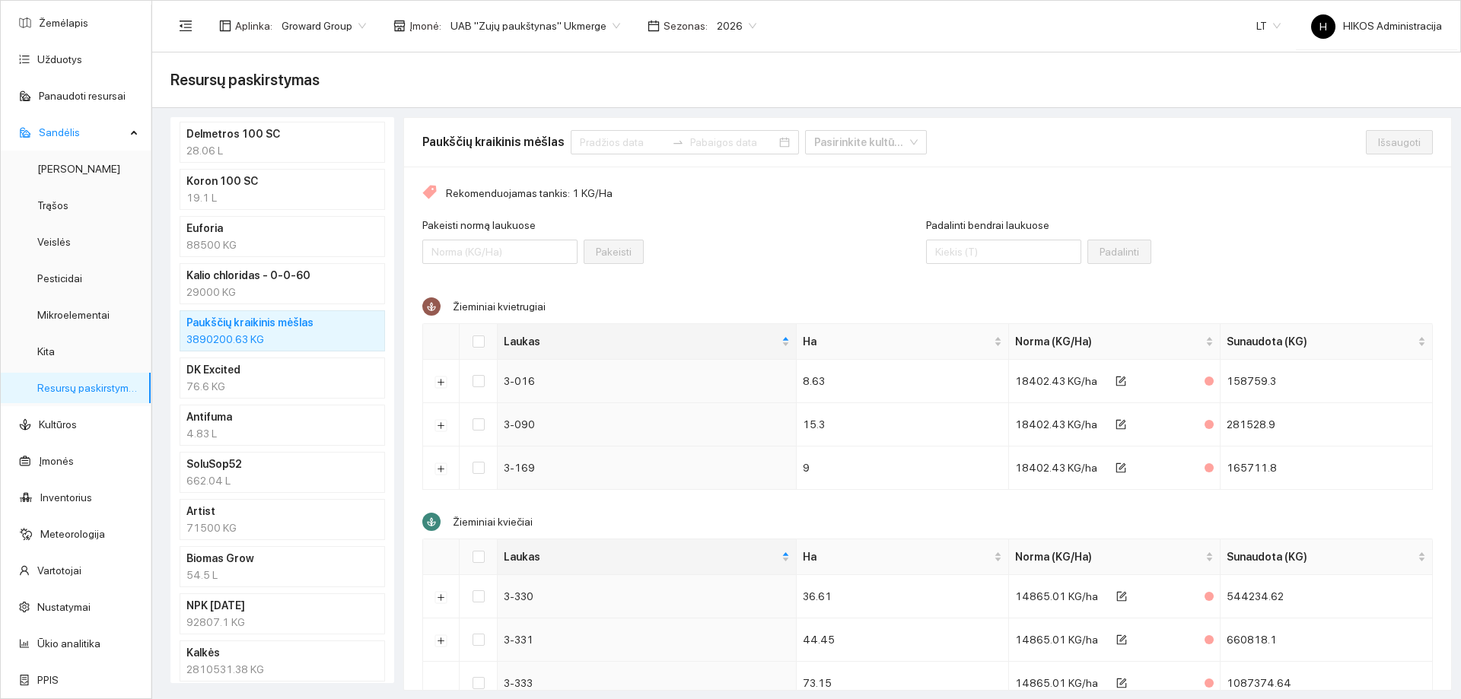
scroll to position [533, 0]
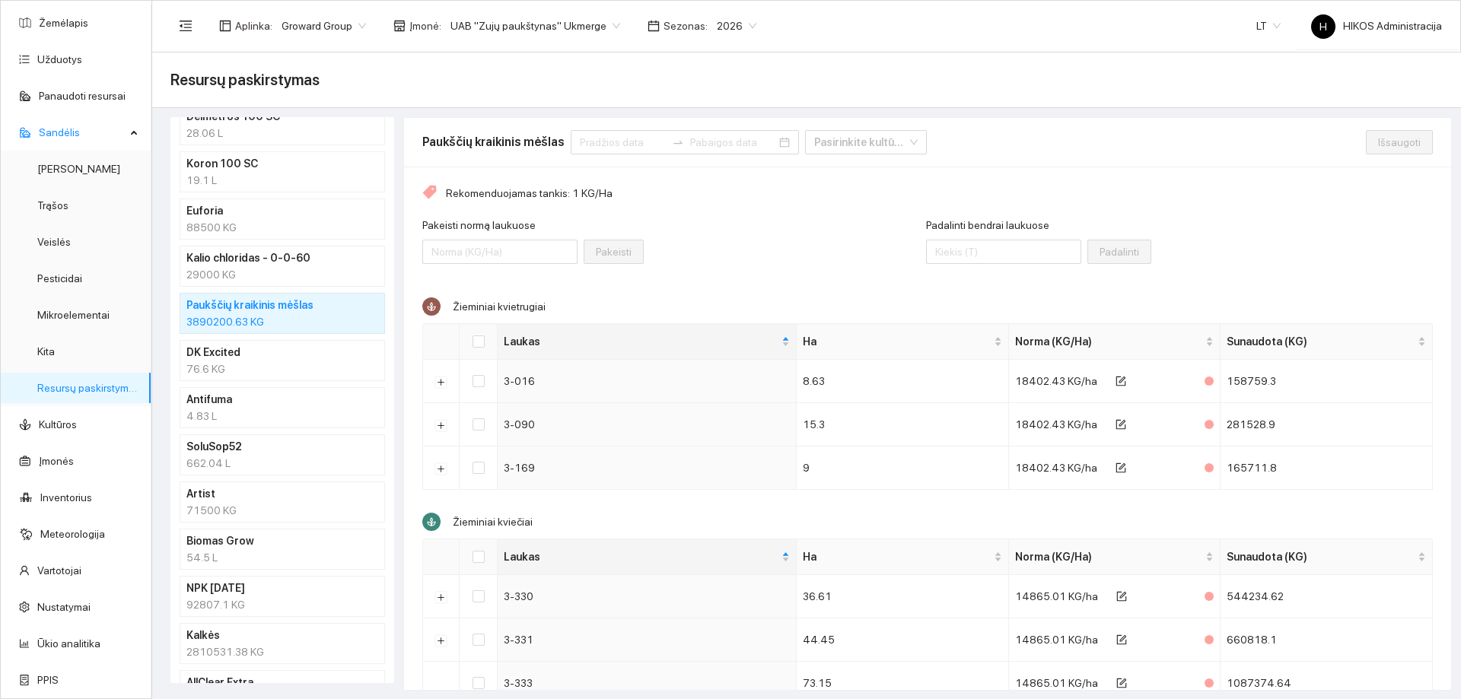
click at [247, 355] on h4 "DK Excited" at bounding box center [262, 352] width 152 height 17
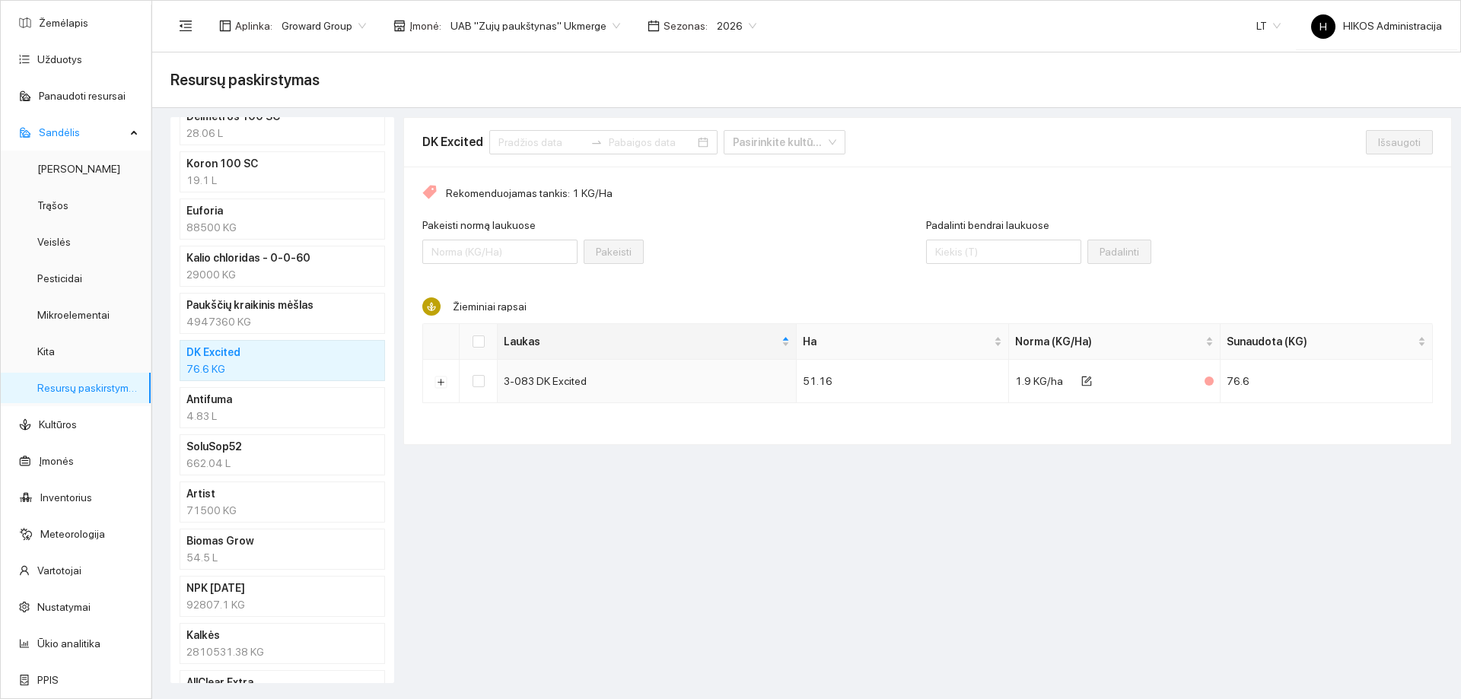
click at [247, 402] on h4 "Antifuma" at bounding box center [262, 399] width 152 height 17
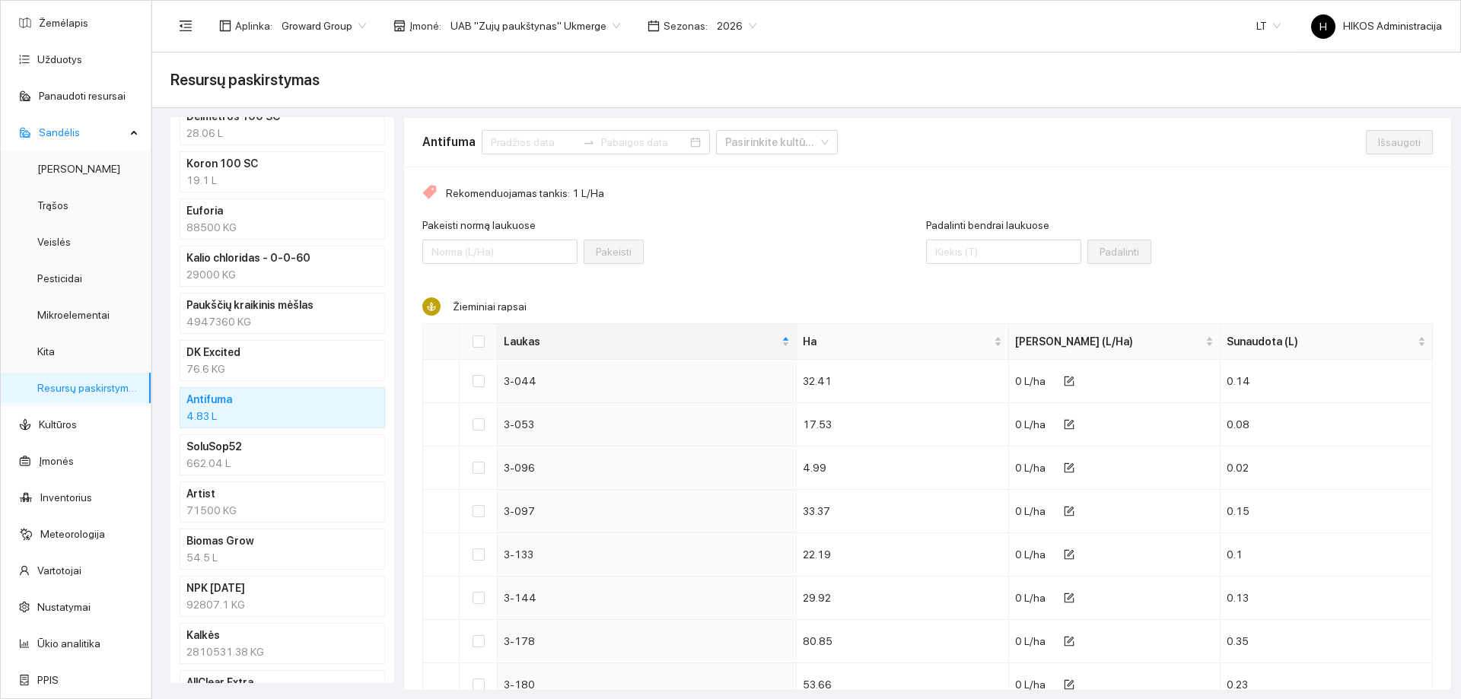
click at [255, 378] on li "DK Excited 76.6 KG" at bounding box center [282, 360] width 205 height 41
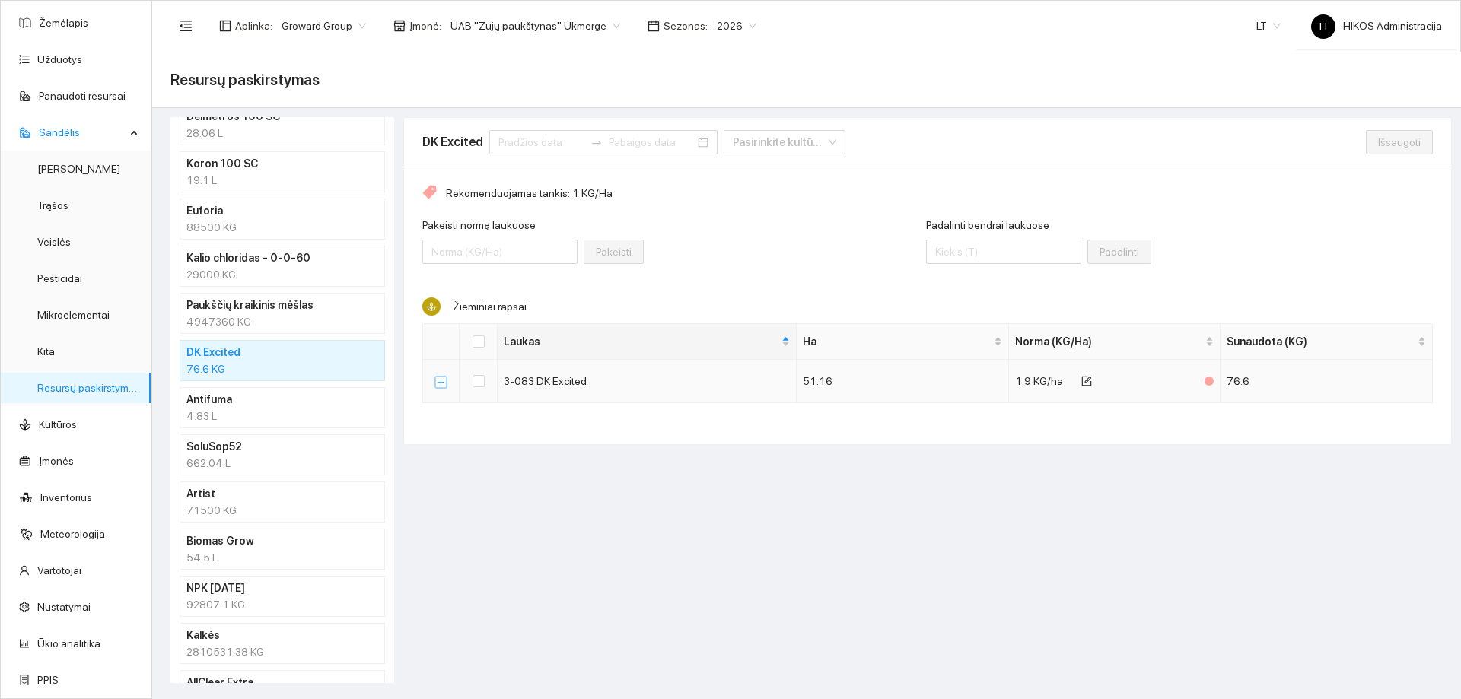
click at [437, 381] on button "Išskleisti" at bounding box center [441, 382] width 12 height 12
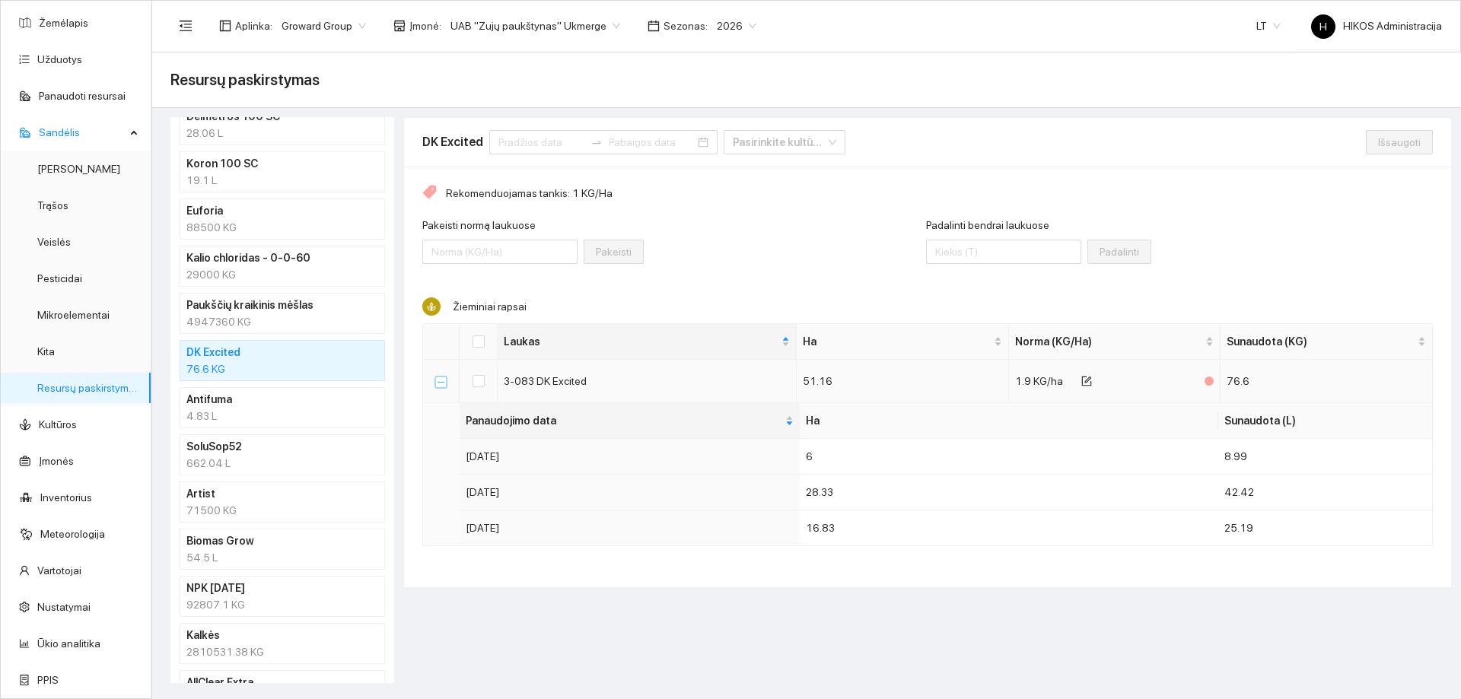
click at [437, 381] on button "Suskleisti" at bounding box center [441, 382] width 12 height 12
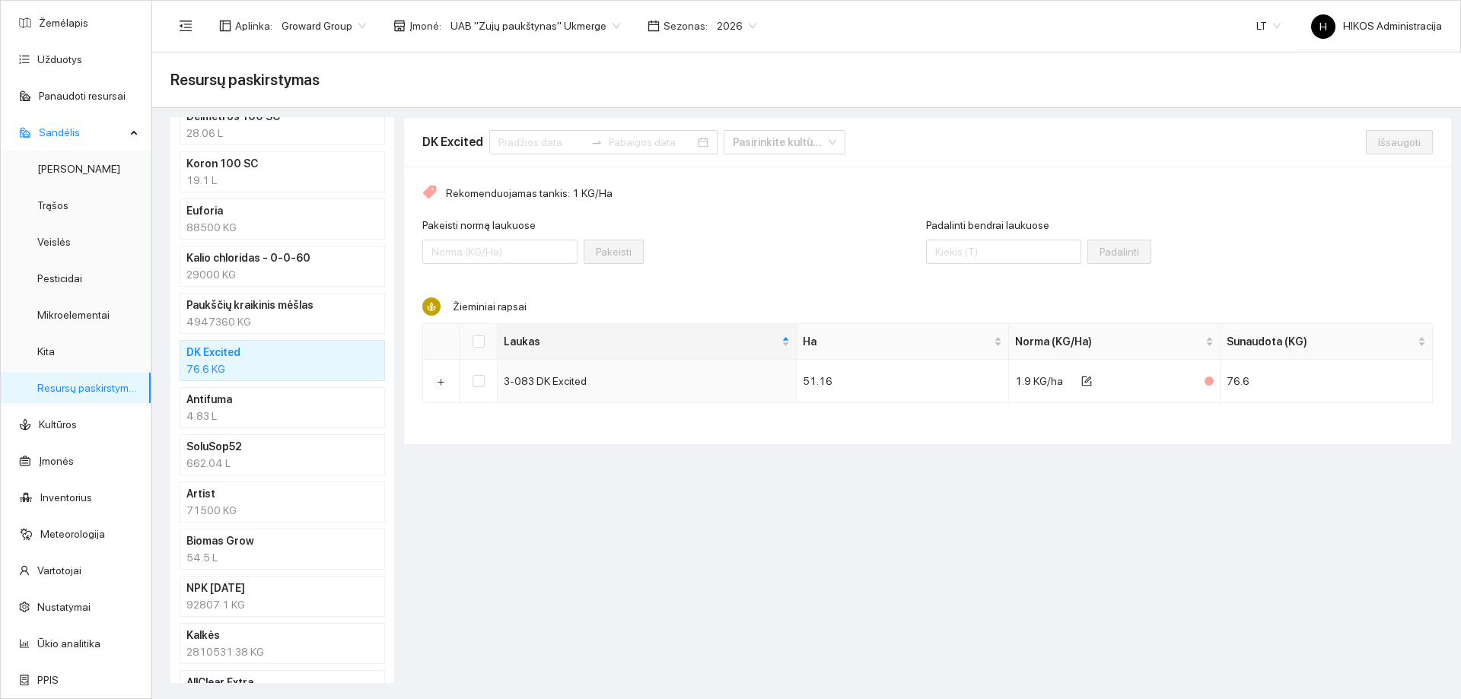
click at [778, 278] on div "Pakeisti normą laukuose Pakeisti" at bounding box center [674, 249] width 504 height 65
click at [298, 320] on div "4947360 KG" at bounding box center [282, 322] width 192 height 17
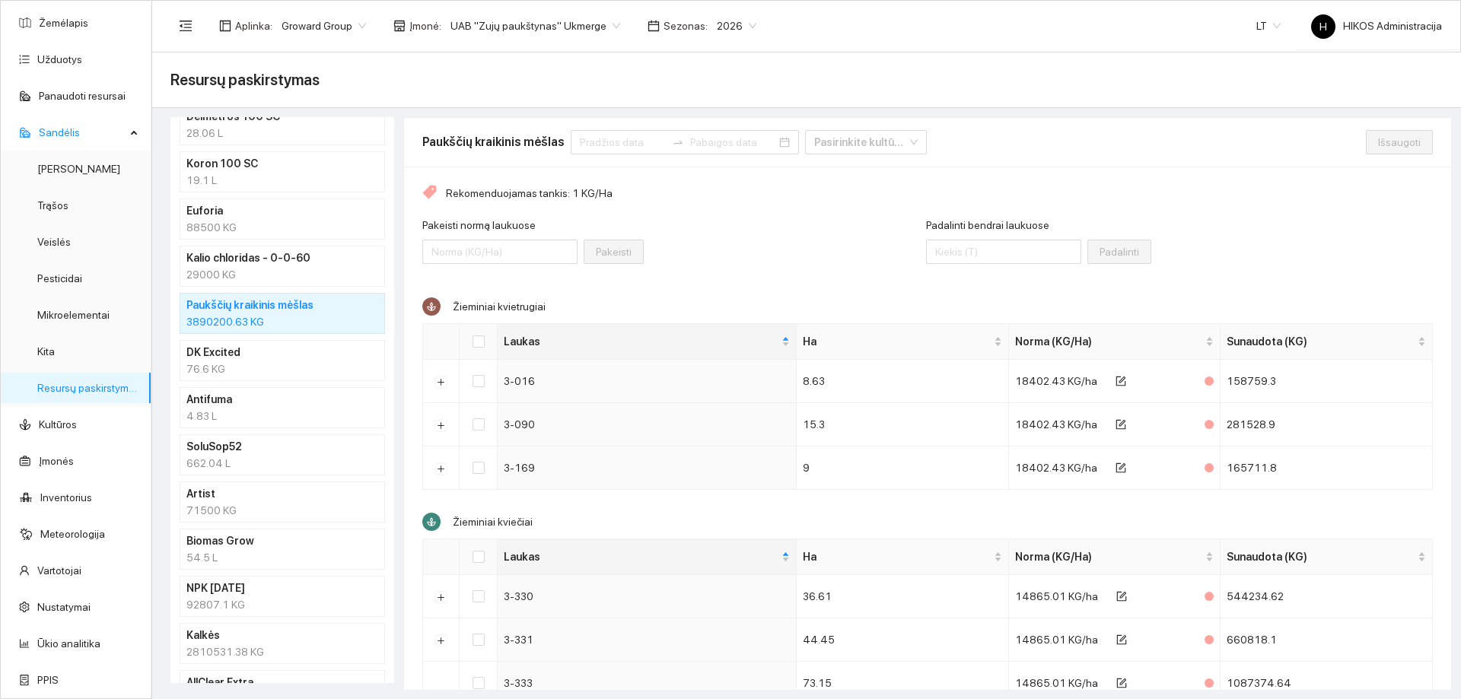
click at [290, 347] on h4 "DK Excited" at bounding box center [262, 352] width 152 height 17
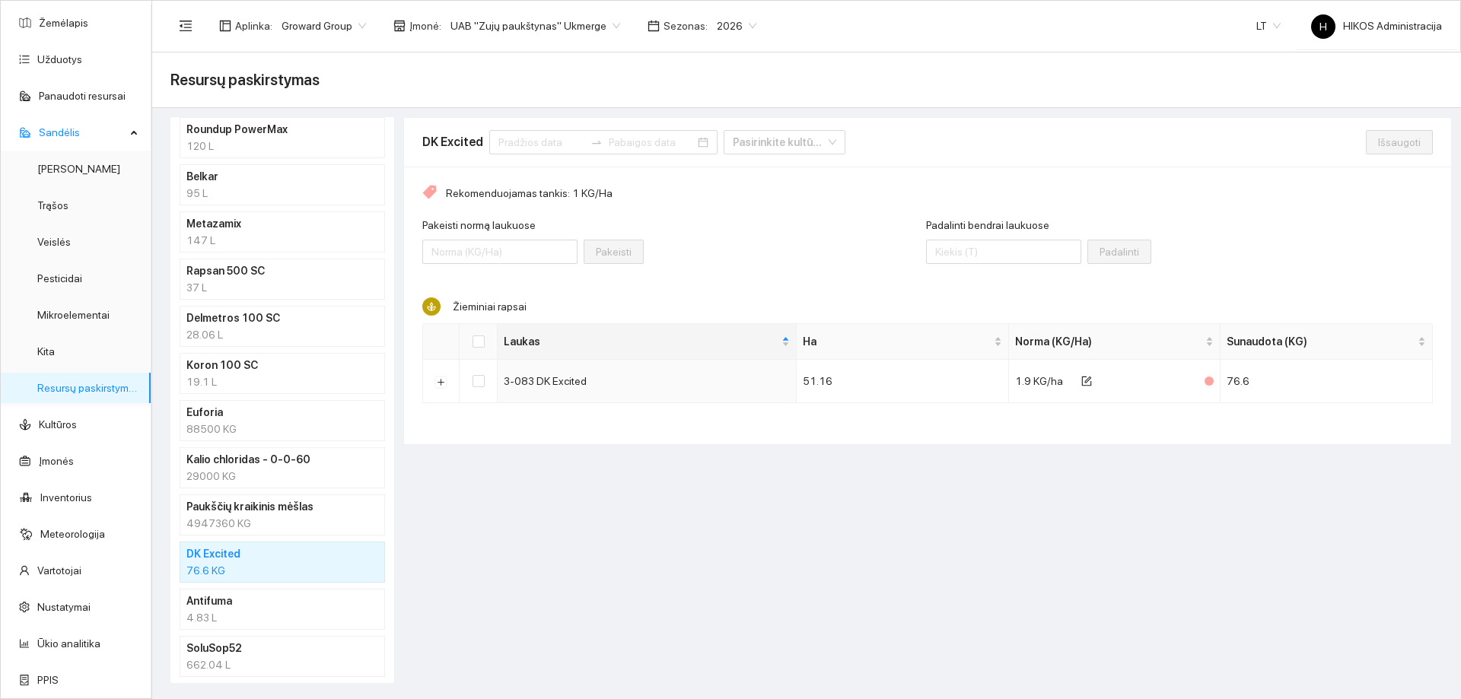
scroll to position [304, 0]
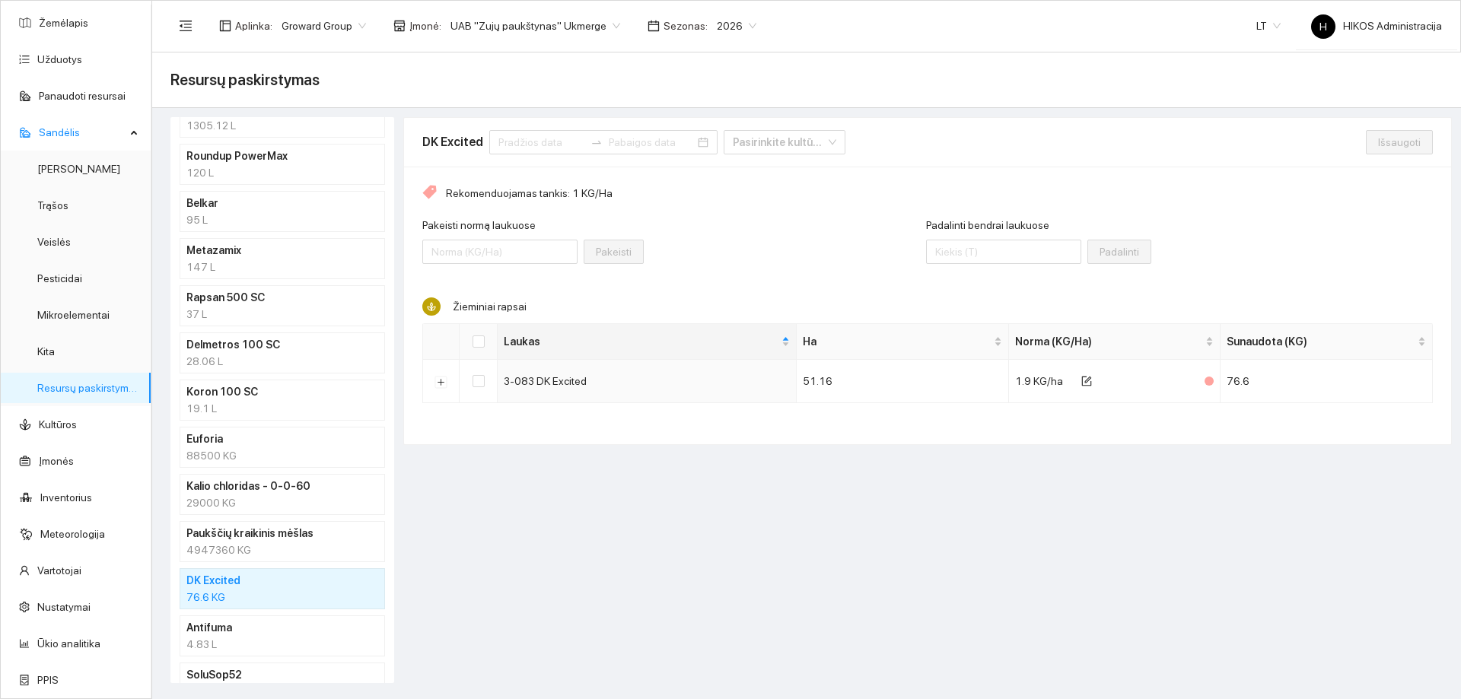
click at [246, 451] on div "88500 KG" at bounding box center [282, 455] width 192 height 17
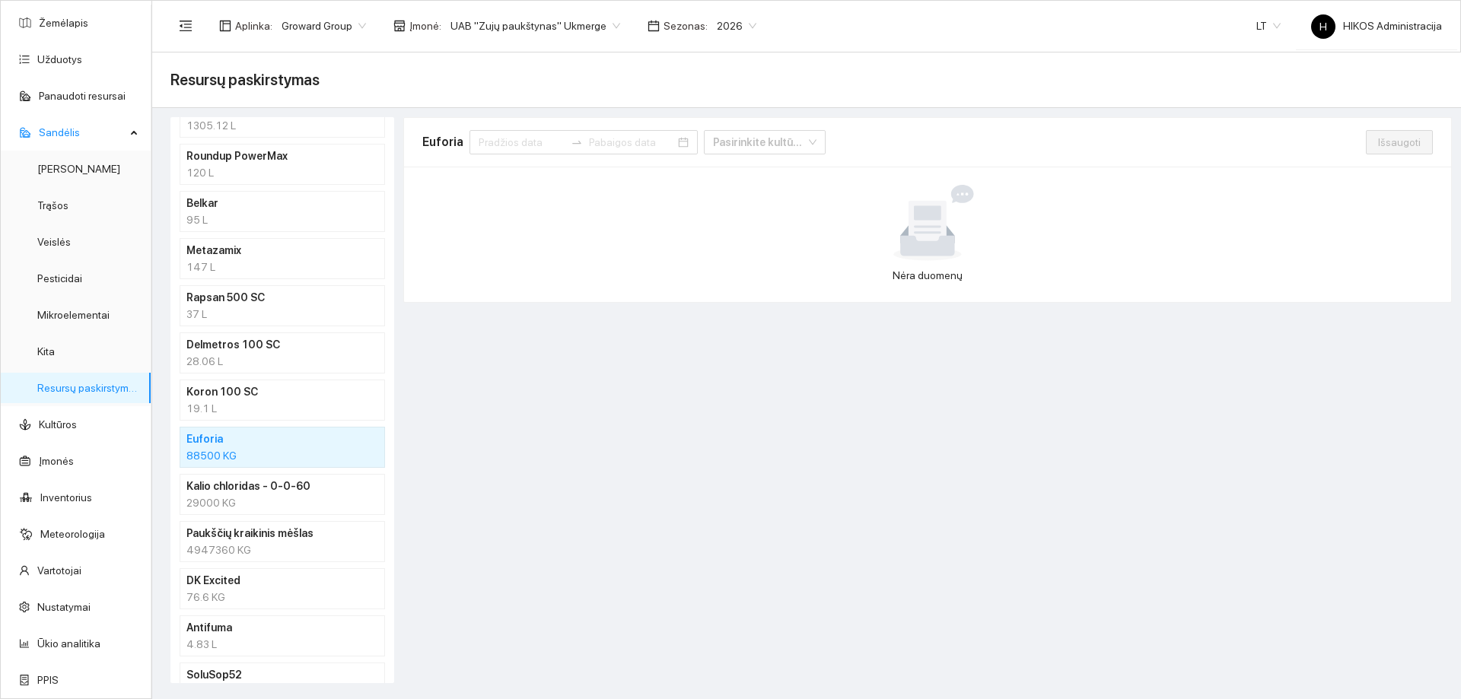
click at [266, 404] on div "19.1 L" at bounding box center [282, 408] width 192 height 17
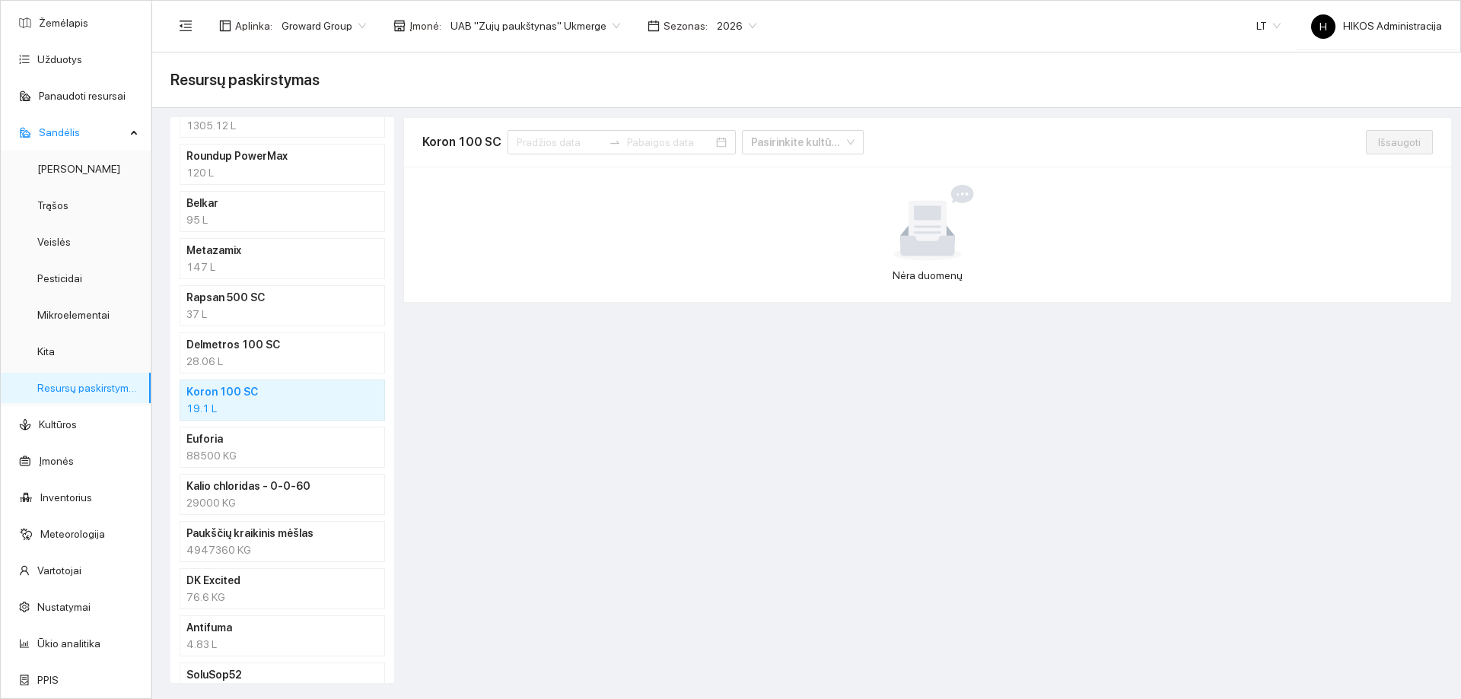
click at [277, 368] on div "28.06 L" at bounding box center [282, 361] width 192 height 17
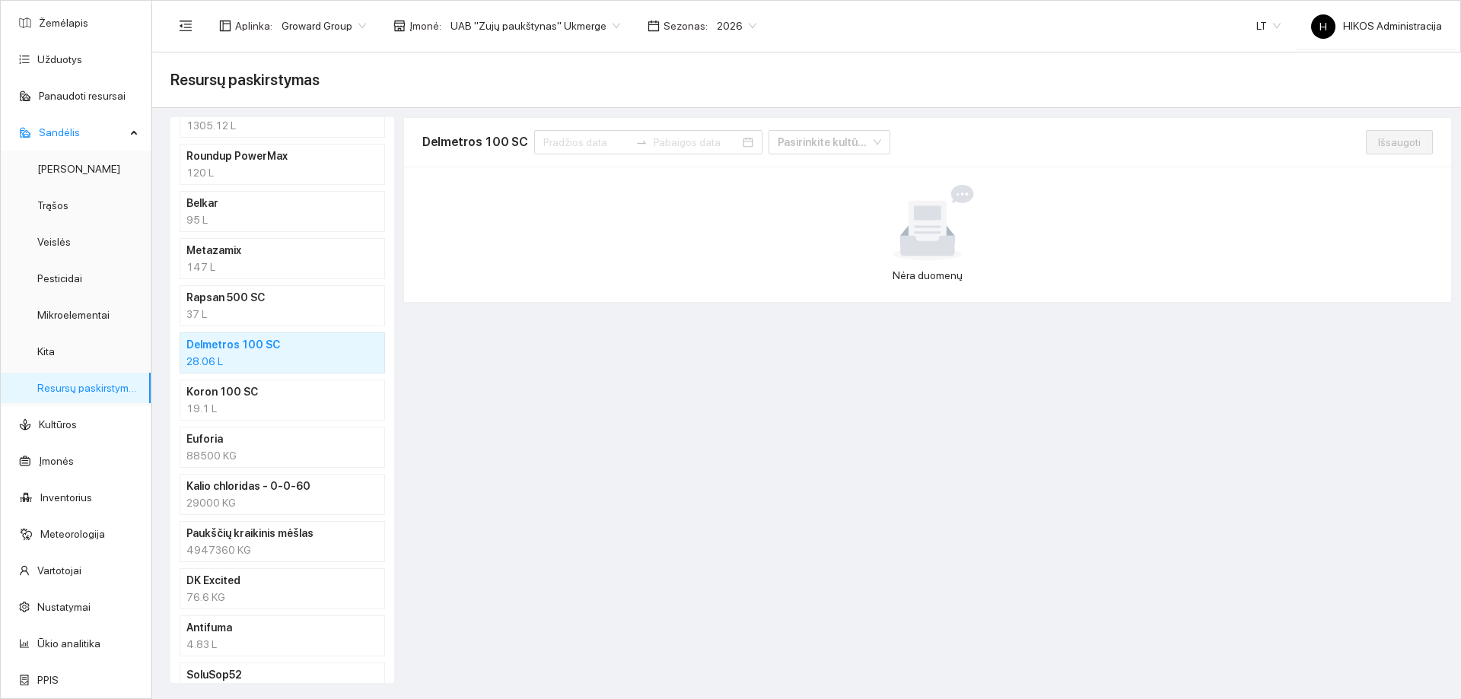
click at [291, 304] on h4 "Rapsan 500 SC" at bounding box center [262, 297] width 152 height 17
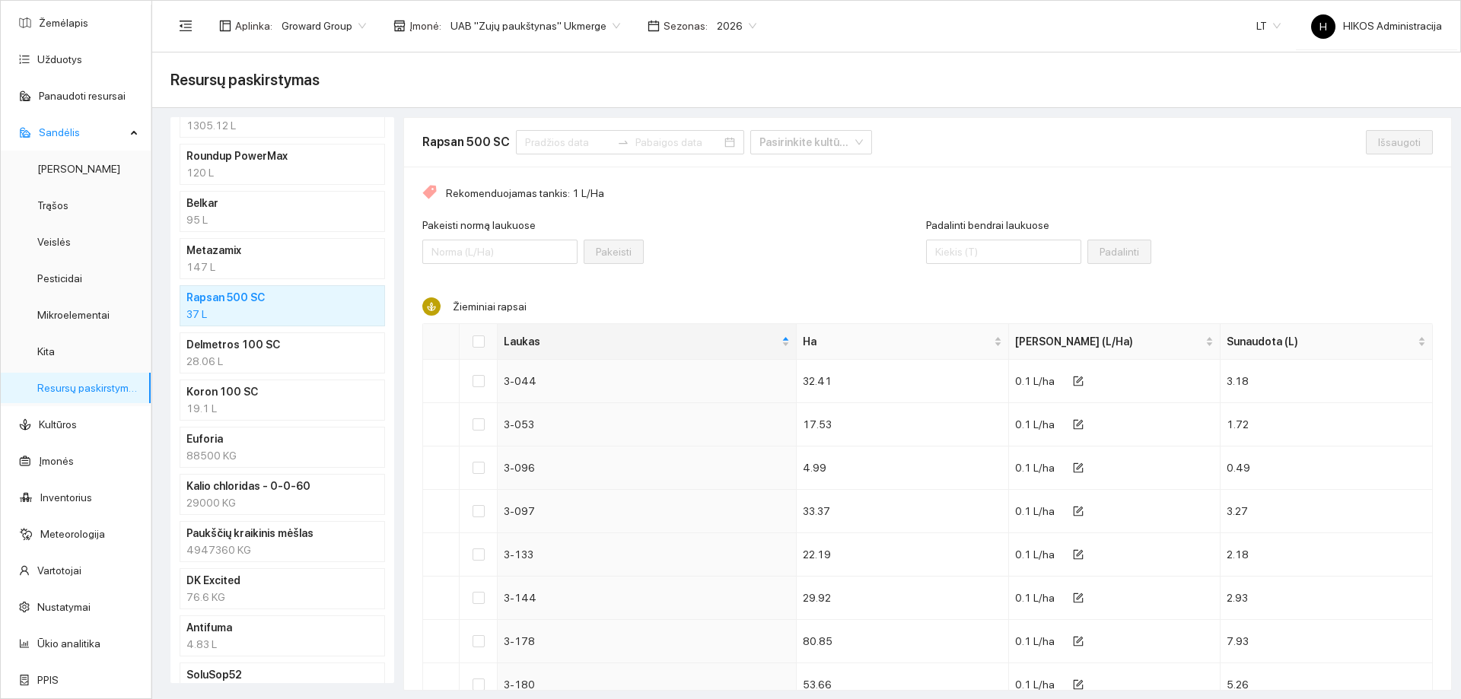
click at [258, 495] on div "29000 KG" at bounding box center [282, 503] width 192 height 17
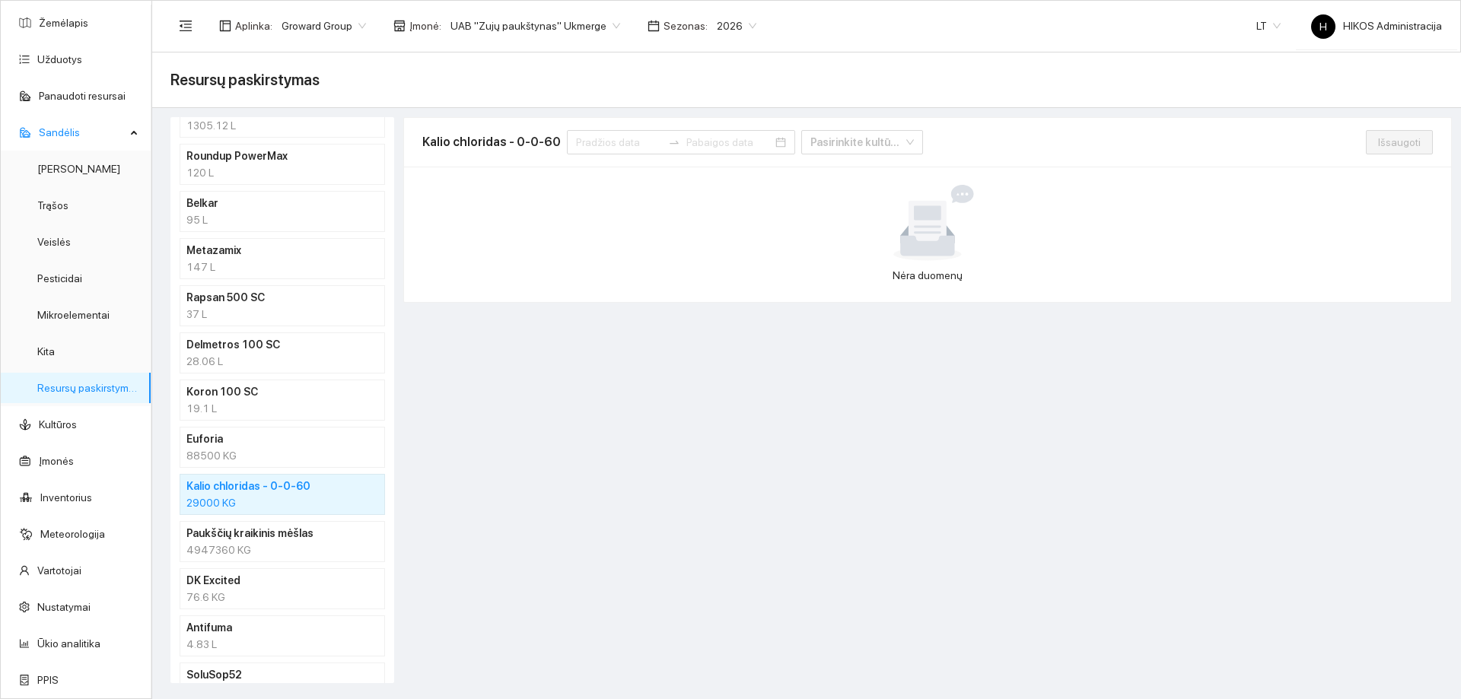
click at [258, 529] on h4 "Paukščių kraikinis mėšlas" at bounding box center [262, 533] width 152 height 17
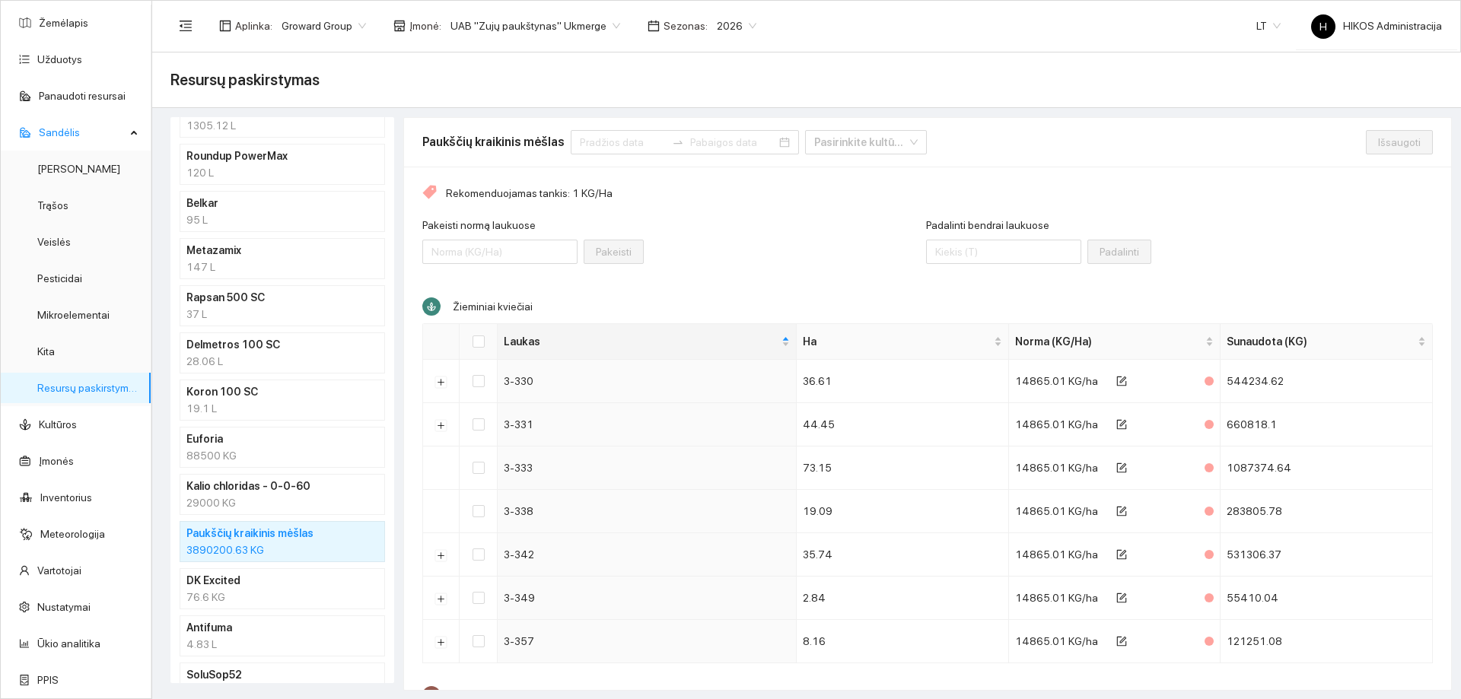
click at [282, 427] on li "Euforia 88500 KG" at bounding box center [282, 447] width 205 height 41
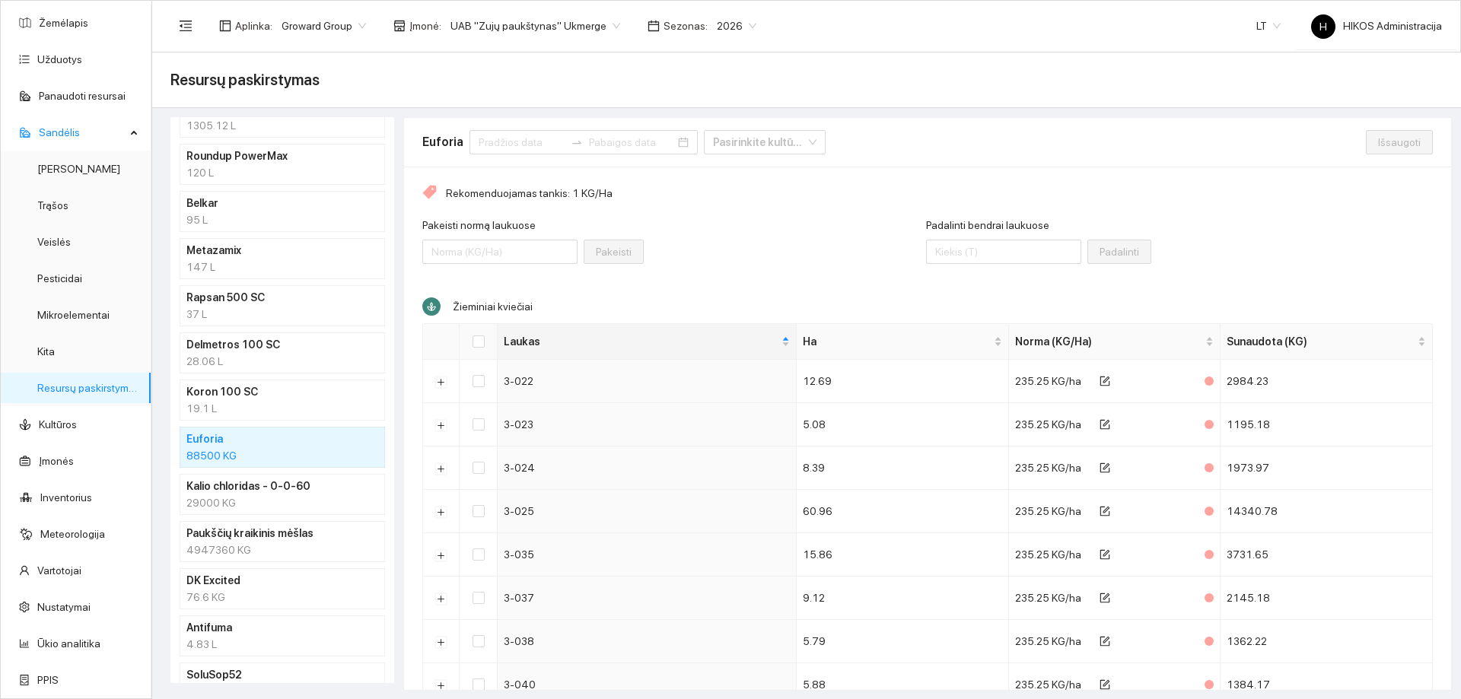
click at [261, 265] on div "147 L" at bounding box center [282, 267] width 192 height 17
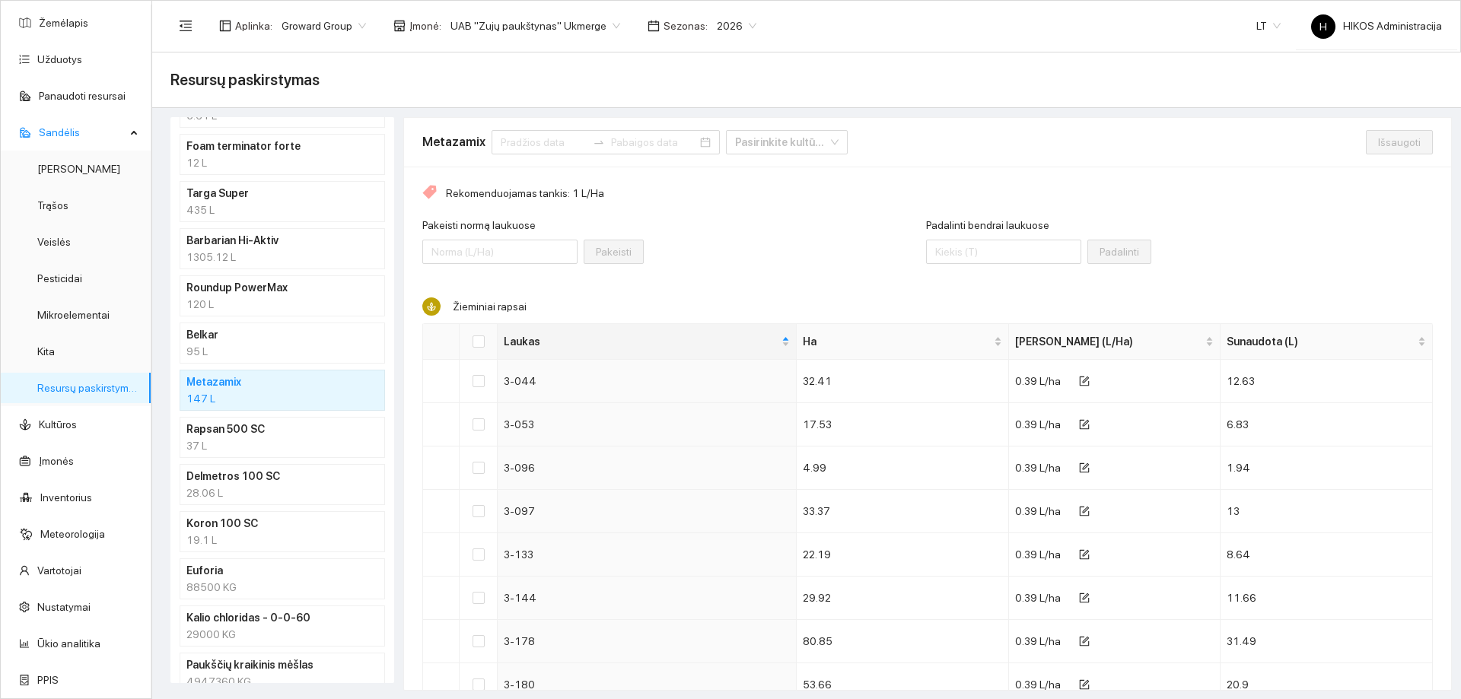
scroll to position [152, 0]
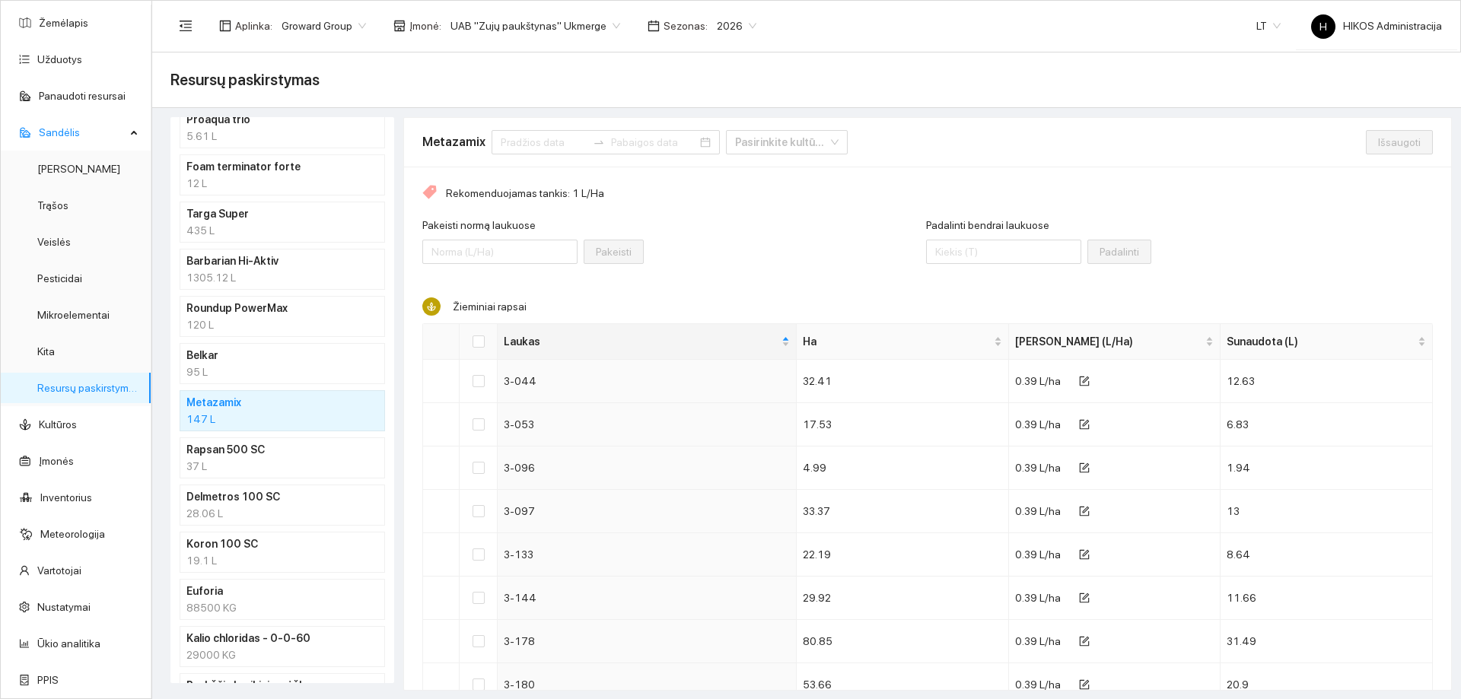
click at [263, 304] on h4 "Roundup PowerMax" at bounding box center [262, 308] width 152 height 17
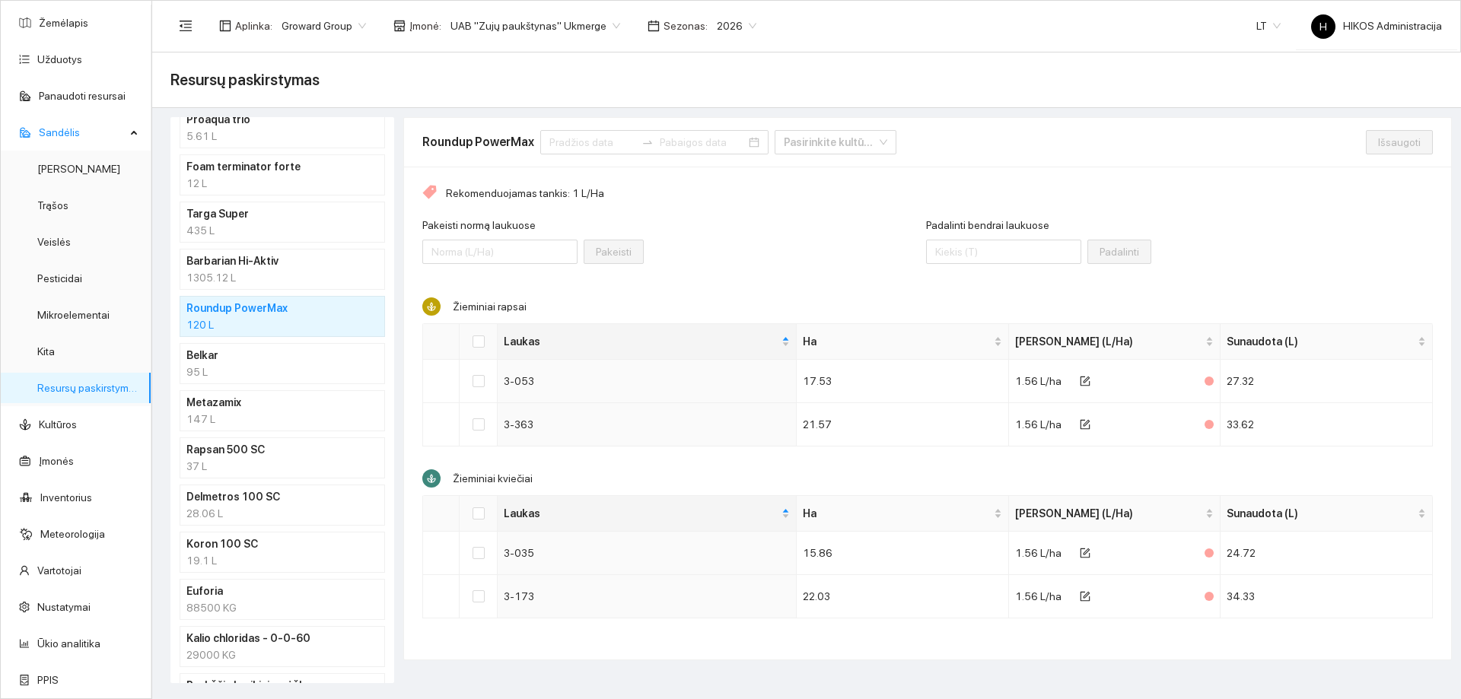
scroll to position [76, 0]
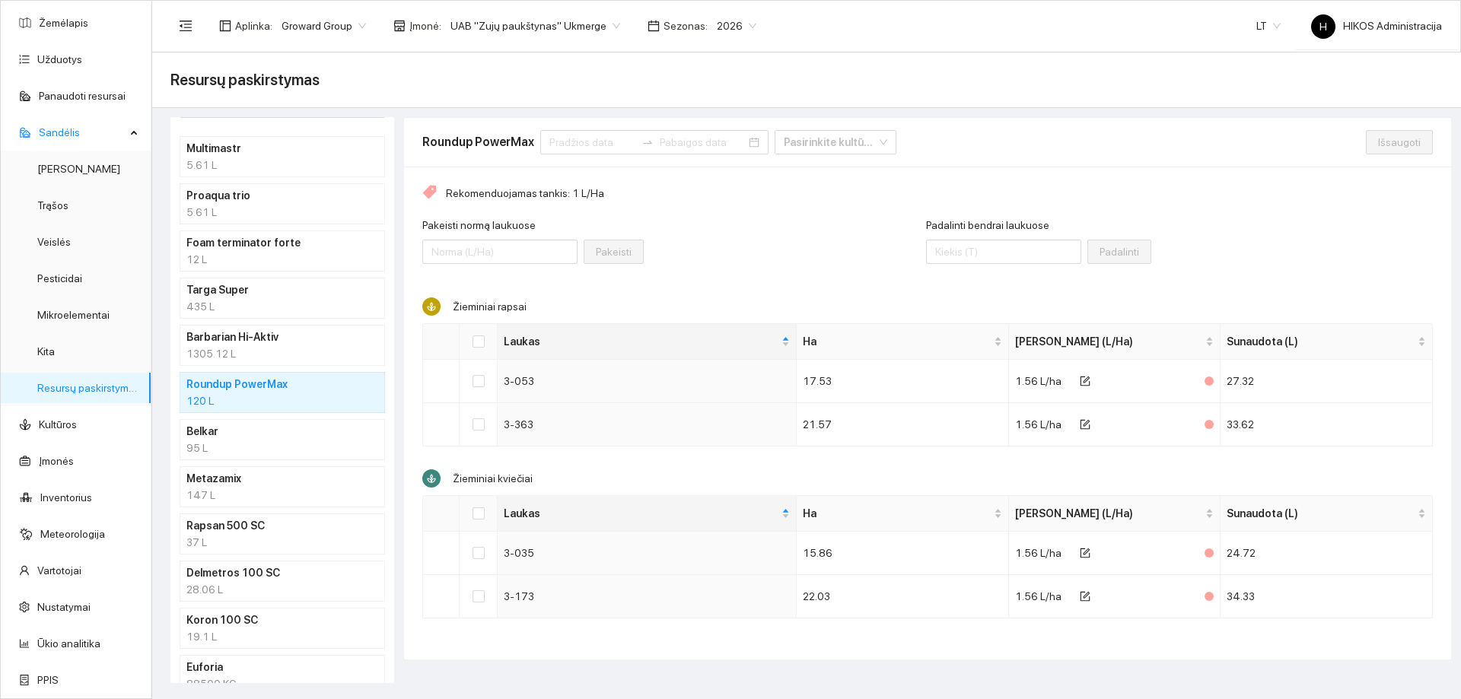
click at [267, 355] on div "1305.12 L" at bounding box center [282, 354] width 192 height 17
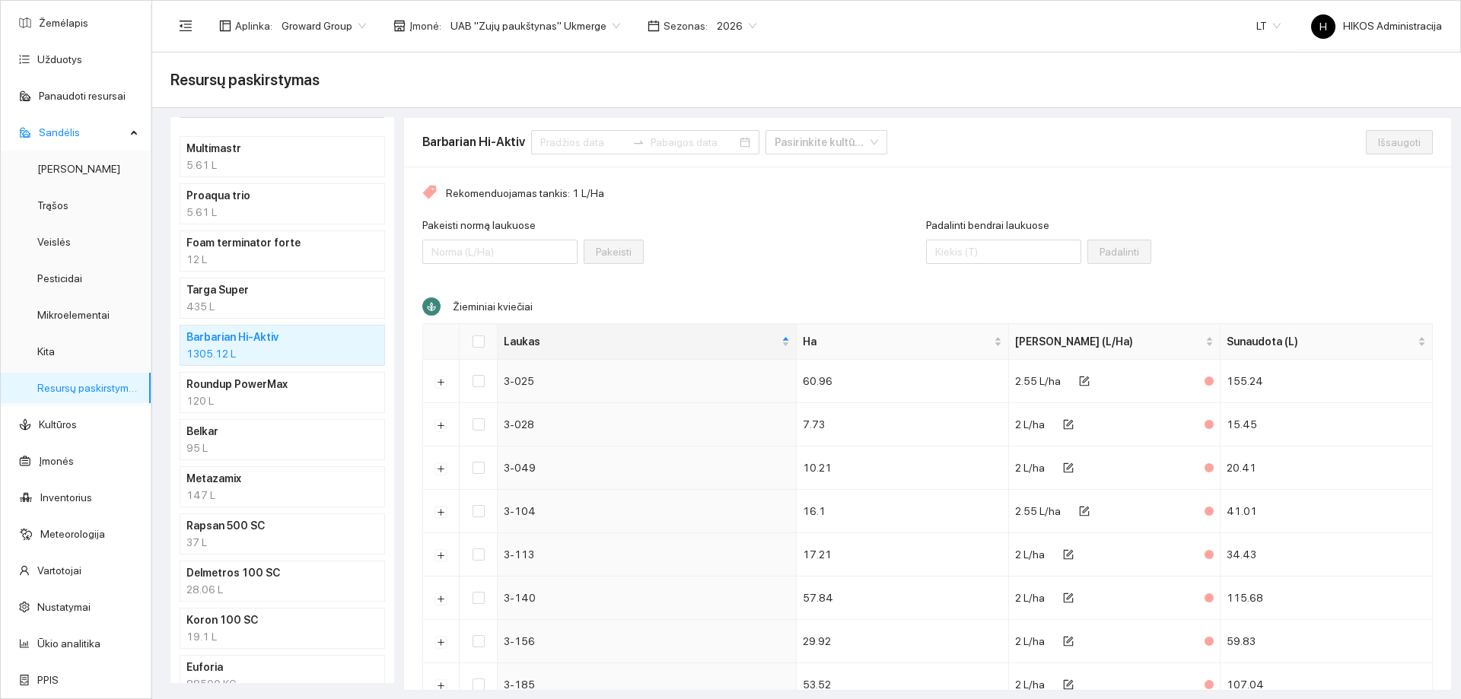
click at [253, 288] on h4 "Targa Super" at bounding box center [262, 290] width 152 height 17
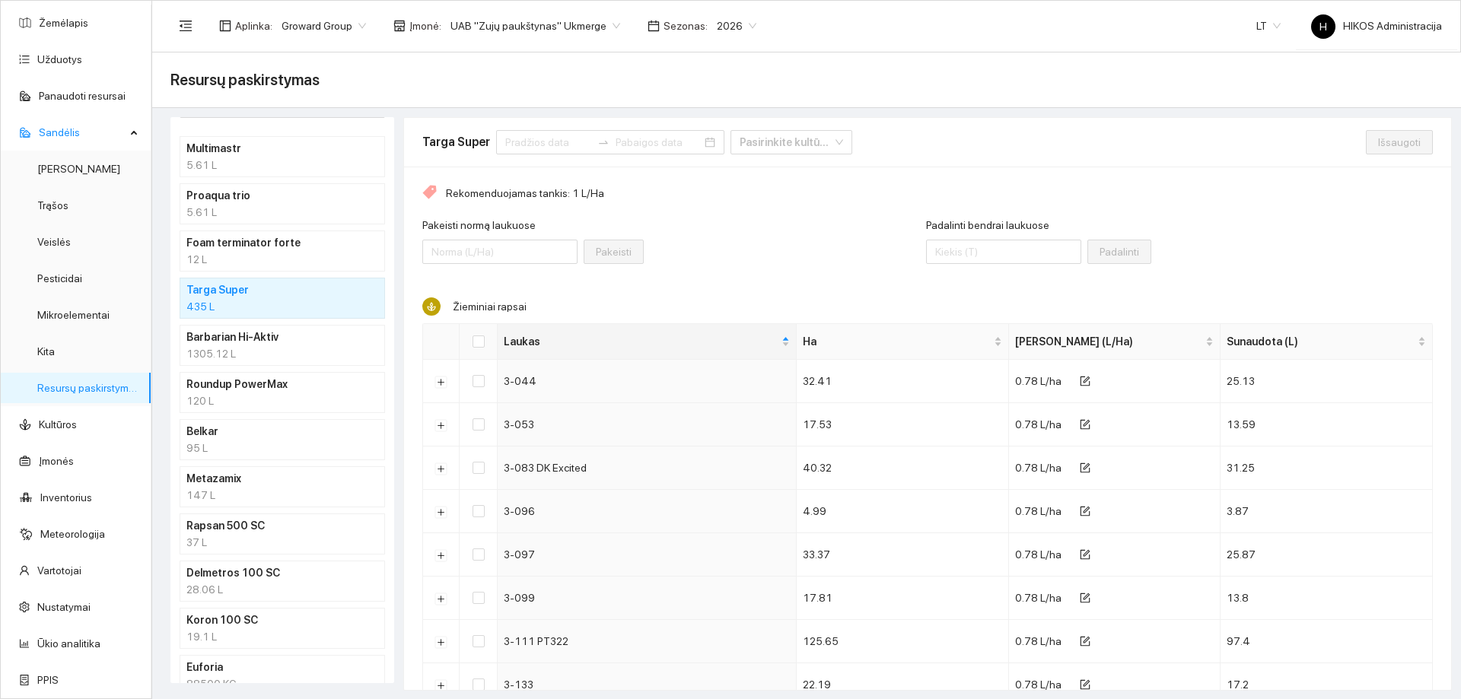
click at [262, 257] on div "12 L" at bounding box center [282, 259] width 192 height 17
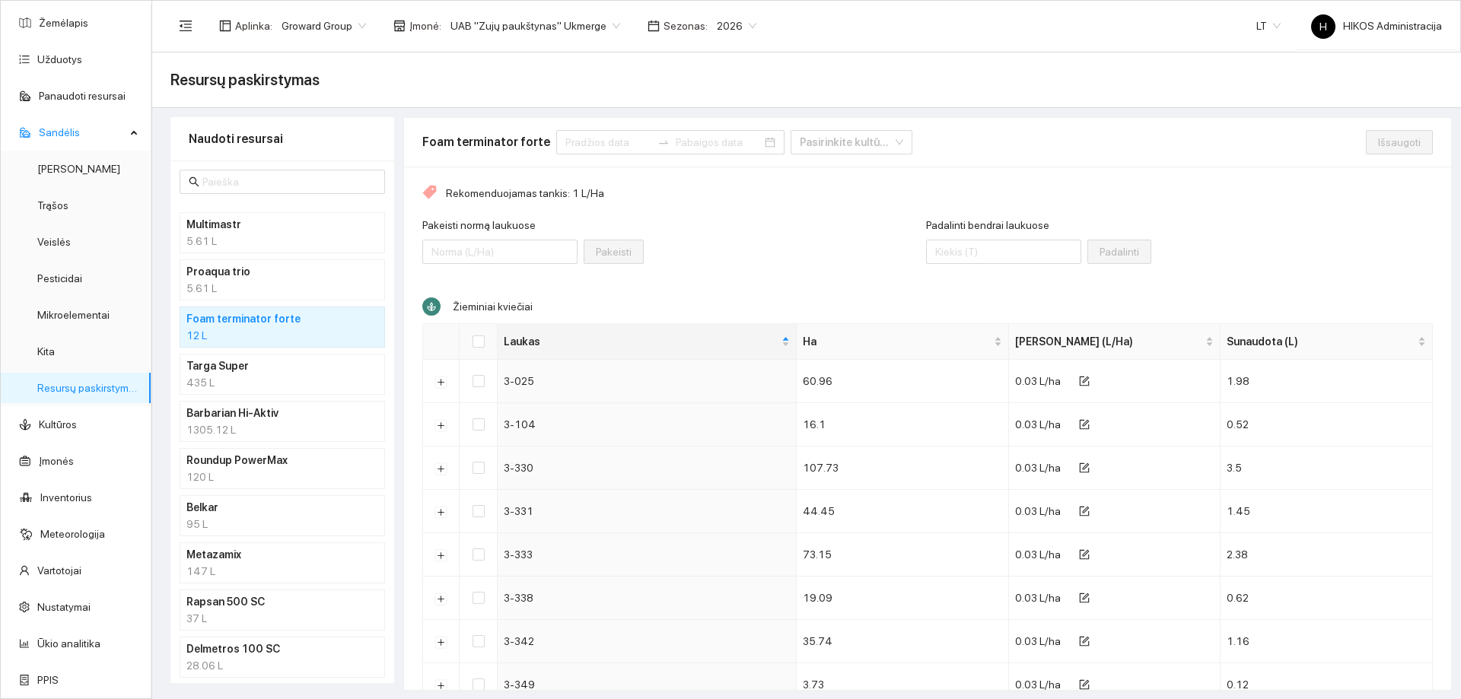
click at [243, 281] on div "5.61 L" at bounding box center [282, 288] width 192 height 17
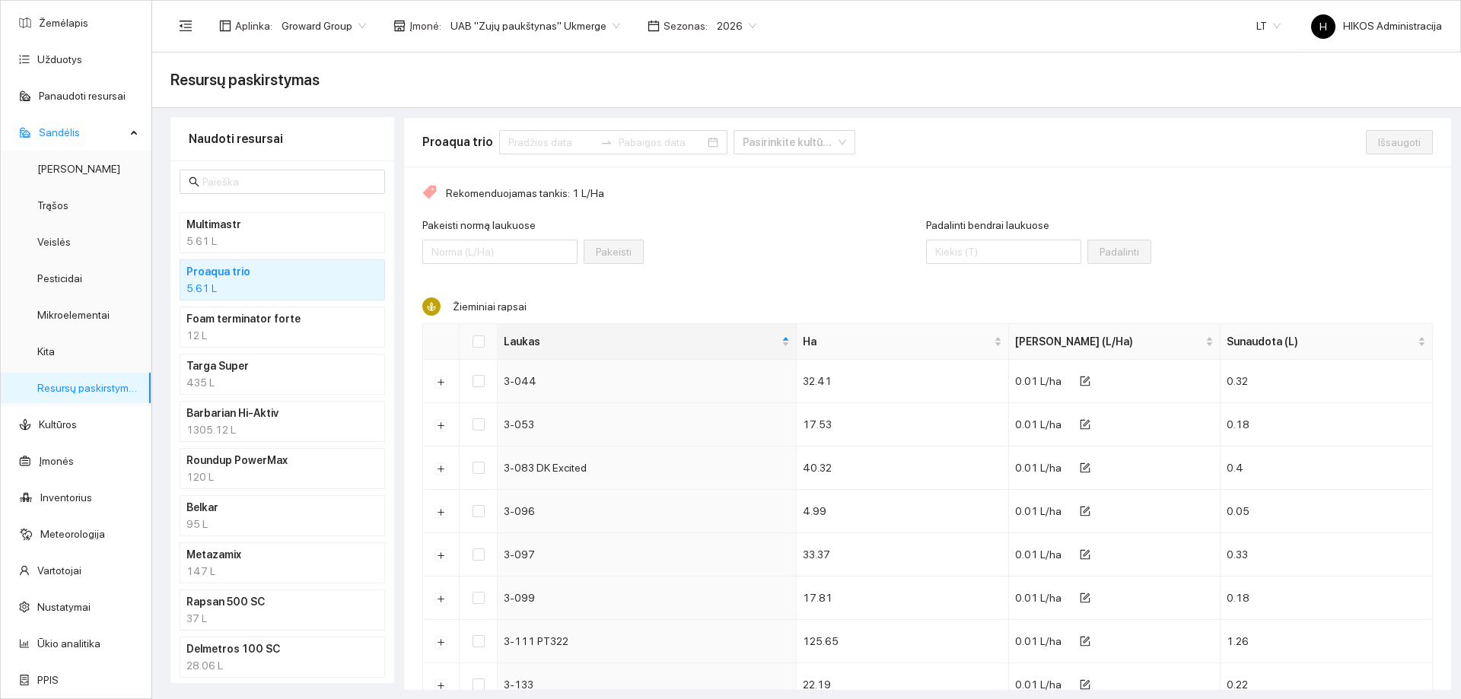
click at [250, 234] on div "5.61 L" at bounding box center [282, 241] width 192 height 17
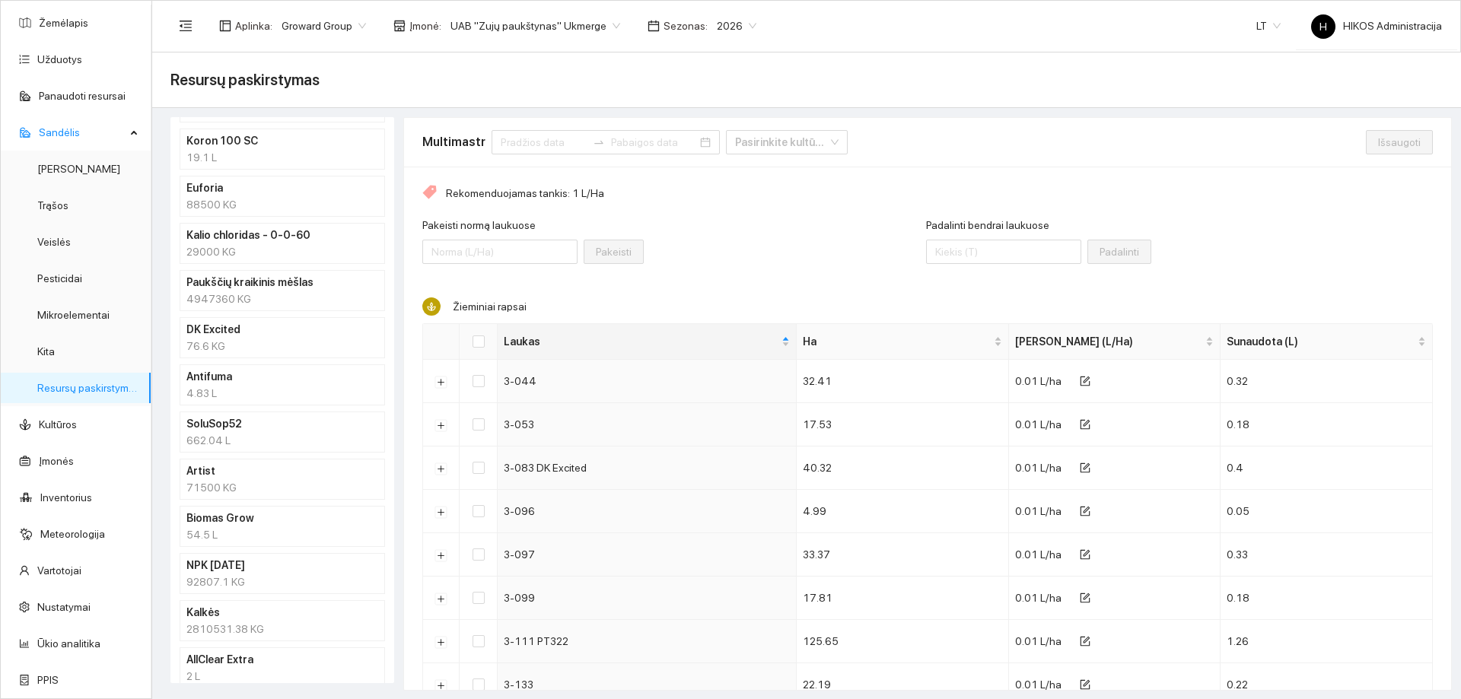
scroll to position [761, 0]
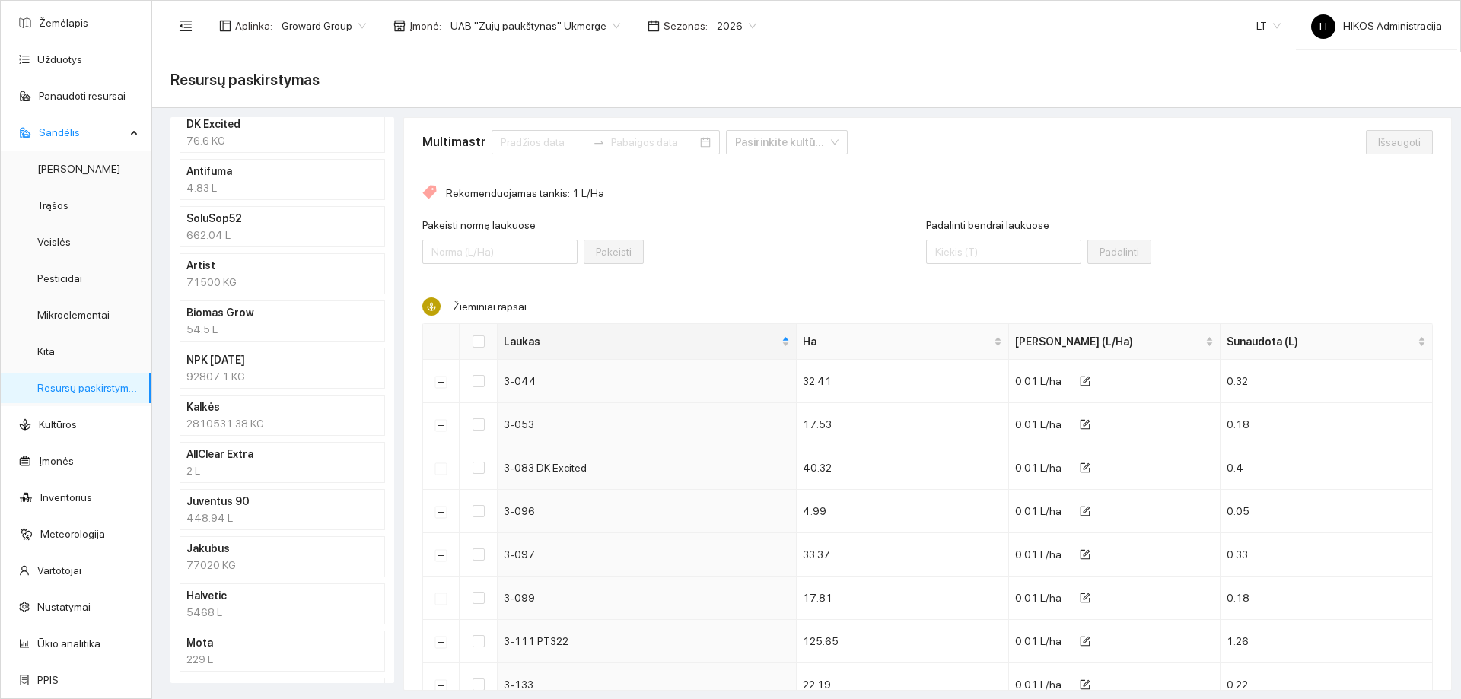
click at [253, 397] on li "Kalkės 2810531.38 KG" at bounding box center [282, 415] width 205 height 41
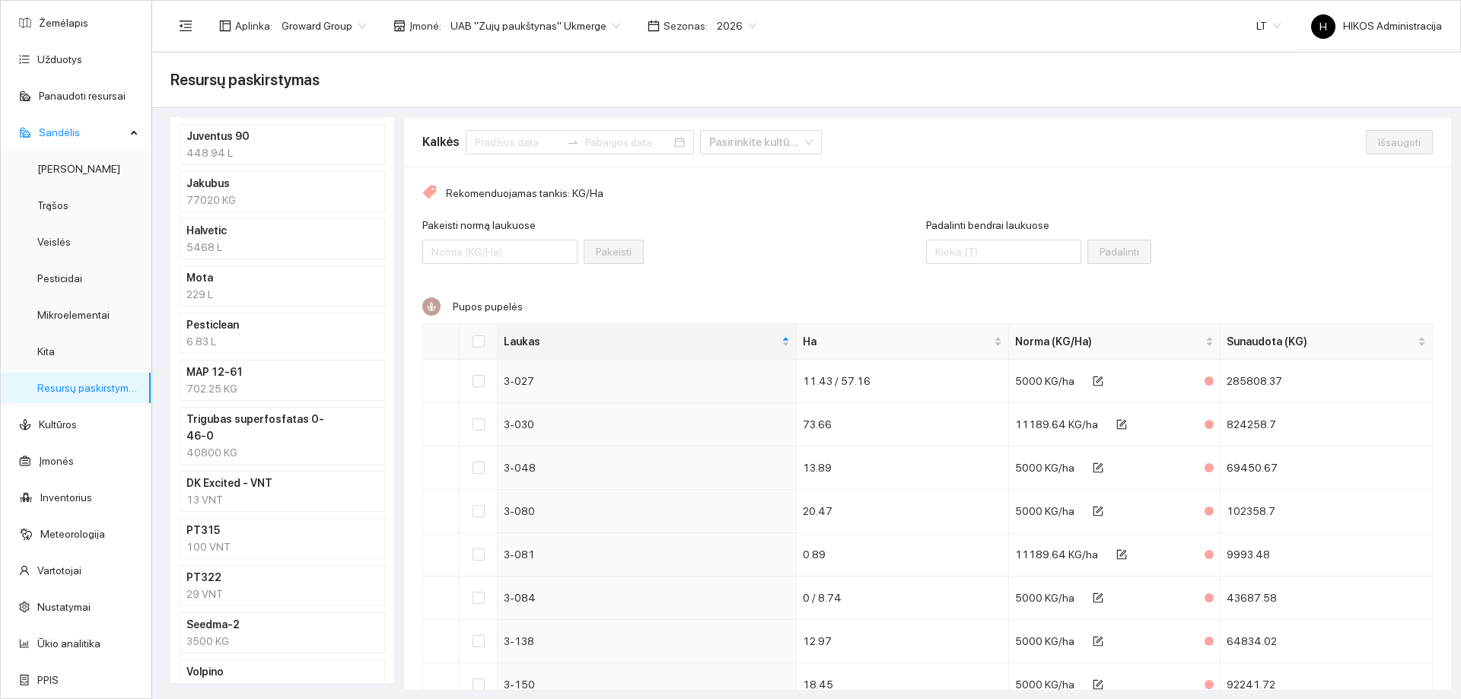
scroll to position [1189, 0]
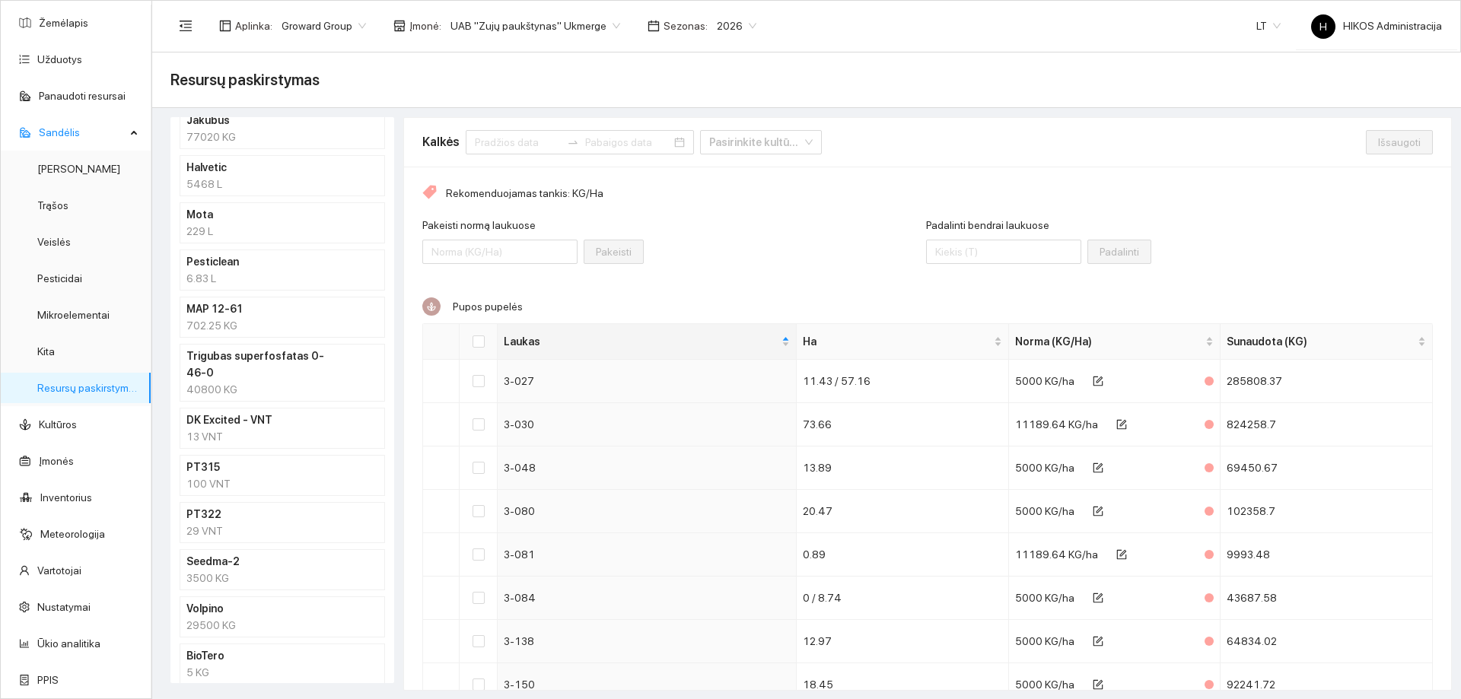
click at [231, 428] on div "13 VNT" at bounding box center [282, 436] width 192 height 17
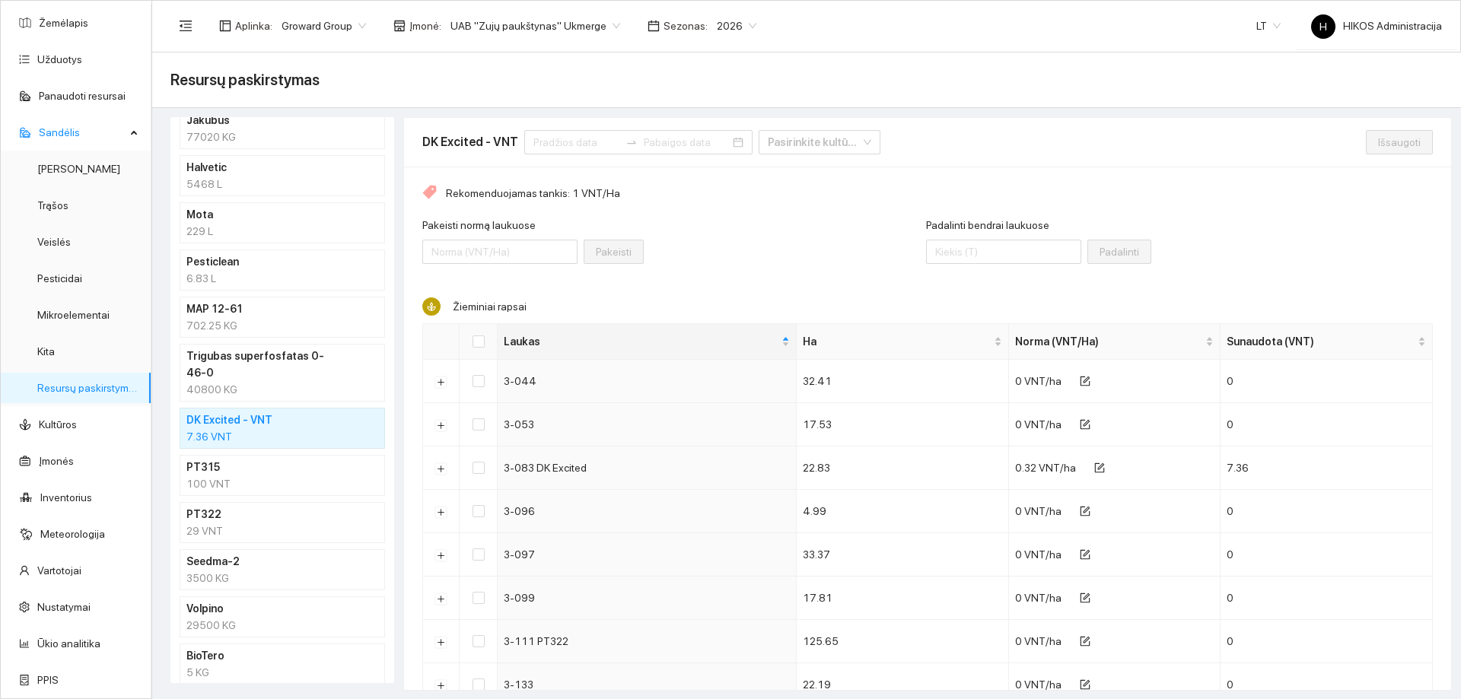
click at [238, 459] on h4 "PT315" at bounding box center [262, 467] width 152 height 17
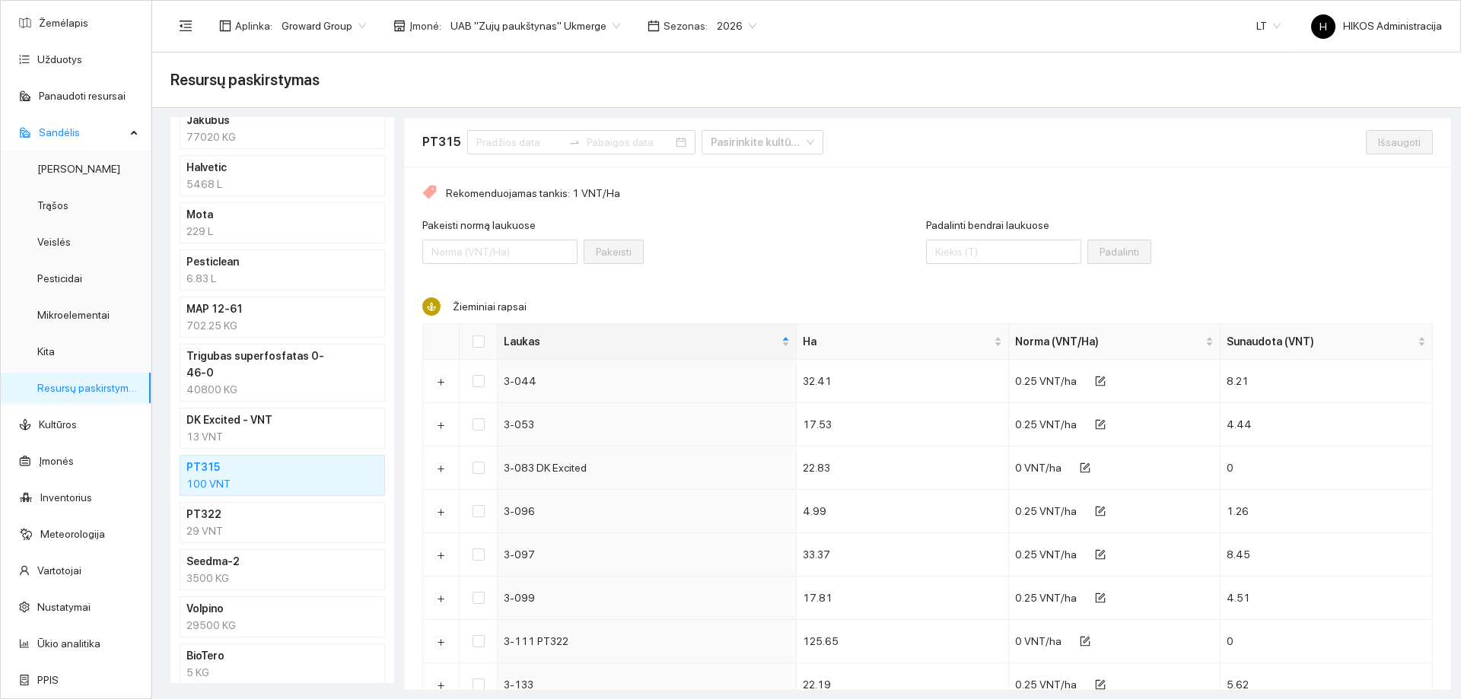
click at [245, 428] on div "13 VNT" at bounding box center [282, 436] width 192 height 17
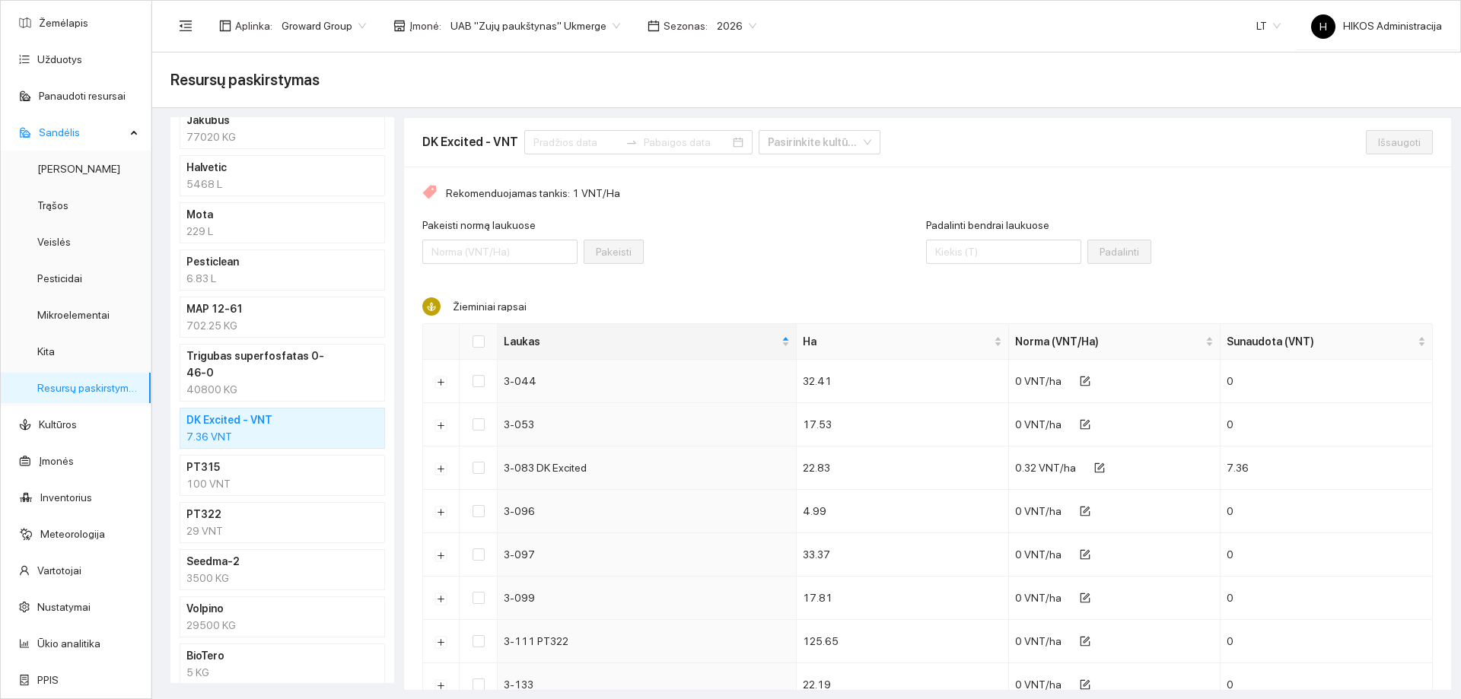
click at [255, 476] on div "100 VNT" at bounding box center [282, 484] width 192 height 17
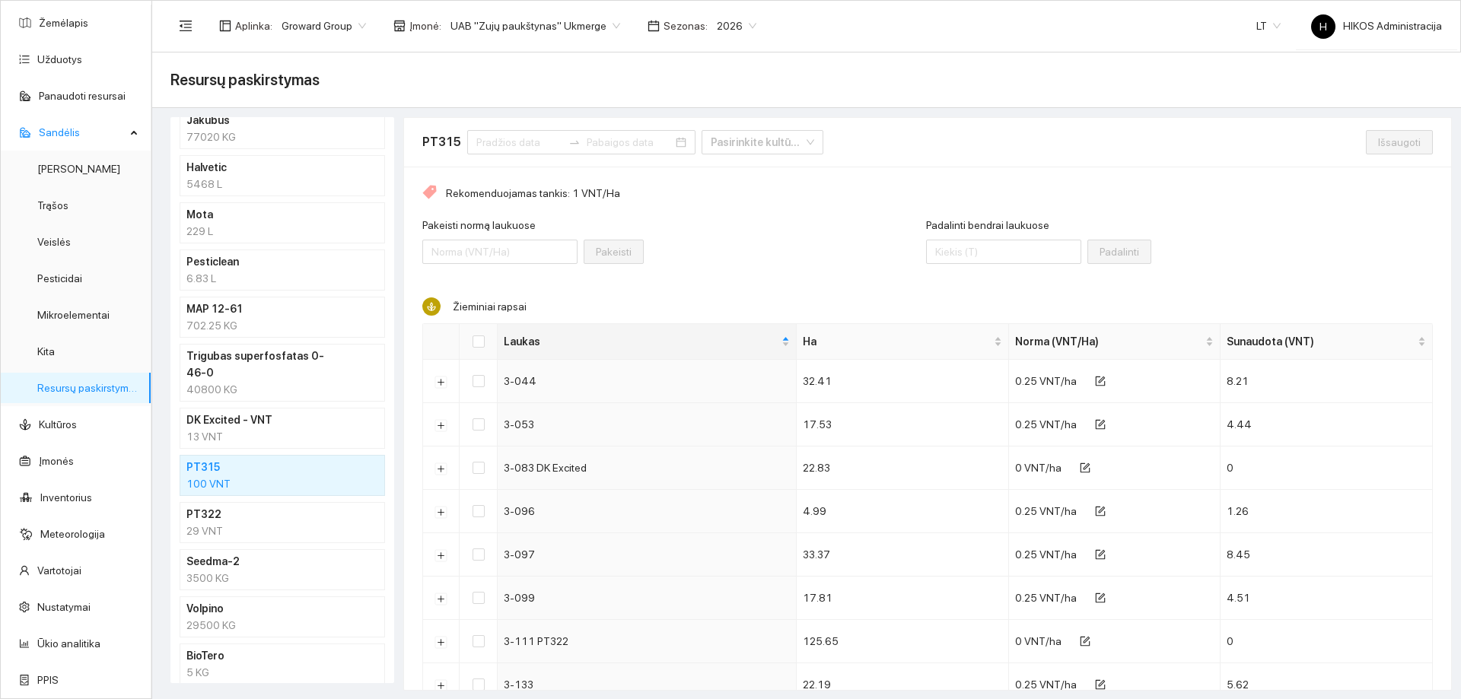
click at [260, 428] on div "13 VNT" at bounding box center [282, 436] width 192 height 17
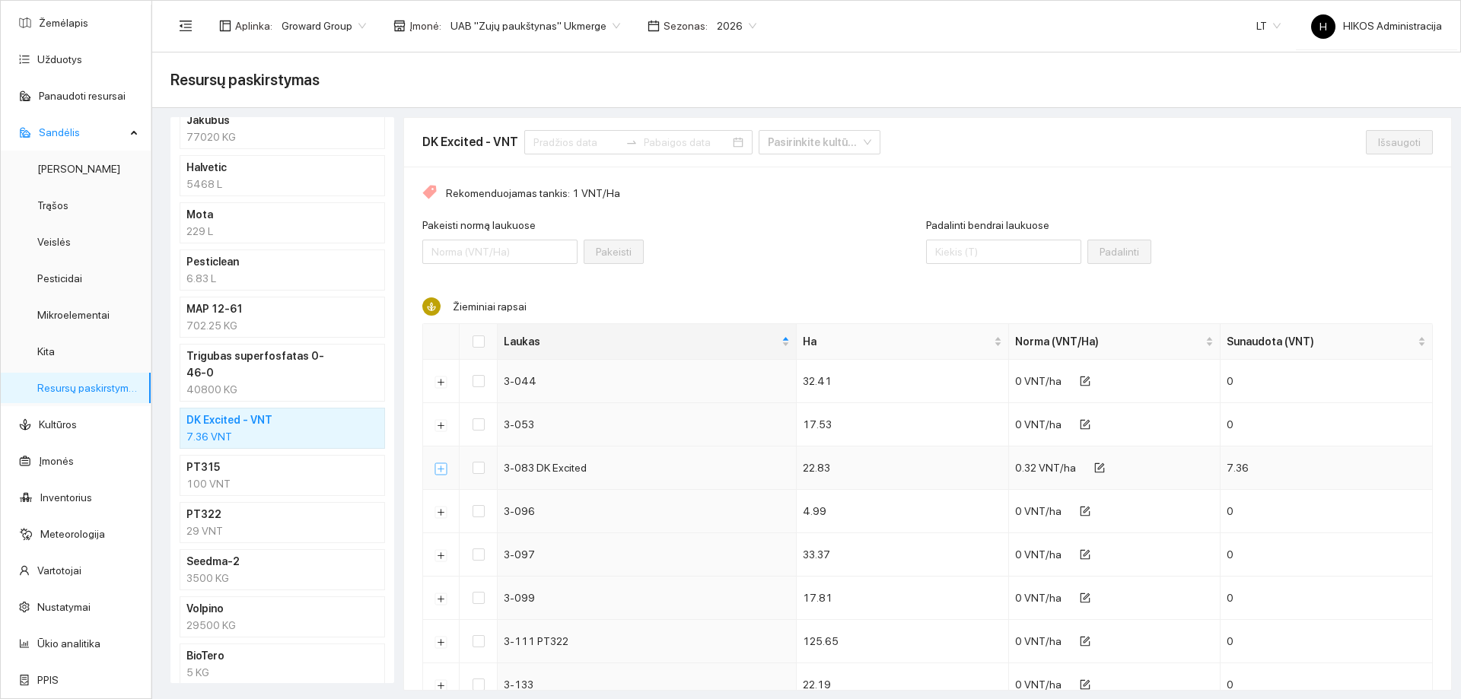
click at [447, 468] on button "Išskleisti" at bounding box center [441, 469] width 12 height 12
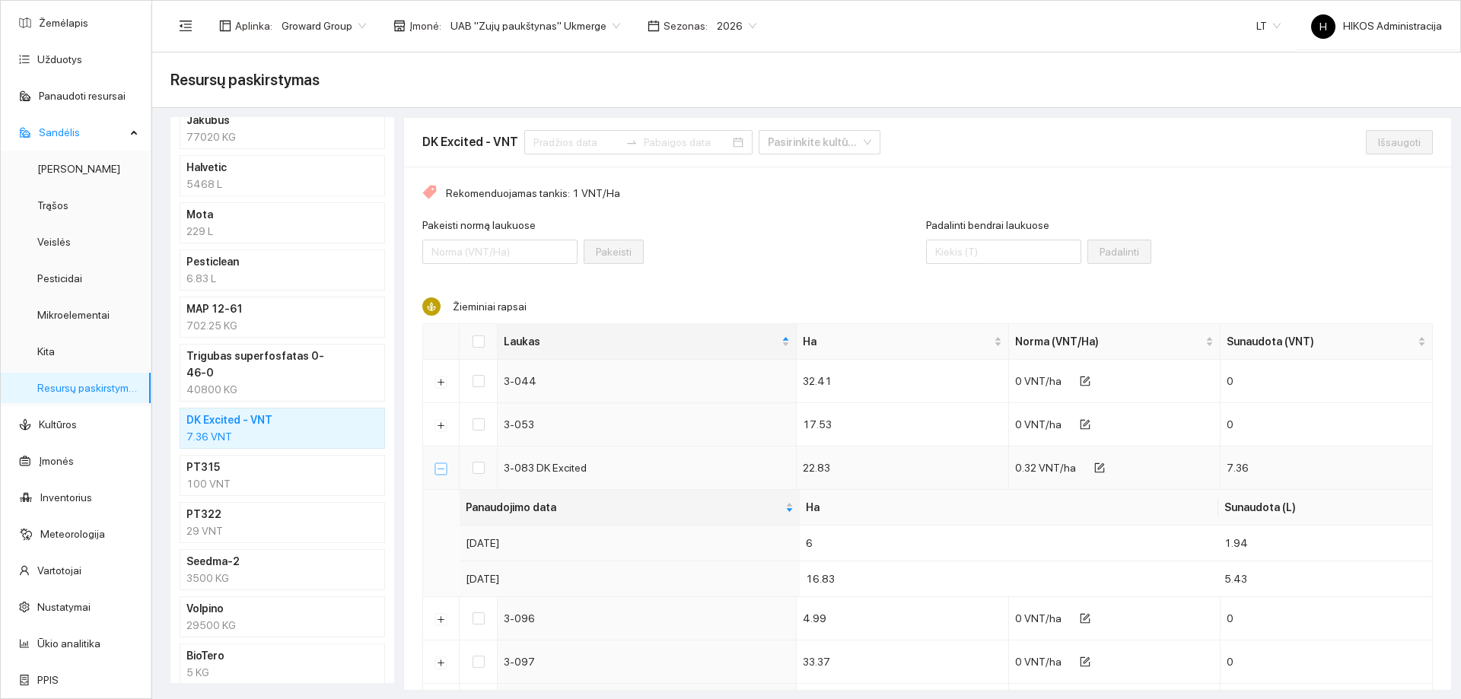
click at [440, 471] on button "Suskleisti" at bounding box center [441, 469] width 12 height 12
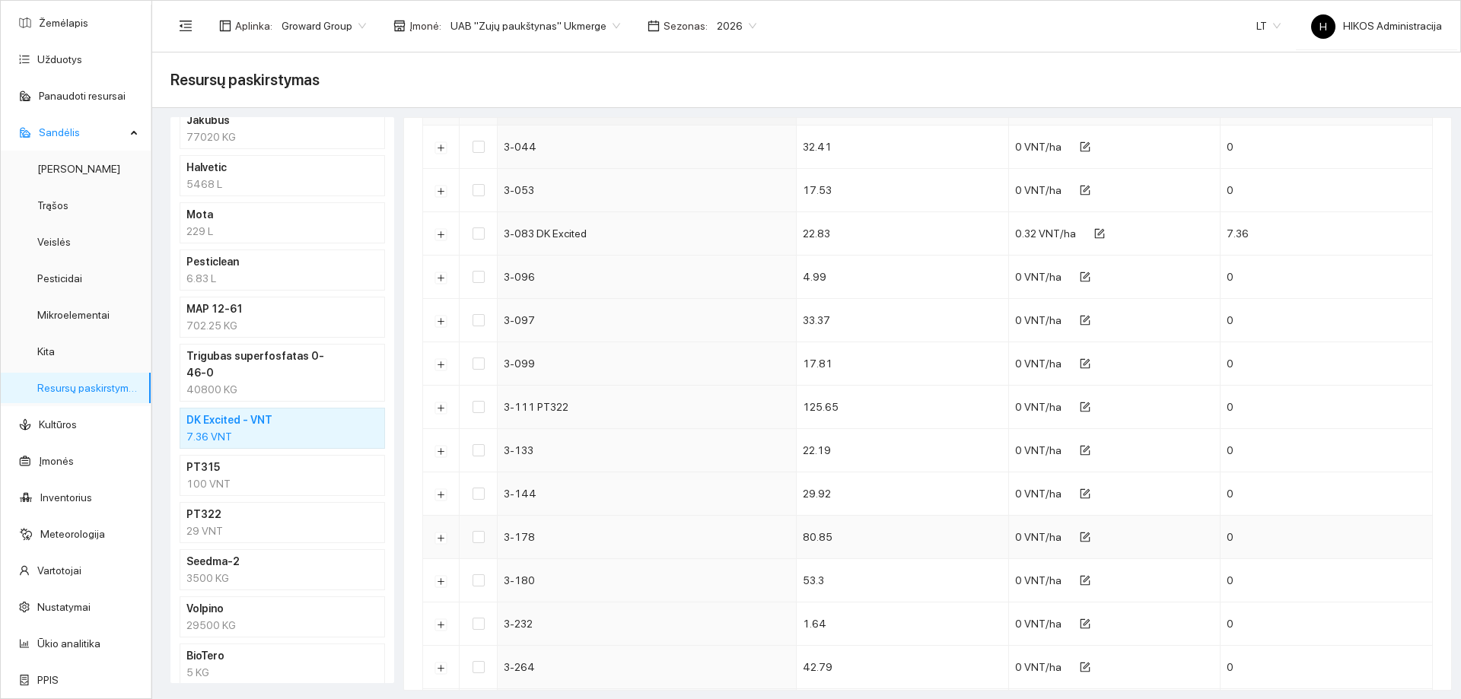
scroll to position [24, 0]
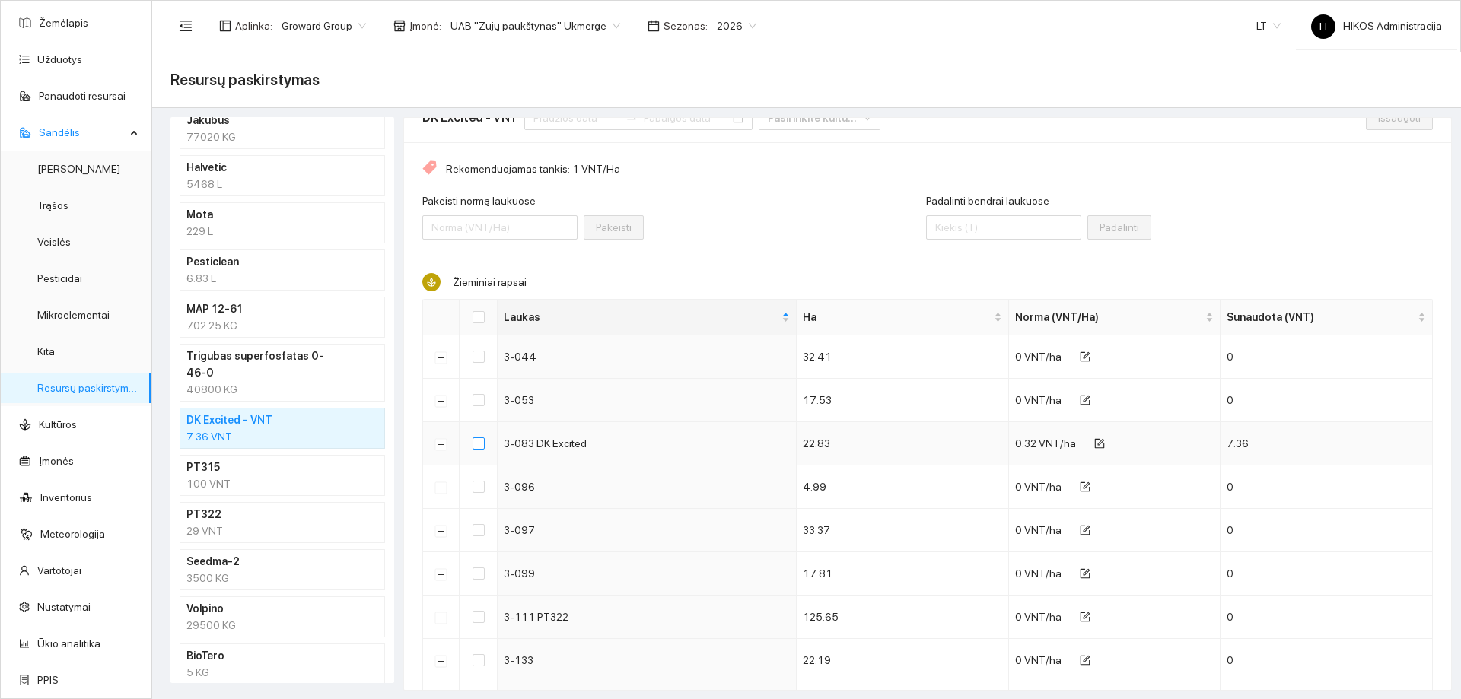
click at [479, 438] on input "checkbox" at bounding box center [479, 444] width 12 height 12
checkbox input "true"
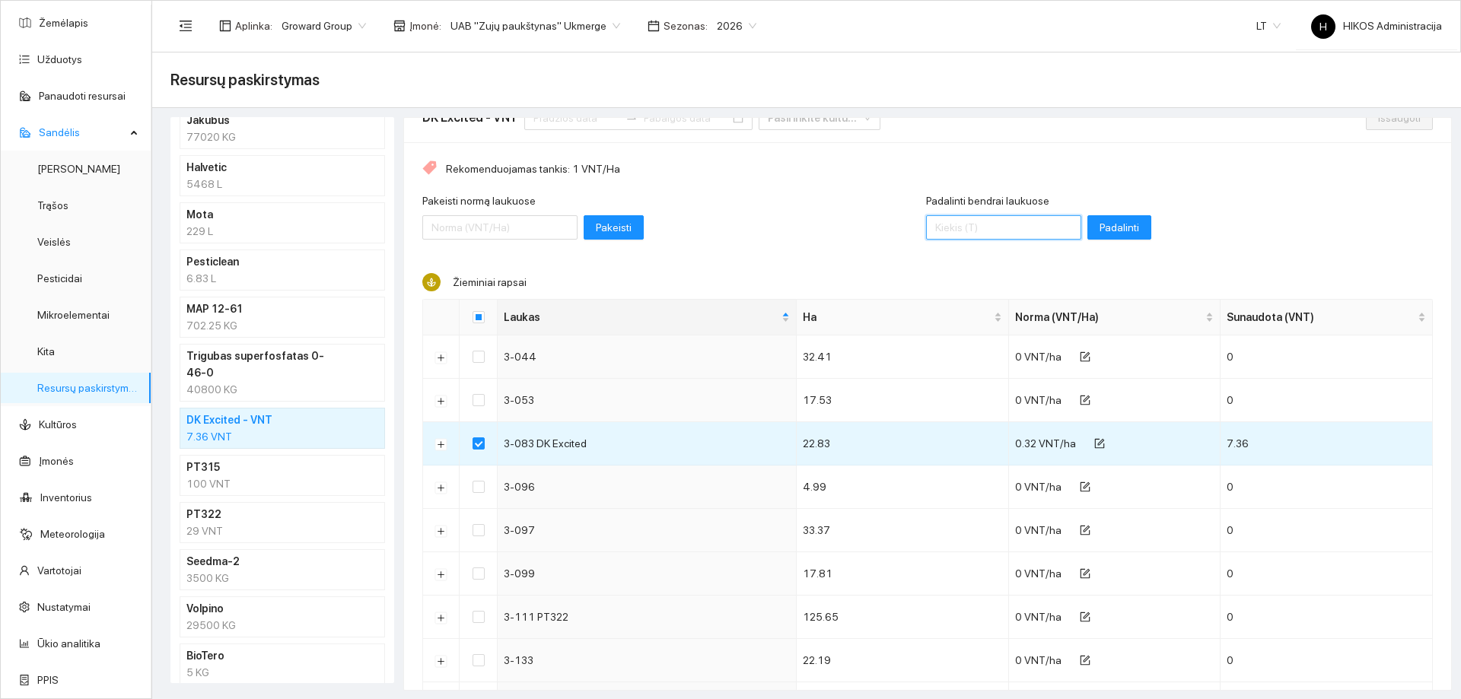
click at [1002, 221] on input "Padalinti bendrai laukuose" at bounding box center [1003, 227] width 155 height 24
type input "13"
click at [1100, 234] on span "Padalinti" at bounding box center [1120, 227] width 40 height 17
click at [1383, 119] on span "Išsaugoti" at bounding box center [1399, 118] width 43 height 17
checkbox input "false"
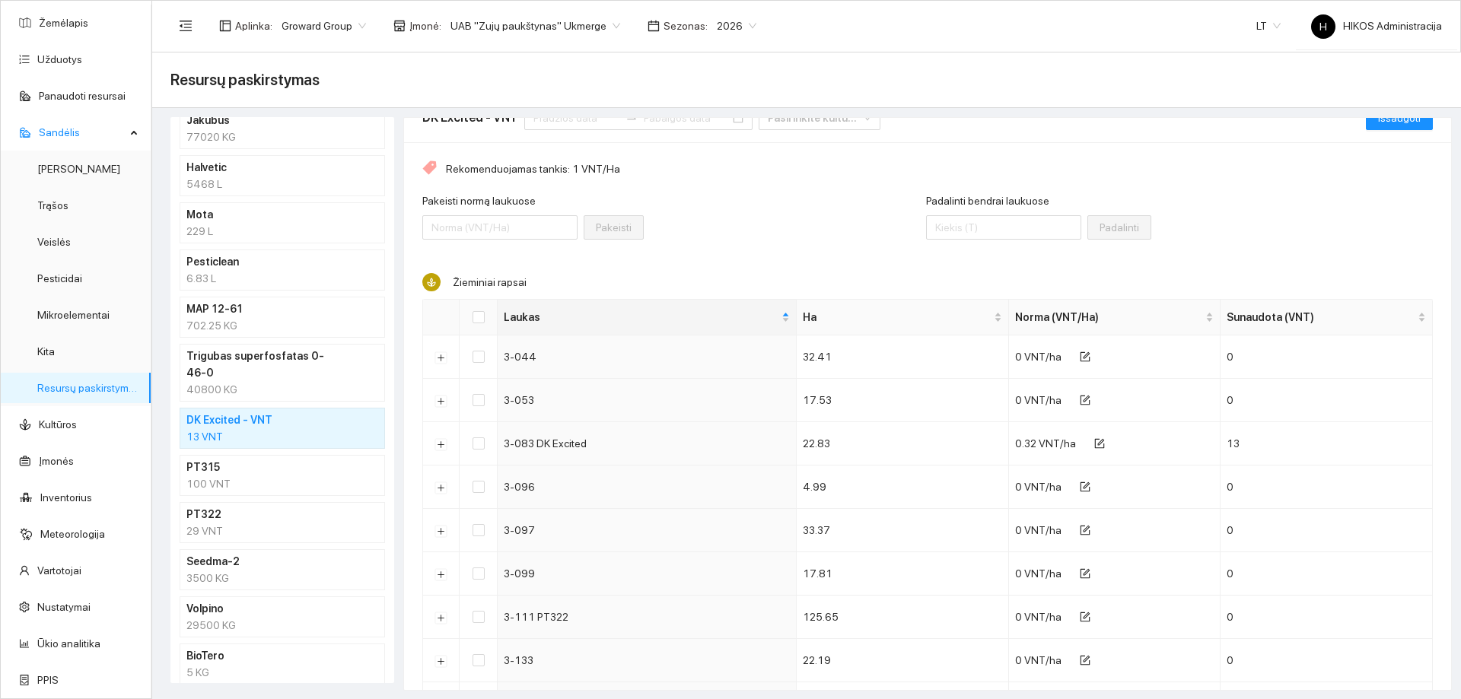
click at [319, 459] on h4 "PT315" at bounding box center [262, 467] width 152 height 17
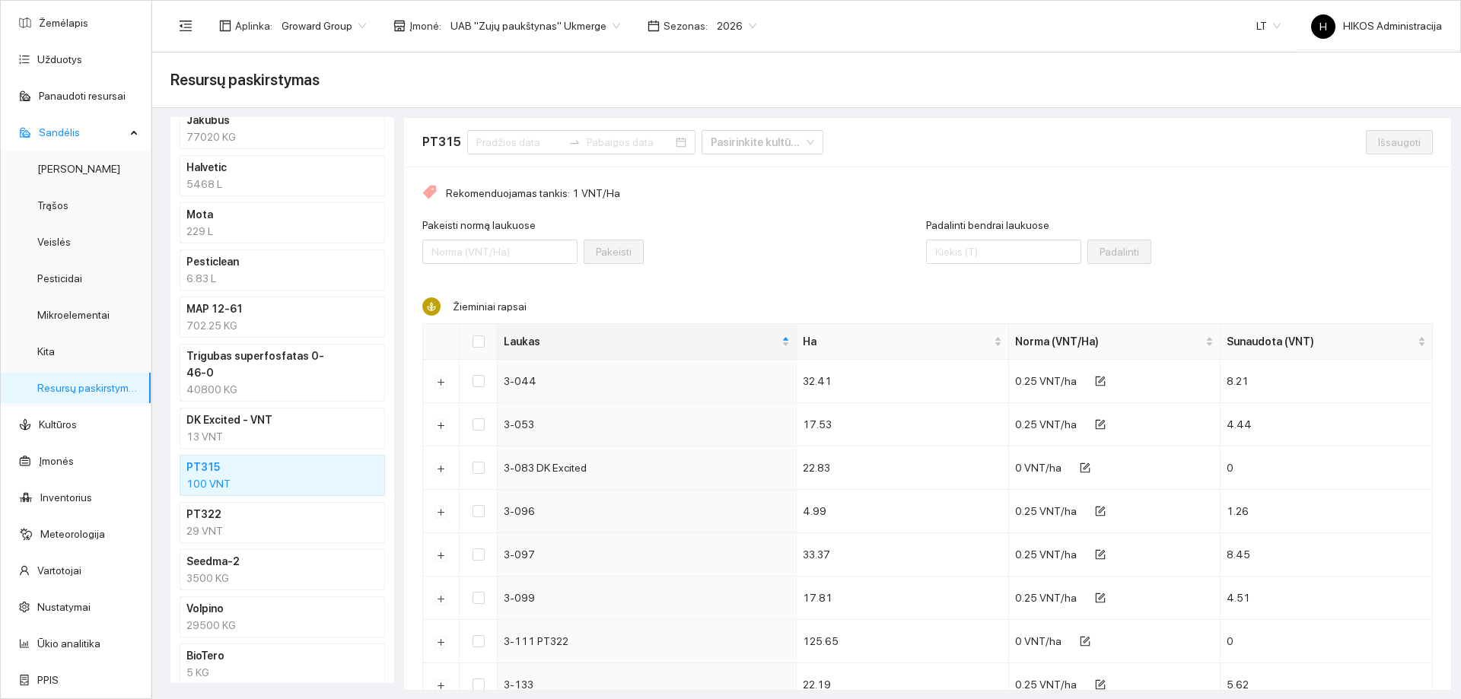
click at [307, 412] on h4 "DK Excited - VNT" at bounding box center [262, 420] width 152 height 17
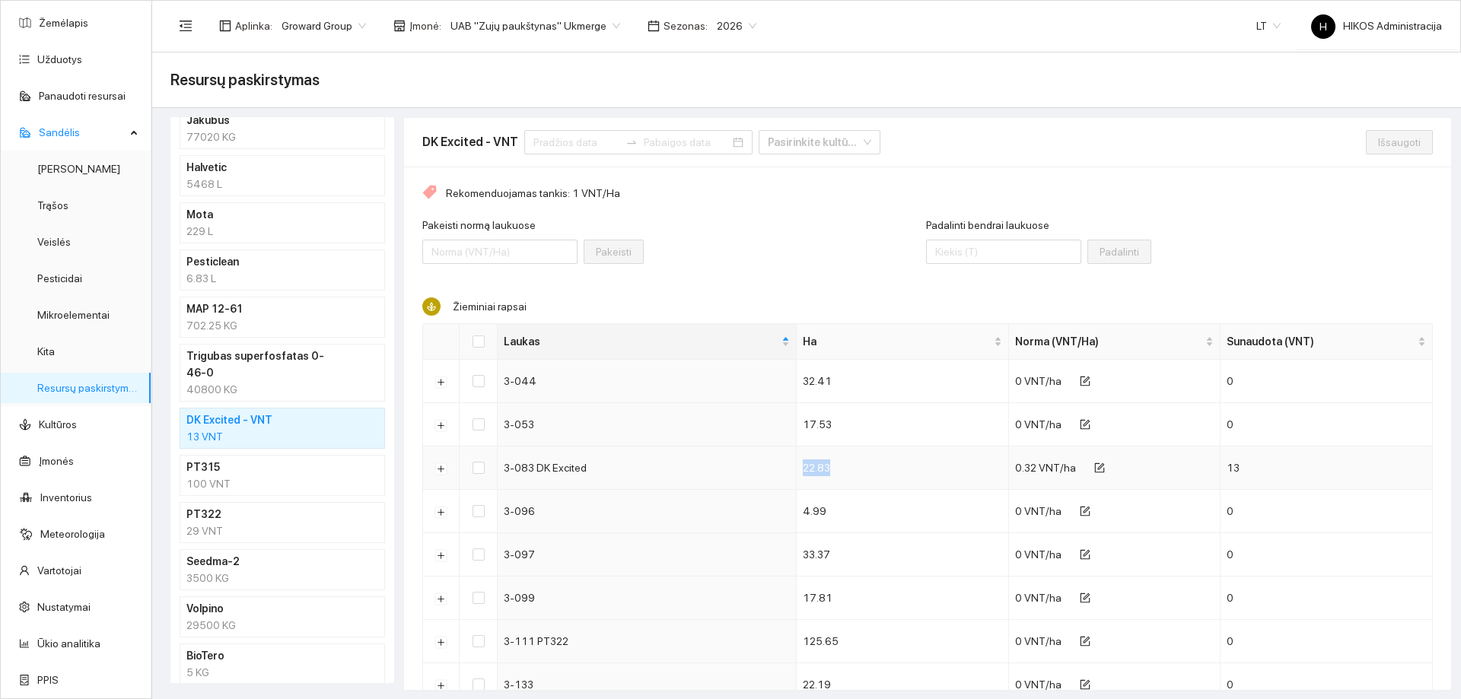
drag, startPoint x: 626, startPoint y: 465, endPoint x: 928, endPoint y: 463, distance: 302.9
click at [928, 463] on tr "3-083 DK Excited 22.83 0.32 VNT/ha 13" at bounding box center [928, 468] width 1010 height 43
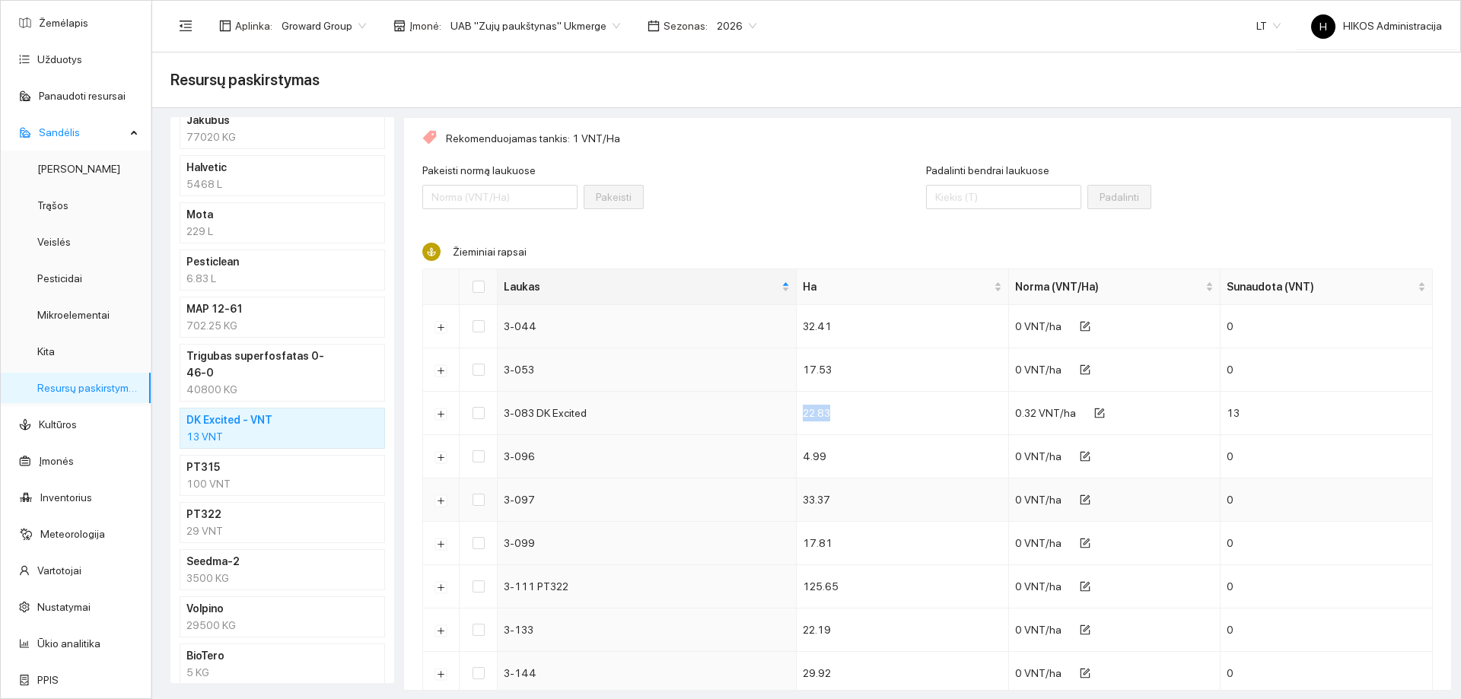
scroll to position [76, 0]
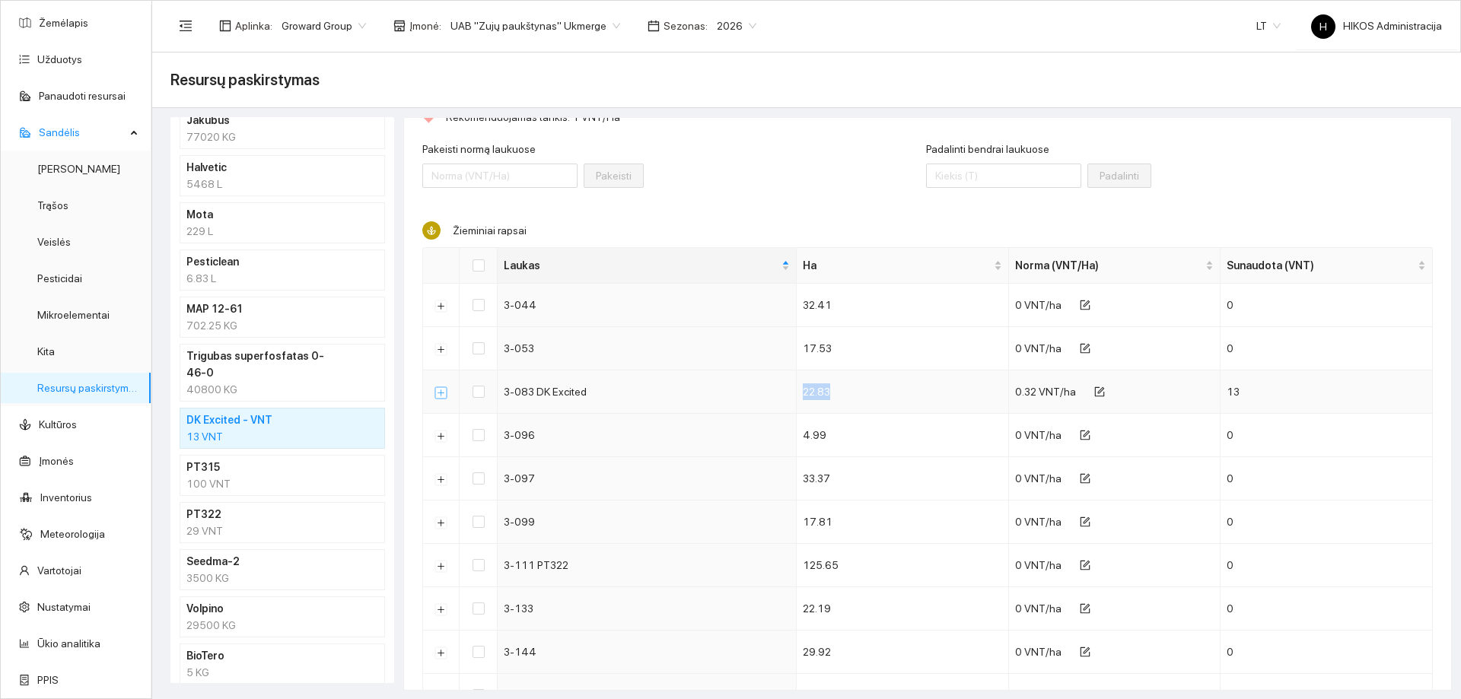
click at [437, 392] on button "Išskleisti" at bounding box center [441, 393] width 12 height 12
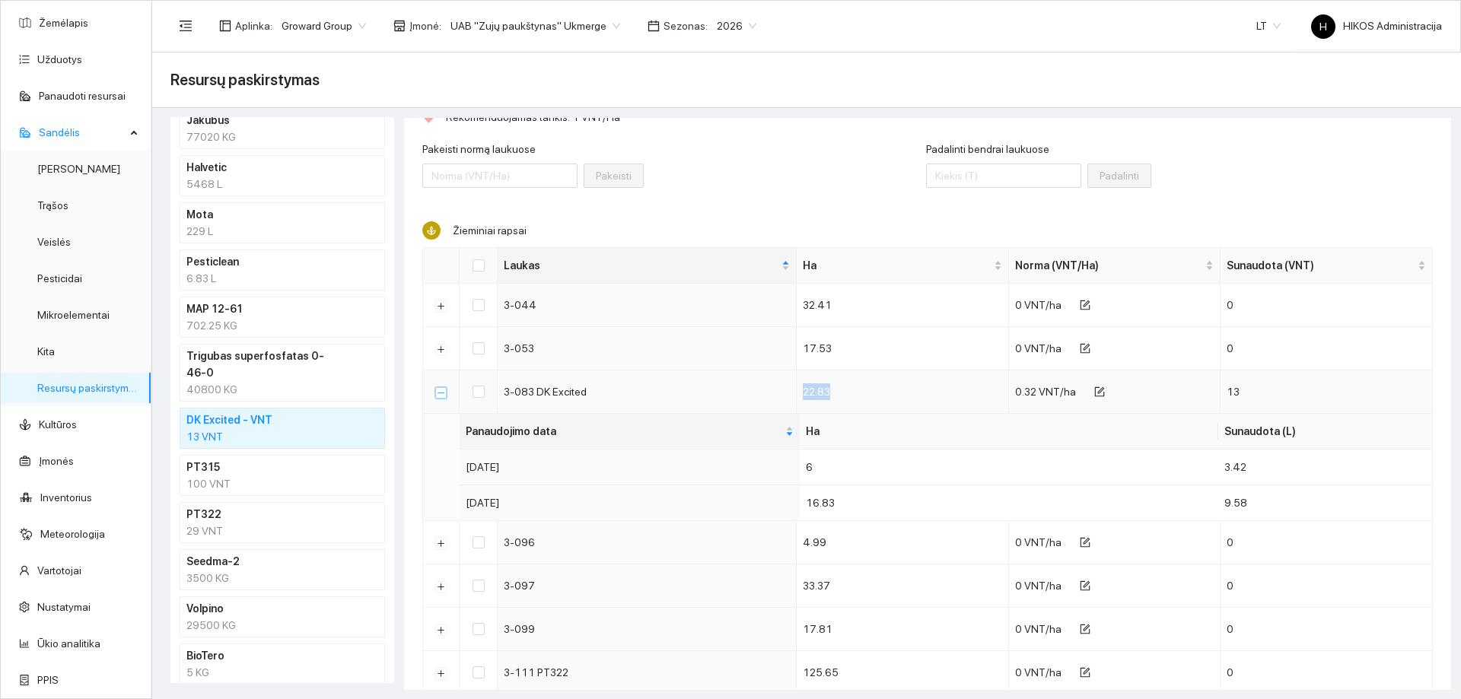
click at [437, 392] on button "Suskleisti" at bounding box center [441, 393] width 12 height 12
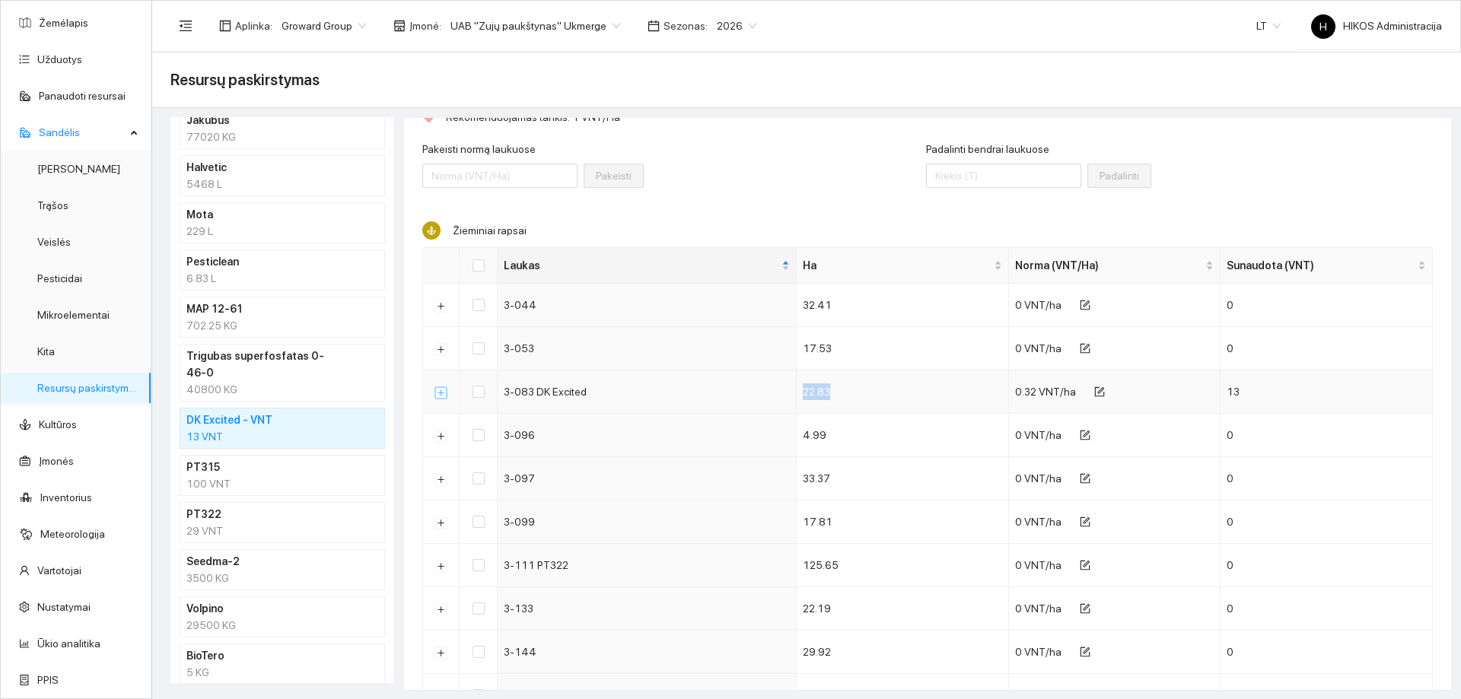
click at [438, 393] on button "Išskleisti" at bounding box center [441, 393] width 12 height 12
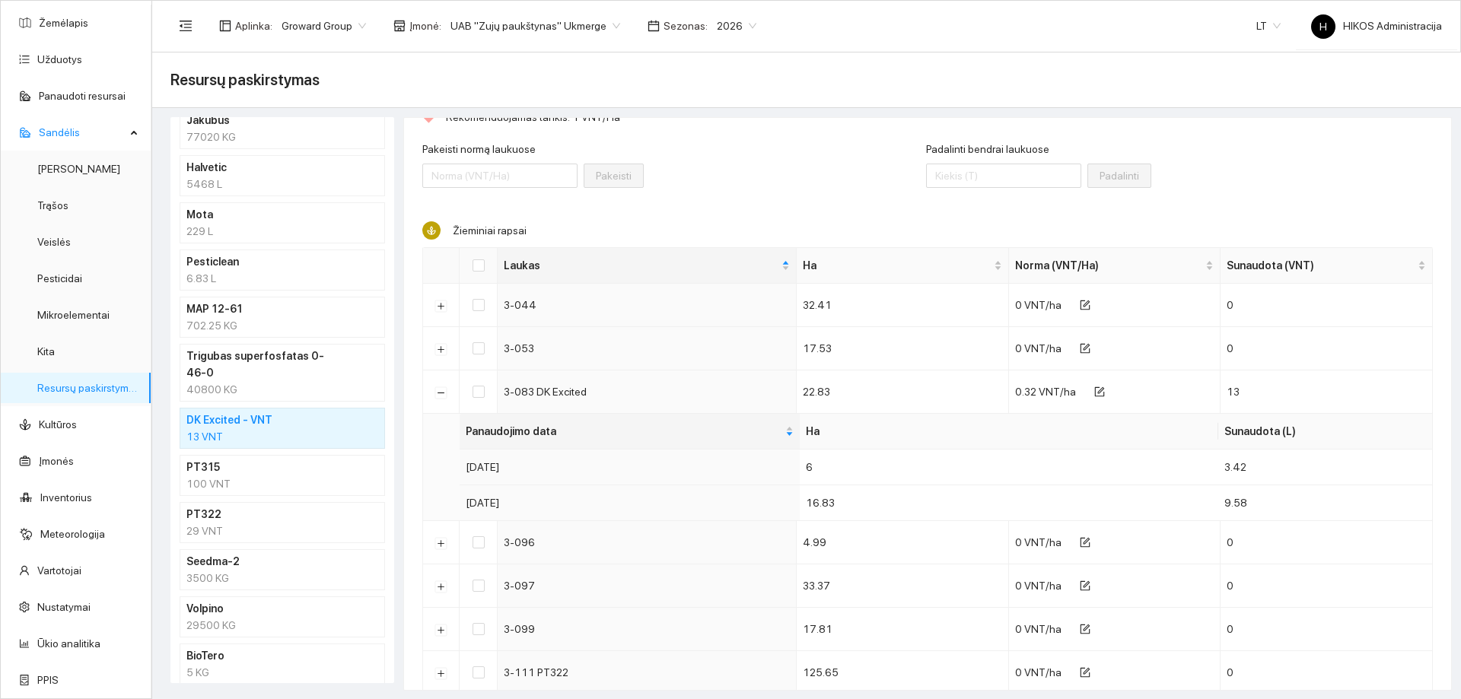
click at [224, 428] on div "13 VNT" at bounding box center [282, 436] width 192 height 17
click at [446, 396] on button "Suskleisti" at bounding box center [441, 393] width 12 height 12
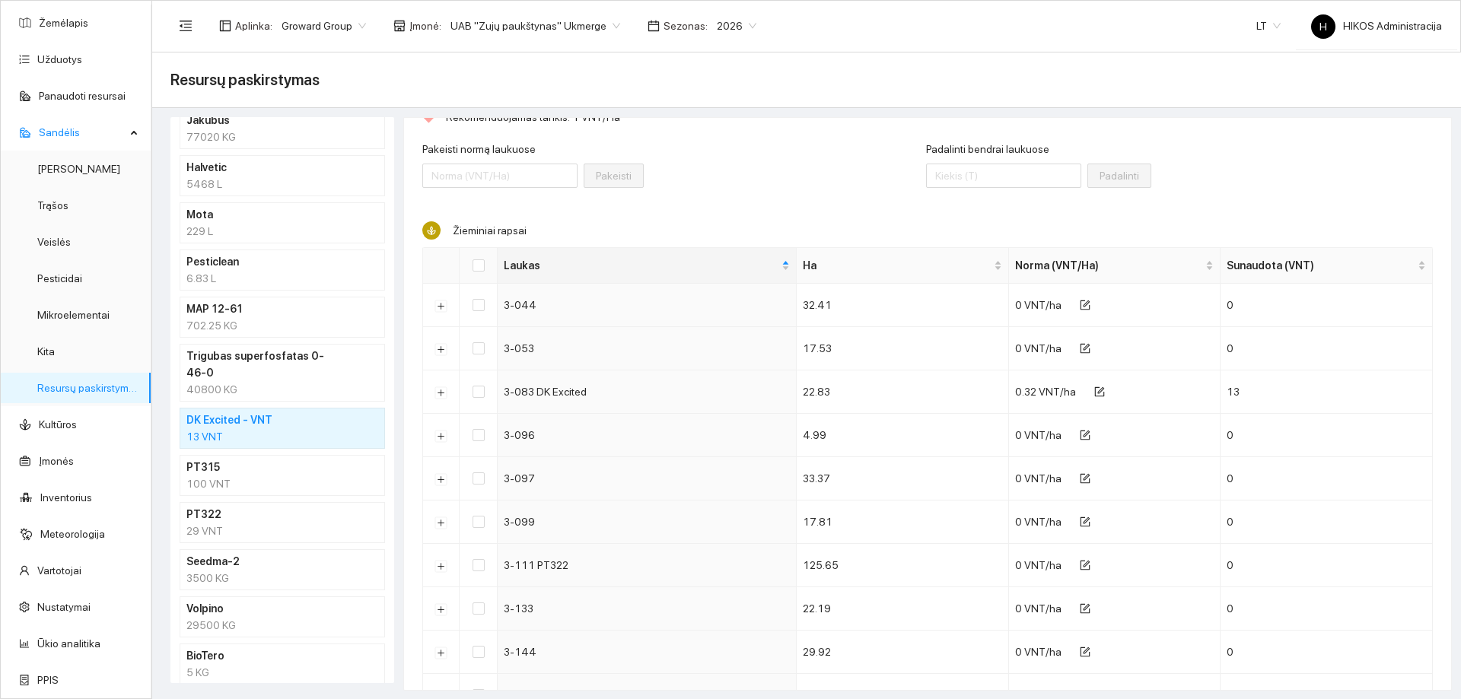
click at [432, 203] on div "Pakeisti normą laukuose" at bounding box center [499, 173] width 155 height 65
click at [479, 205] on div "Pakeisti normą laukuose" at bounding box center [499, 173] width 155 height 65
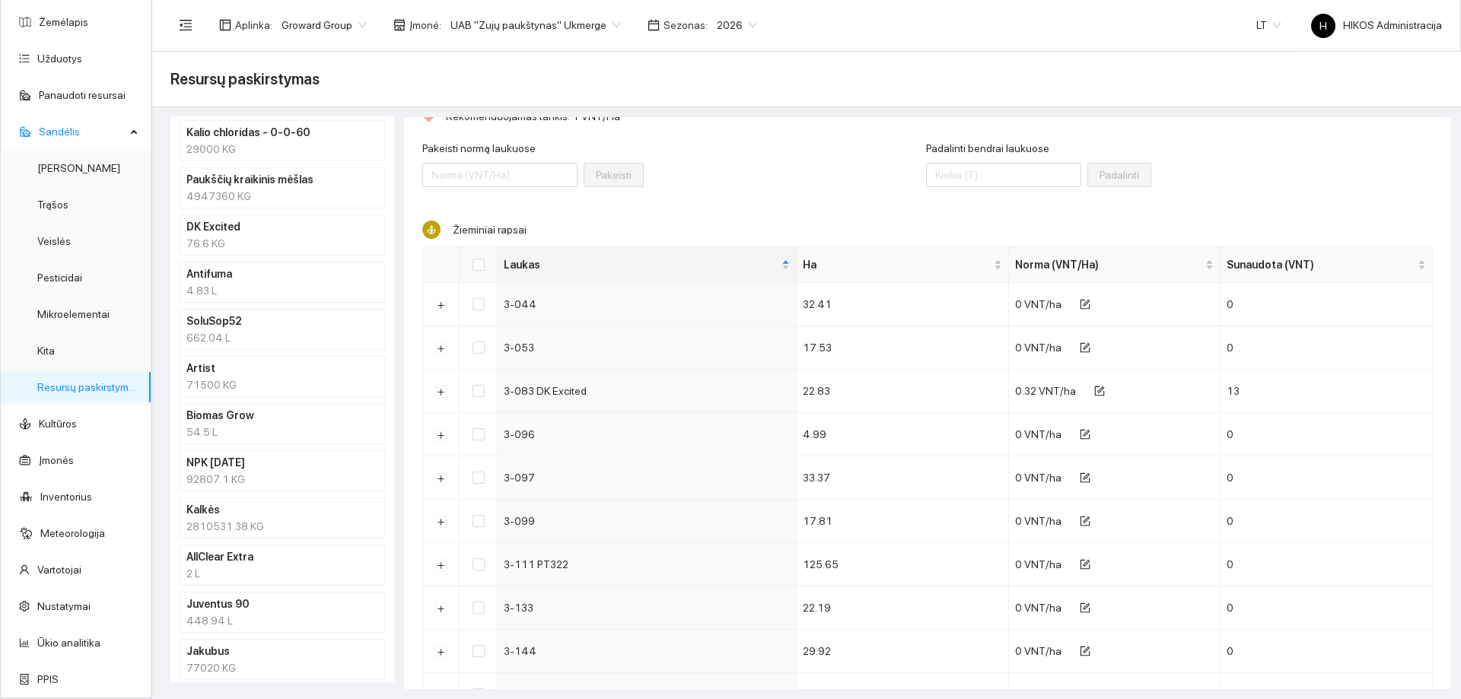
scroll to position [657, 0]
click at [277, 472] on div "92807.1 KG" at bounding box center [282, 480] width 192 height 17
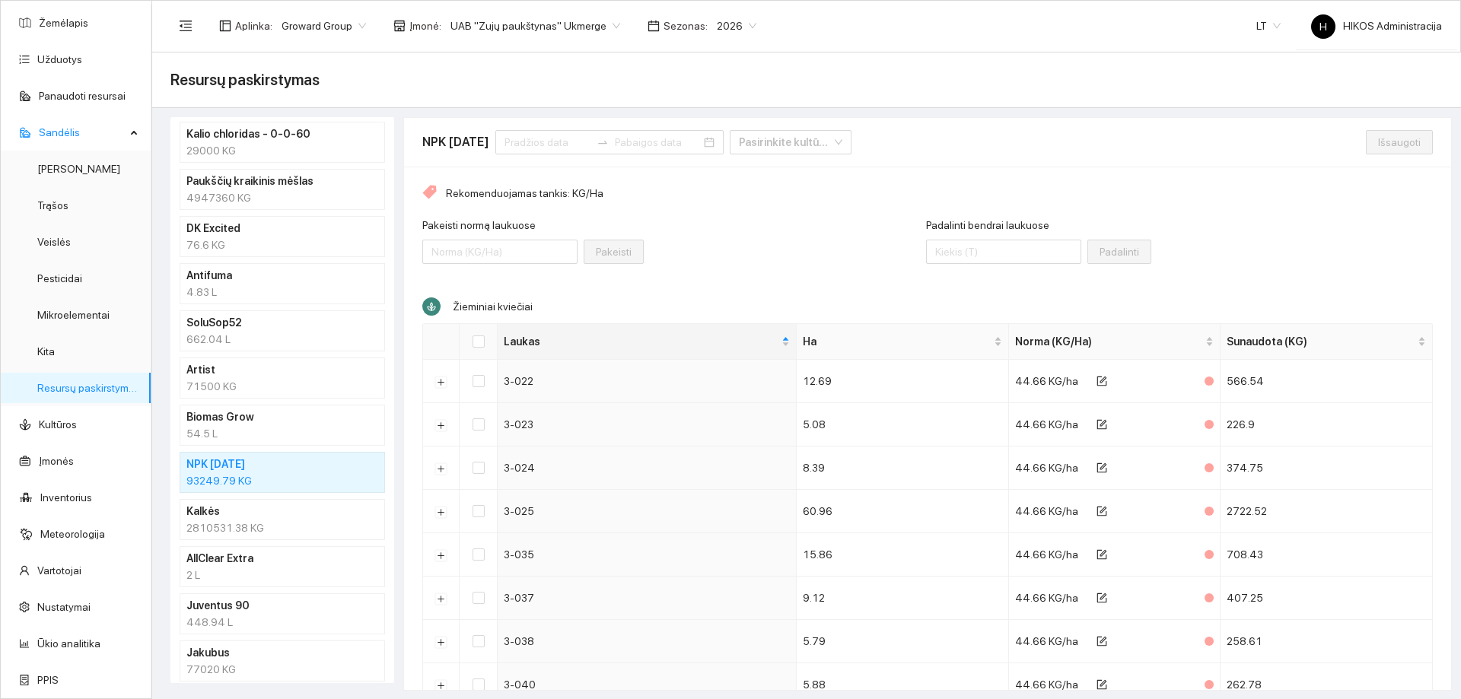
click at [288, 432] on div "54.5 L" at bounding box center [282, 433] width 192 height 17
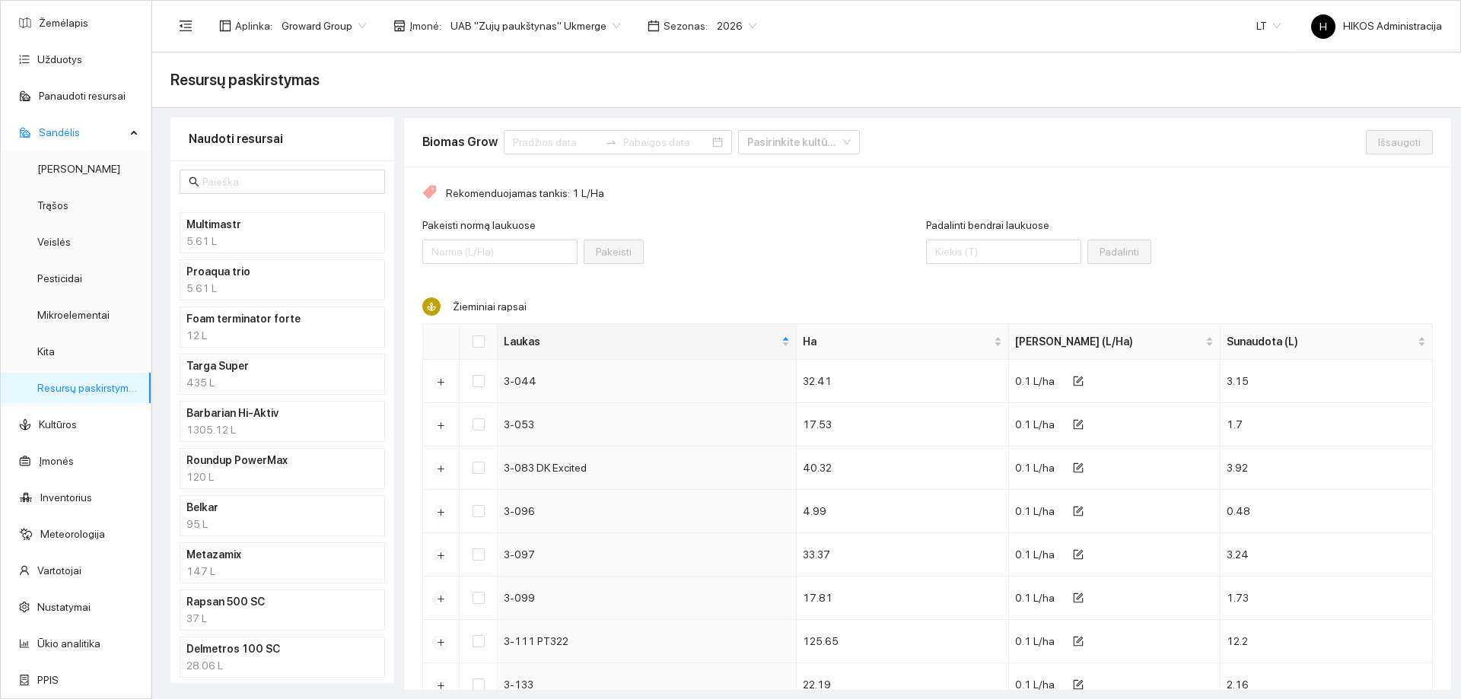
click at [327, 370] on h4 "Targa Super" at bounding box center [262, 366] width 152 height 17
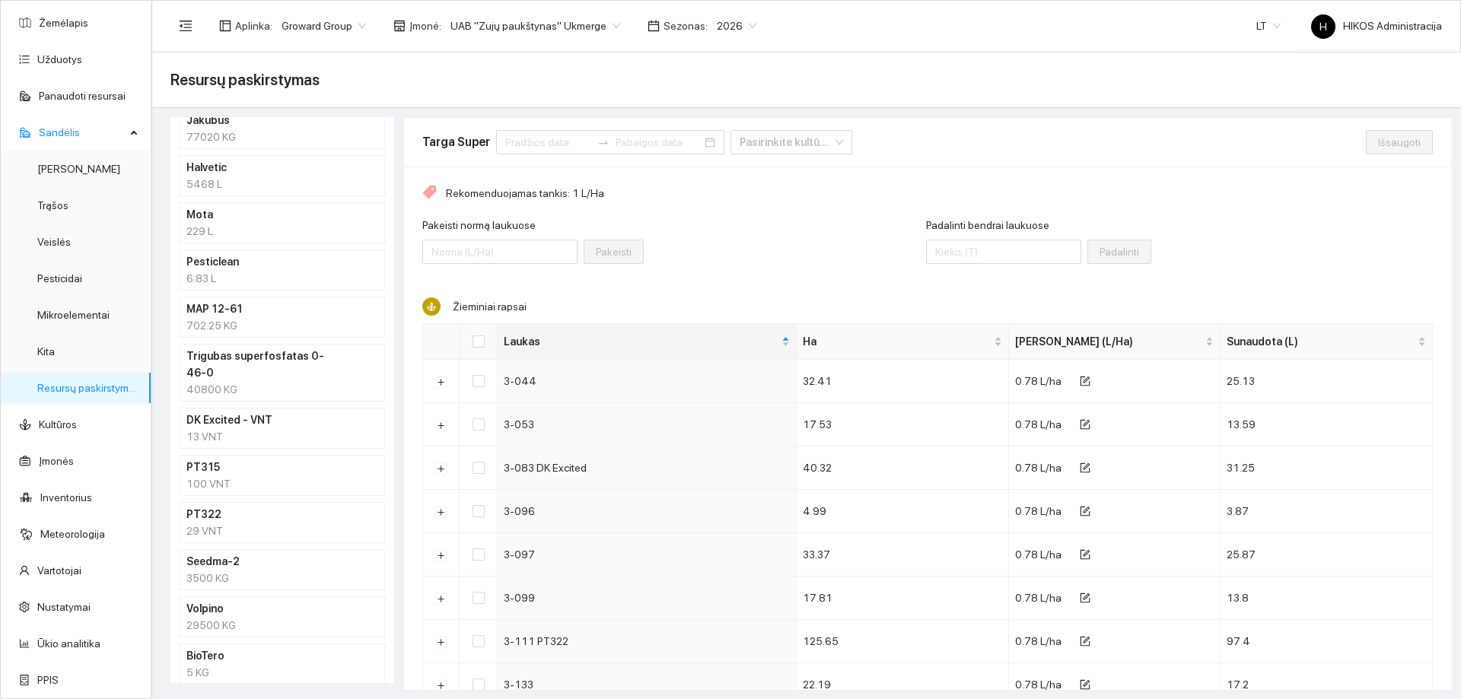
scroll to position [1, 0]
click at [260, 569] on div "3500 KG" at bounding box center [282, 577] width 192 height 17
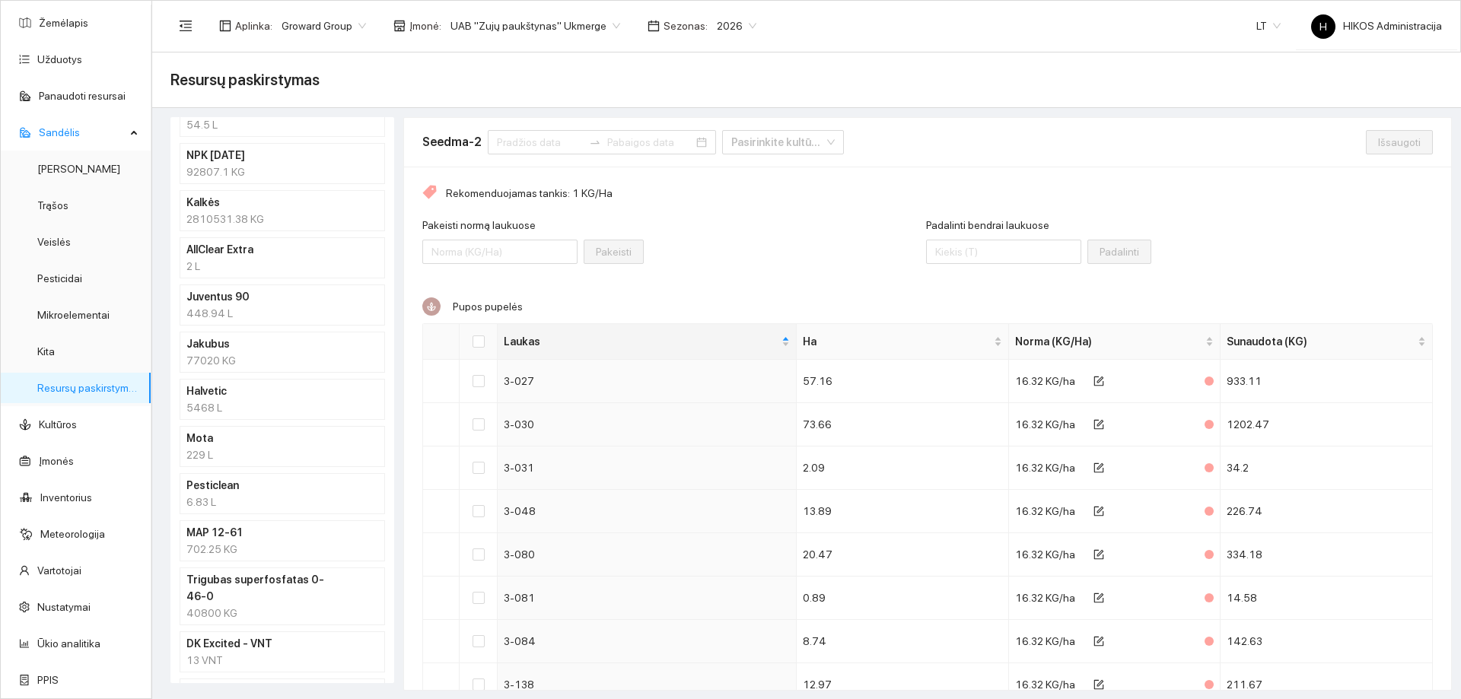
scroll to position [961, 0]
click at [290, 610] on div "40800 KG" at bounding box center [282, 618] width 192 height 17
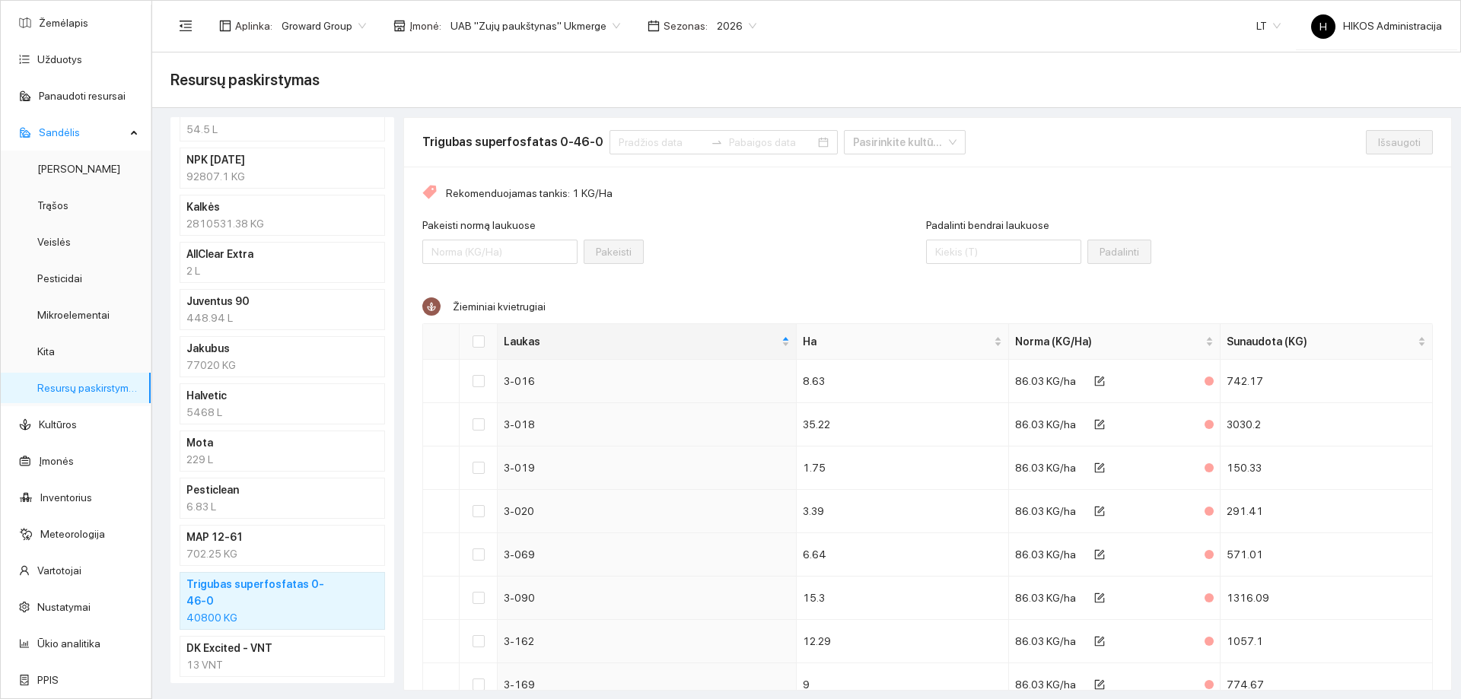
click at [287, 503] on div "6.83 L" at bounding box center [282, 506] width 192 height 17
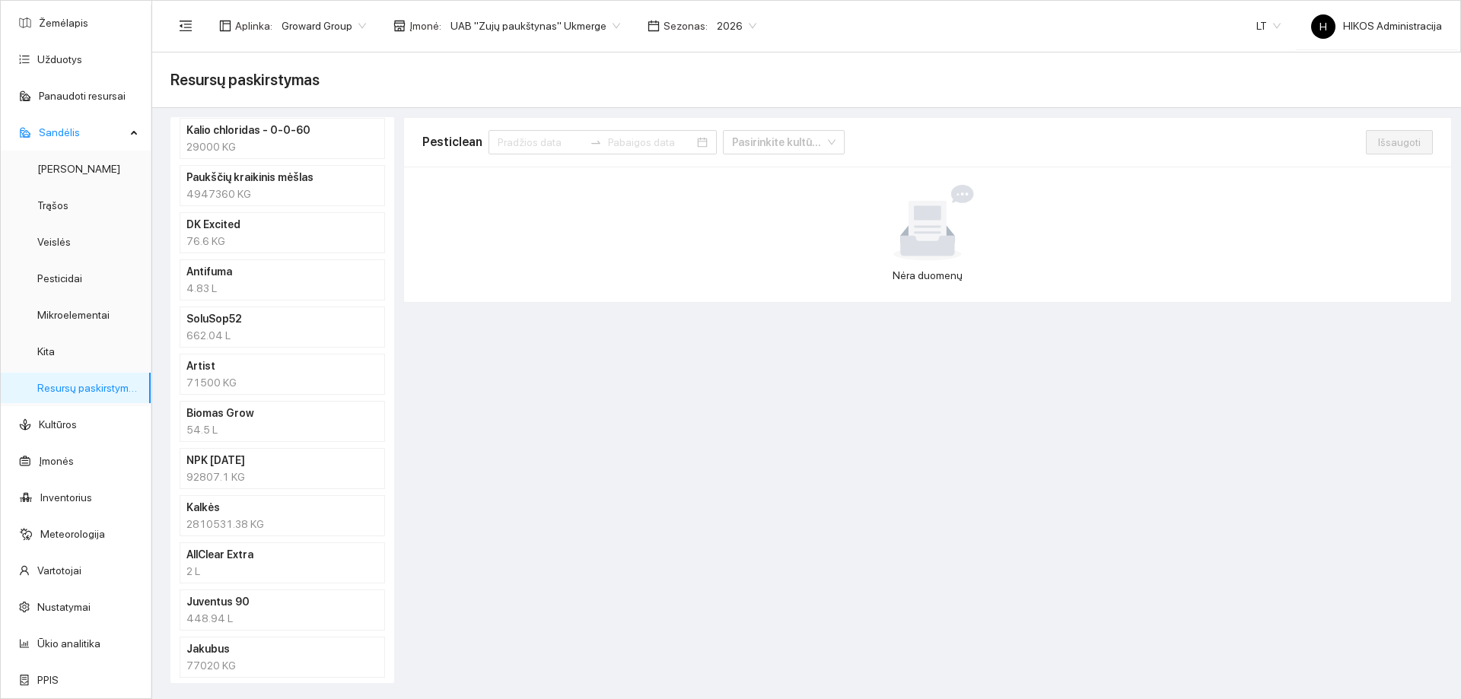
scroll to position [657, 0]
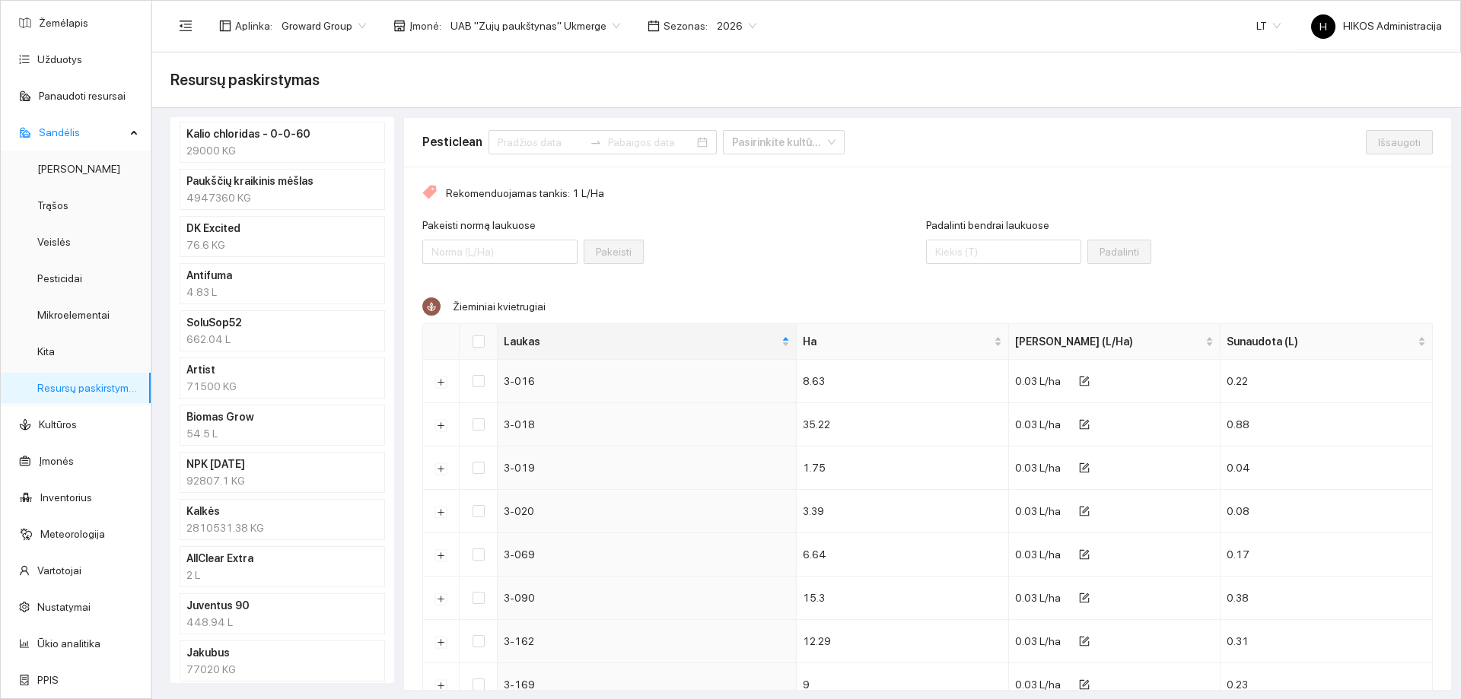
click at [293, 490] on li "NPK 10-26-26 92807.1 KG" at bounding box center [282, 472] width 205 height 41
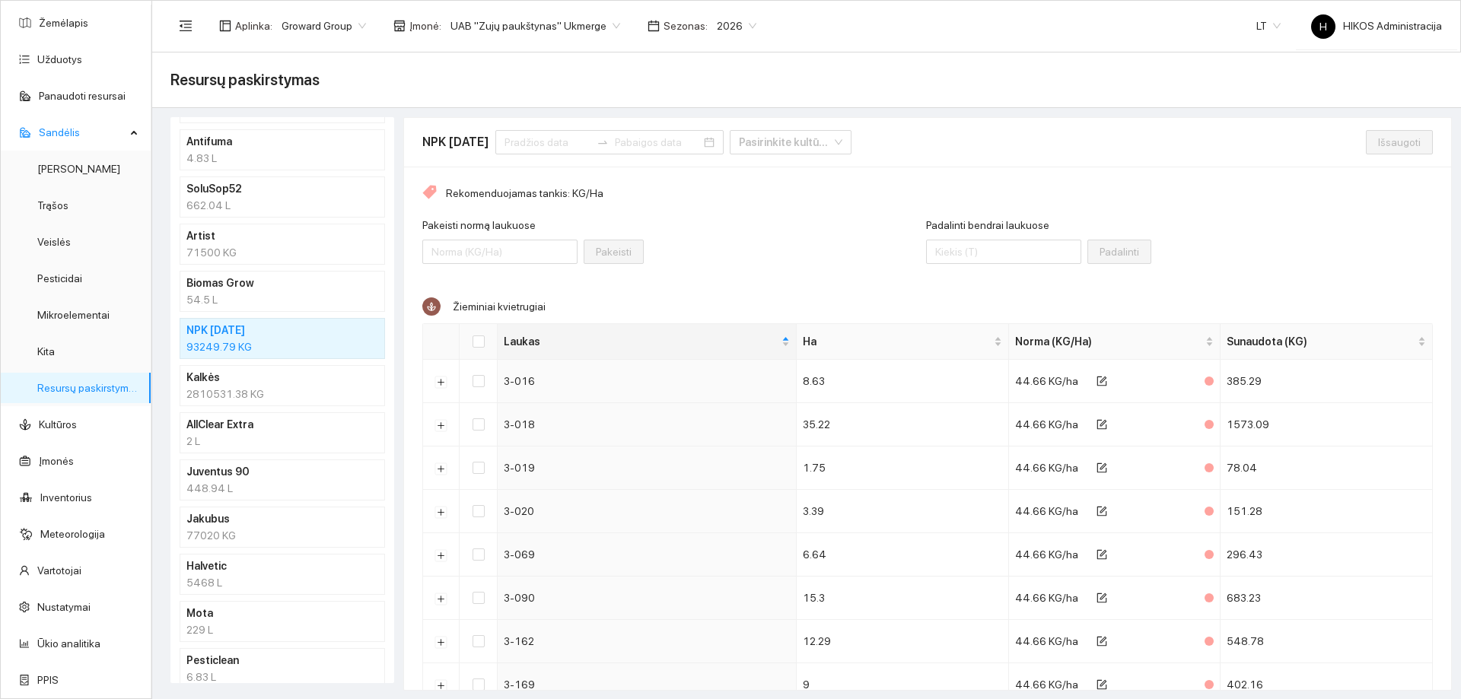
scroll to position [885, 0]
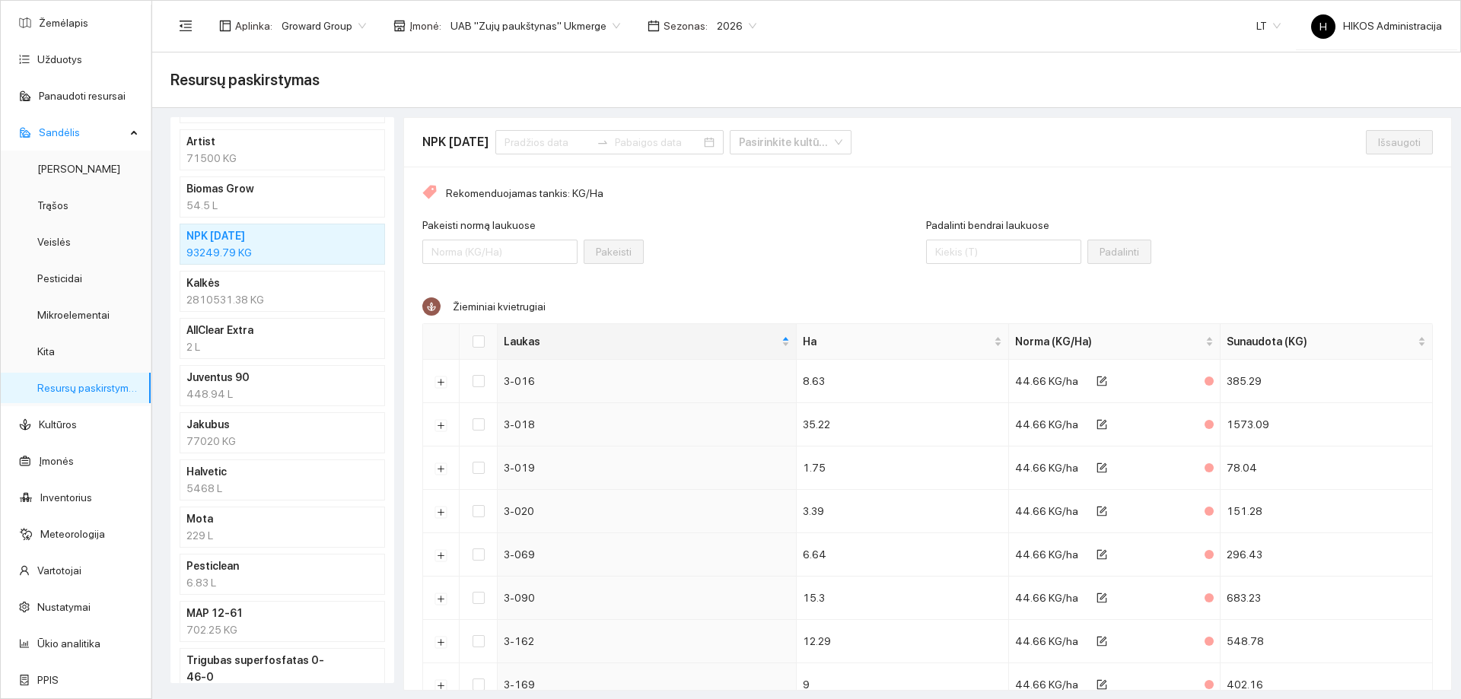
click at [291, 433] on div "77020 KG" at bounding box center [282, 441] width 192 height 17
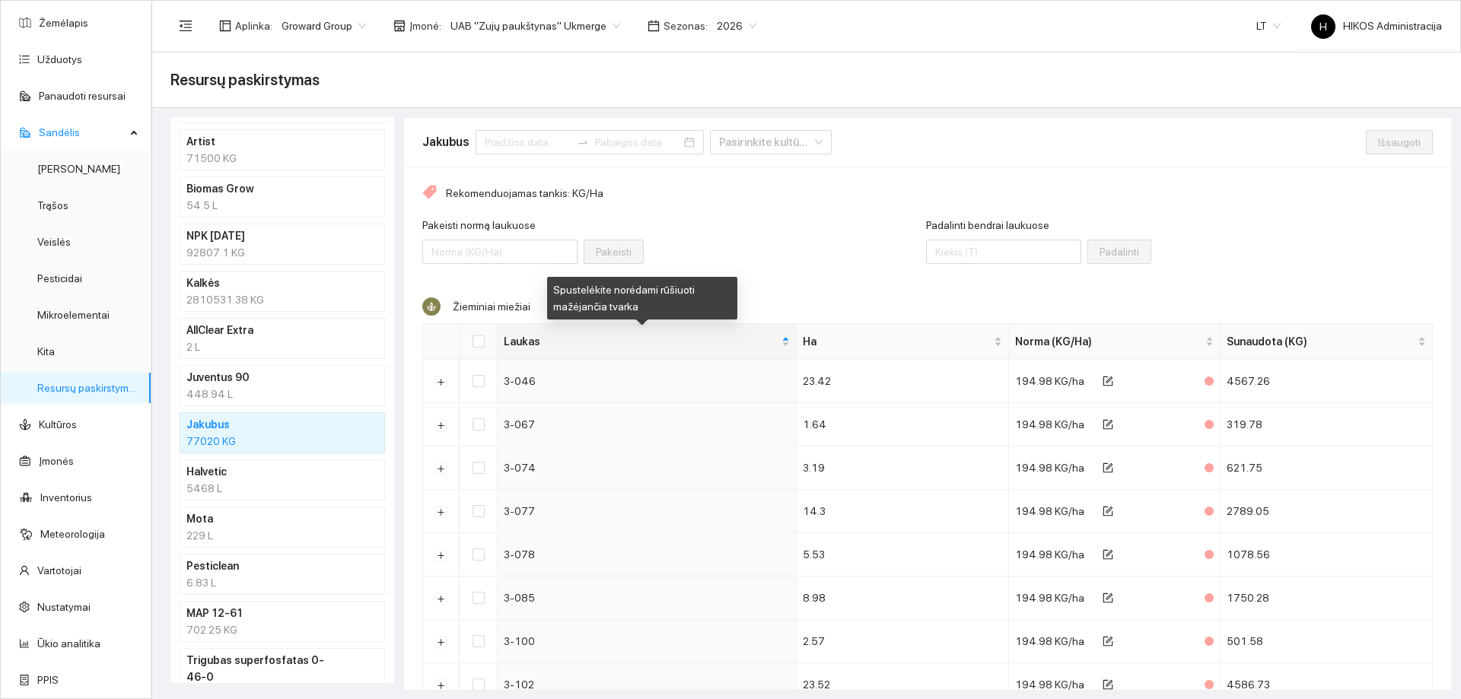
click at [674, 287] on div "Spustelėkite norėdami rūšiuoti mažėjančia tvarka" at bounding box center [642, 298] width 190 height 43
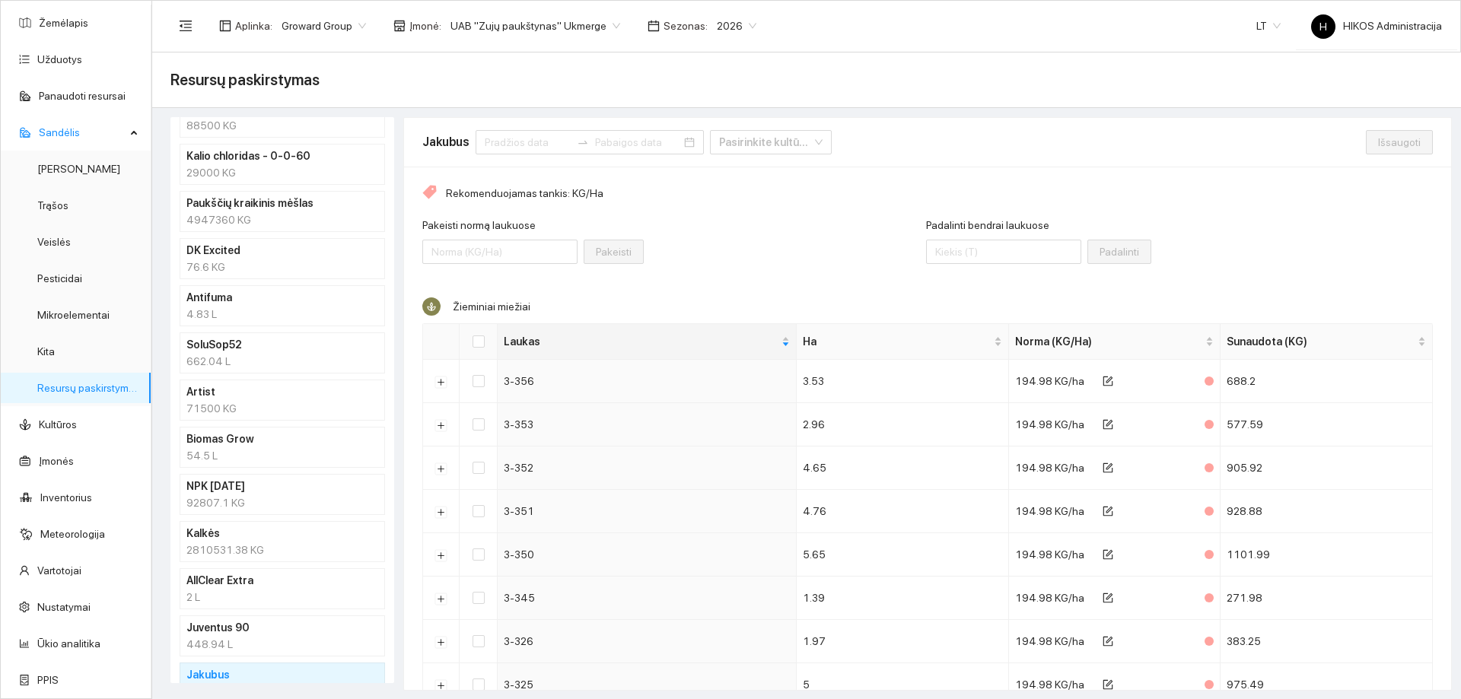
scroll to position [733, 0]
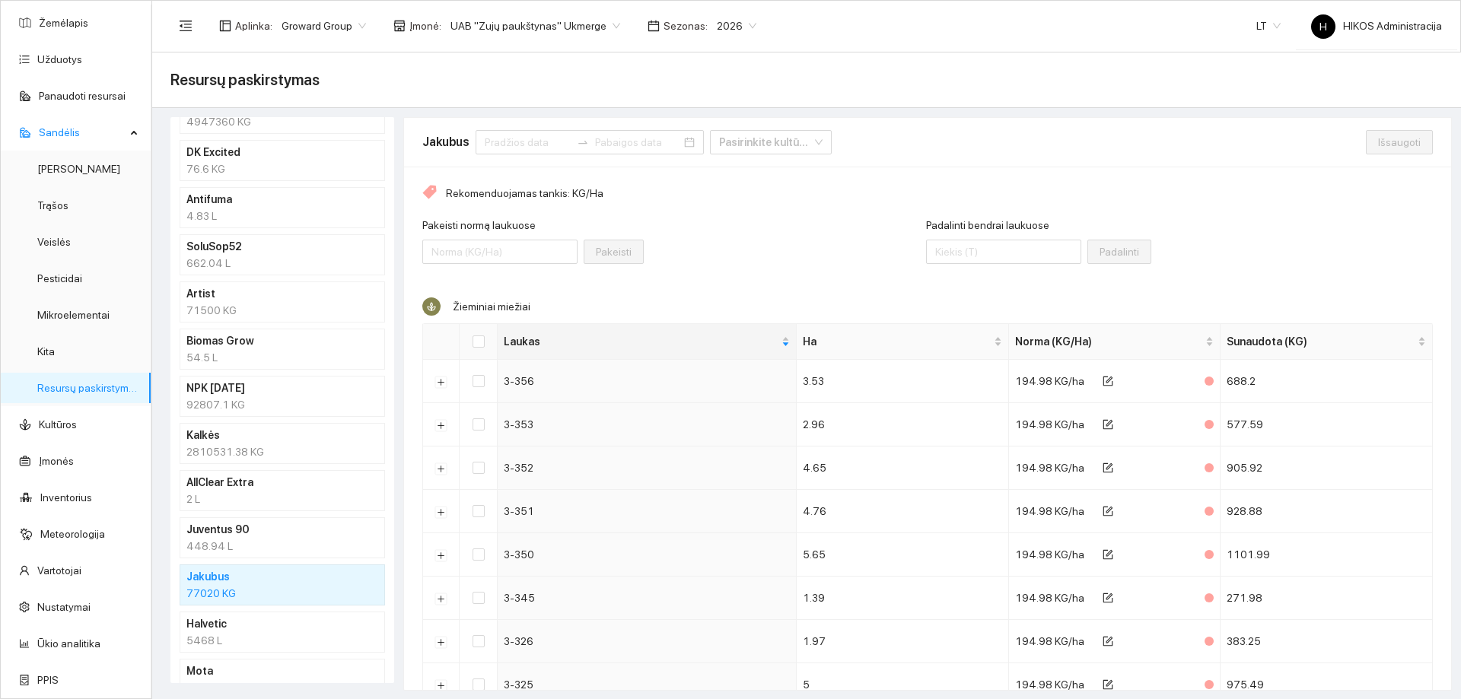
click at [266, 396] on h4 "NPK 10-26-26" at bounding box center [262, 388] width 152 height 17
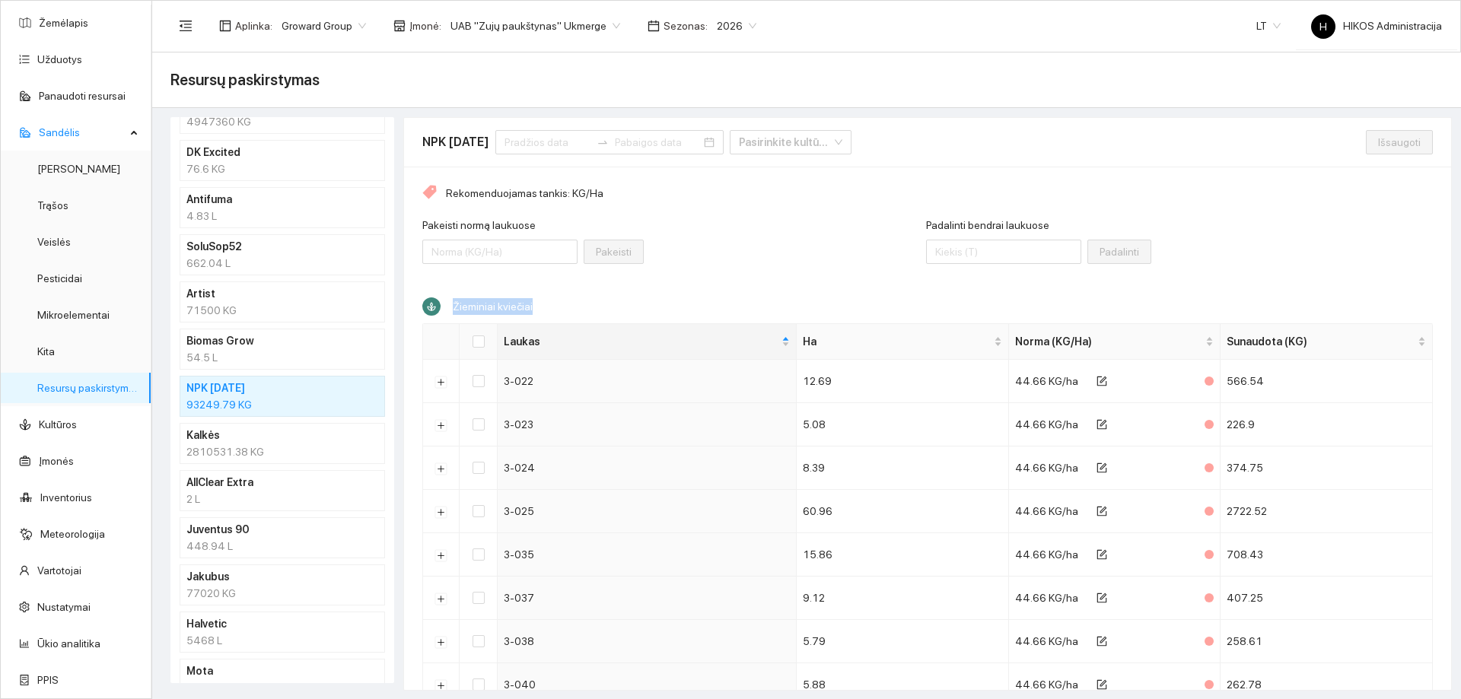
click at [517, 306] on span "Žieminiai kviečiai" at bounding box center [493, 307] width 80 height 12
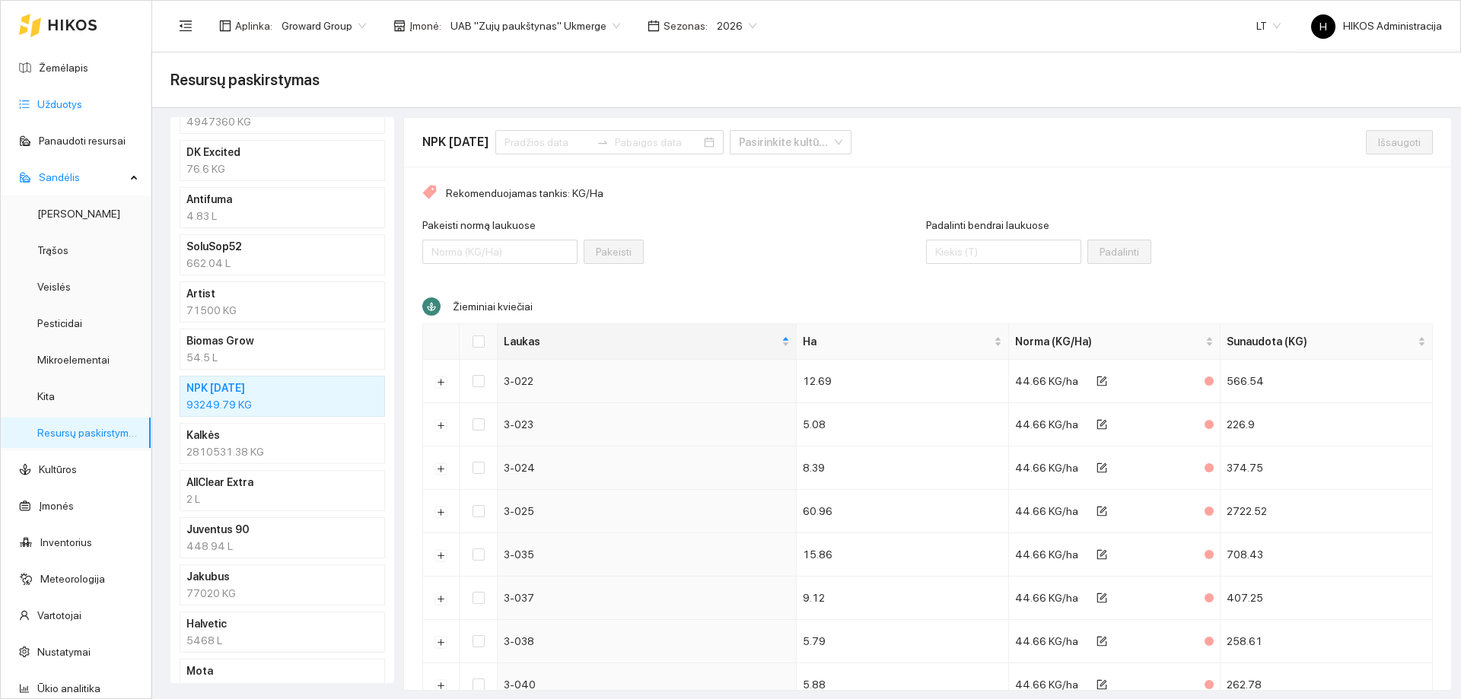
click at [82, 101] on link "Užduotys" at bounding box center [59, 104] width 45 height 12
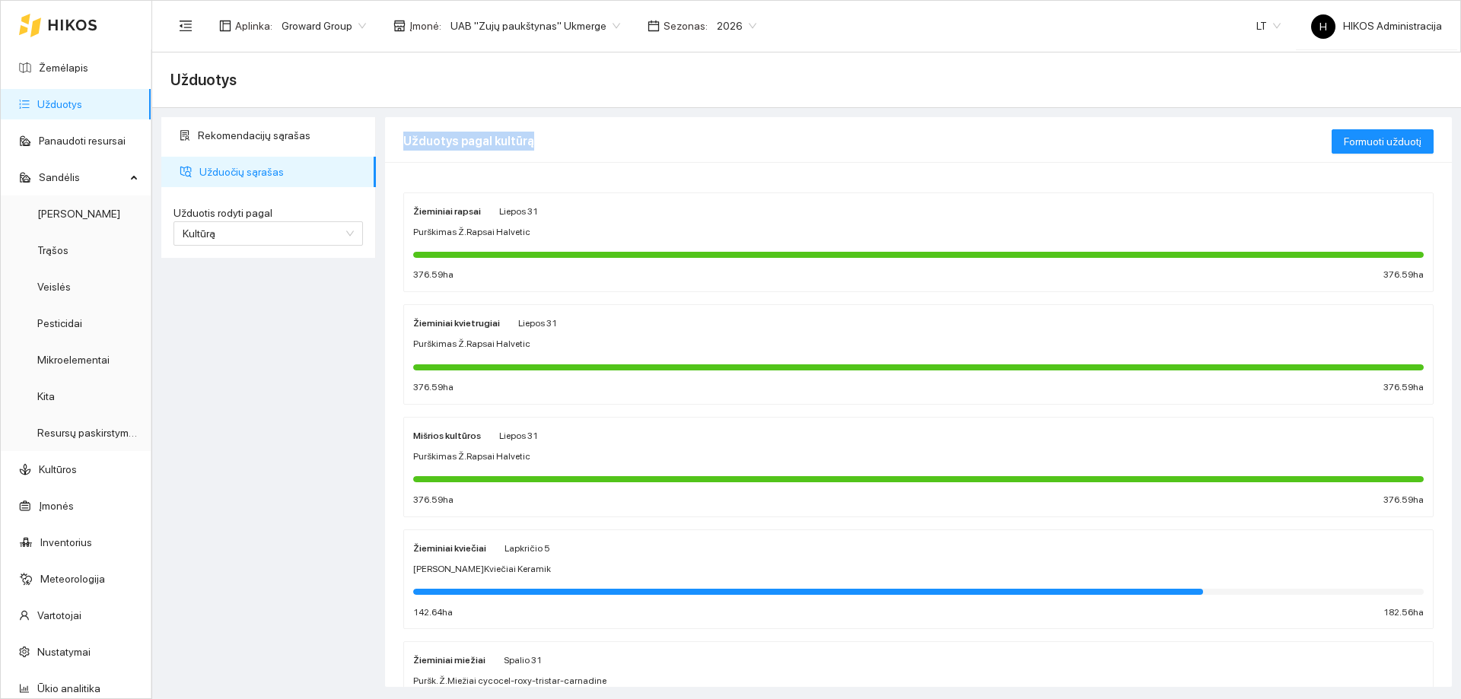
drag, startPoint x: 392, startPoint y: 152, endPoint x: 638, endPoint y: 155, distance: 245.8
click at [635, 155] on div "Užduotys pagal kultūrą Formuoti užduotį" at bounding box center [918, 140] width 1067 height 46
click at [604, 142] on div "Užduotys pagal kultūrą" at bounding box center [867, 140] width 928 height 43
click at [84, 73] on link "Žemėlapis" at bounding box center [63, 68] width 49 height 12
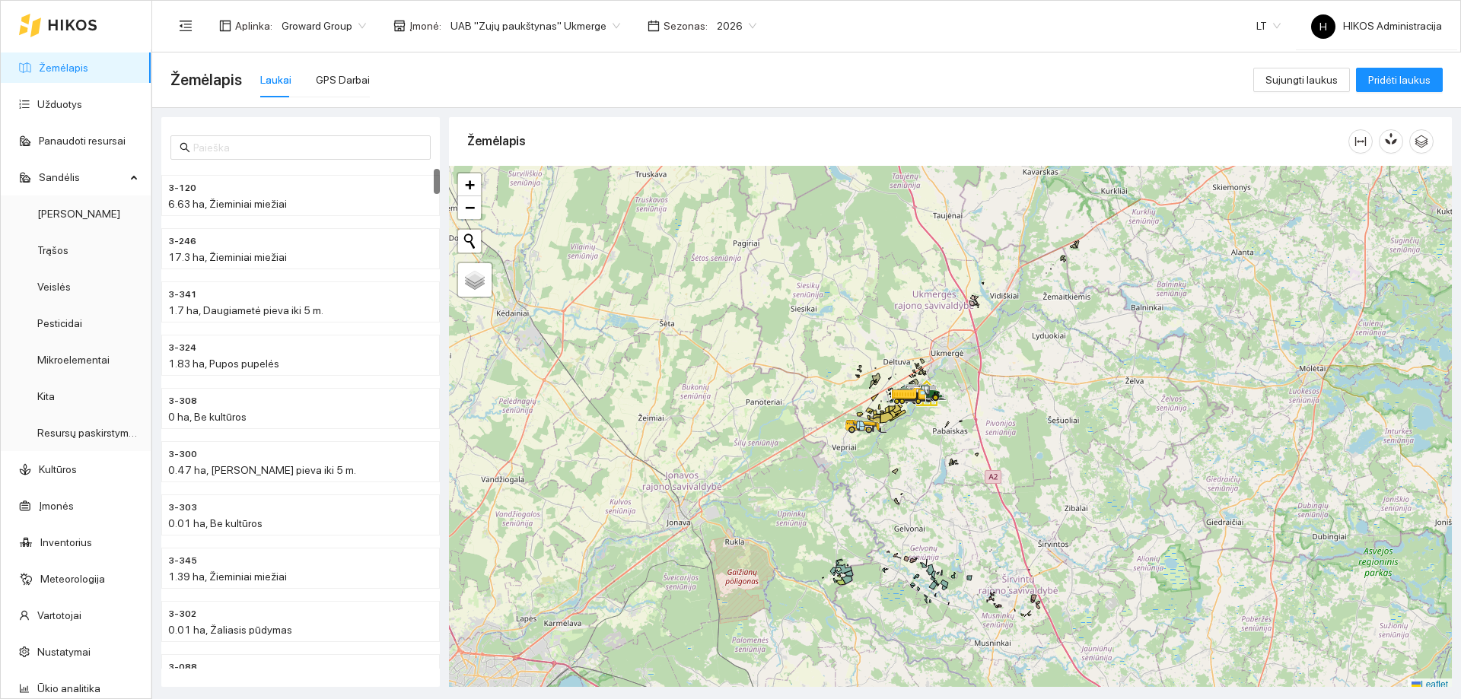
scroll to position [5, 0]
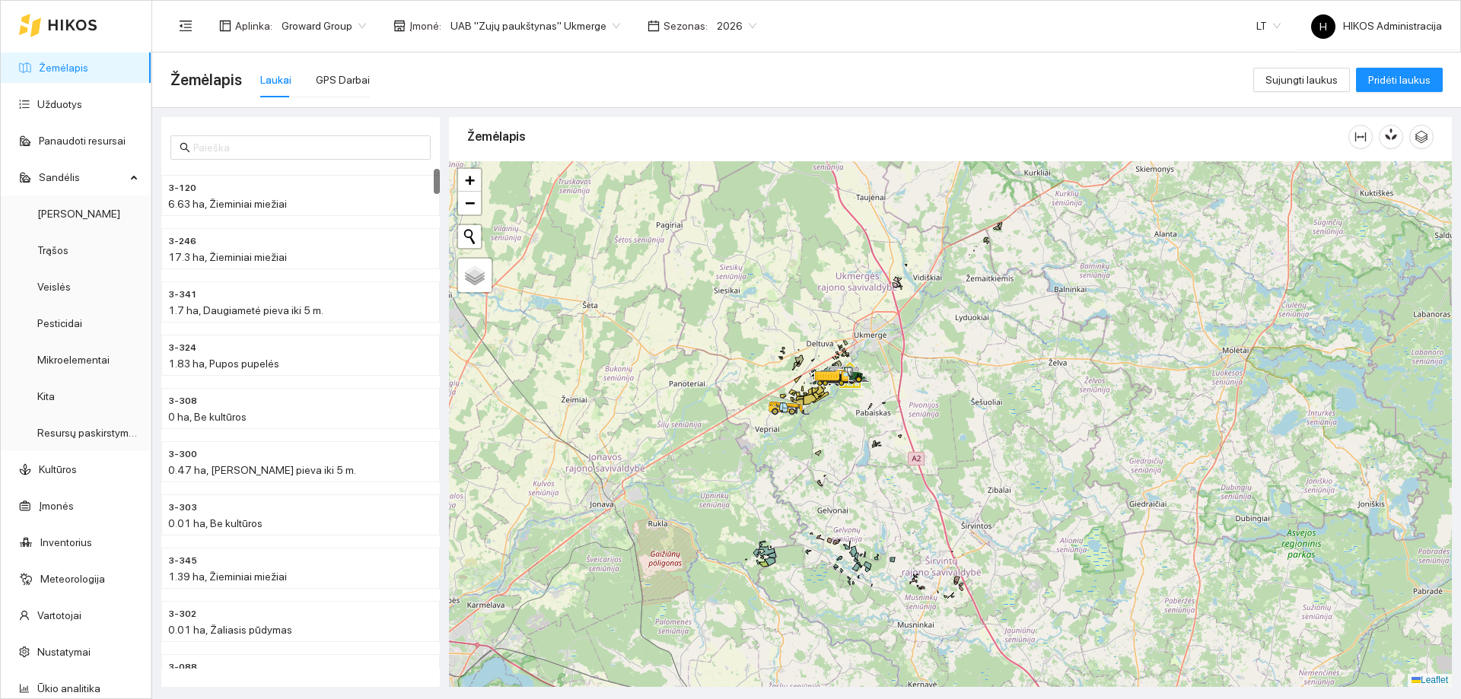
drag, startPoint x: 905, startPoint y: 441, endPoint x: 828, endPoint y: 427, distance: 78.1
click at [828, 427] on div at bounding box center [950, 424] width 1003 height 526
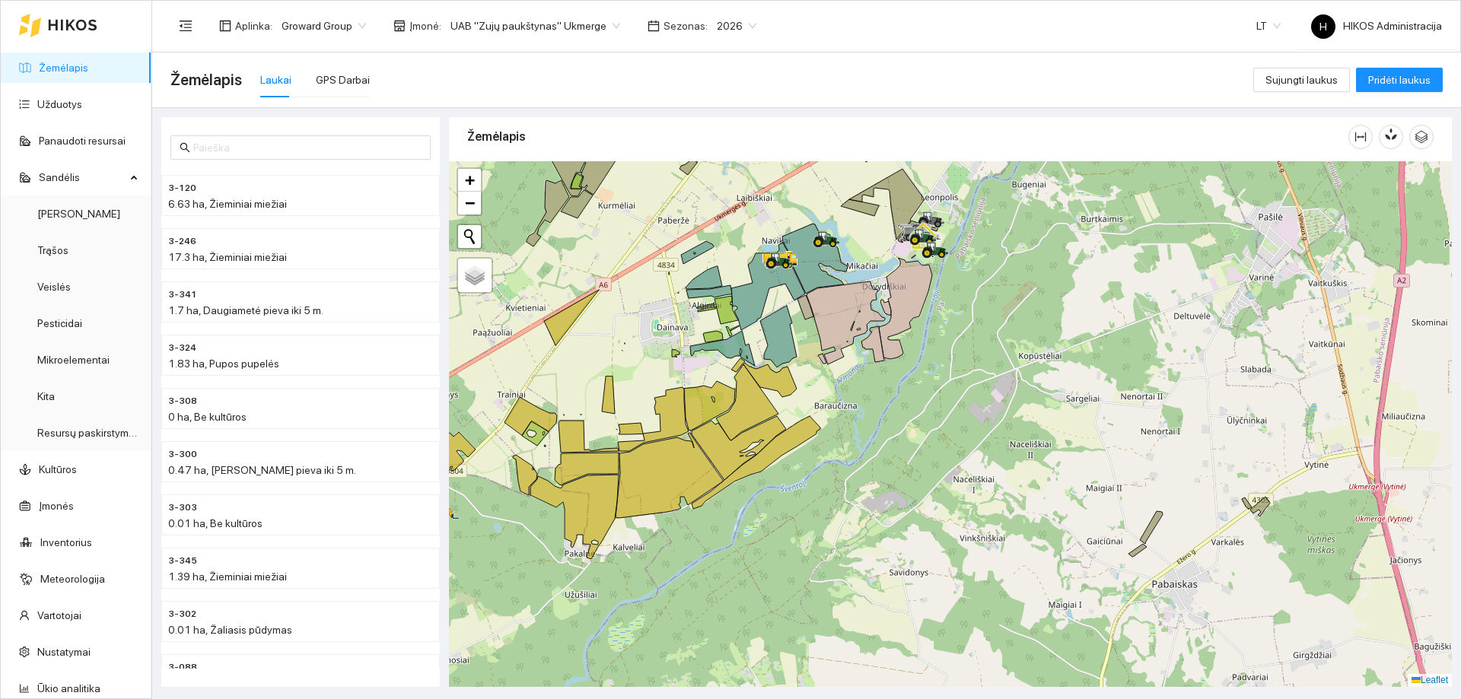
drag, startPoint x: 900, startPoint y: 380, endPoint x: 963, endPoint y: 455, distance: 98.3
click at [963, 455] on div at bounding box center [950, 424] width 1003 height 526
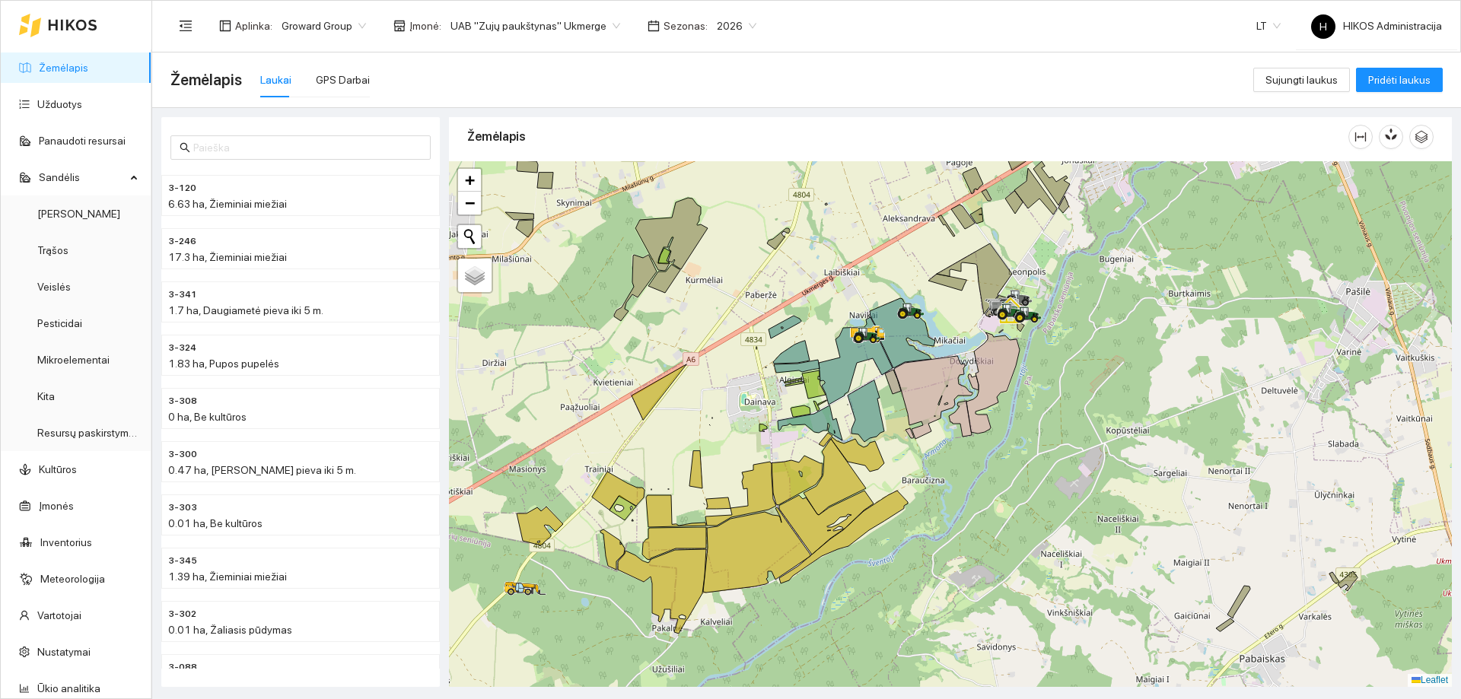
drag, startPoint x: 990, startPoint y: 454, endPoint x: 1013, endPoint y: 452, distance: 22.9
click at [1013, 452] on div at bounding box center [950, 424] width 1003 height 526
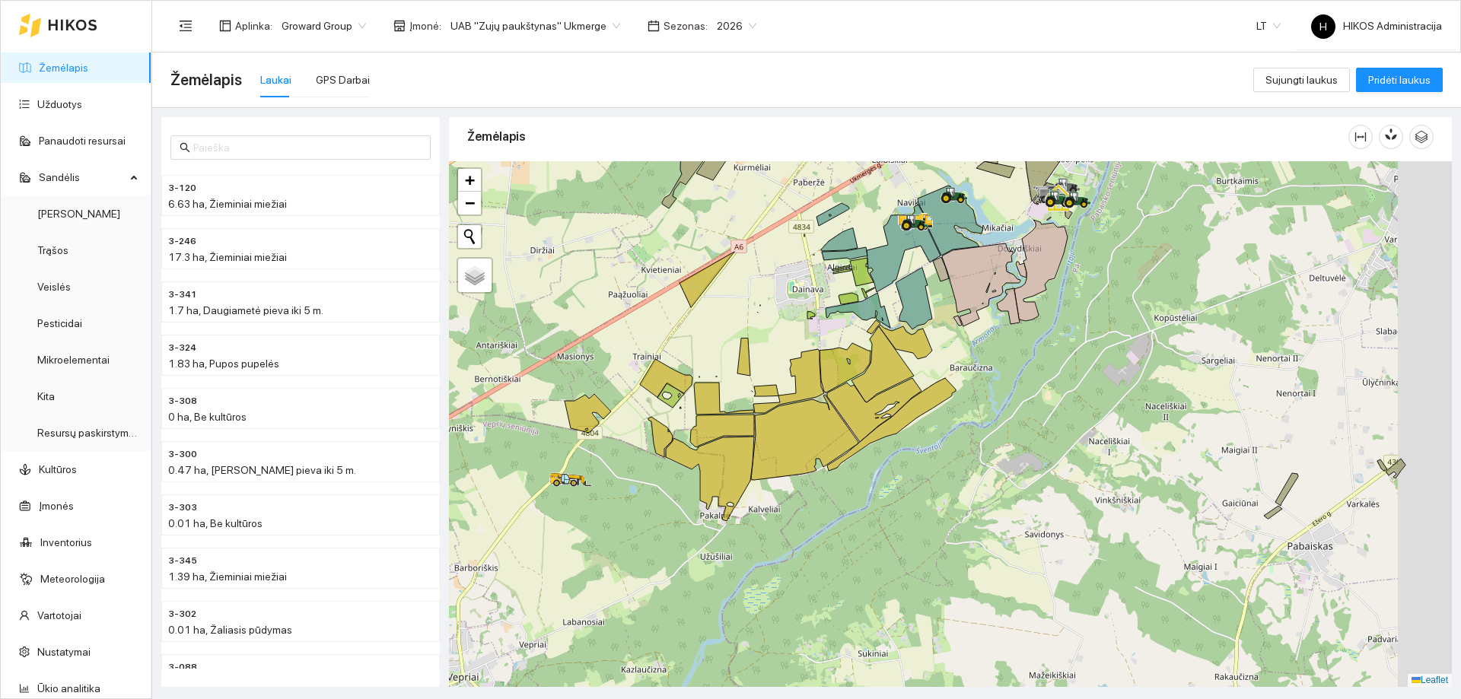
click at [784, 355] on div at bounding box center [950, 424] width 1003 height 526
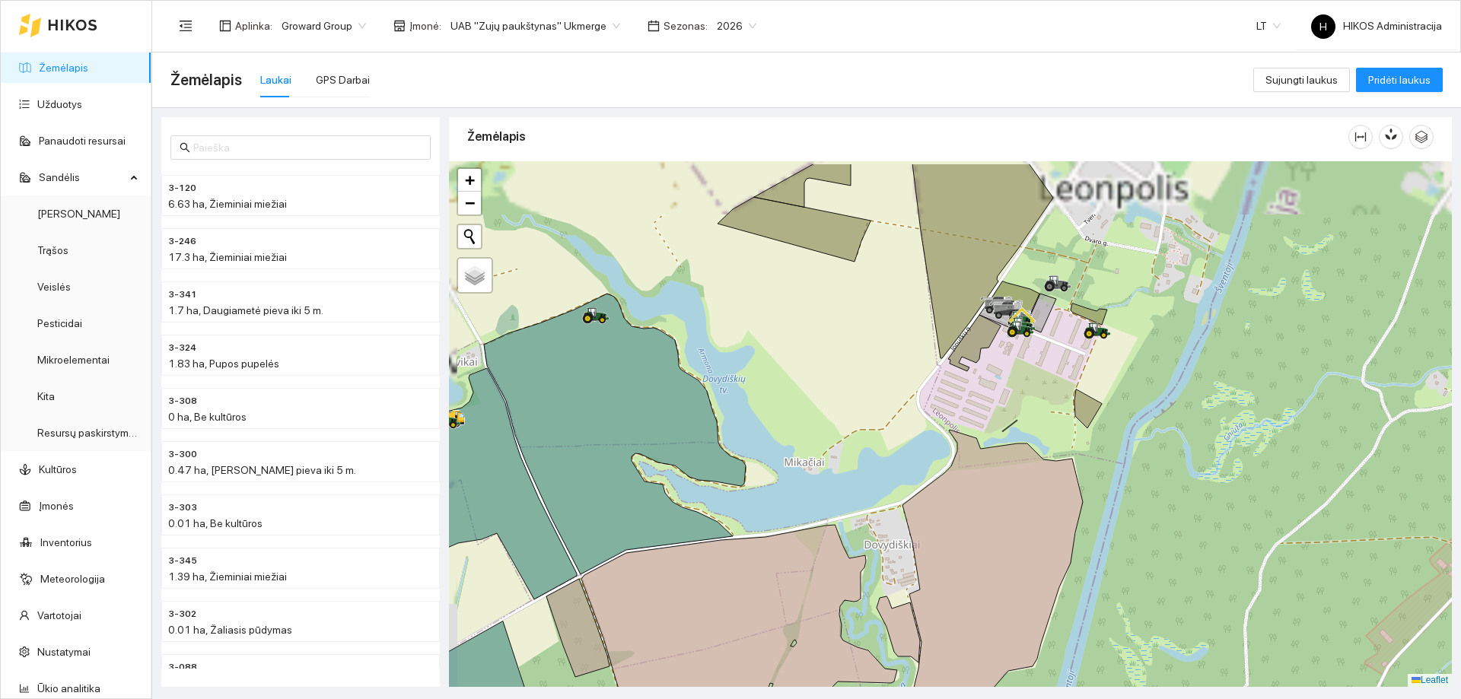
click at [1116, 288] on div at bounding box center [950, 424] width 1003 height 526
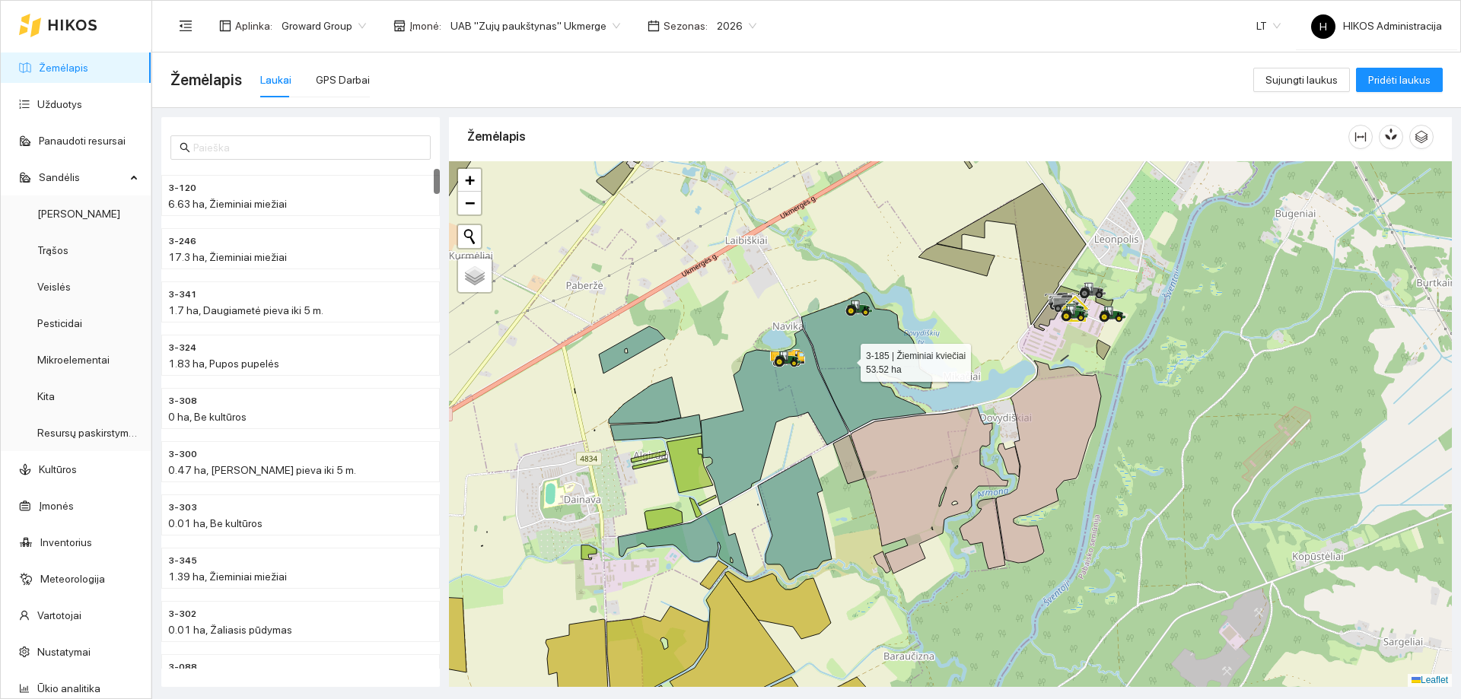
click at [855, 341] on icon at bounding box center [866, 362] width 131 height 140
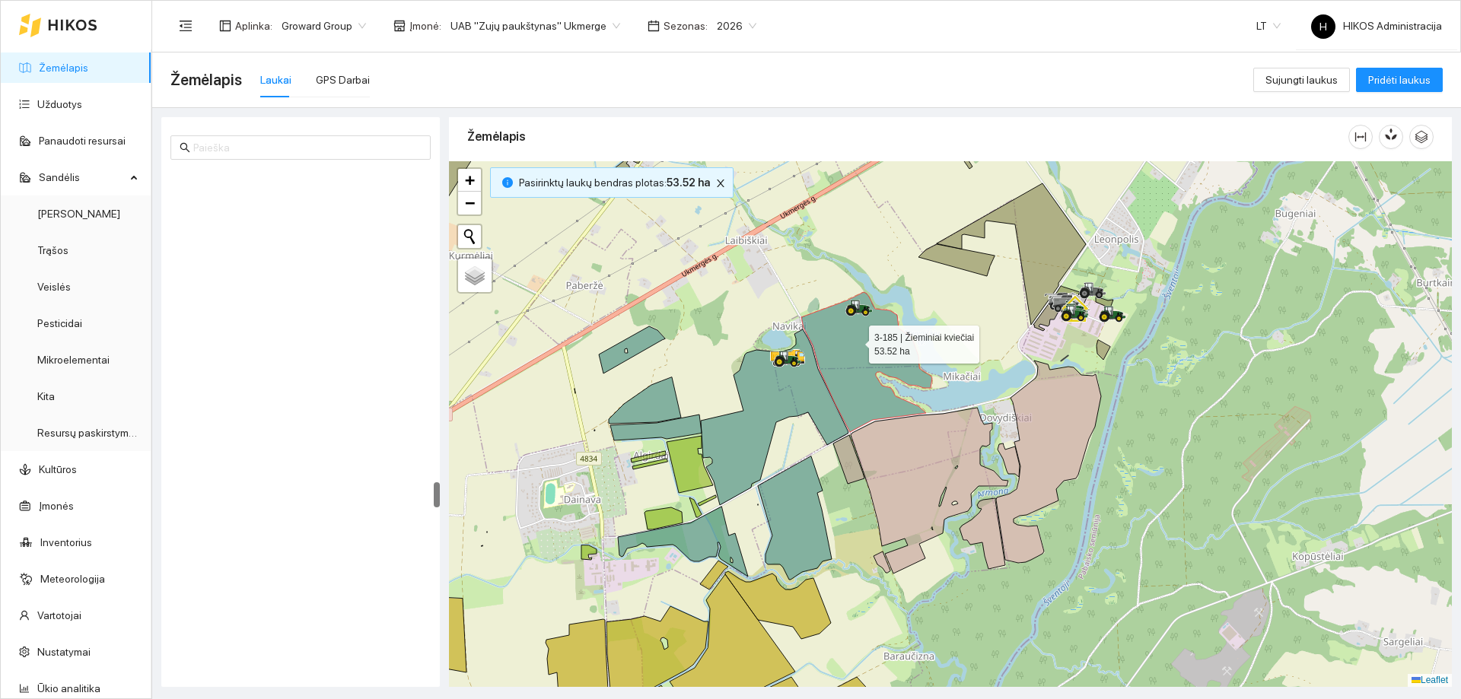
scroll to position [6058, 0]
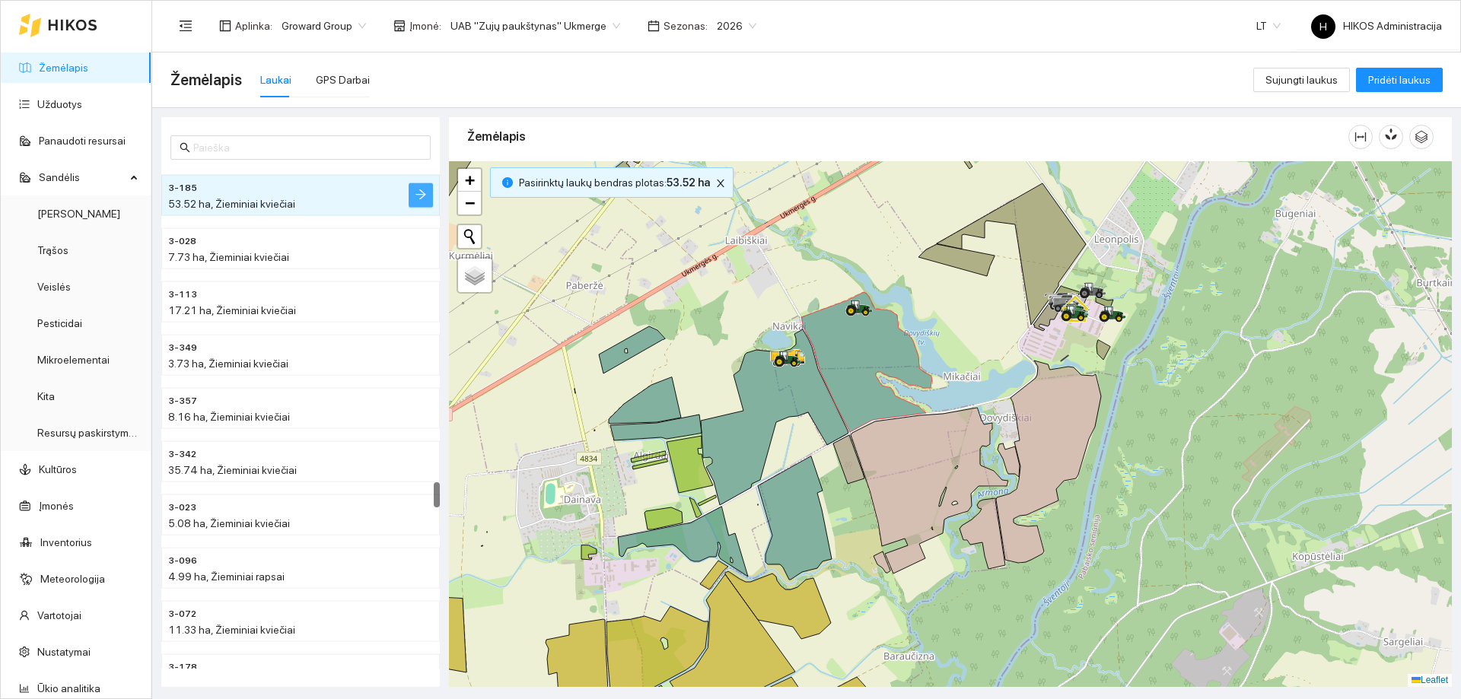
click at [424, 193] on icon "arrow-right" at bounding box center [421, 194] width 10 height 10
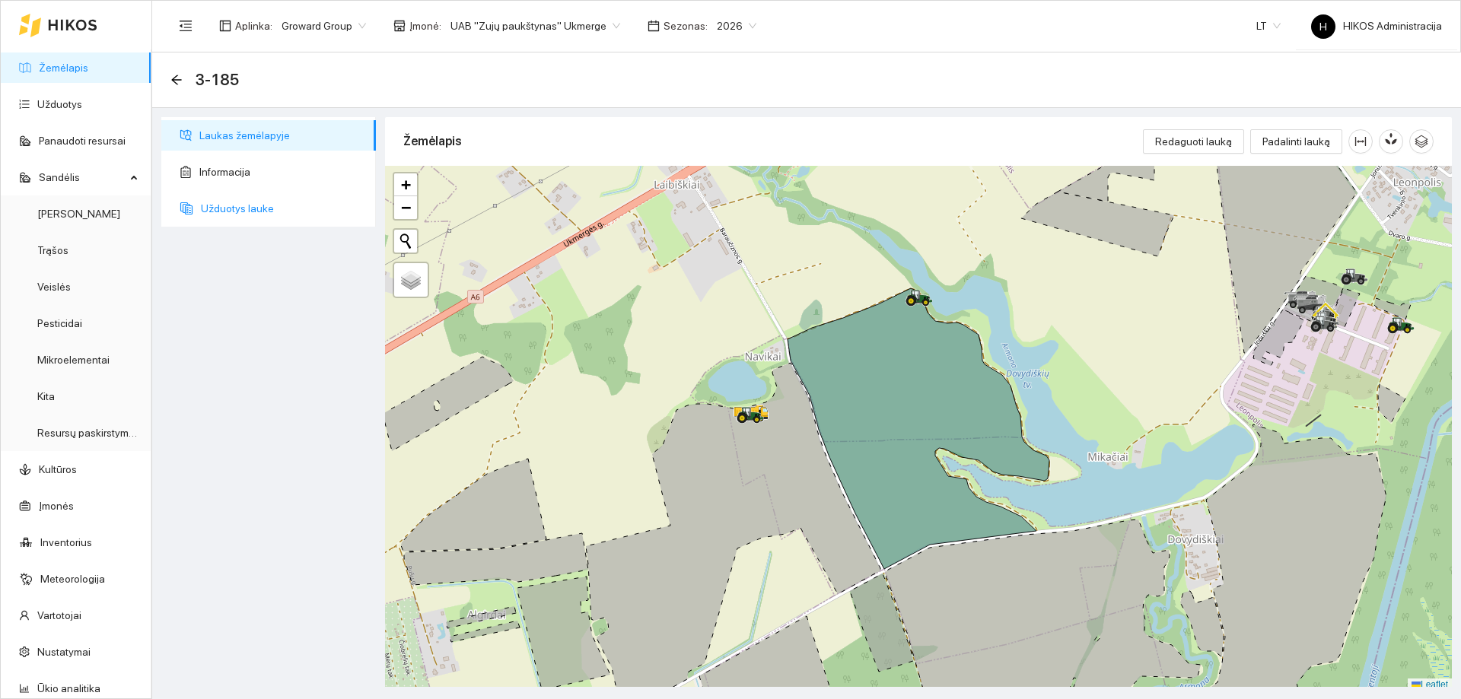
click at [277, 199] on span "Užduotys lauke" at bounding box center [282, 208] width 163 height 30
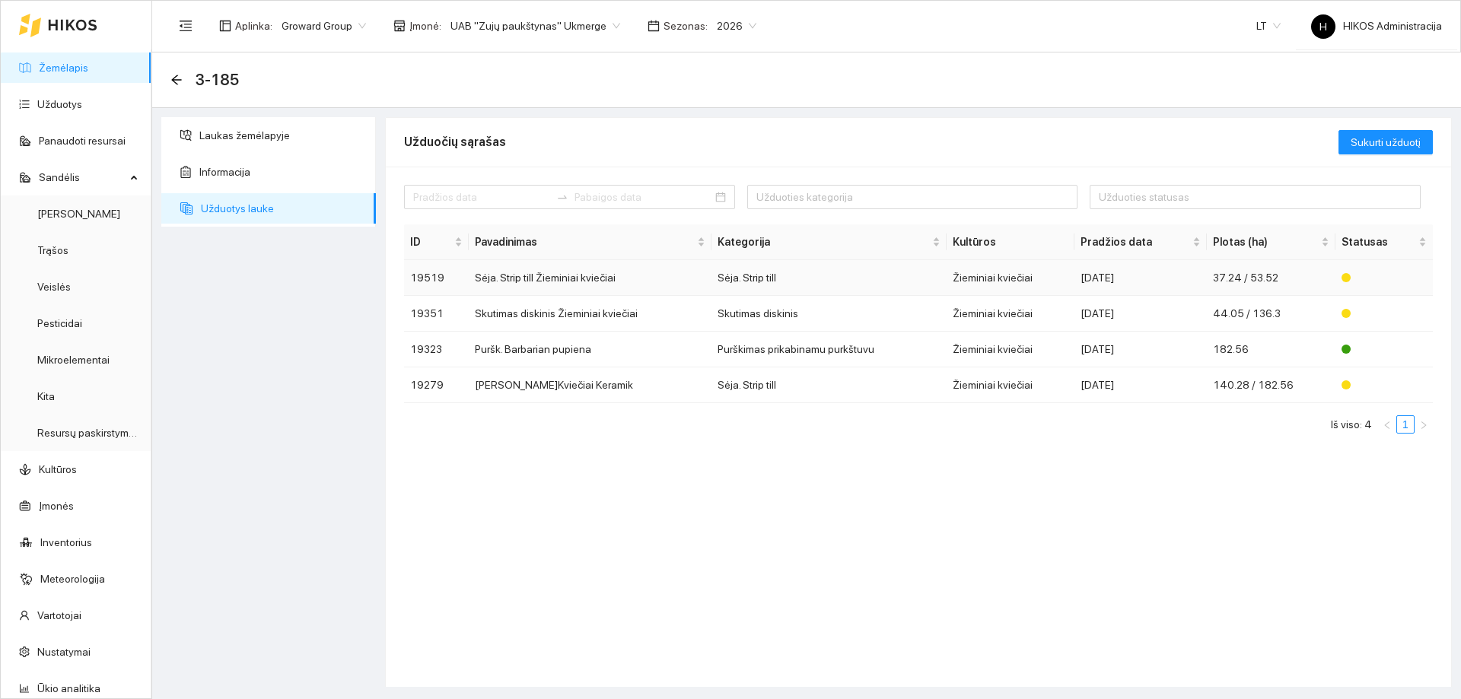
click at [579, 277] on td "Sėja. Strip till Žieminiai kviečiai" at bounding box center [591, 278] width 244 height 36
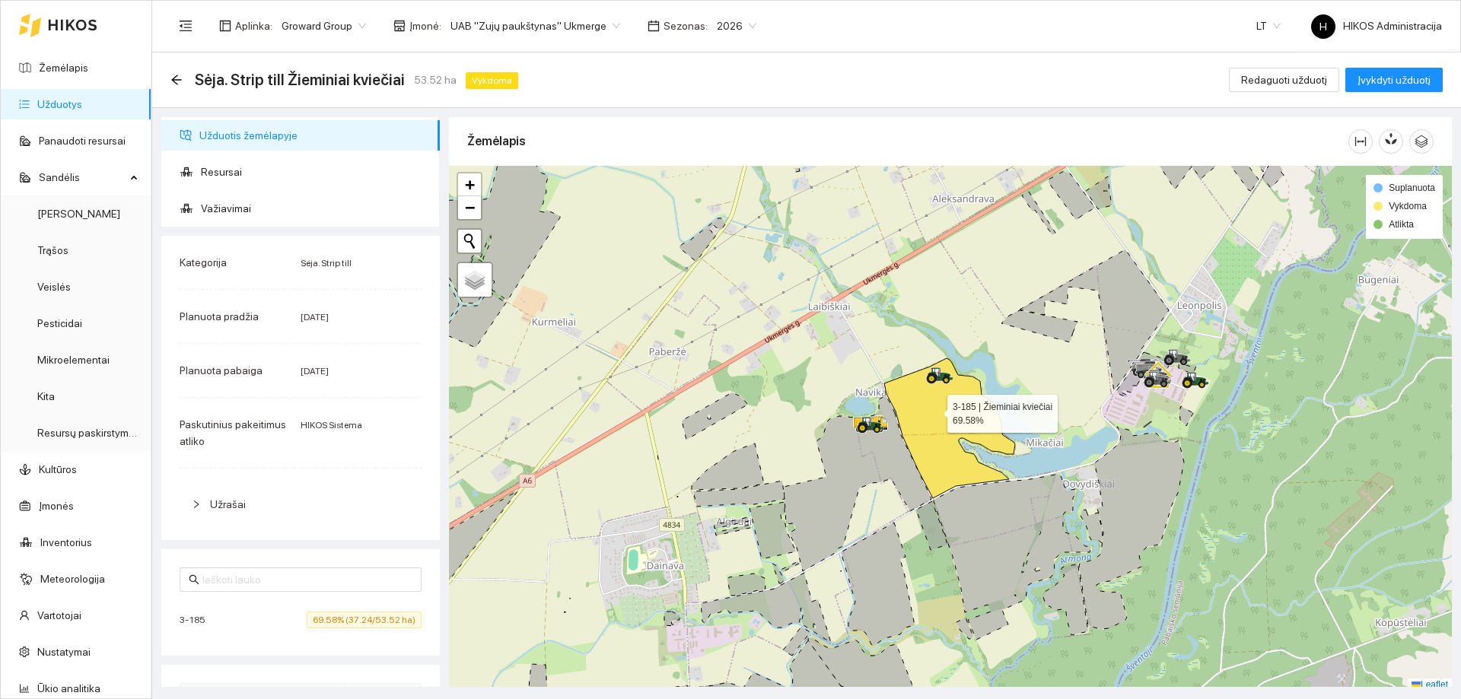
click at [934, 410] on icon at bounding box center [949, 428] width 131 height 140
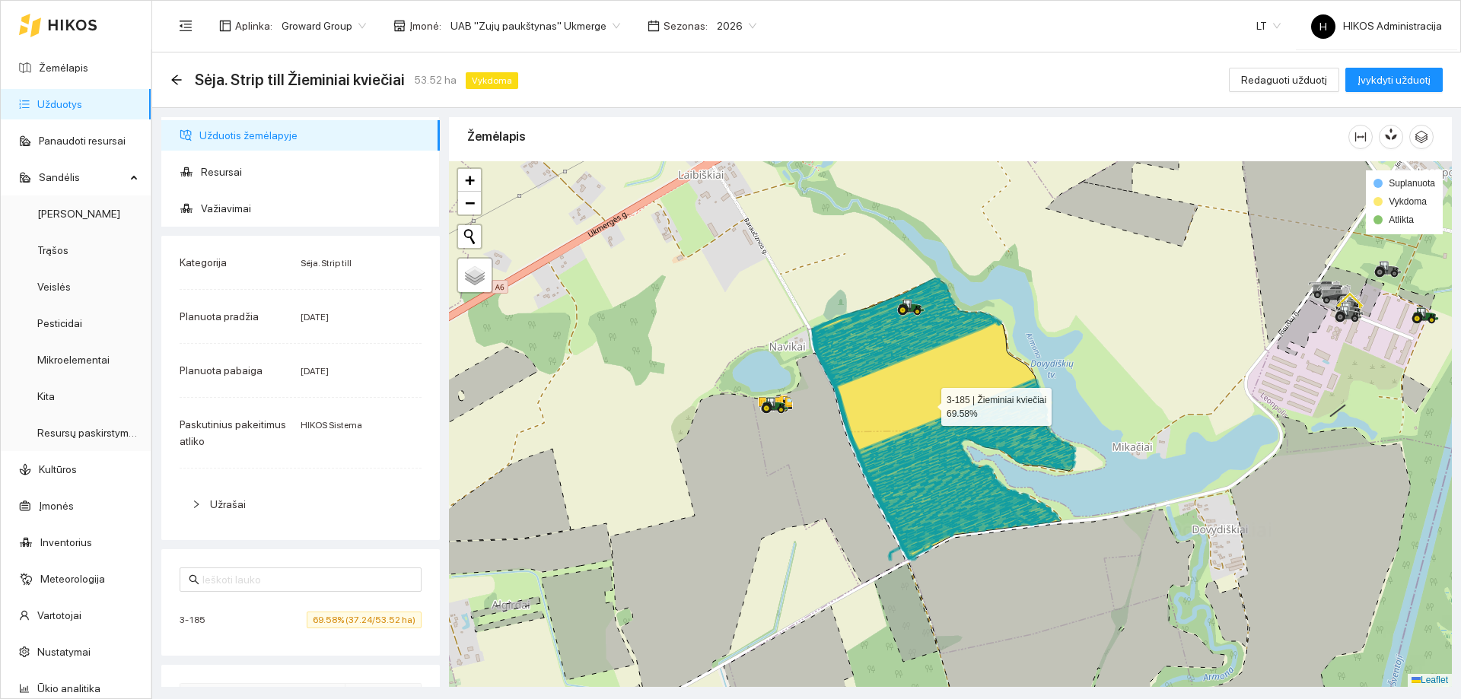
drag, startPoint x: 906, startPoint y: 404, endPoint x: 851, endPoint y: 411, distance: 56.0
click at [851, 411] on icon at bounding box center [943, 419] width 262 height 281
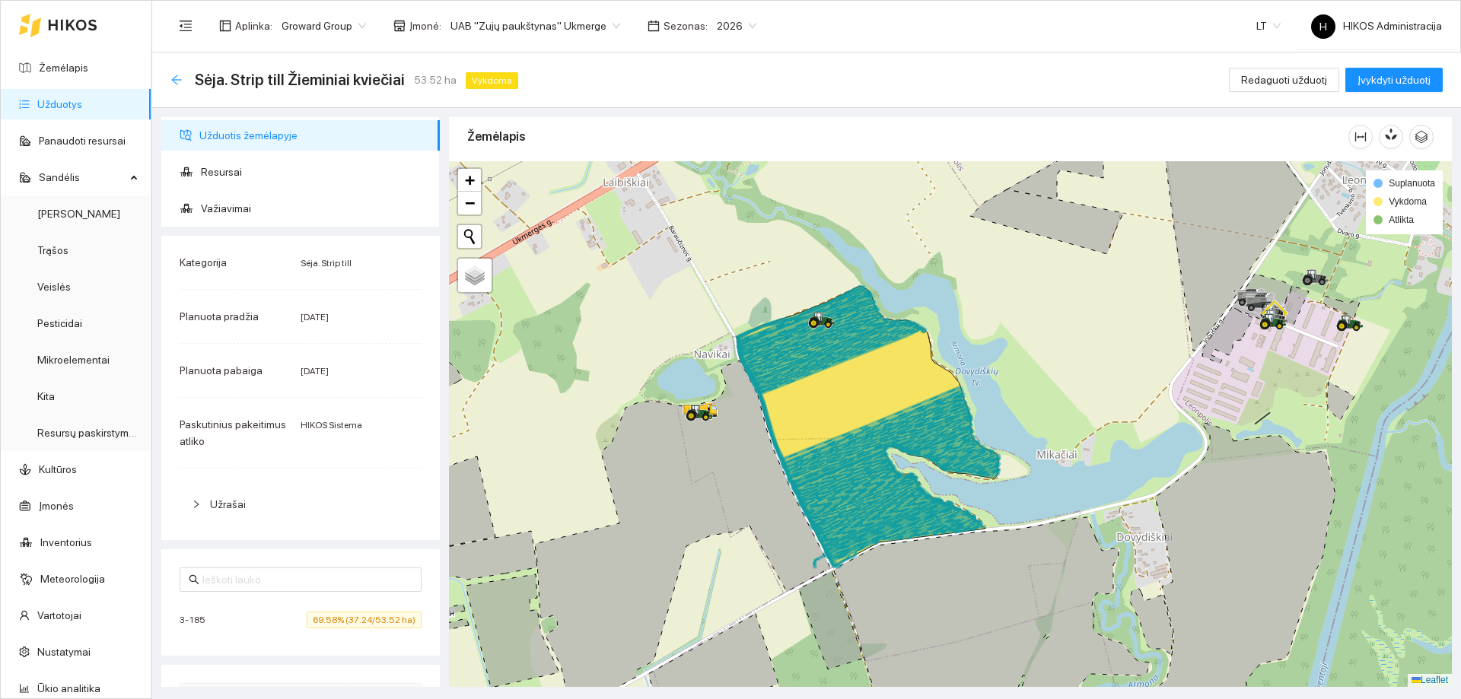
click at [176, 79] on icon "arrow-left" at bounding box center [176, 80] width 10 height 10
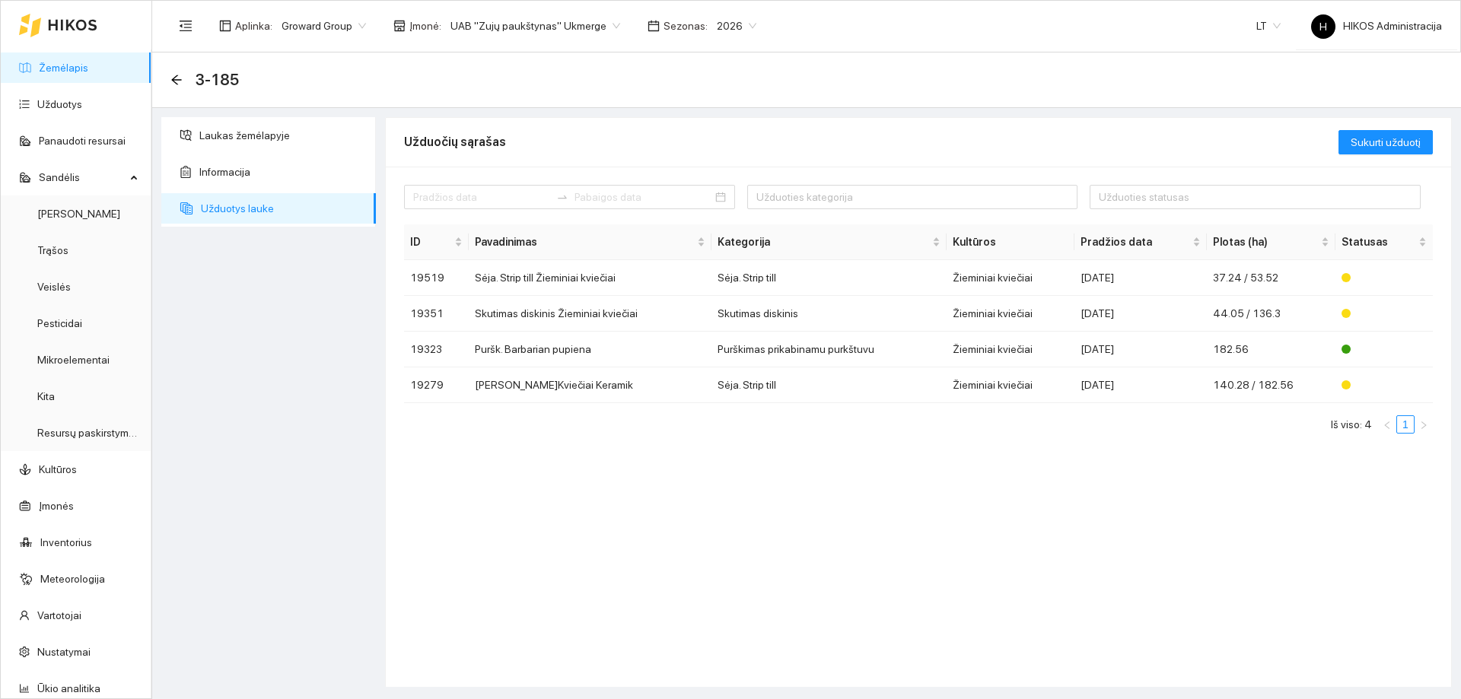
click at [176, 79] on icon "arrow-left" at bounding box center [176, 80] width 10 height 10
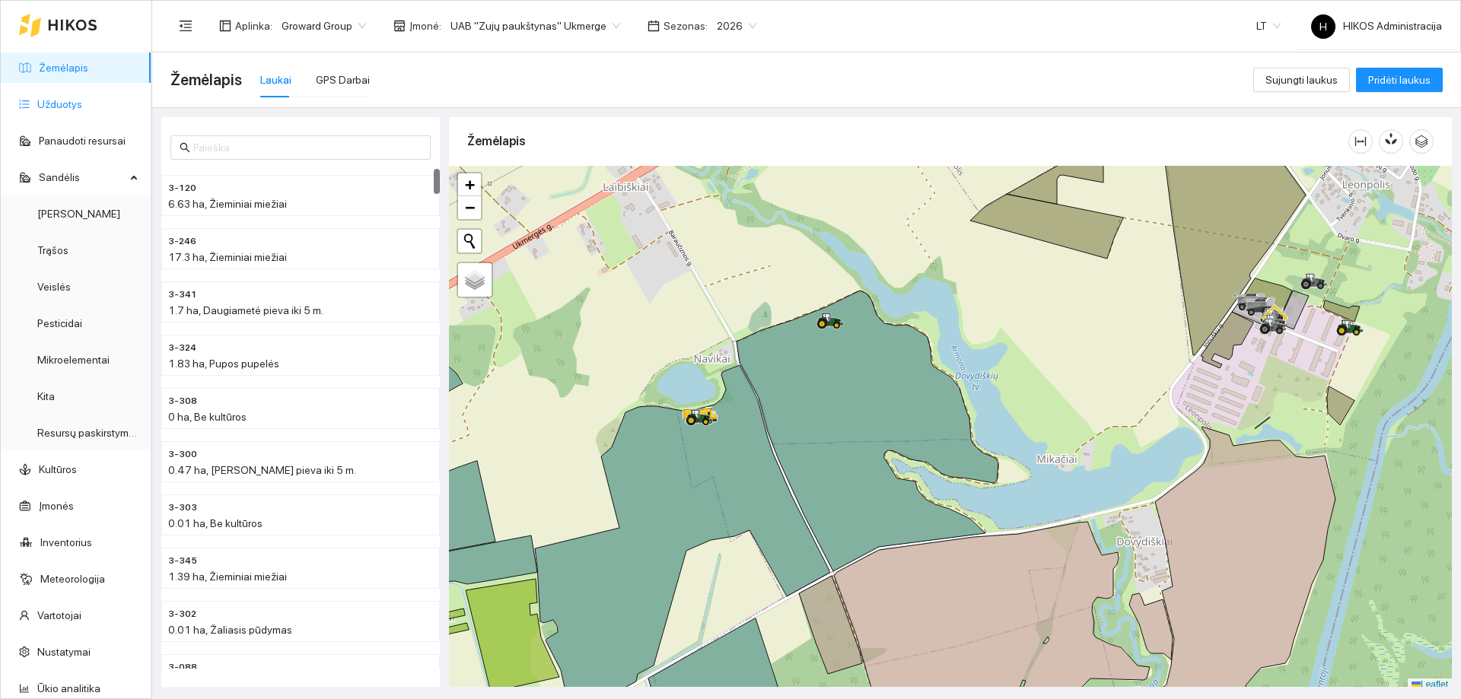
click at [82, 105] on link "Užduotys" at bounding box center [59, 104] width 45 height 12
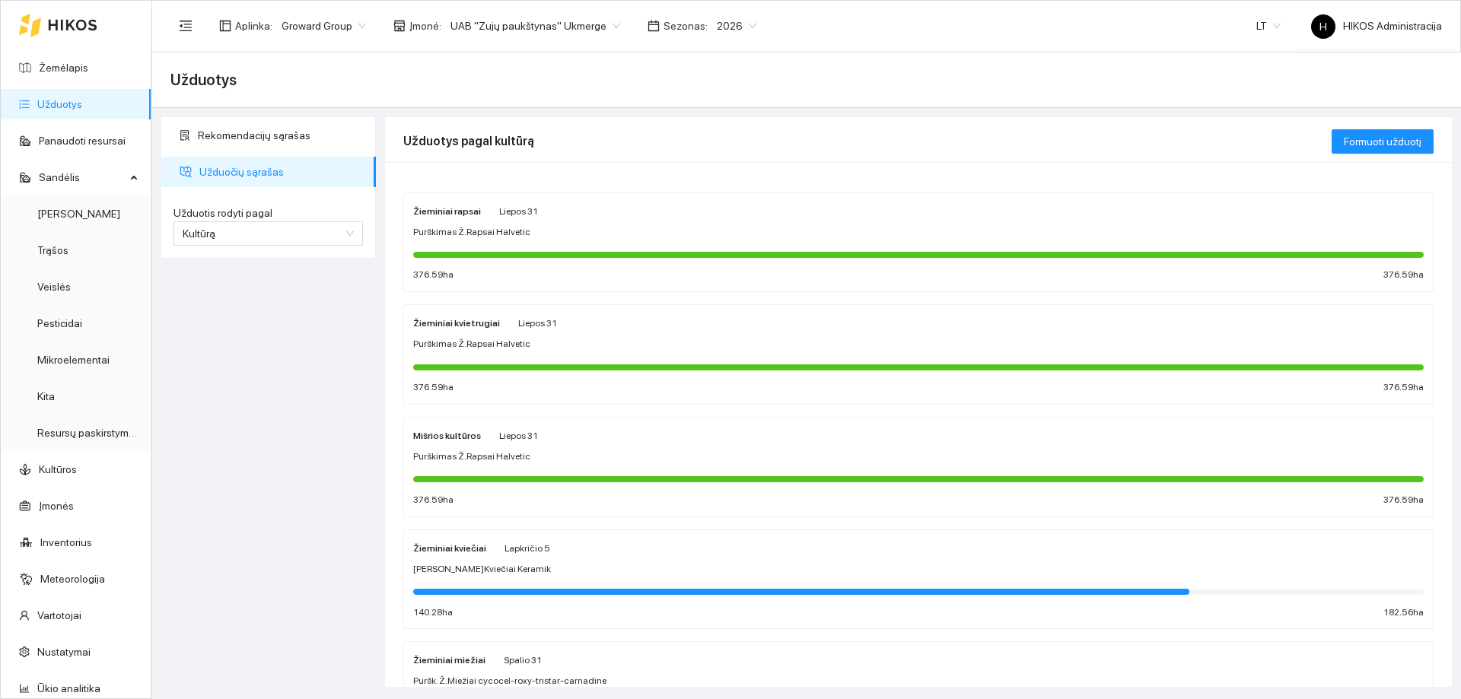
click at [530, 562] on div "Sėja Ž.Kviečiai Keramik" at bounding box center [918, 569] width 1011 height 14
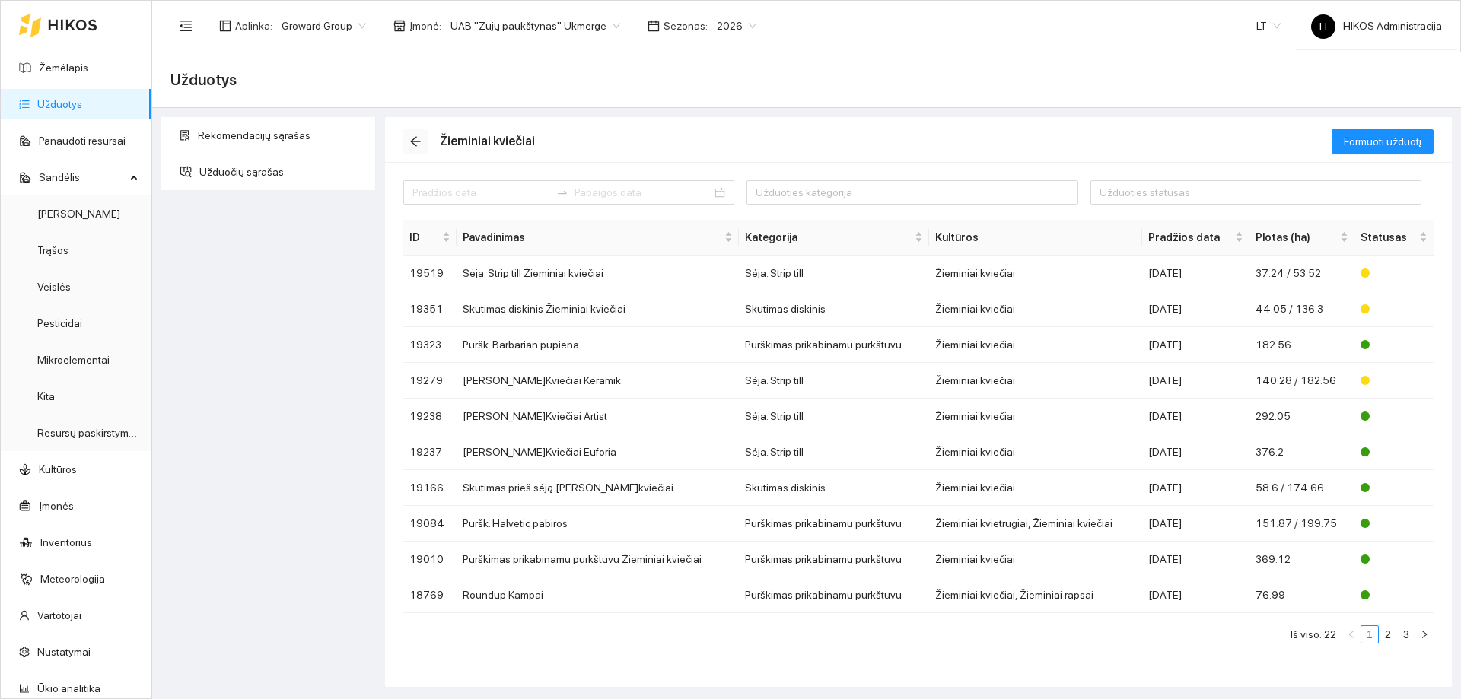
click at [414, 139] on icon "arrow-left" at bounding box center [415, 142] width 10 height 10
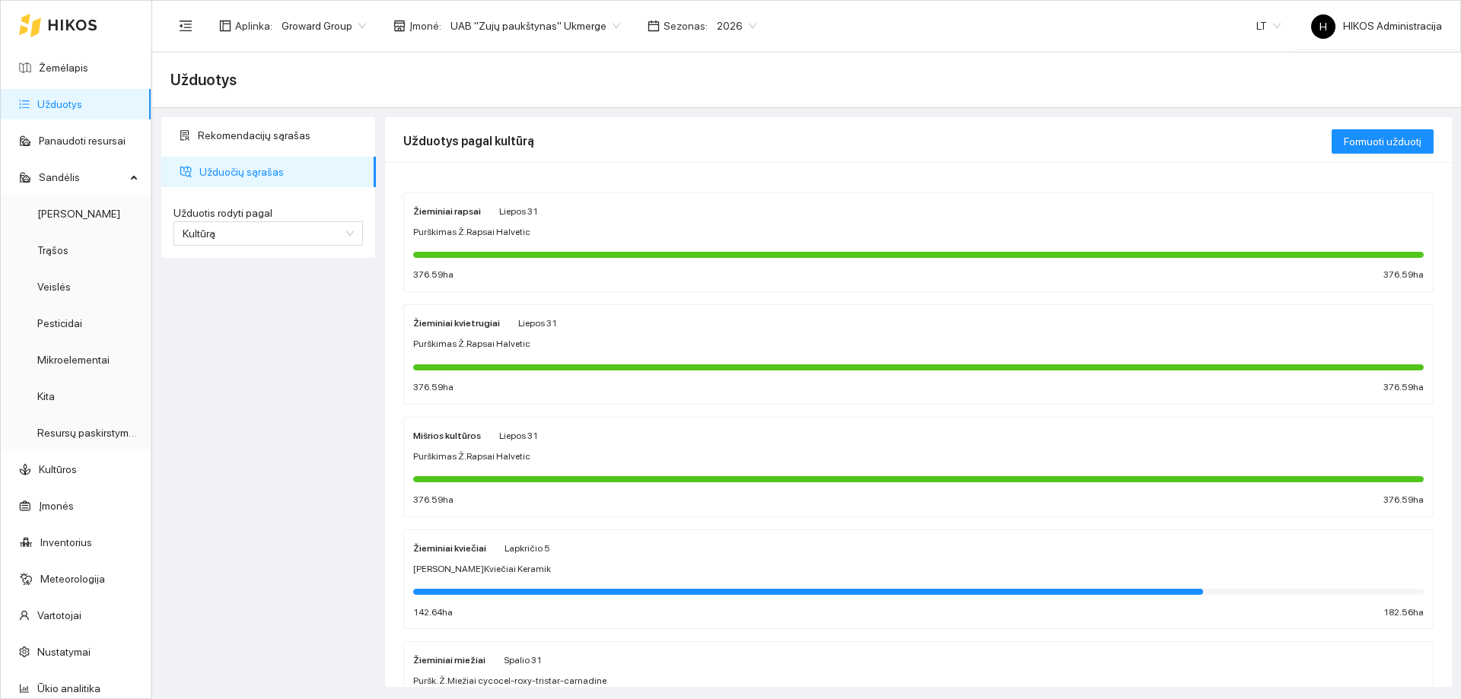
click at [548, 231] on div "Purškimas Ž.Rapsai Halvetic" at bounding box center [918, 232] width 1011 height 14
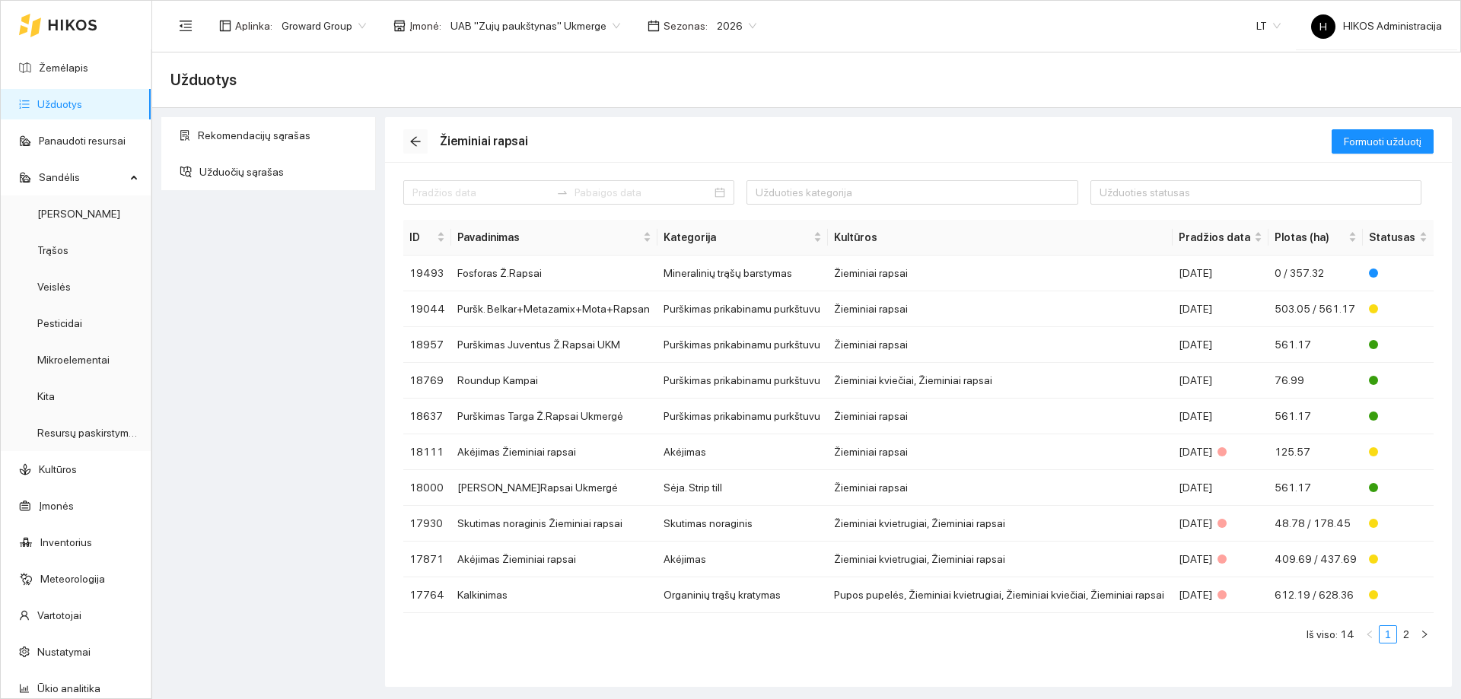
click at [412, 139] on icon "arrow-left" at bounding box center [415, 141] width 12 height 12
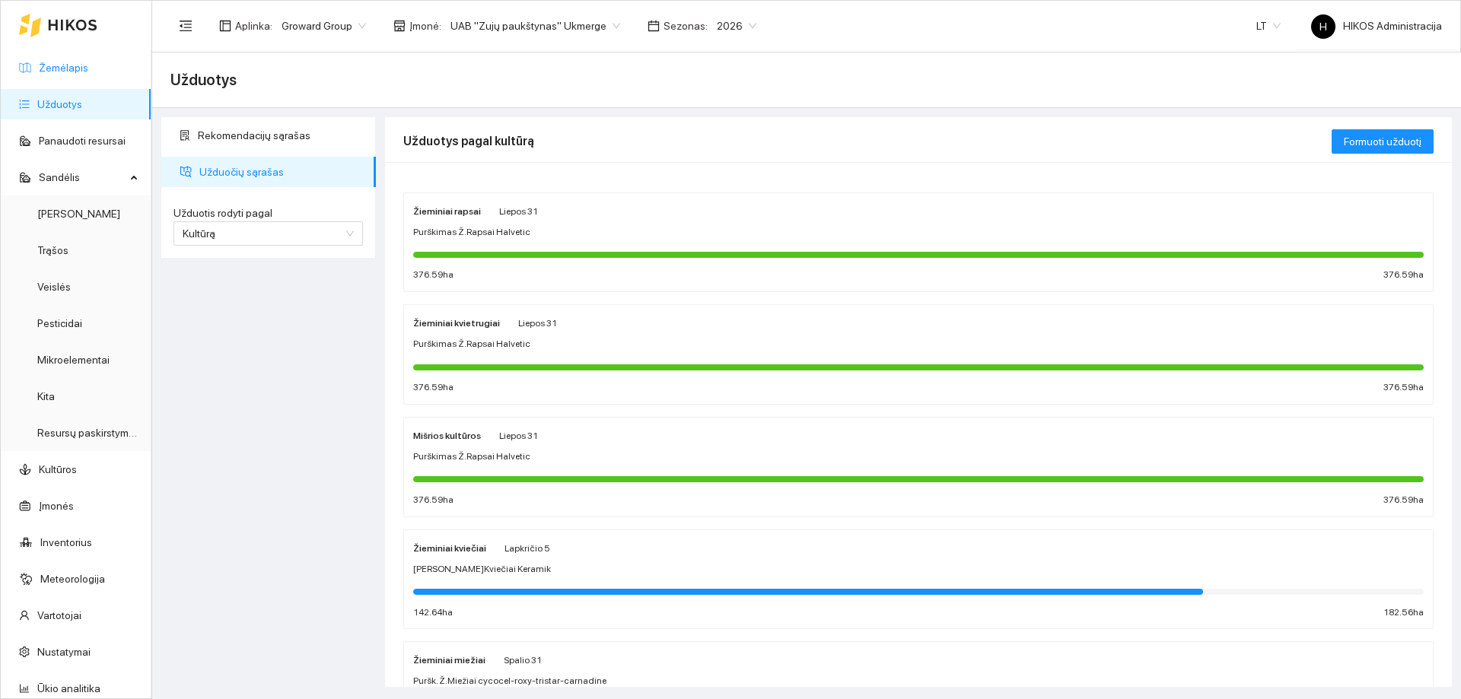
click at [88, 71] on link "Žemėlapis" at bounding box center [63, 68] width 49 height 12
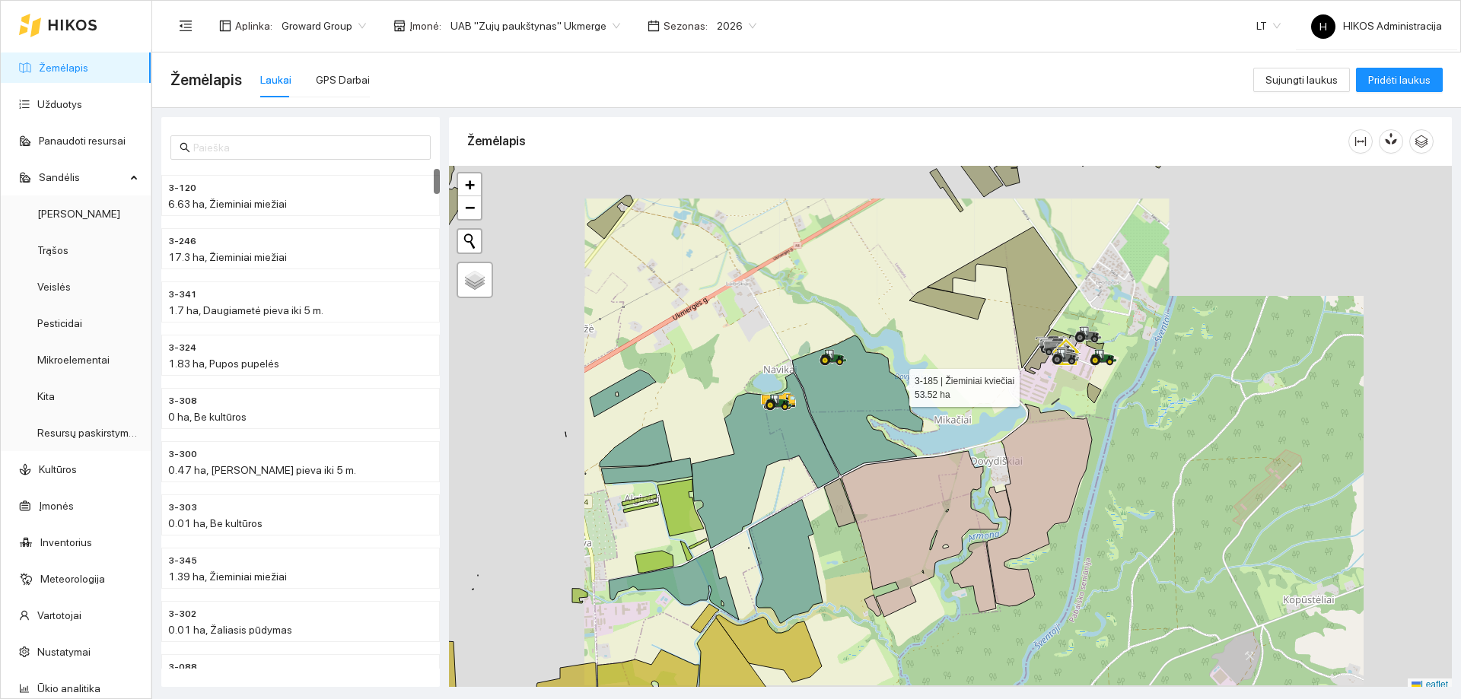
scroll to position [5, 0]
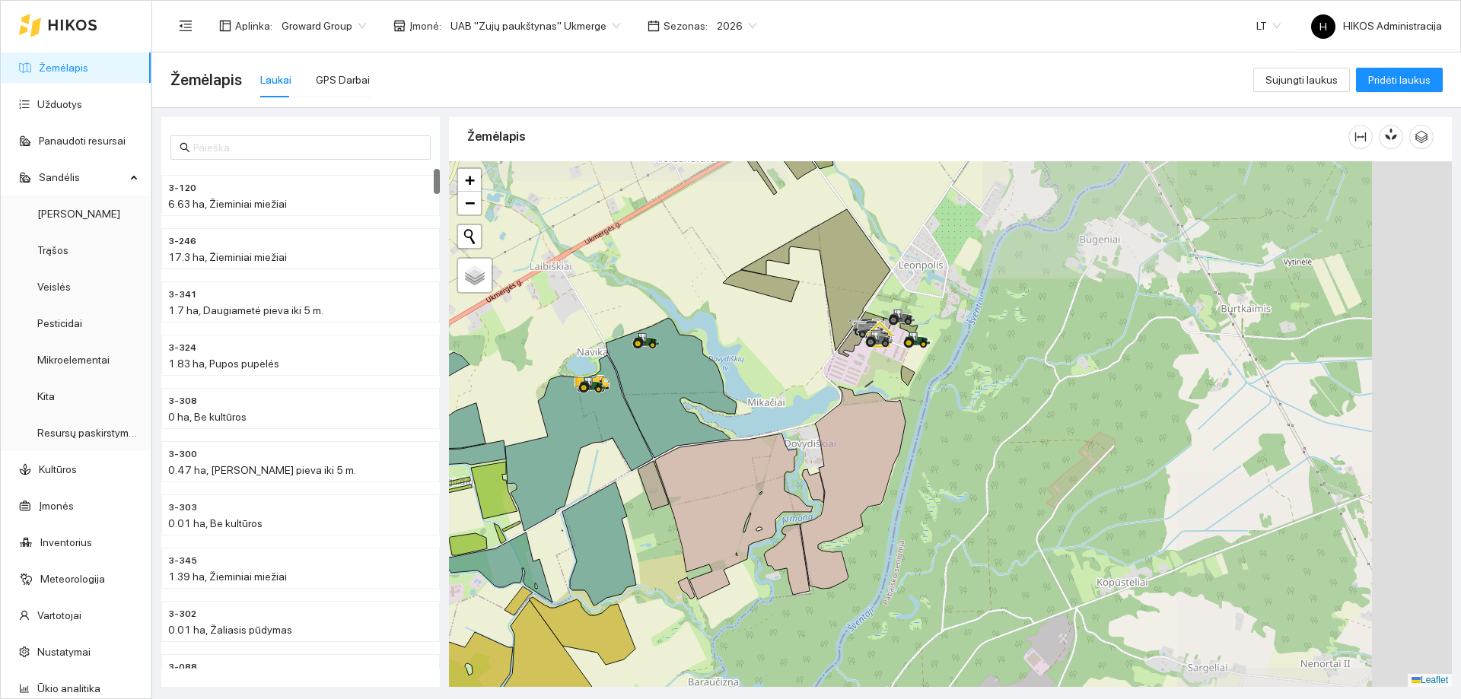
drag, startPoint x: 800, startPoint y: 370, endPoint x: 737, endPoint y: 370, distance: 62.4
click at [737, 370] on div at bounding box center [950, 424] width 1003 height 526
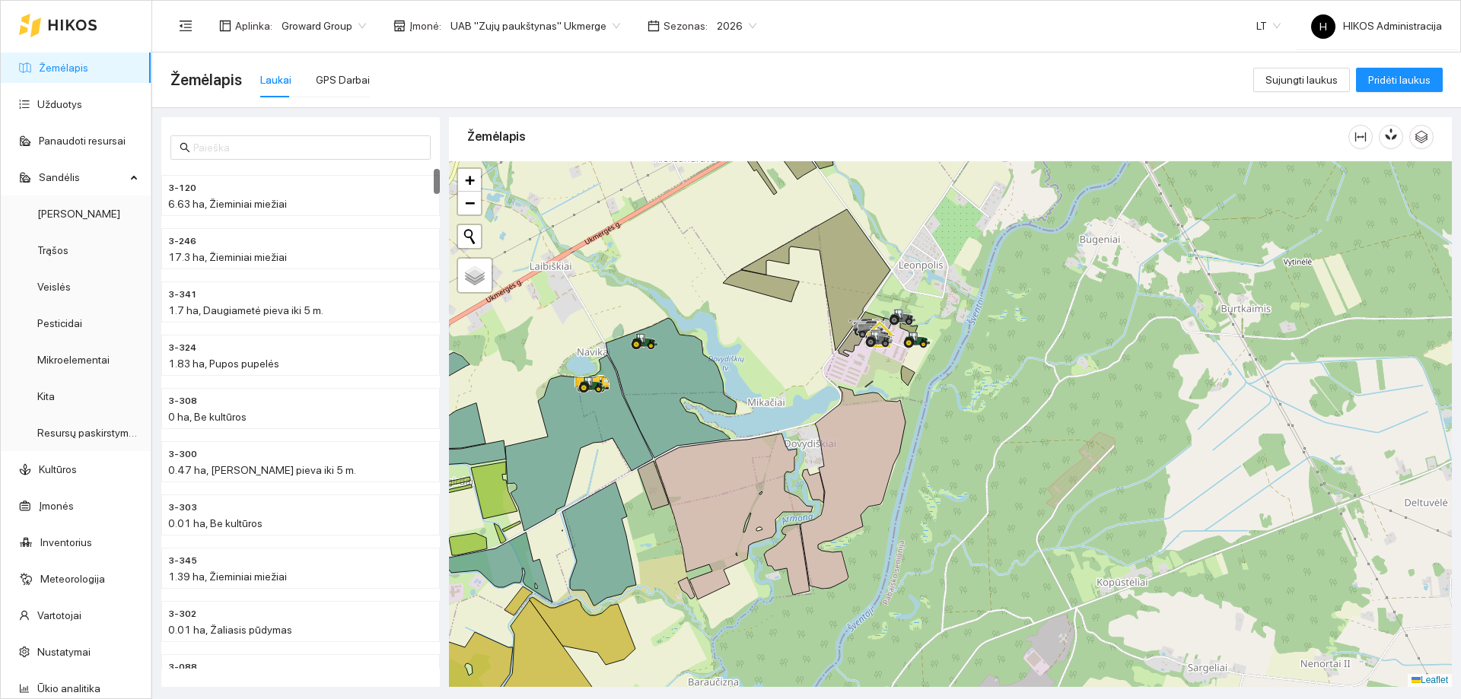
drag, startPoint x: 748, startPoint y: 365, endPoint x: 944, endPoint y: 432, distance: 207.5
click at [944, 432] on div at bounding box center [950, 424] width 1003 height 526
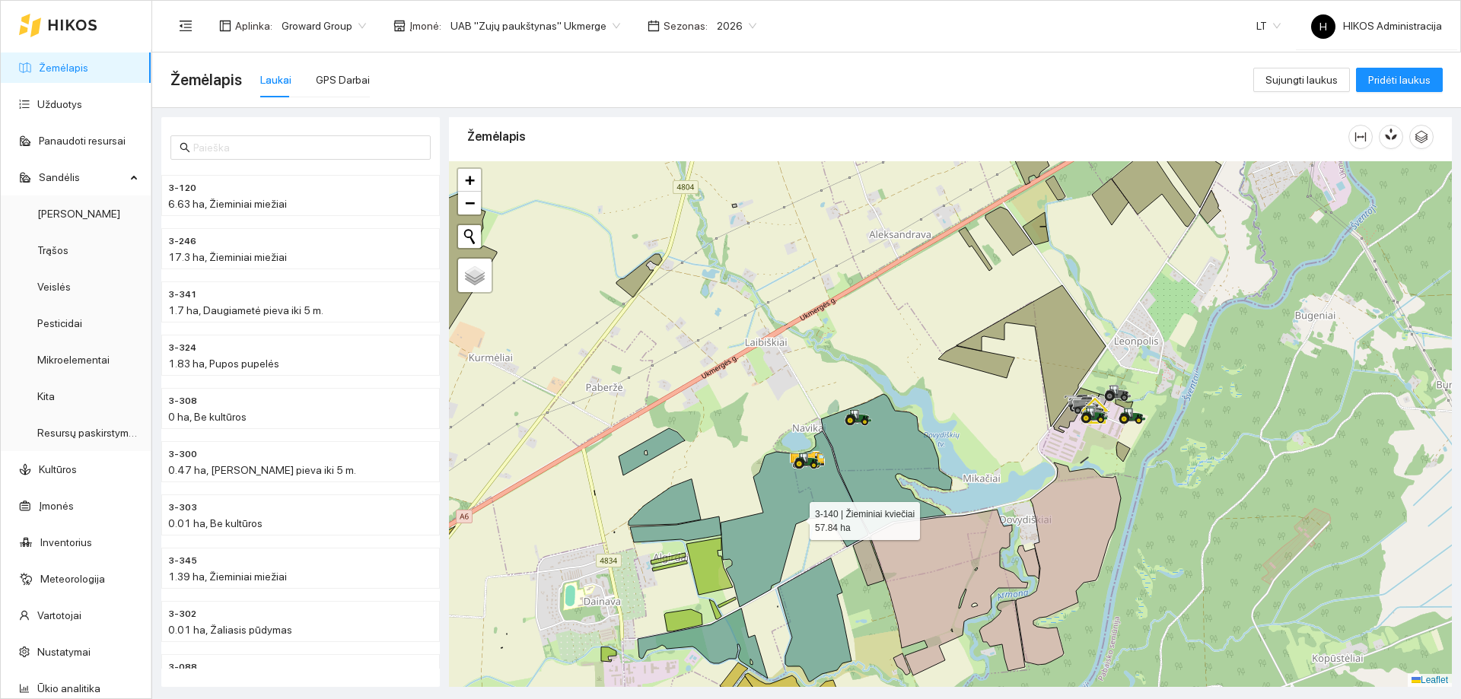
click at [804, 495] on icon at bounding box center [795, 520] width 148 height 176
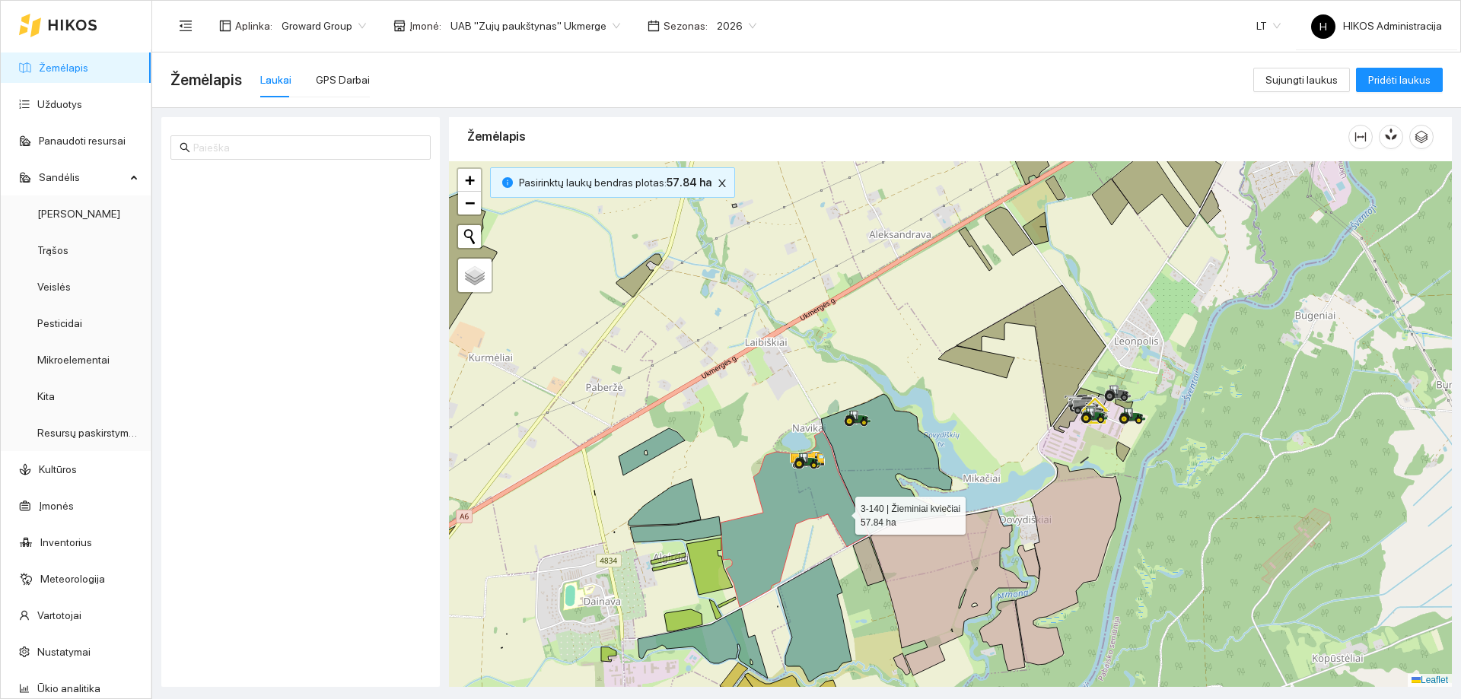
scroll to position [6005, 0]
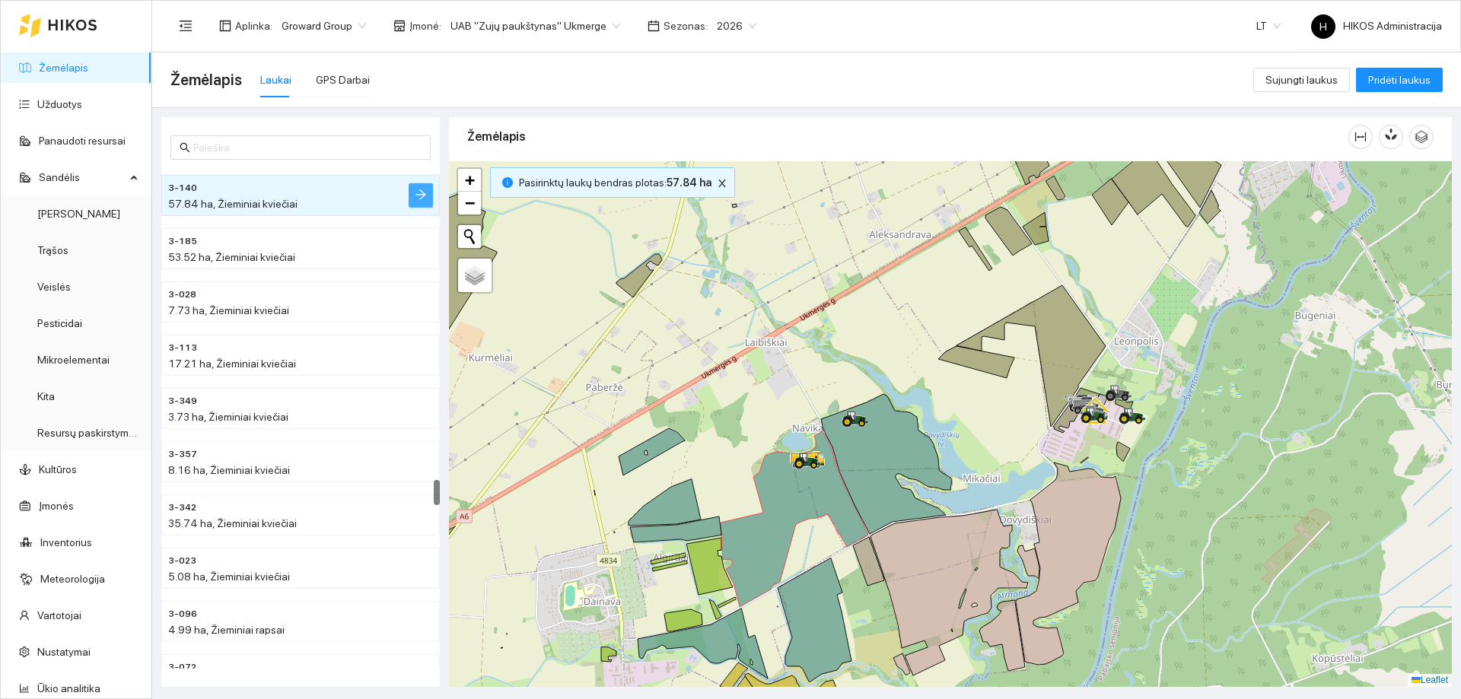
click at [420, 196] on icon "arrow-right" at bounding box center [421, 195] width 12 height 12
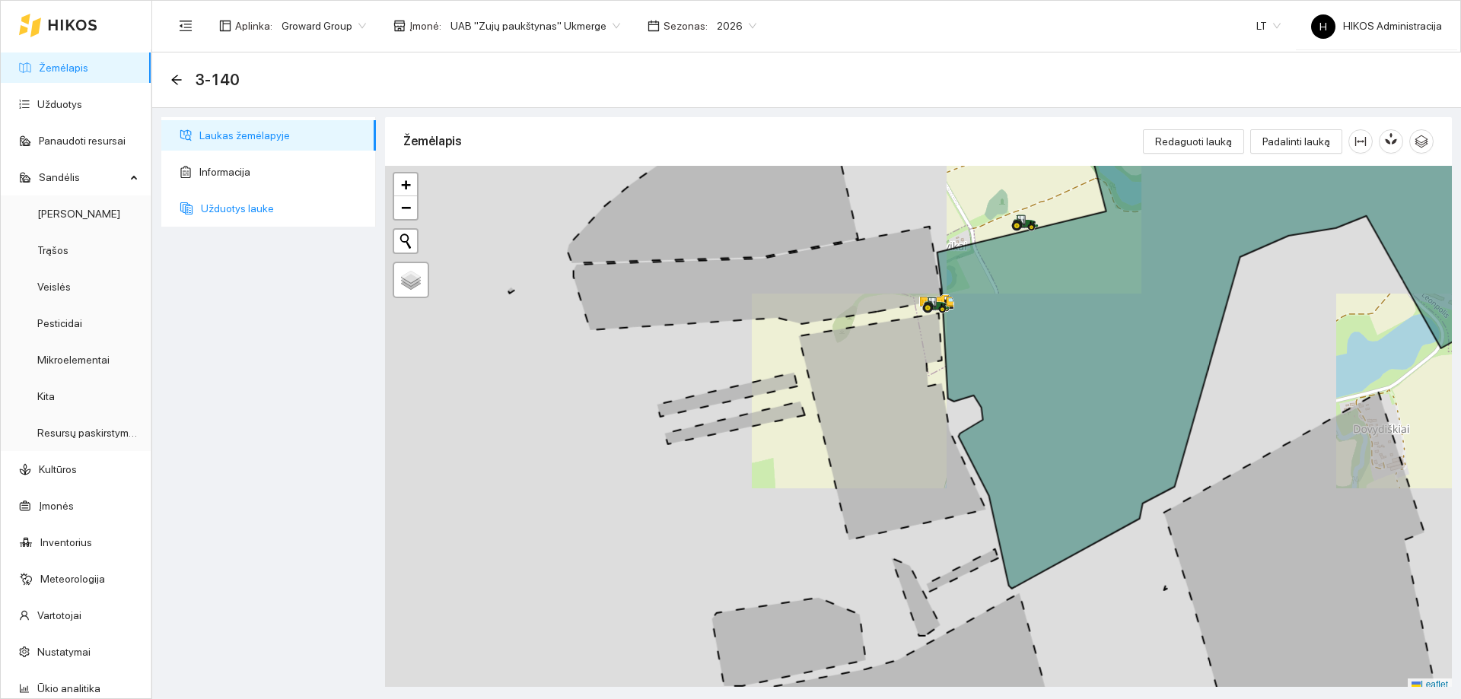
click at [275, 217] on span "Užduotys lauke" at bounding box center [282, 208] width 163 height 30
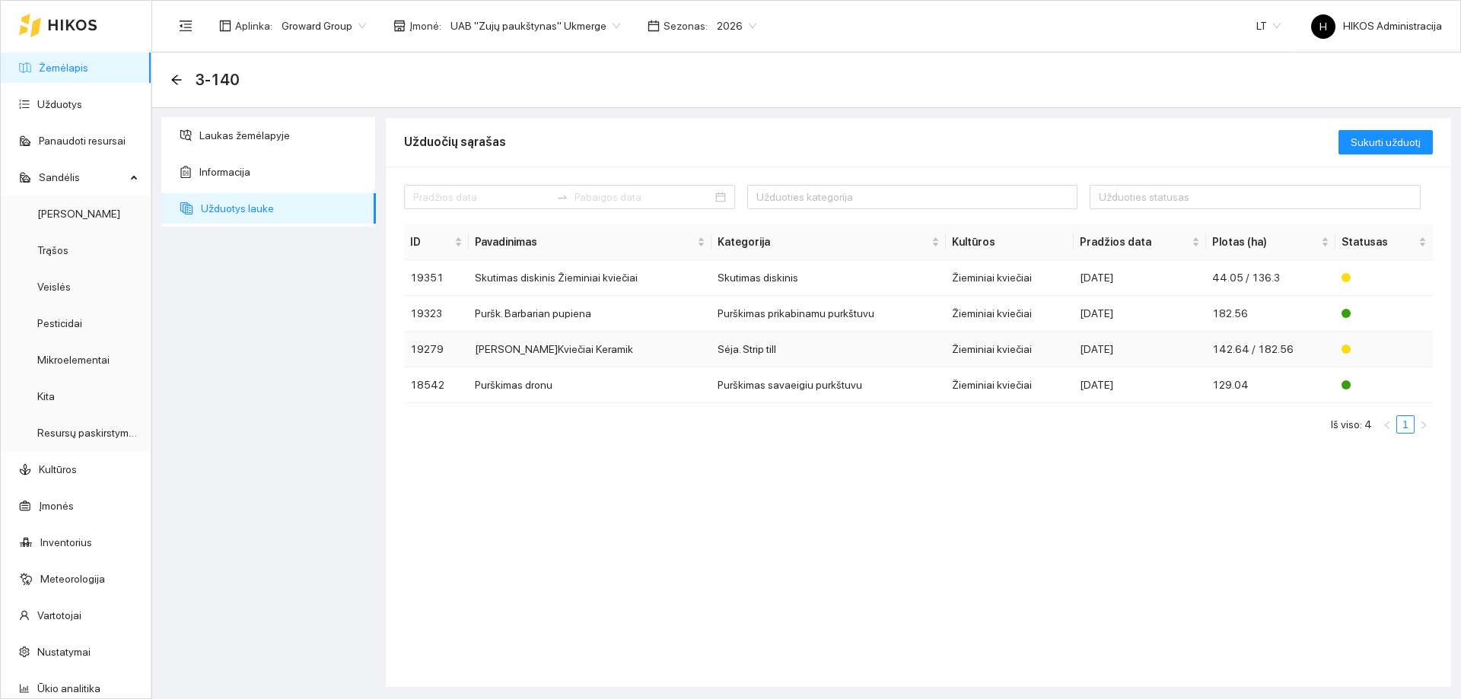
click at [635, 341] on td "Sėja Ž.Kviečiai Keramik" at bounding box center [590, 350] width 243 height 36
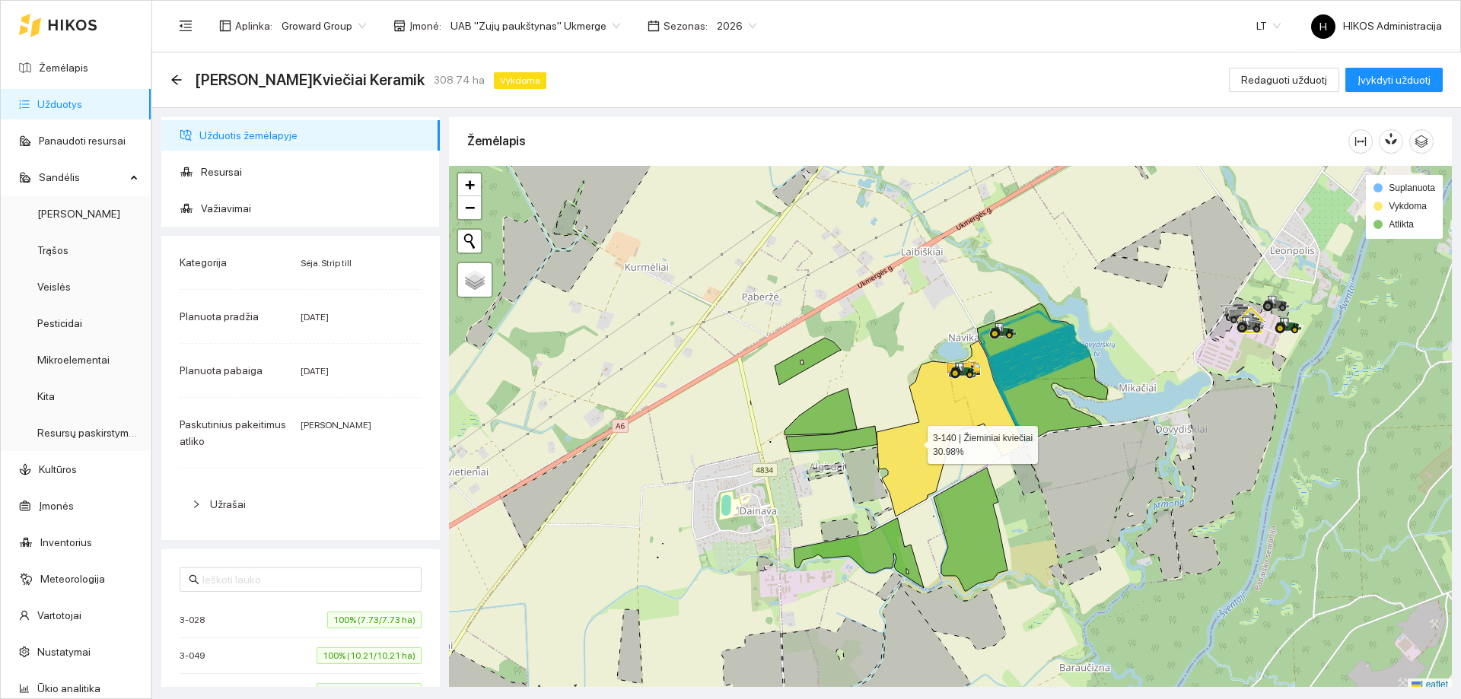
click at [923, 438] on icon at bounding box center [951, 429] width 148 height 176
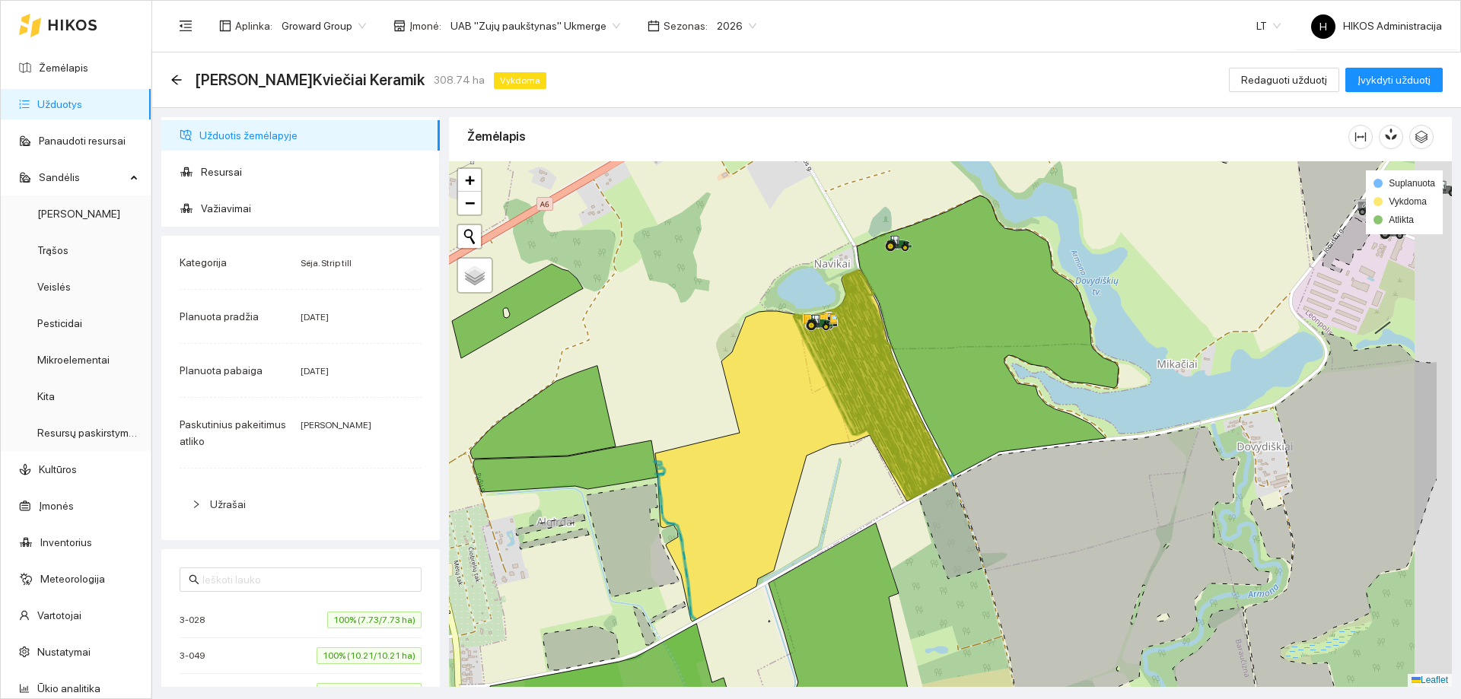
drag, startPoint x: 983, startPoint y: 395, endPoint x: 868, endPoint y: 393, distance: 115.7
click at [868, 393] on icon at bounding box center [880, 405] width 142 height 189
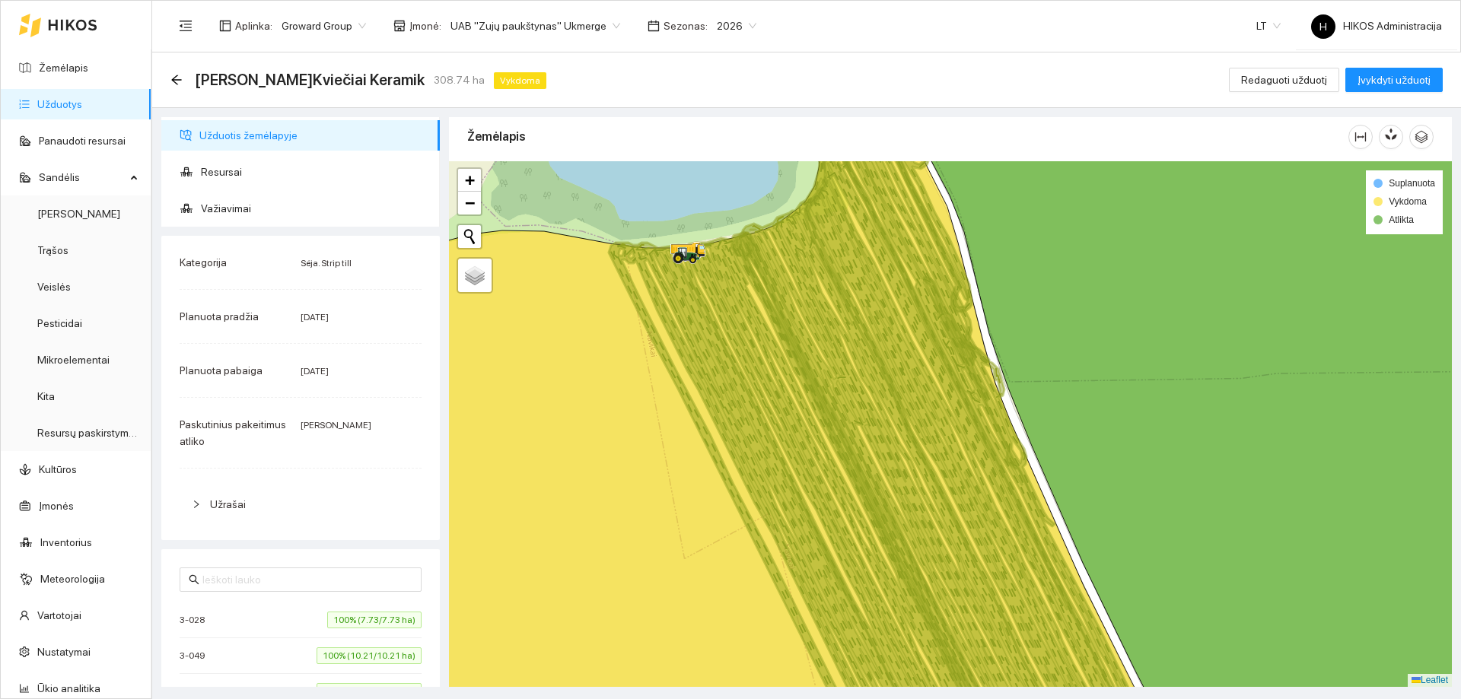
drag, startPoint x: 928, startPoint y: 298, endPoint x: 690, endPoint y: 247, distance: 243.8
click at [731, 247] on icon at bounding box center [915, 409] width 369 height 635
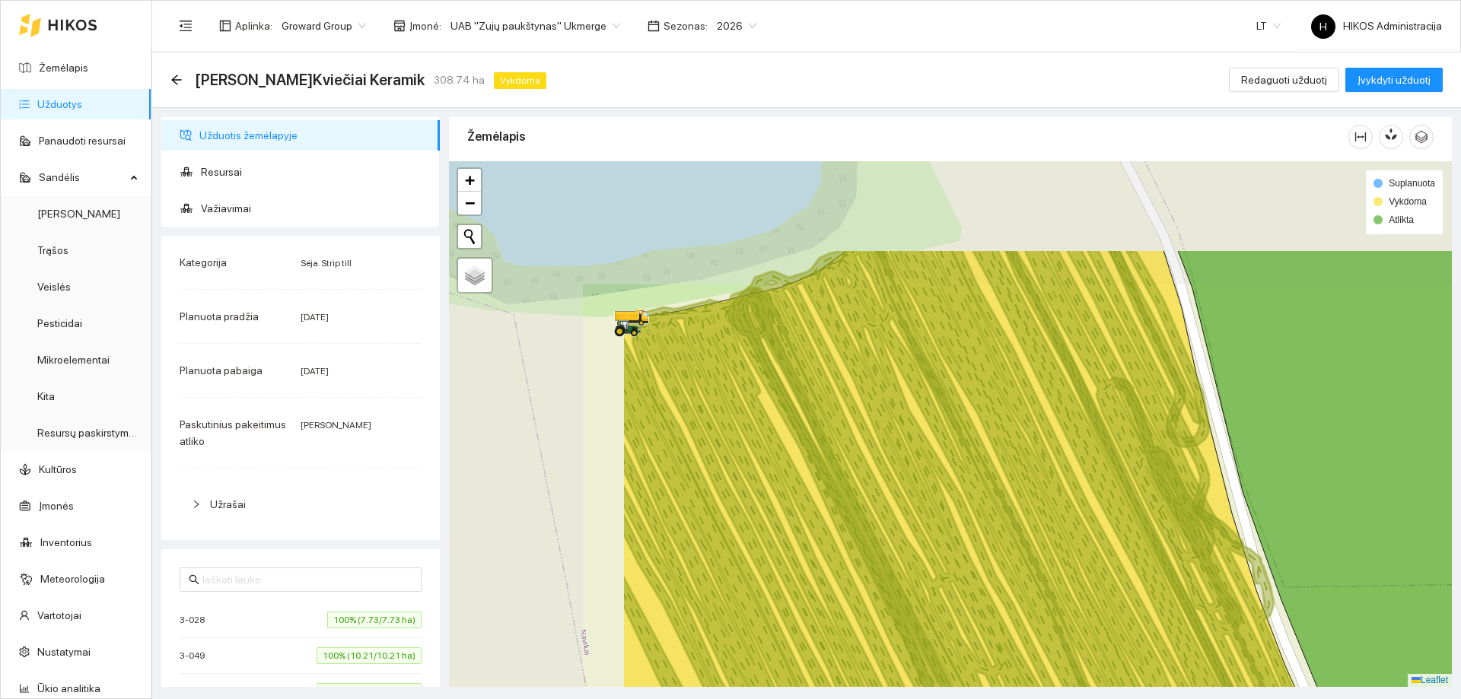
drag, startPoint x: 685, startPoint y: 288, endPoint x: 860, endPoint y: 367, distance: 191.8
click at [860, 367] on icon at bounding box center [998, 566] width 540 height 635
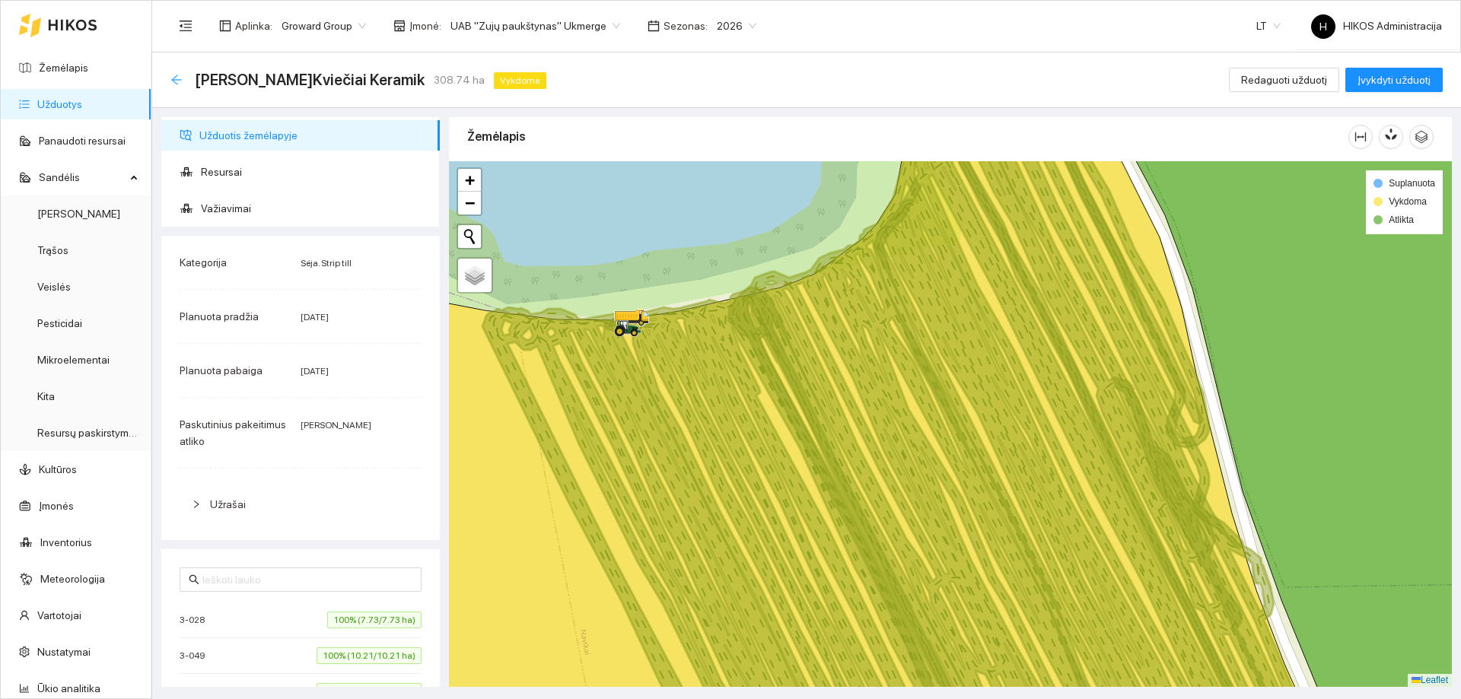
click at [174, 78] on icon "arrow-left" at bounding box center [176, 80] width 12 height 12
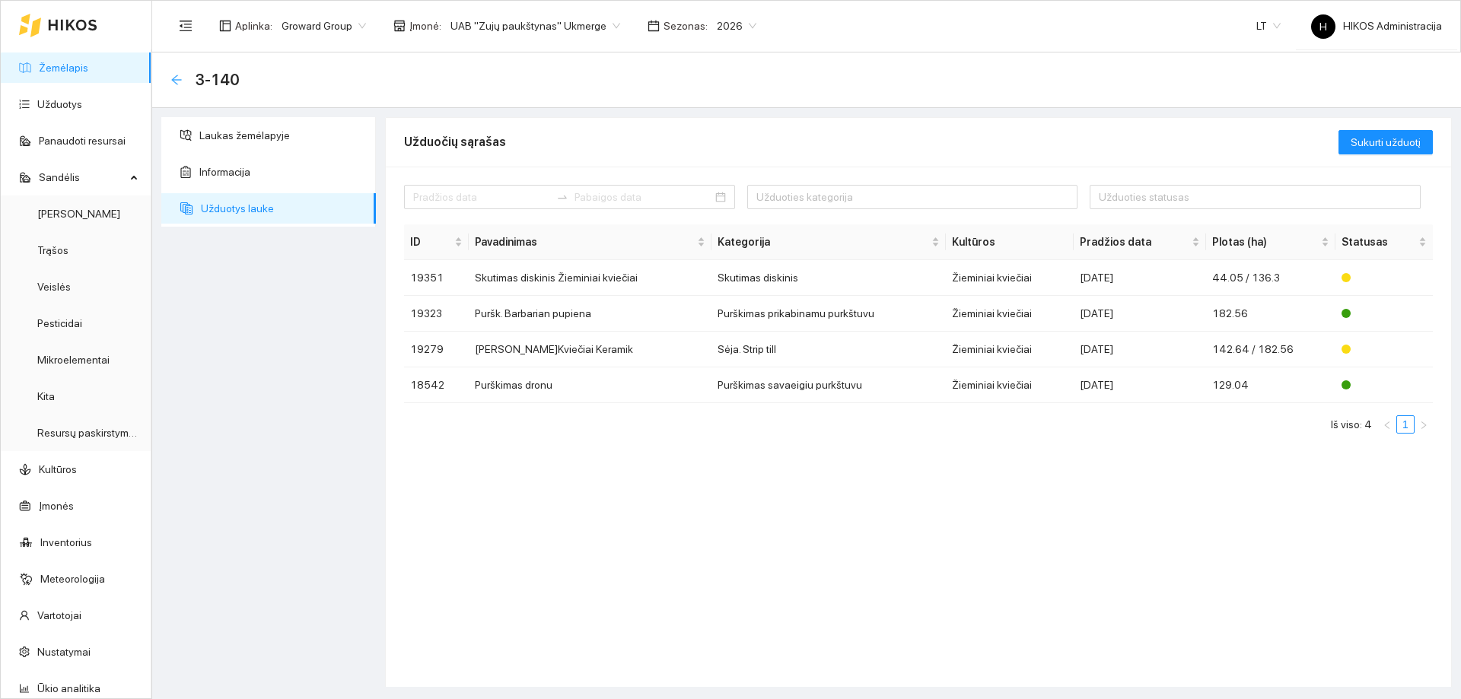
click at [177, 78] on icon "arrow-left" at bounding box center [176, 80] width 12 height 12
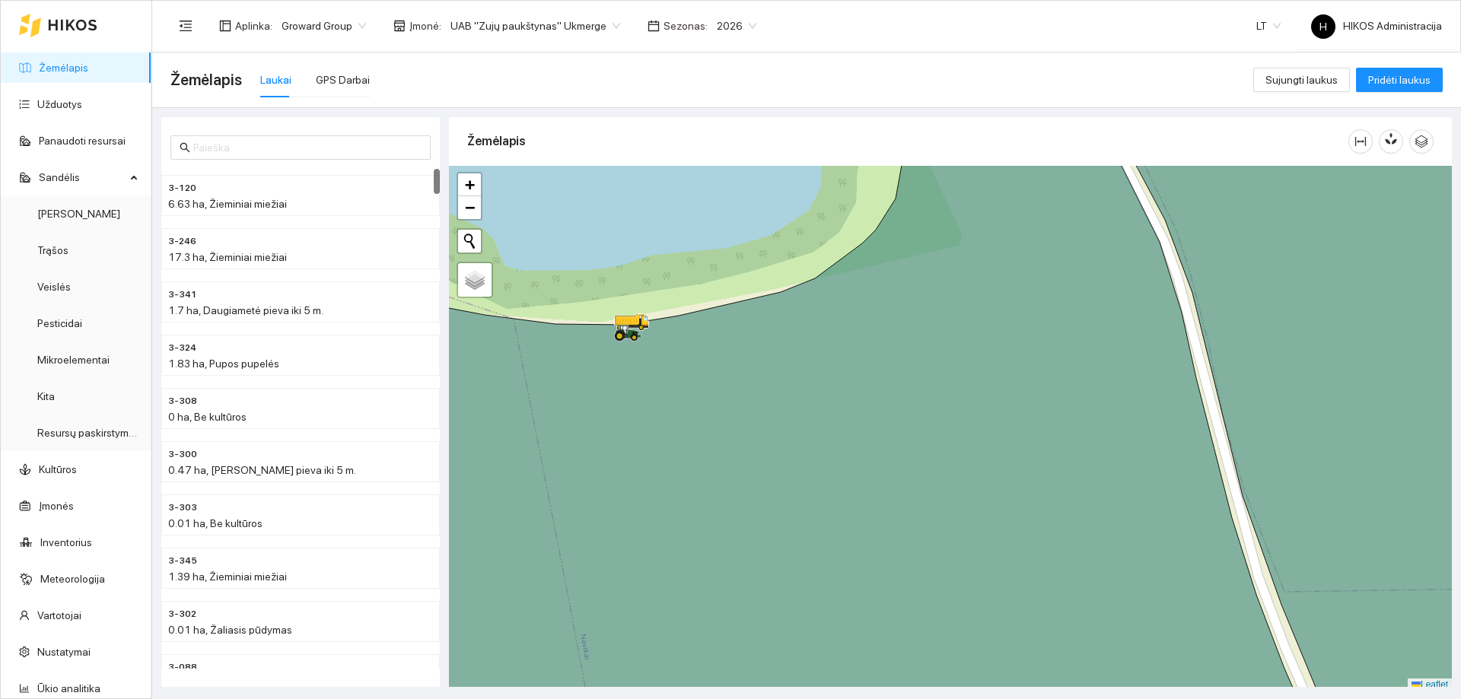
scroll to position [5, 0]
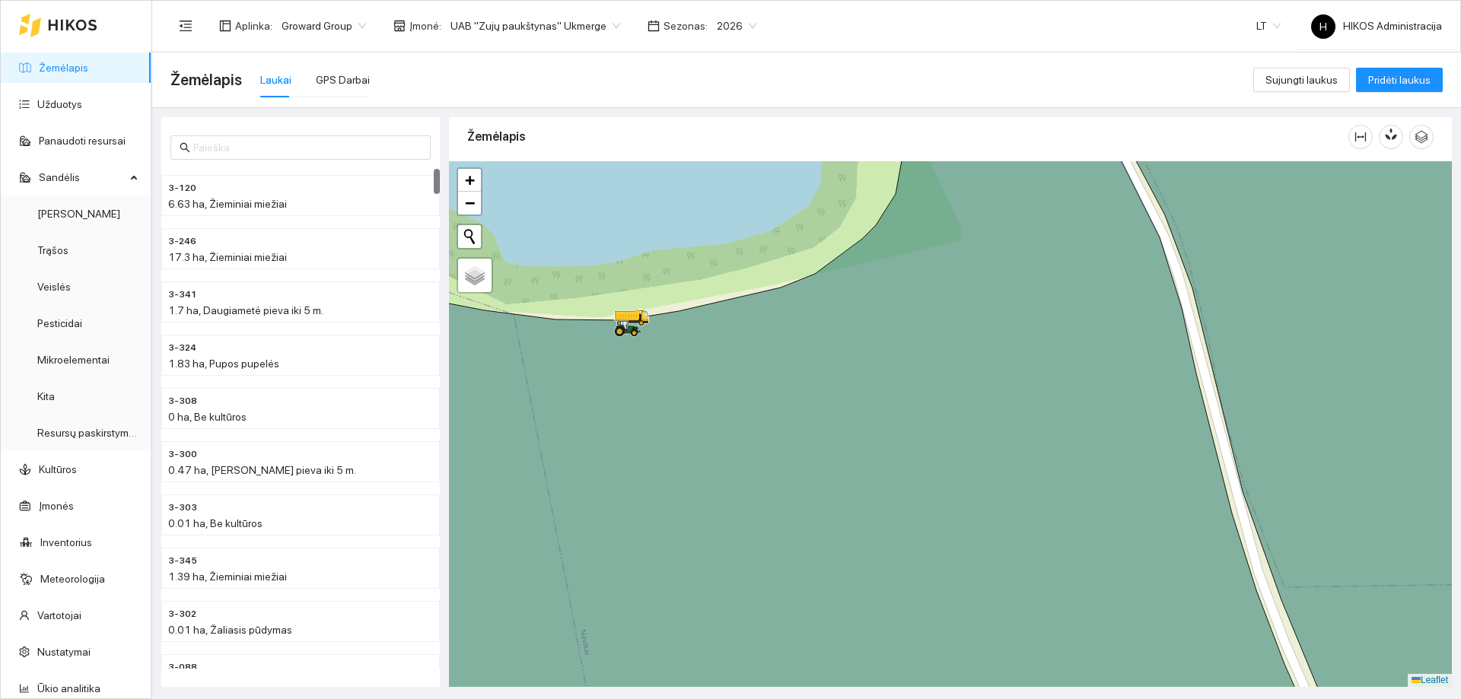
drag, startPoint x: 855, startPoint y: 428, endPoint x: 766, endPoint y: 386, distance: 97.7
click at [766, 386] on icon at bounding box center [832, 424] width 973 height 635
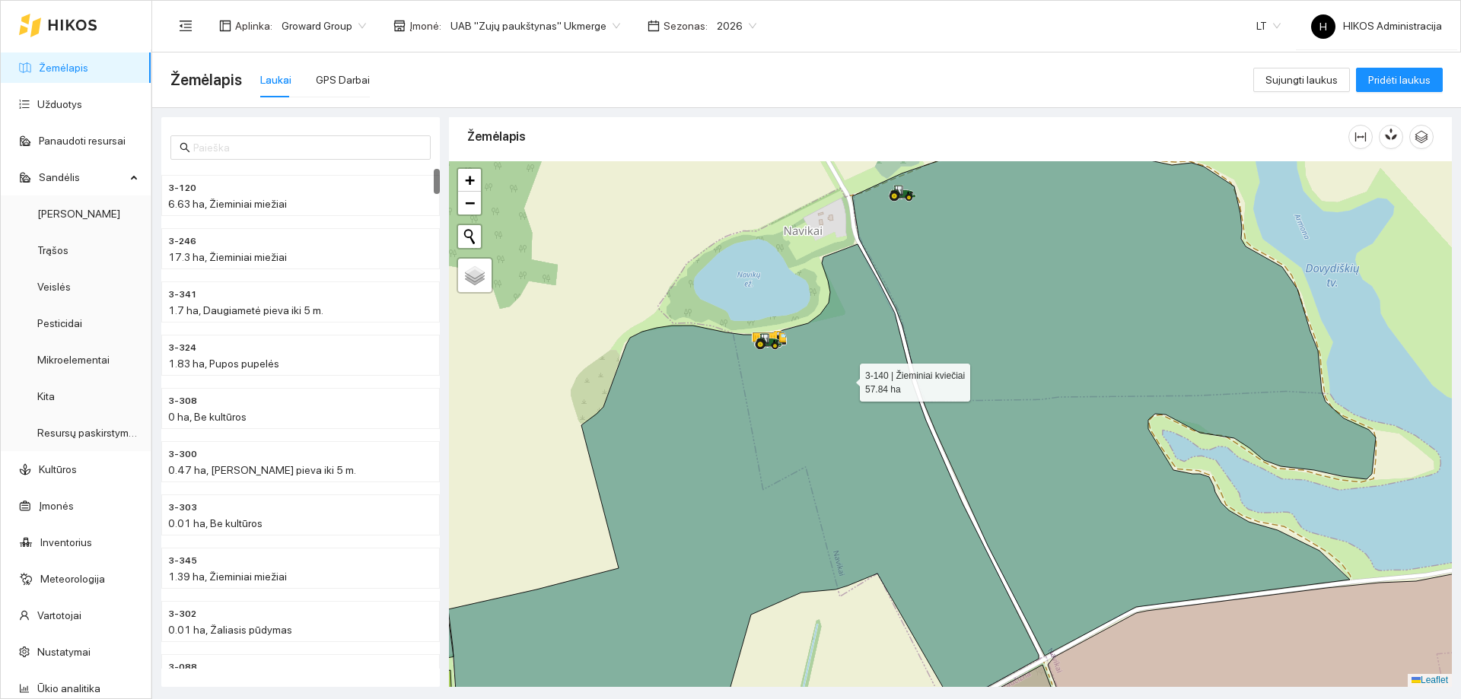
drag, startPoint x: 820, startPoint y: 405, endPoint x: 847, endPoint y: 378, distance: 37.7
click at [847, 378] on icon at bounding box center [743, 473] width 591 height 459
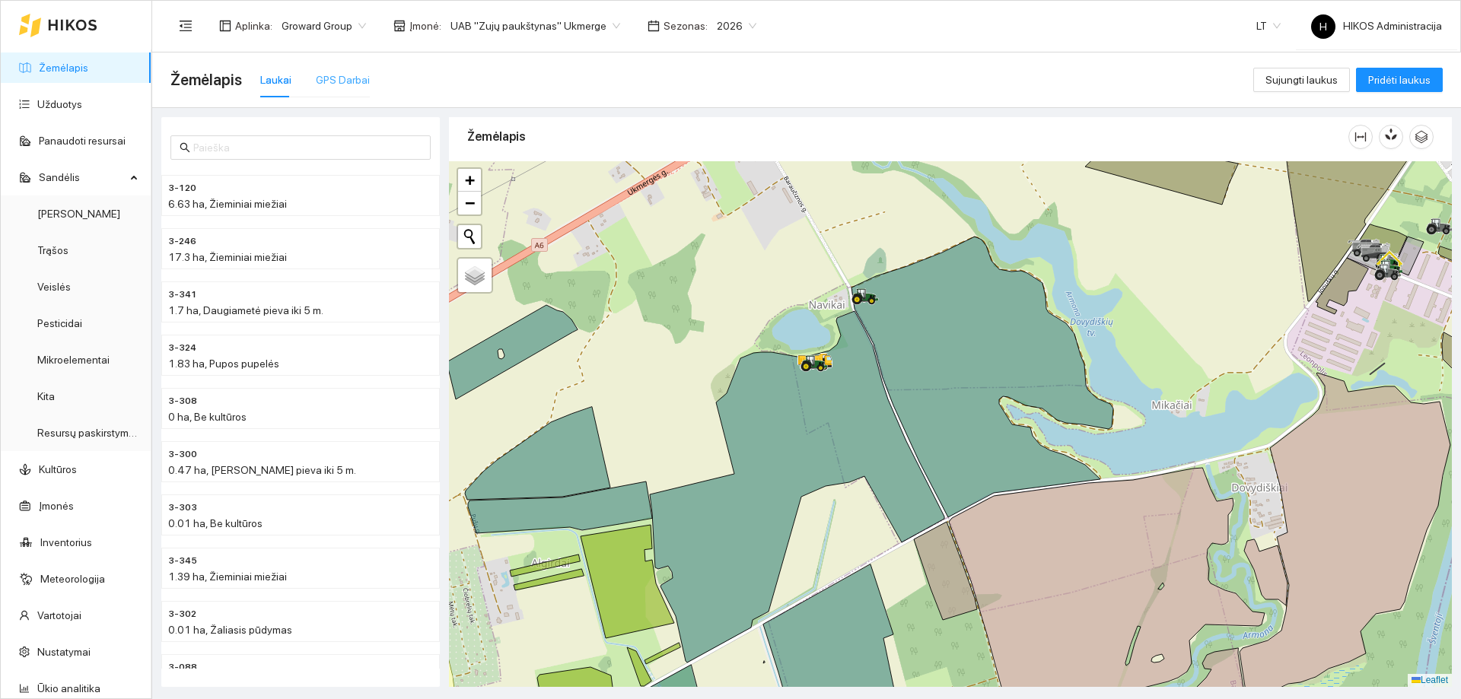
click at [339, 70] on div "GPS Darbai" at bounding box center [343, 79] width 54 height 35
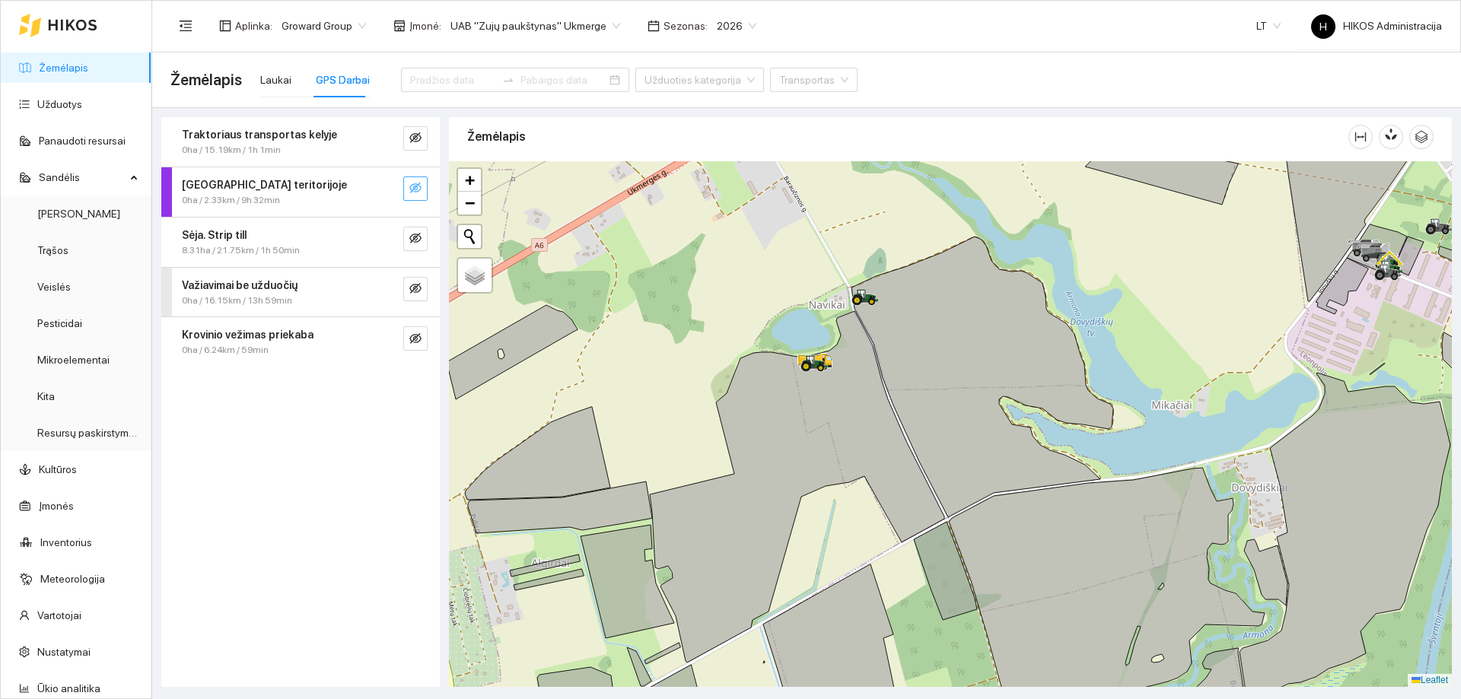
click at [415, 189] on icon "eye-invisible" at bounding box center [415, 188] width 12 height 11
click at [421, 188] on icon "eye" at bounding box center [415, 187] width 12 height 9
click at [421, 242] on icon "eye-invisible" at bounding box center [415, 238] width 12 height 12
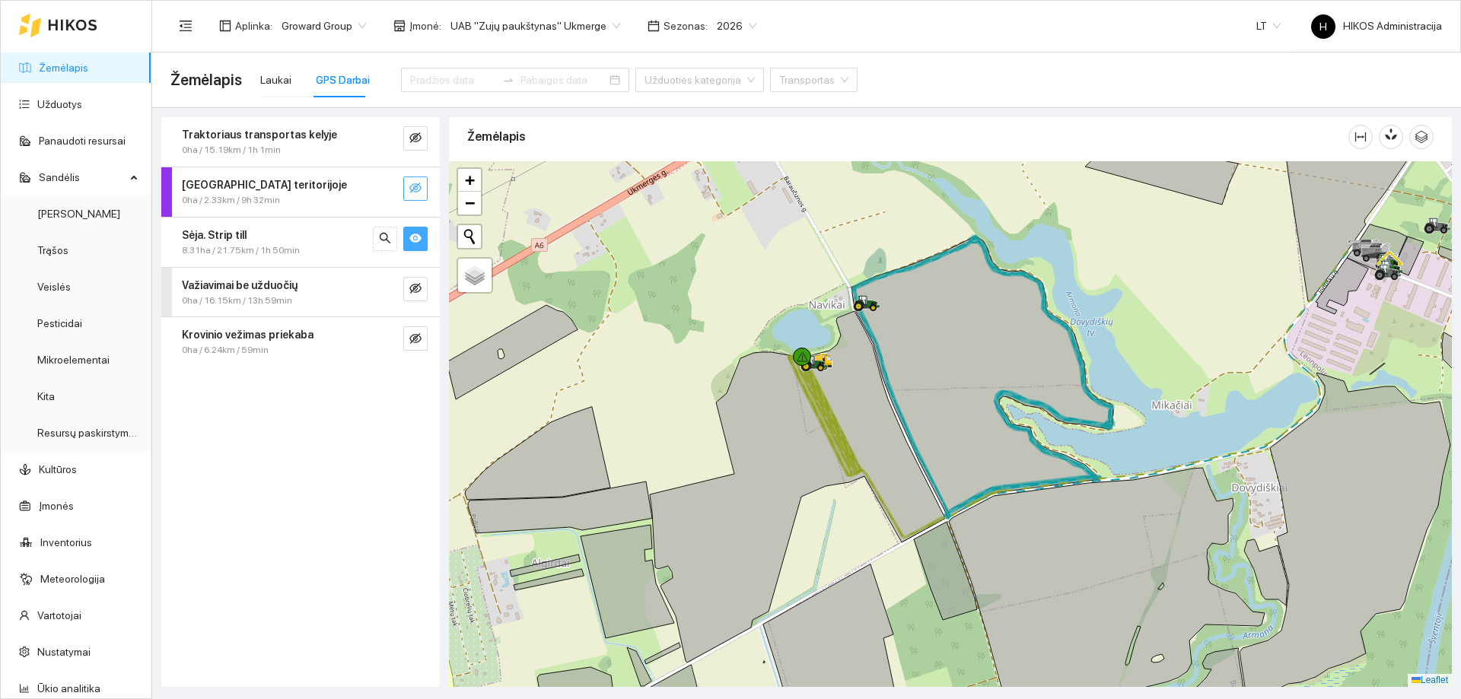
click at [419, 240] on icon "eye" at bounding box center [415, 238] width 12 height 9
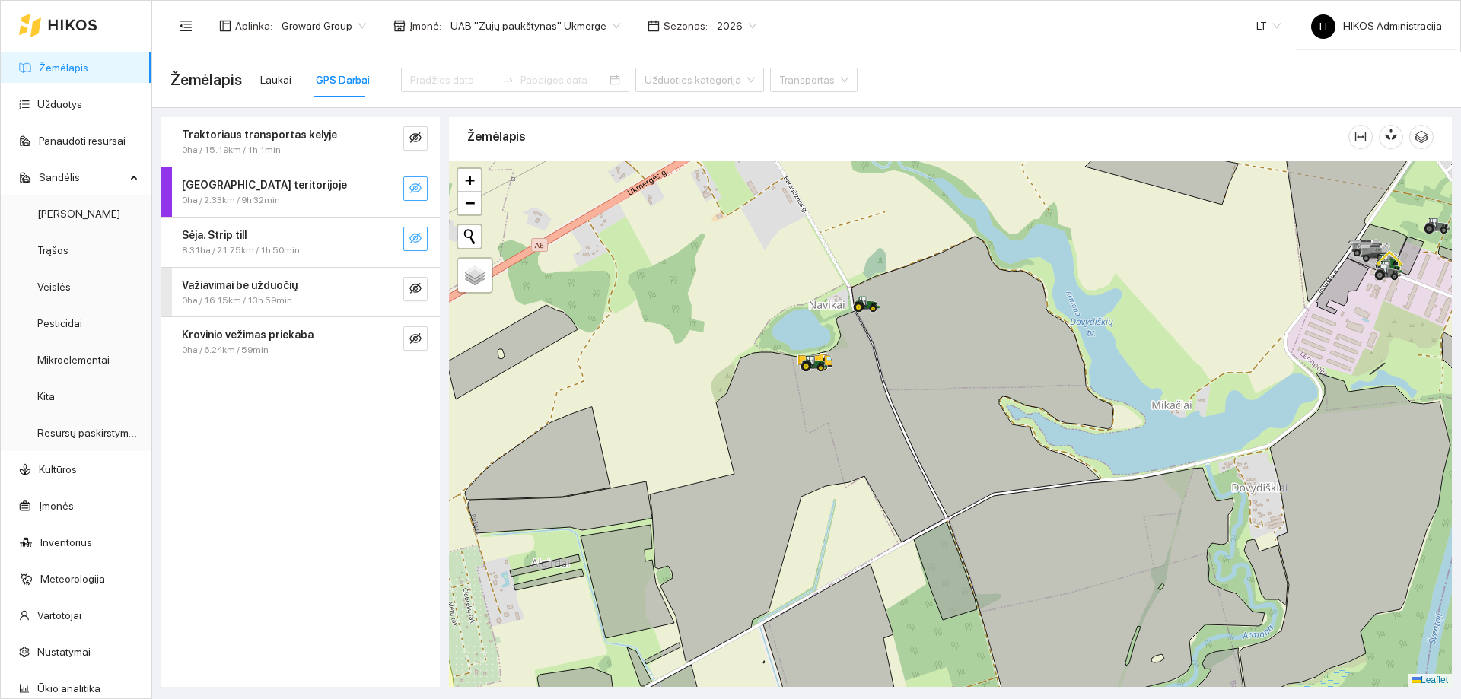
click at [416, 177] on button "button" at bounding box center [415, 189] width 24 height 24
click at [416, 183] on icon "eye" at bounding box center [415, 188] width 12 height 12
click at [414, 237] on icon "eye-invisible" at bounding box center [415, 238] width 12 height 11
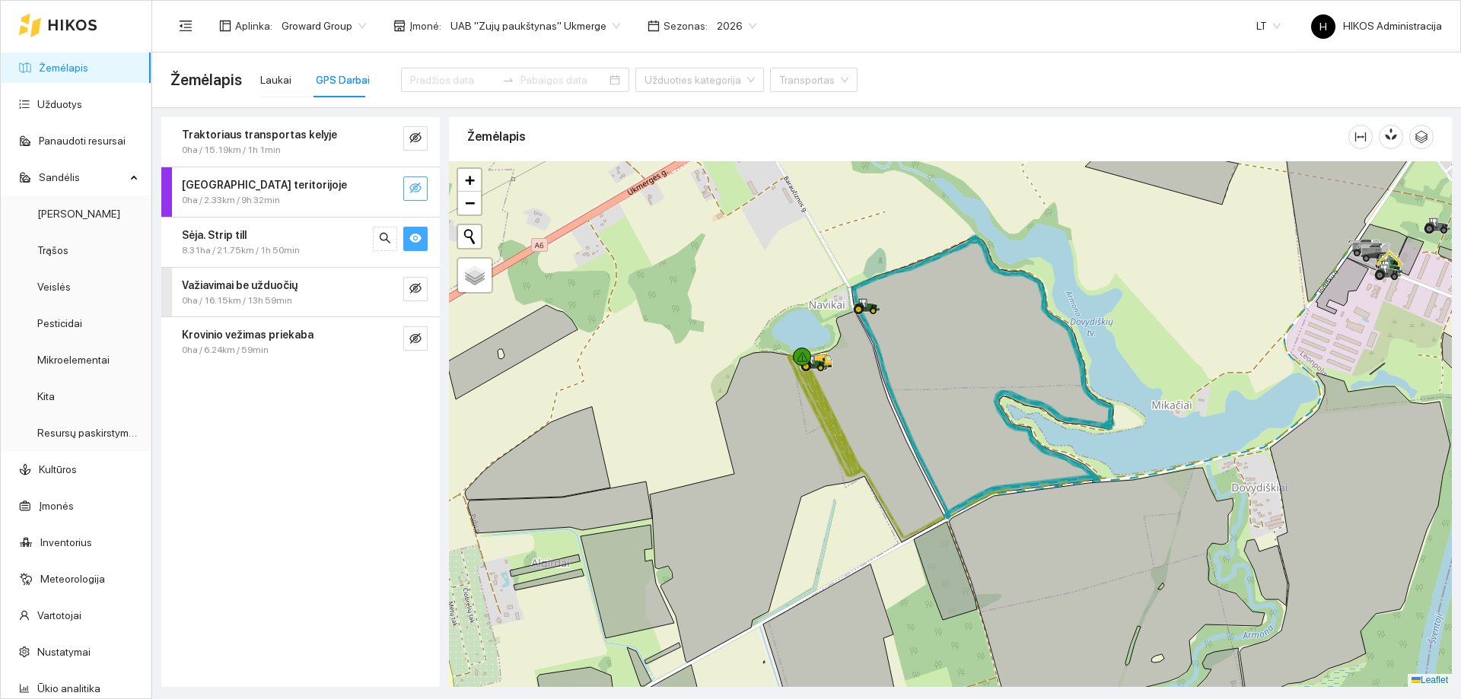
click at [414, 237] on icon "eye" at bounding box center [415, 238] width 12 height 12
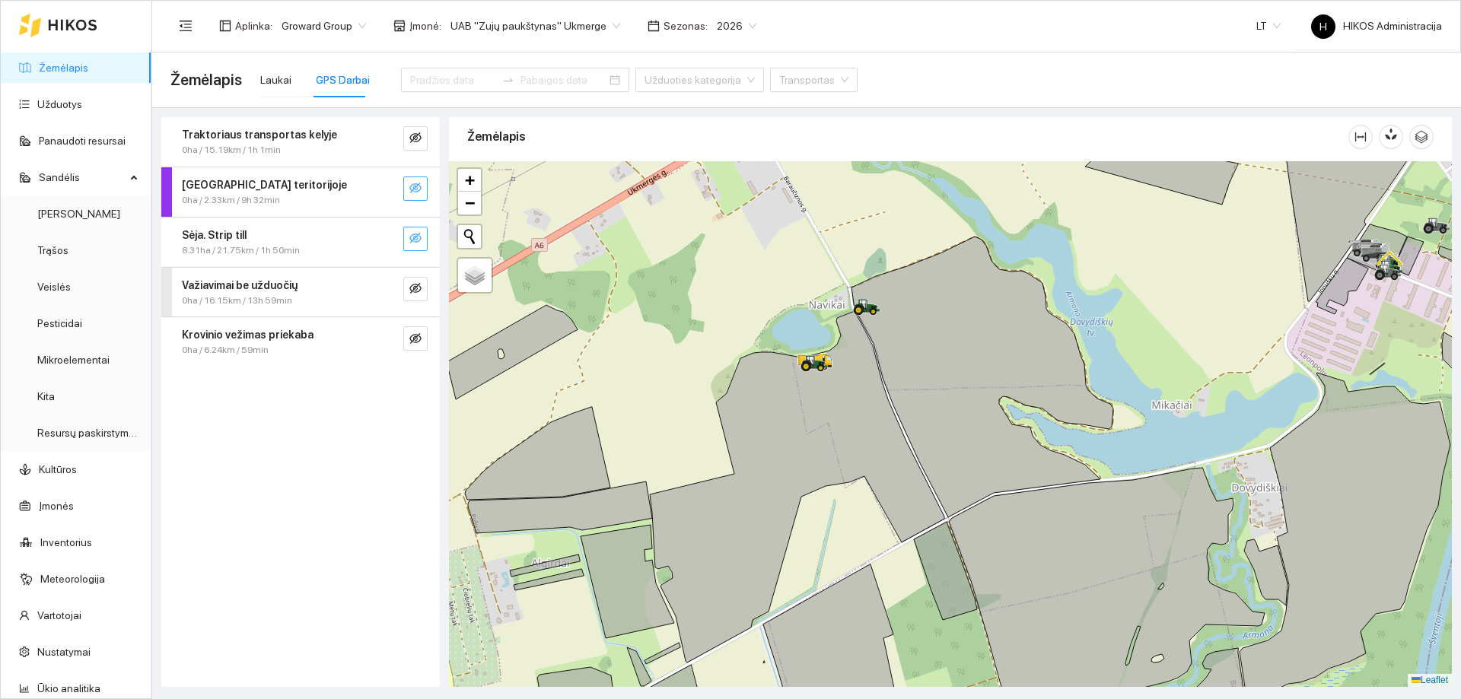
click at [414, 237] on icon "eye-invisible" at bounding box center [415, 238] width 12 height 11
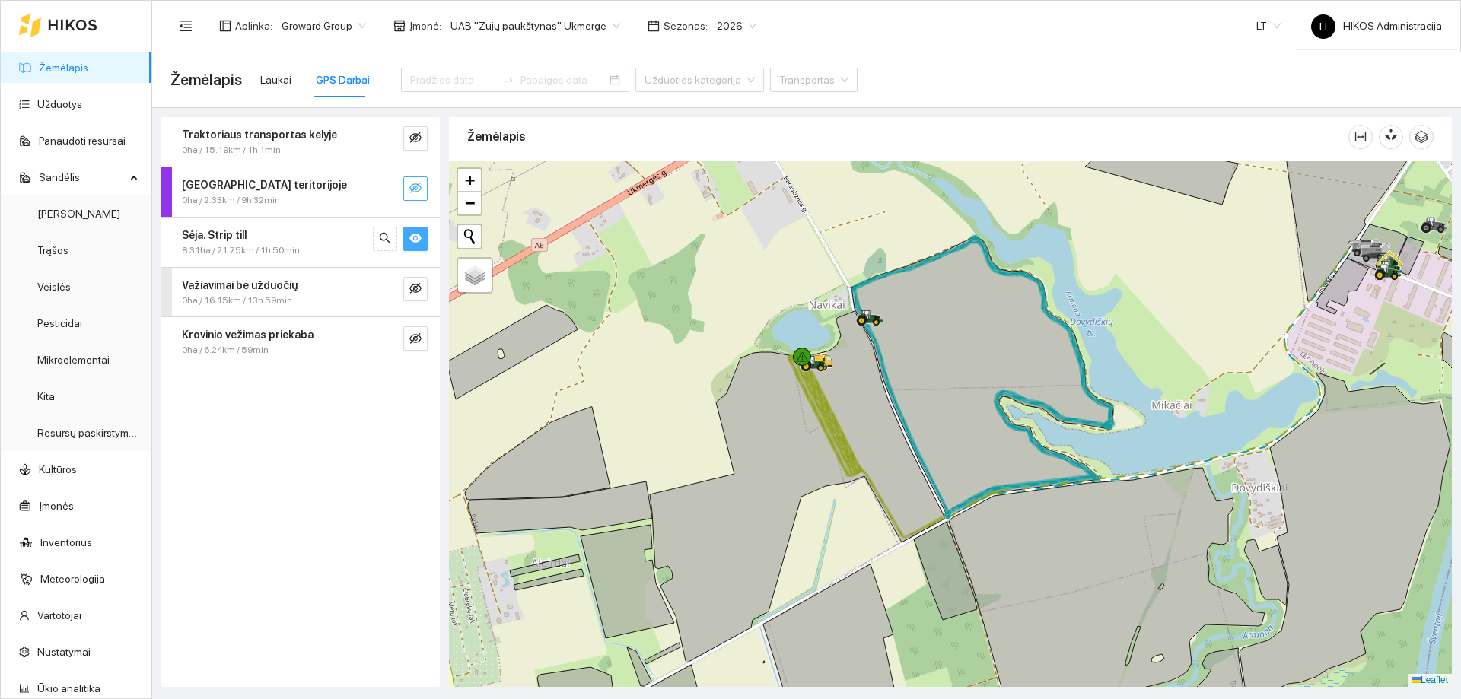
click at [414, 237] on icon "eye" at bounding box center [415, 238] width 12 height 12
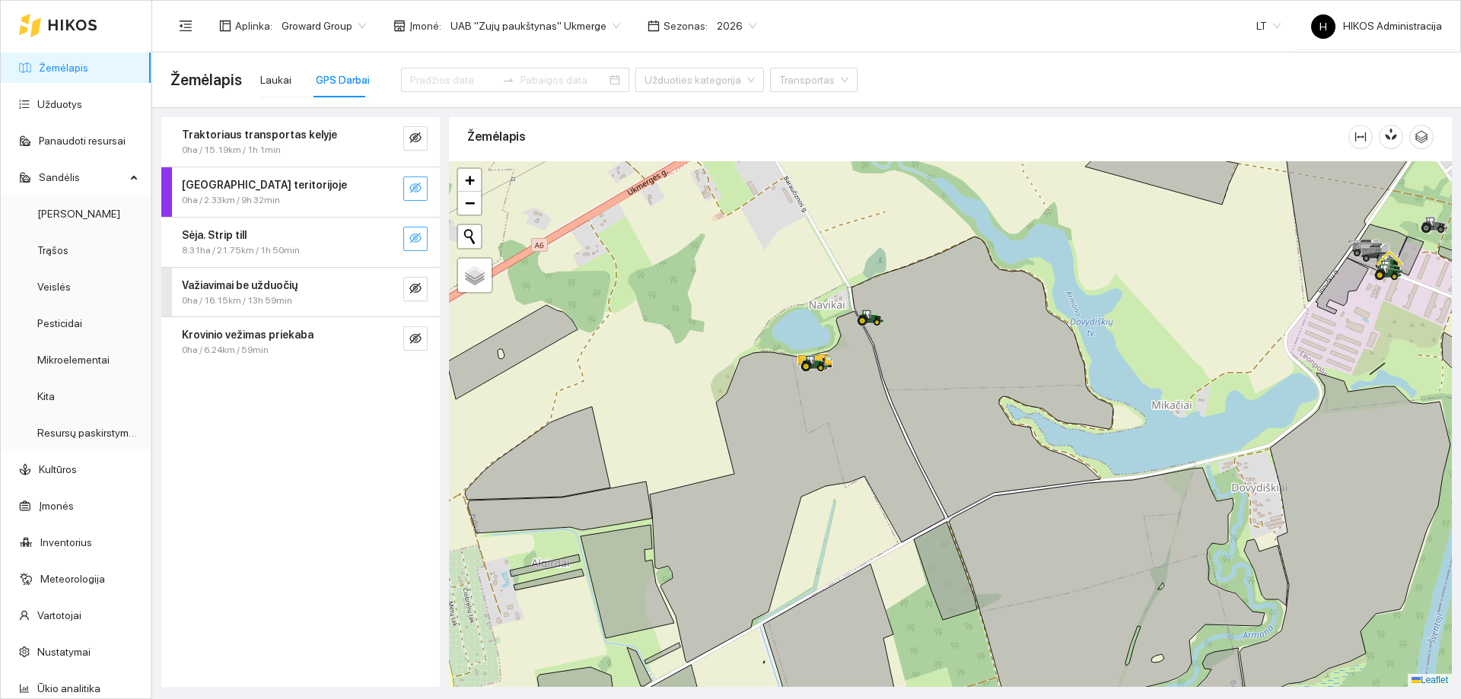
click at [414, 237] on icon "eye-invisible" at bounding box center [415, 238] width 12 height 11
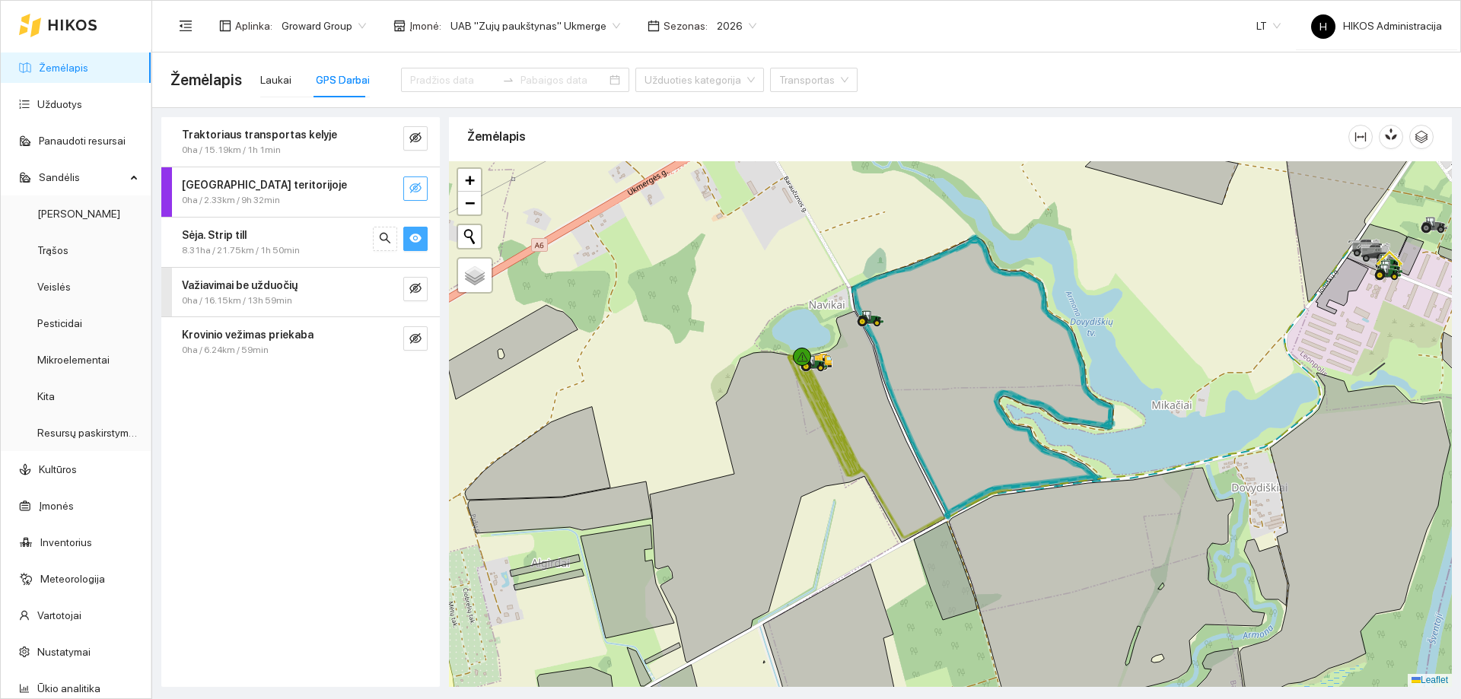
click at [414, 237] on icon "eye" at bounding box center [415, 238] width 12 height 12
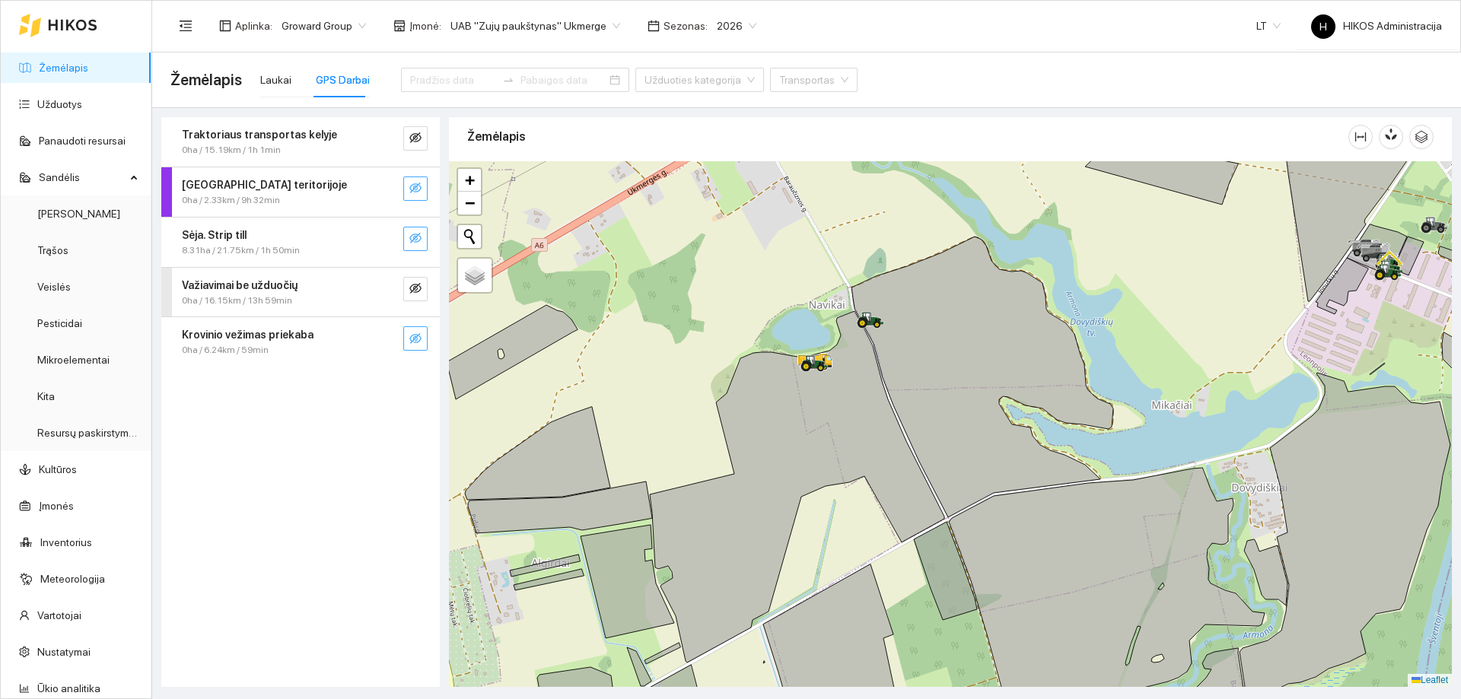
click at [413, 340] on icon "eye-invisible" at bounding box center [415, 338] width 12 height 11
click at [413, 339] on icon "eye" at bounding box center [415, 338] width 12 height 9
click at [420, 237] on icon "eye-invisible" at bounding box center [415, 238] width 12 height 11
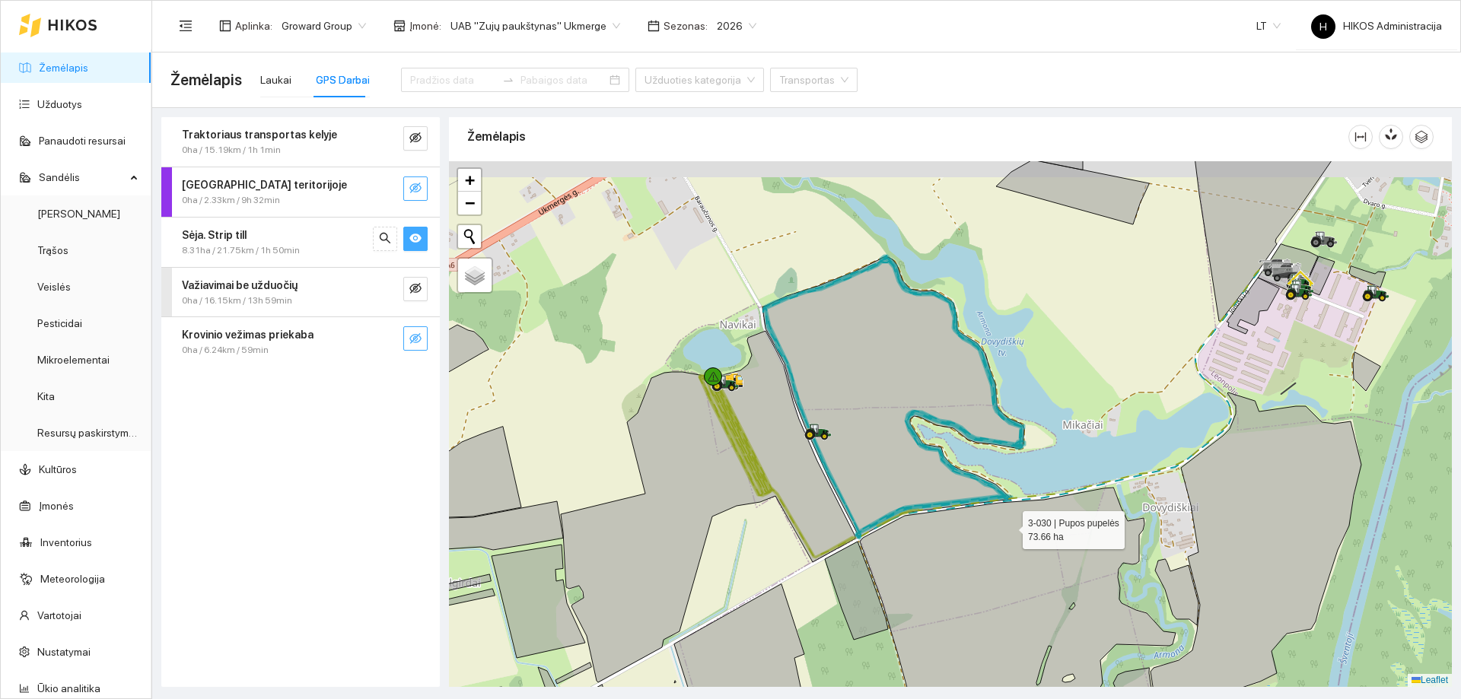
drag, startPoint x: 1030, startPoint y: 523, endPoint x: 909, endPoint y: 531, distance: 121.3
click at [909, 531] on icon at bounding box center [1018, 625] width 316 height 274
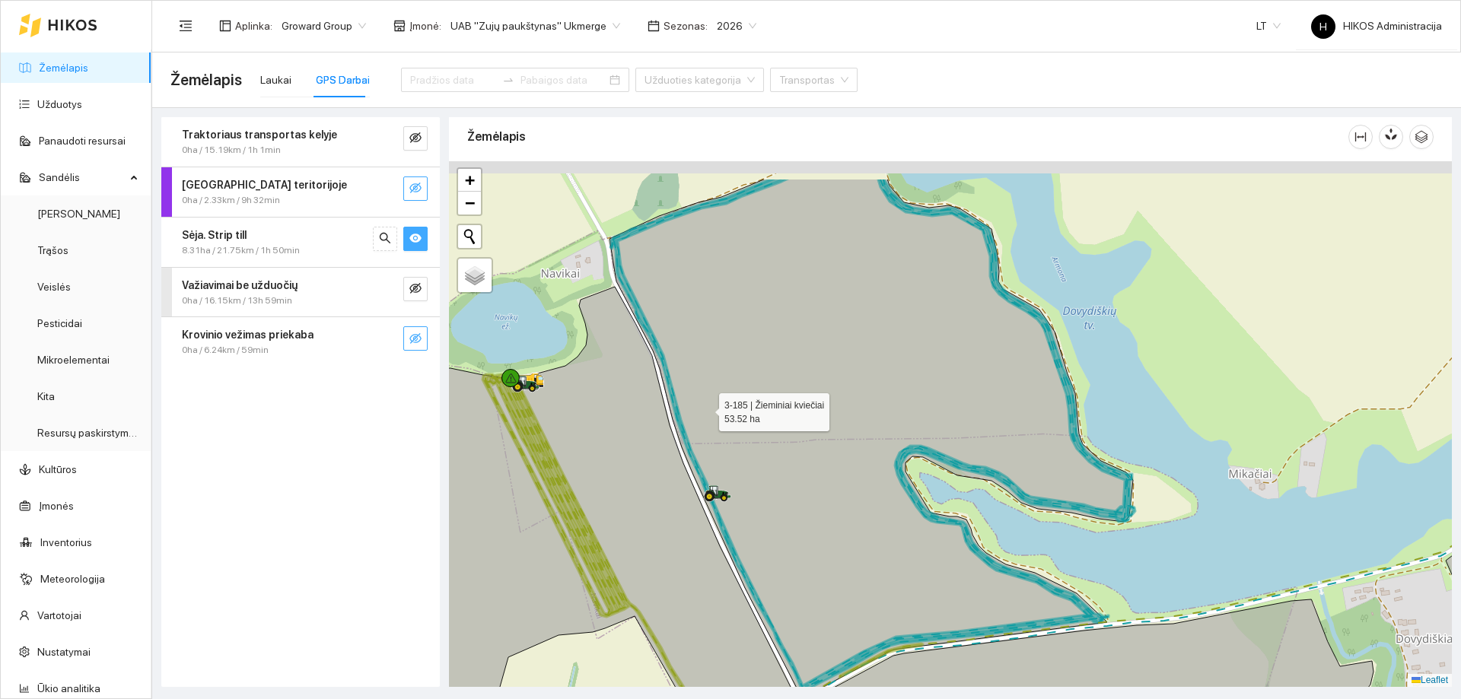
drag, startPoint x: 643, startPoint y: 365, endPoint x: 740, endPoint y: 430, distance: 116.3
click at [740, 430] on icon at bounding box center [872, 439] width 524 height 520
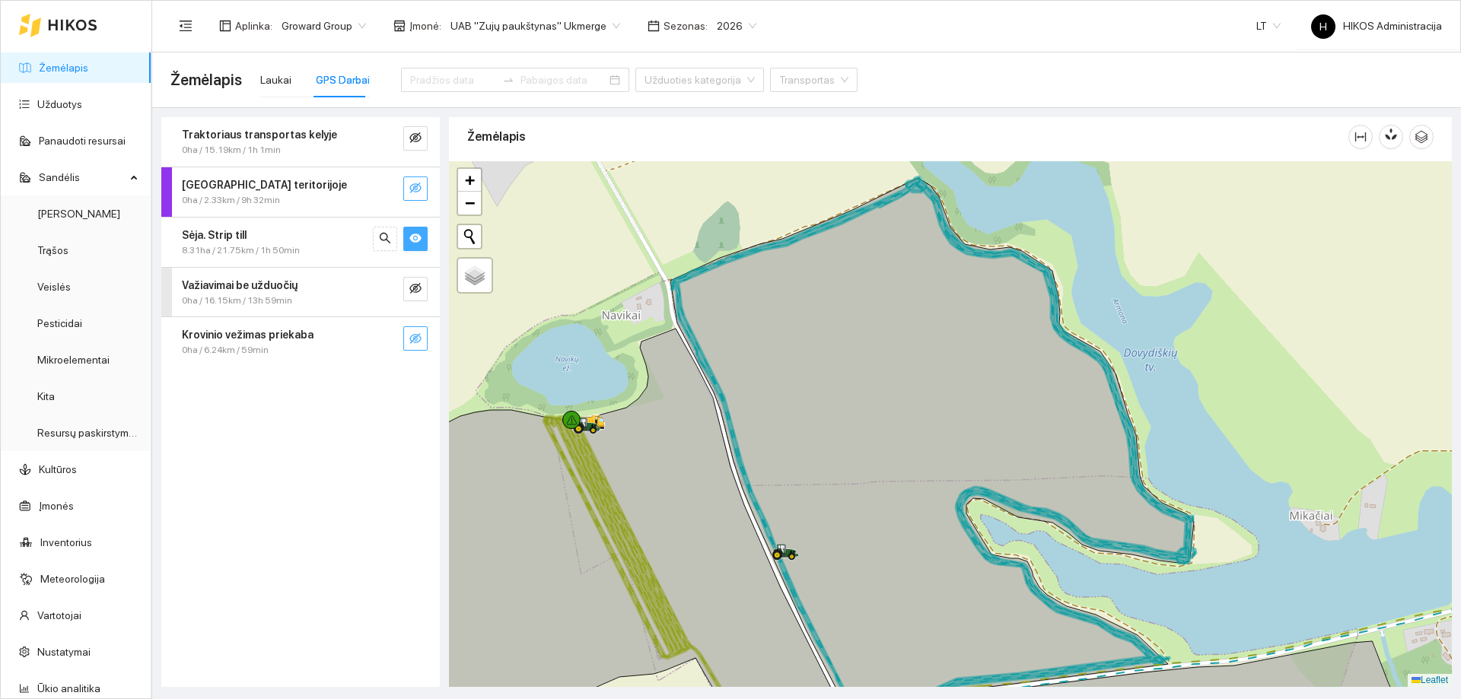
click at [419, 238] on icon "eye" at bounding box center [415, 238] width 12 height 9
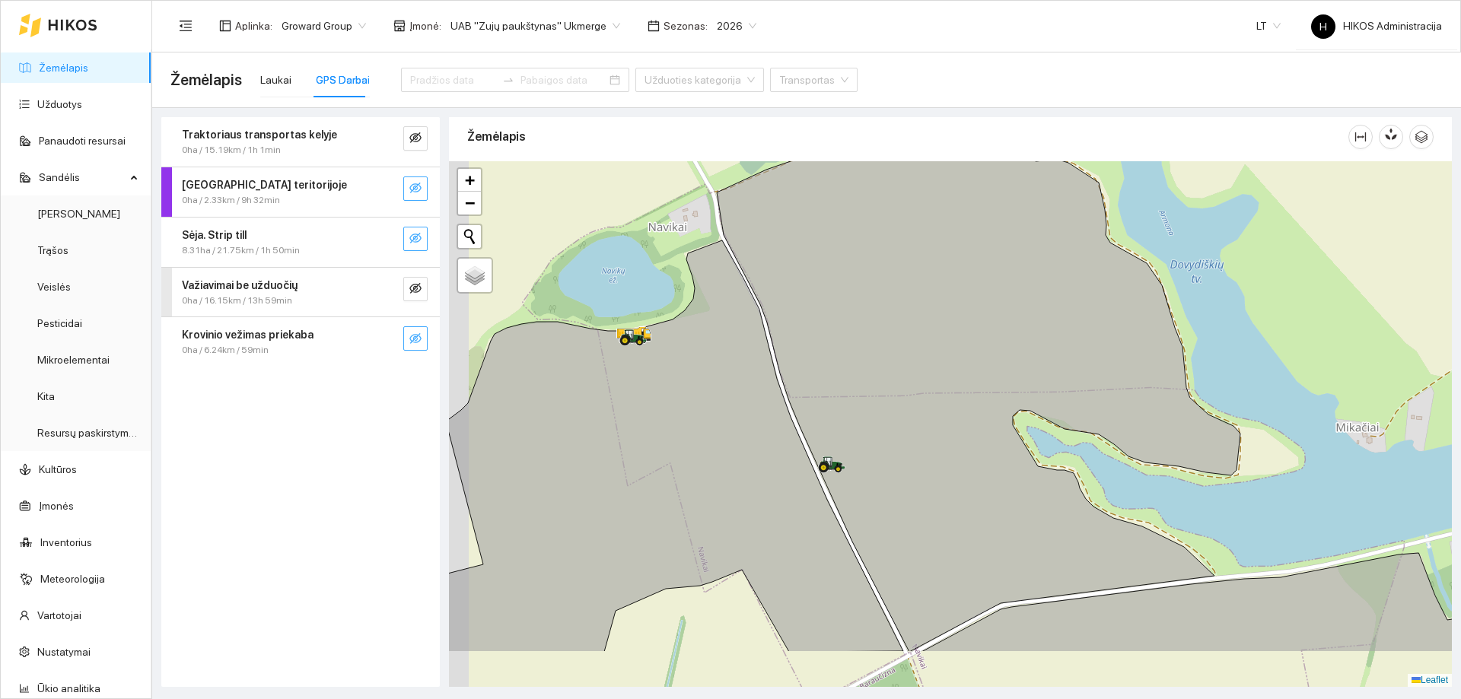
drag, startPoint x: 742, startPoint y: 429, endPoint x: 787, endPoint y: 350, distance: 91.0
click at [785, 354] on icon at bounding box center [648, 446] width 509 height 412
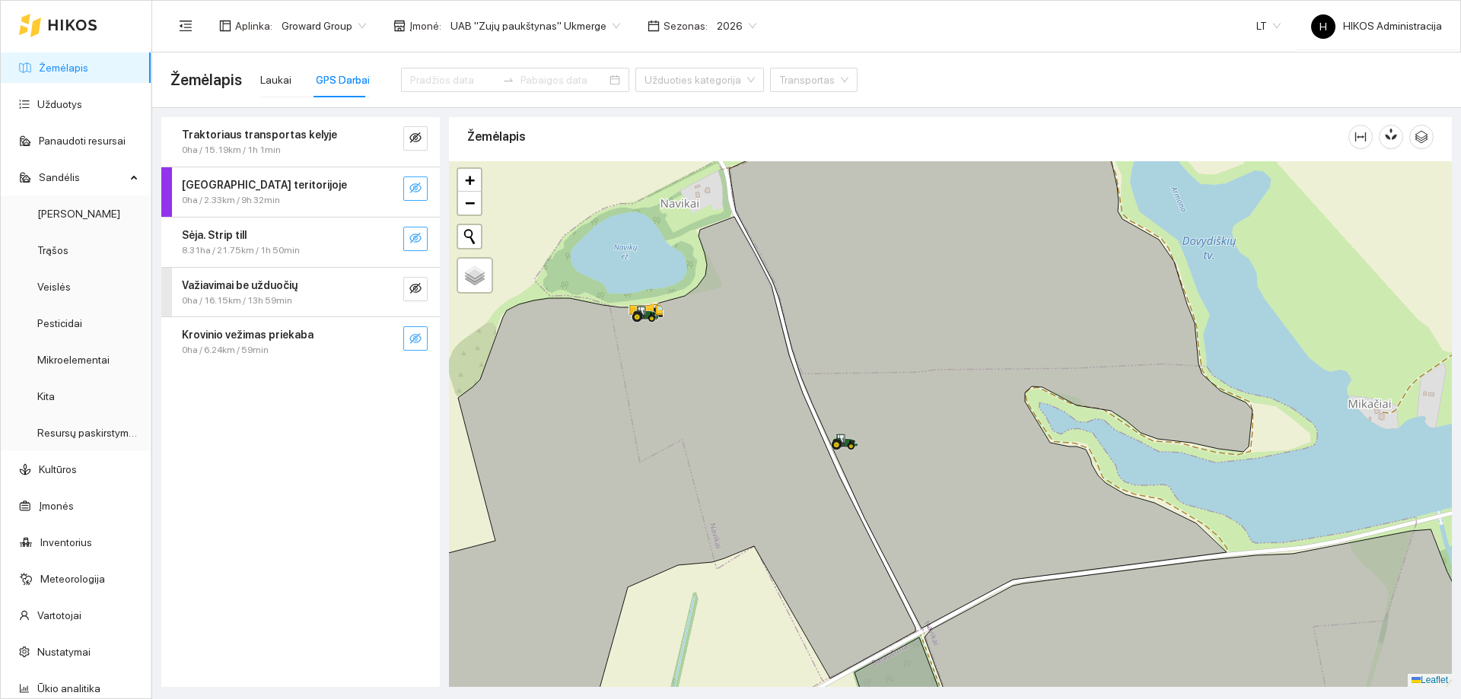
click at [419, 237] on icon "eye-invisible" at bounding box center [415, 238] width 12 height 12
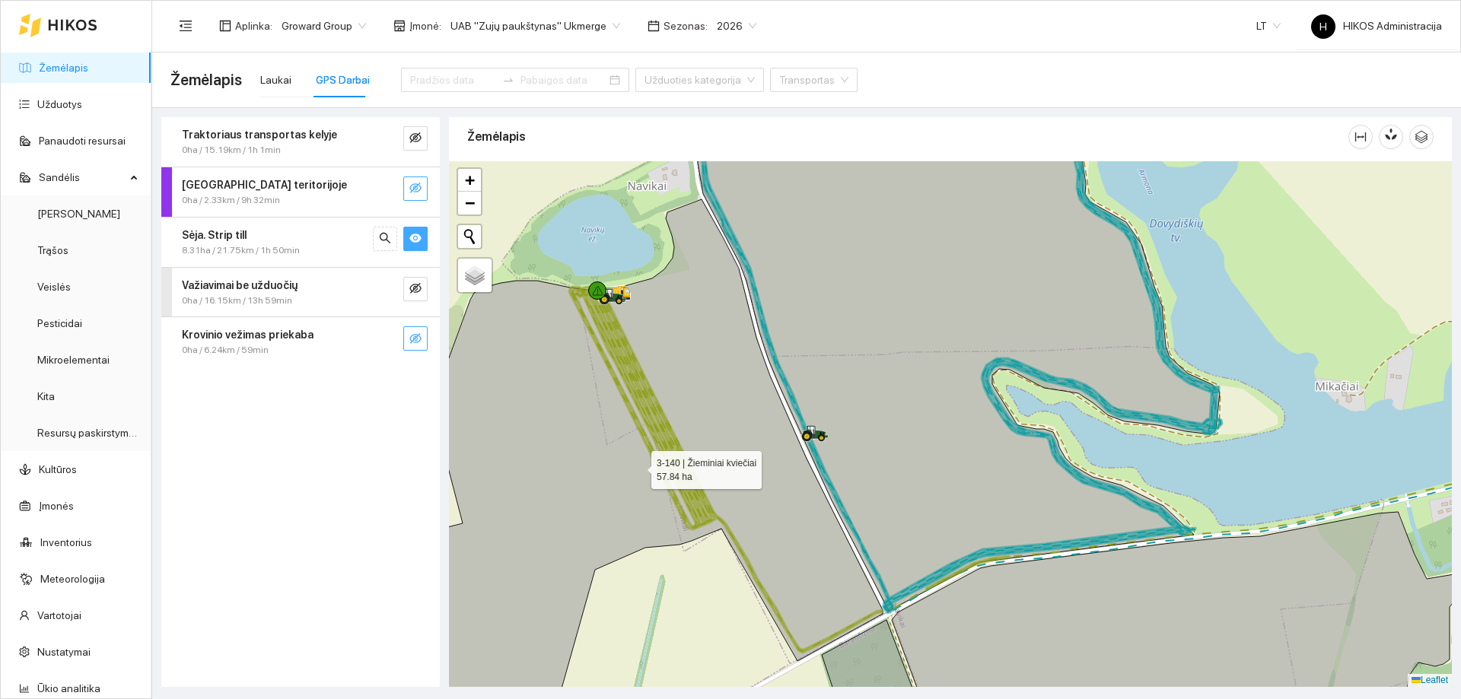
click at [638, 466] on icon at bounding box center [615, 492] width 535 height 587
click at [268, 81] on div "Laukai" at bounding box center [275, 80] width 31 height 17
